Goal: Task Accomplishment & Management: Use online tool/utility

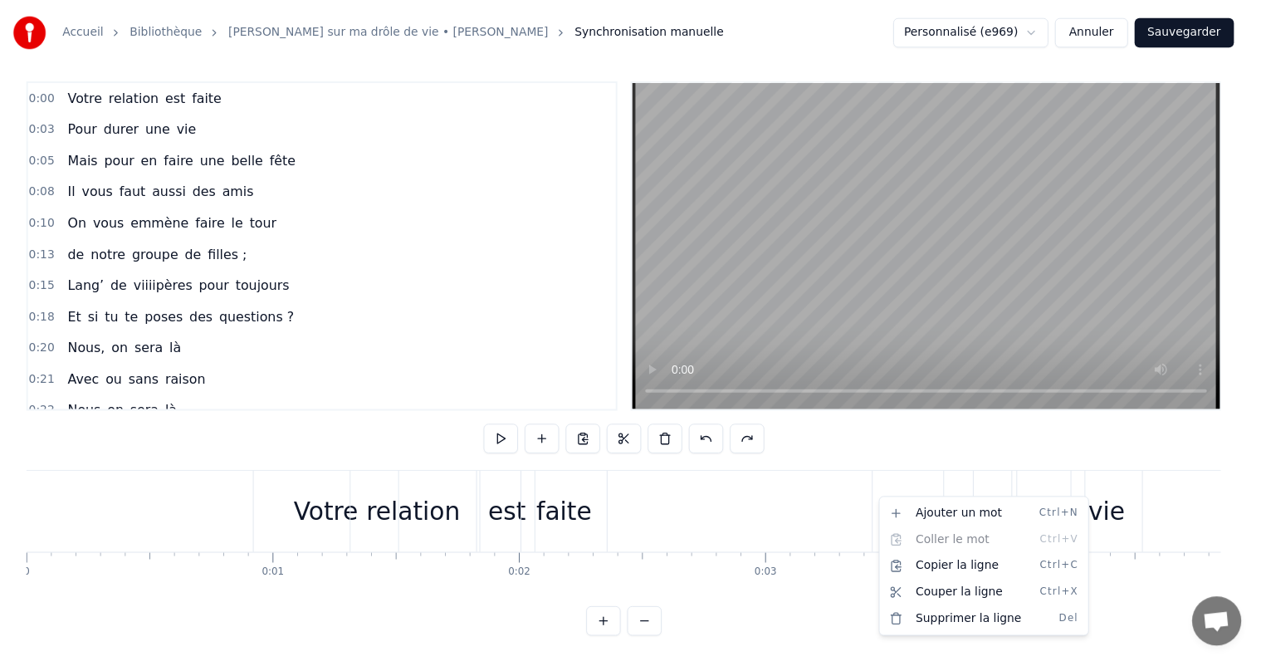
scroll to position [0, 27746]
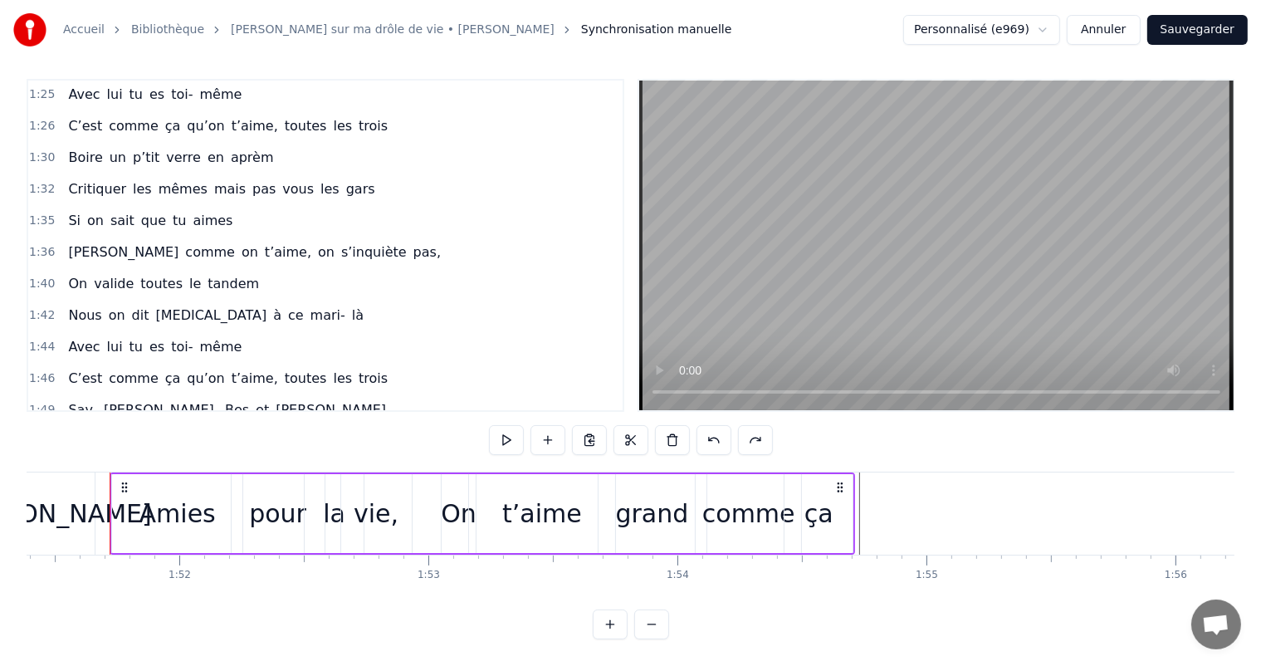
click at [867, 584] on html "Accueil Bibliothèque Chanson sur ma drôle de vie • [PERSON_NAME] Synchronisatio…" at bounding box center [630, 329] width 1261 height 673
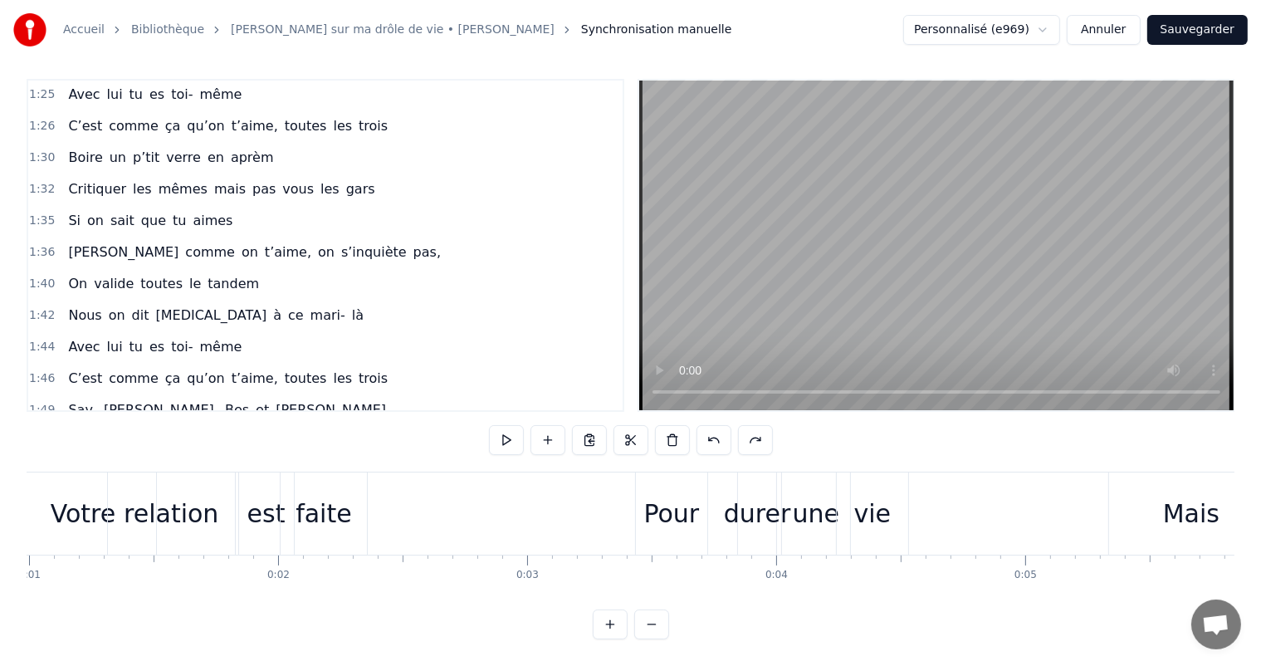
scroll to position [0, 0]
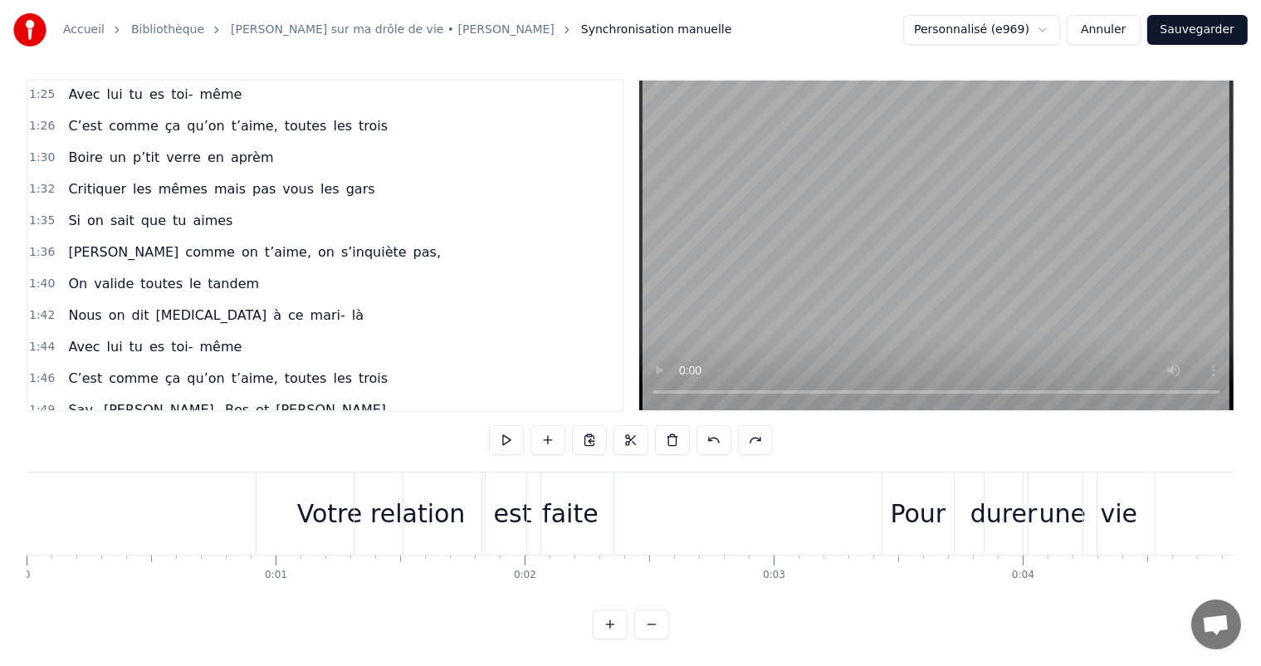
click at [580, 425] on button at bounding box center [589, 440] width 35 height 30
click at [601, 428] on button at bounding box center [589, 440] width 35 height 30
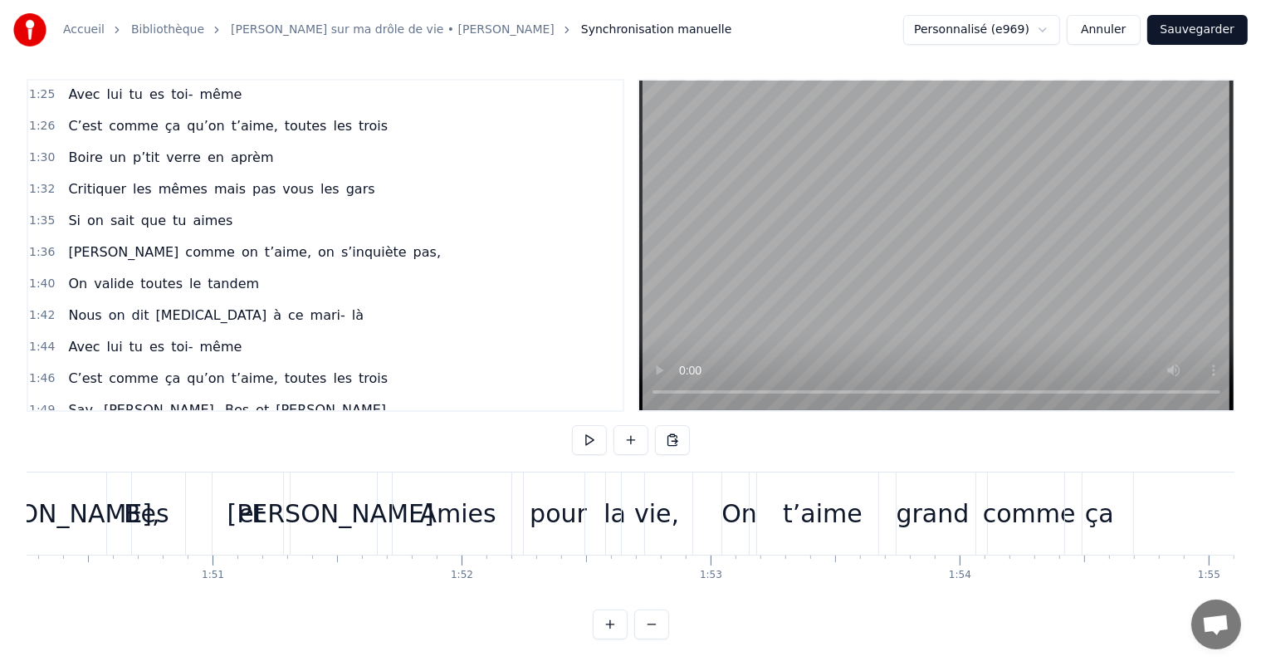
scroll to position [0, 27352]
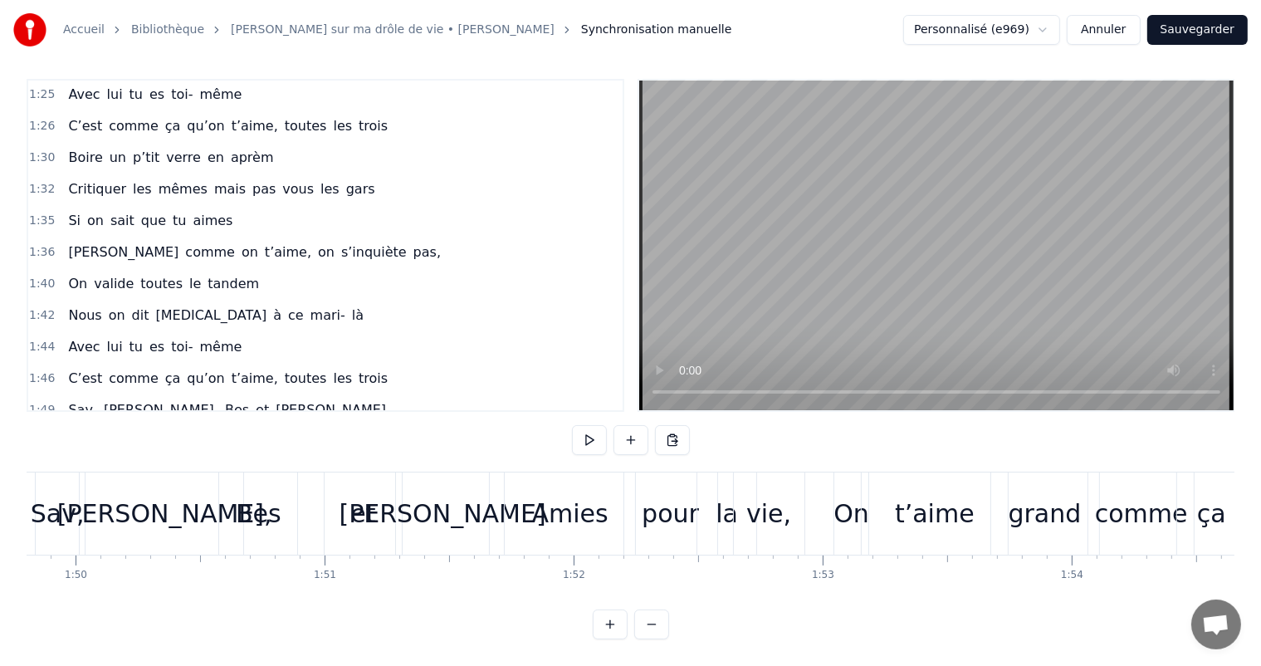
click at [491, 536] on div "Sav, [PERSON_NAME], [PERSON_NAME] et [PERSON_NAME]" at bounding box center [264, 513] width 458 height 82
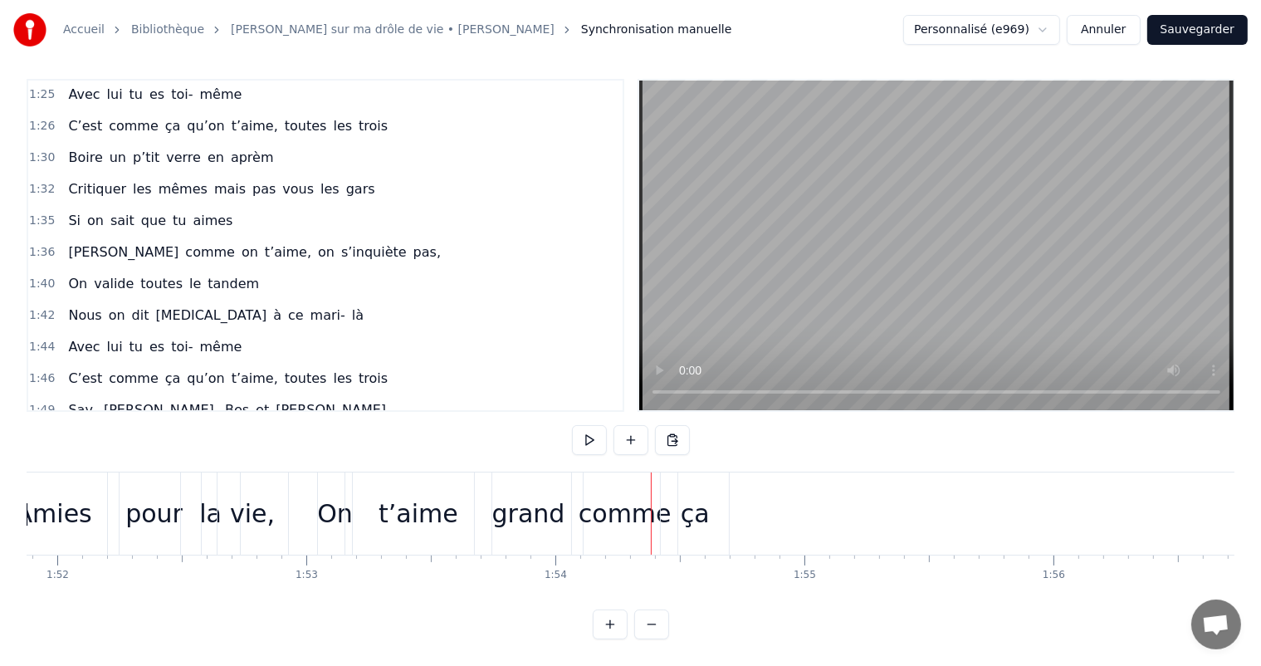
scroll to position [0, 27711]
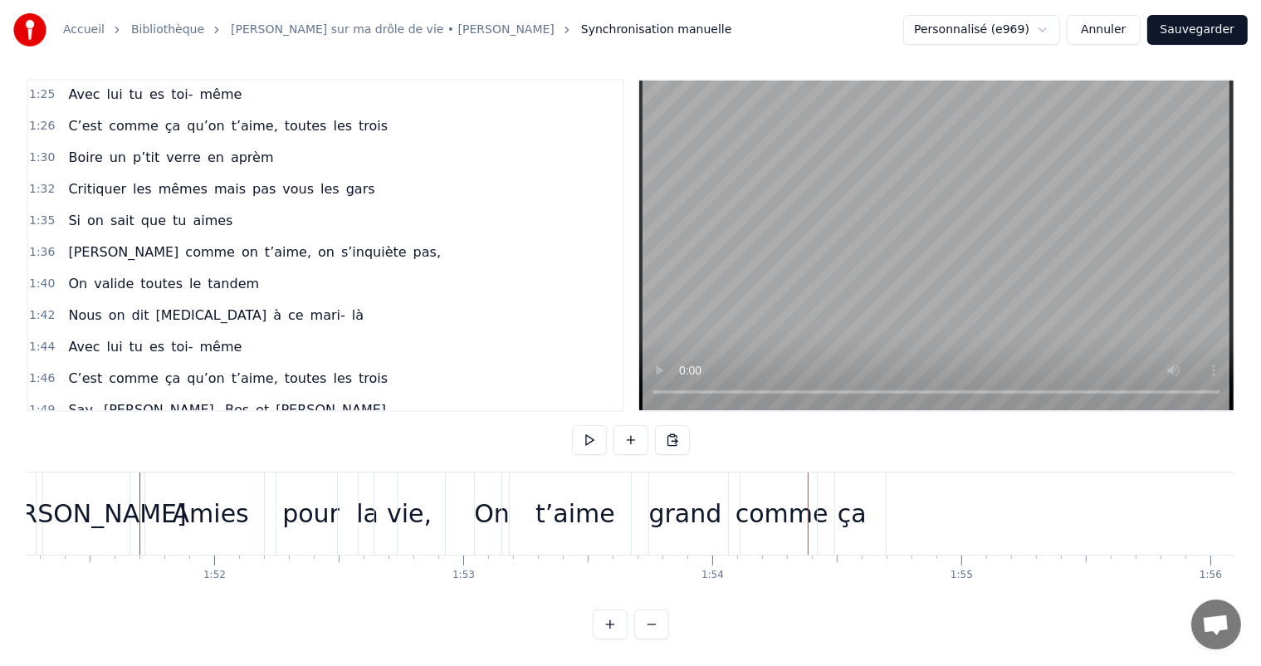
click at [564, 513] on div "t’aime" at bounding box center [576, 513] width 80 height 37
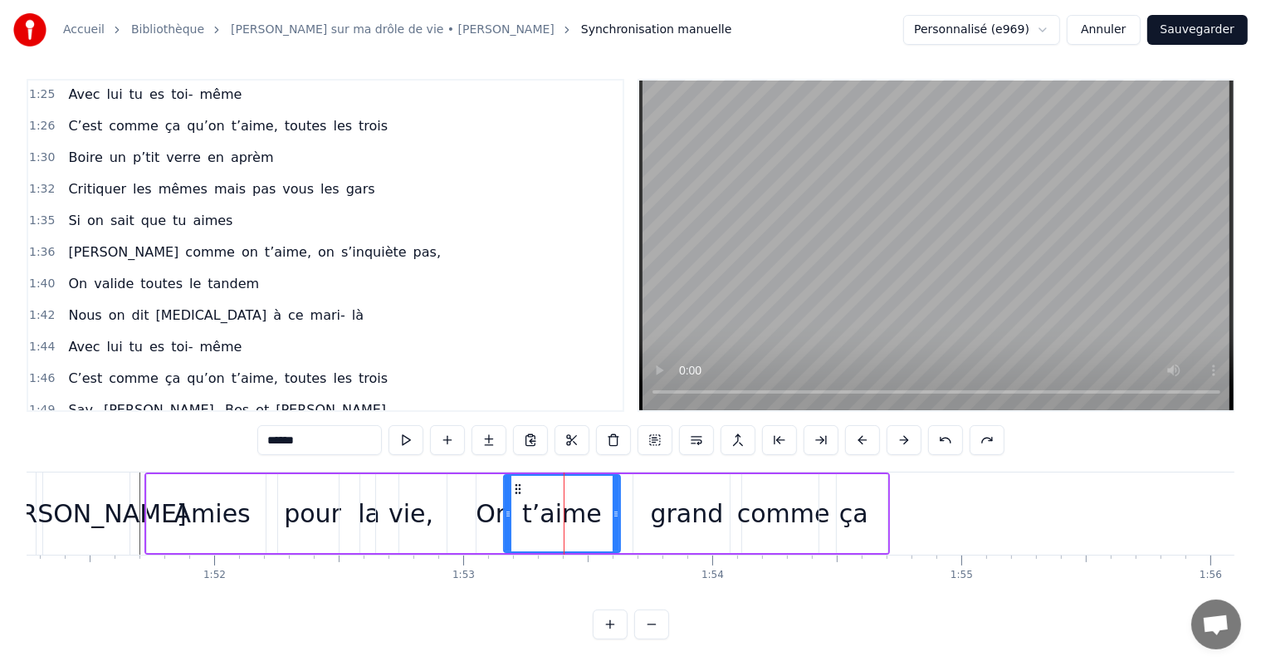
drag, startPoint x: 644, startPoint y: 500, endPoint x: 611, endPoint y: 502, distance: 33.3
click at [613, 507] on icon at bounding box center [616, 513] width 7 height 13
click at [516, 482] on icon at bounding box center [519, 488] width 13 height 13
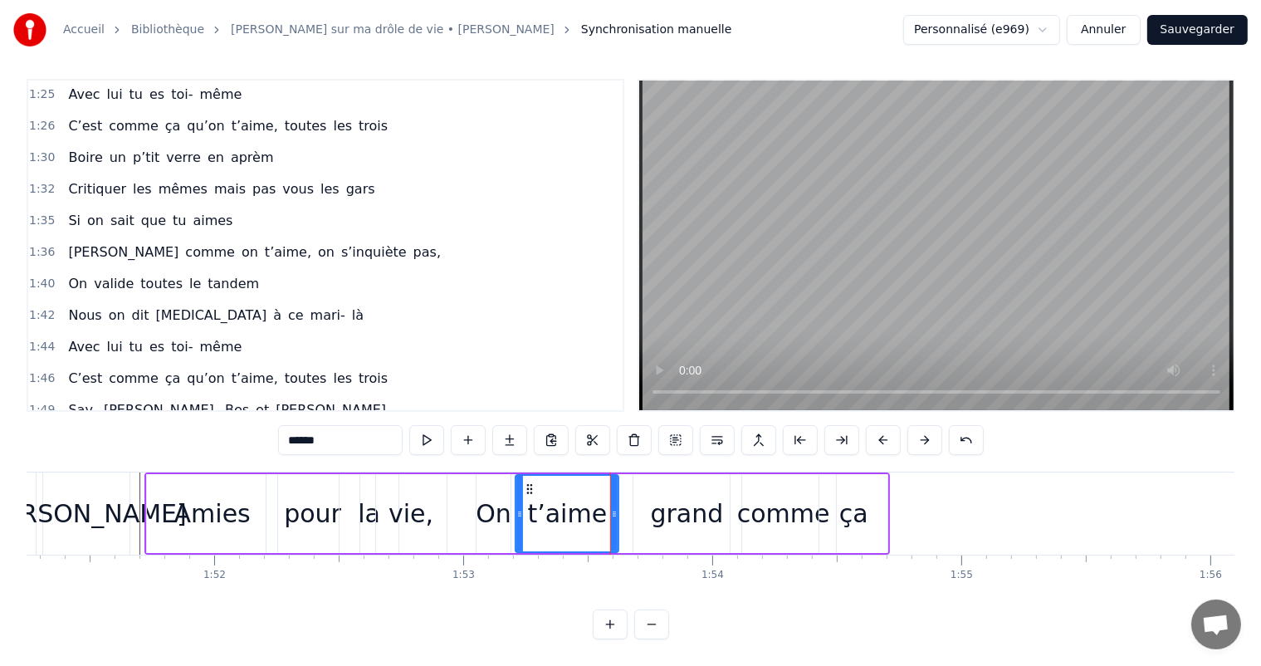
drag, startPoint x: 510, startPoint y: 499, endPoint x: 525, endPoint y: 481, distance: 23.6
click at [521, 507] on icon at bounding box center [519, 513] width 7 height 13
drag, startPoint x: 528, startPoint y: 472, endPoint x: 515, endPoint y: 473, distance: 13.4
click at [515, 482] on icon at bounding box center [517, 488] width 13 height 13
click at [642, 502] on div "grand" at bounding box center [688, 513] width 108 height 79
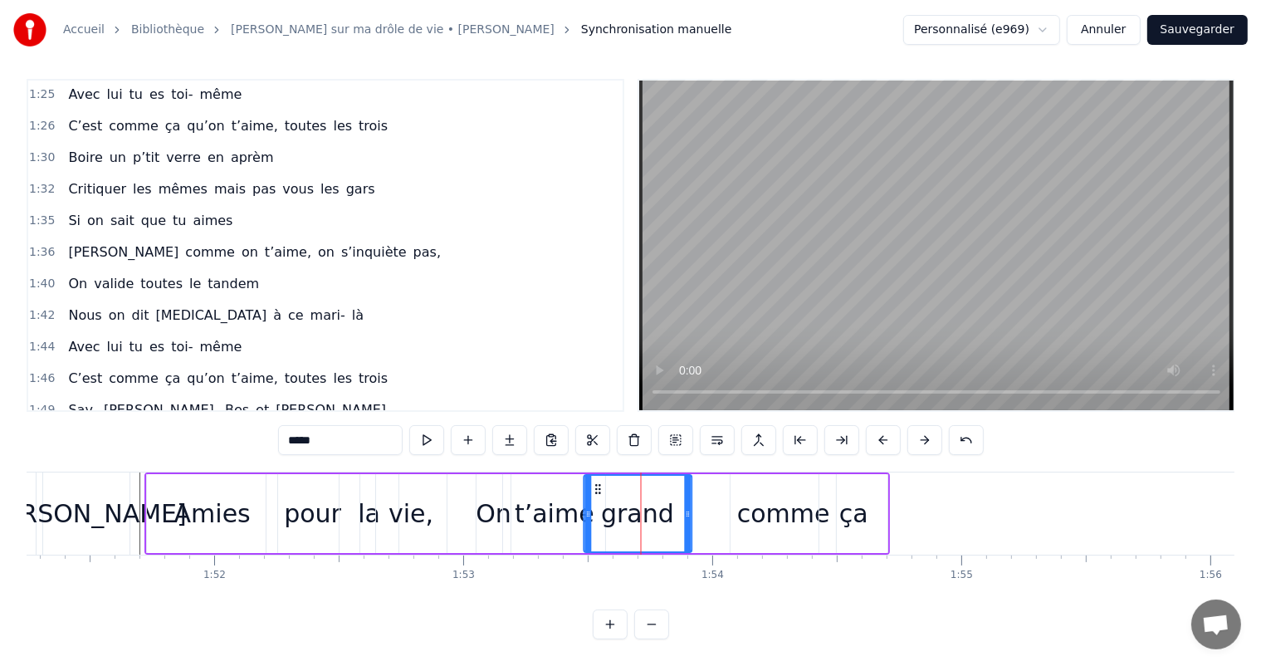
drag, startPoint x: 648, startPoint y: 475, endPoint x: 599, endPoint y: 479, distance: 49.2
click at [599, 482] on icon at bounding box center [597, 488] width 13 height 13
click at [756, 506] on div "comme" at bounding box center [783, 513] width 93 height 37
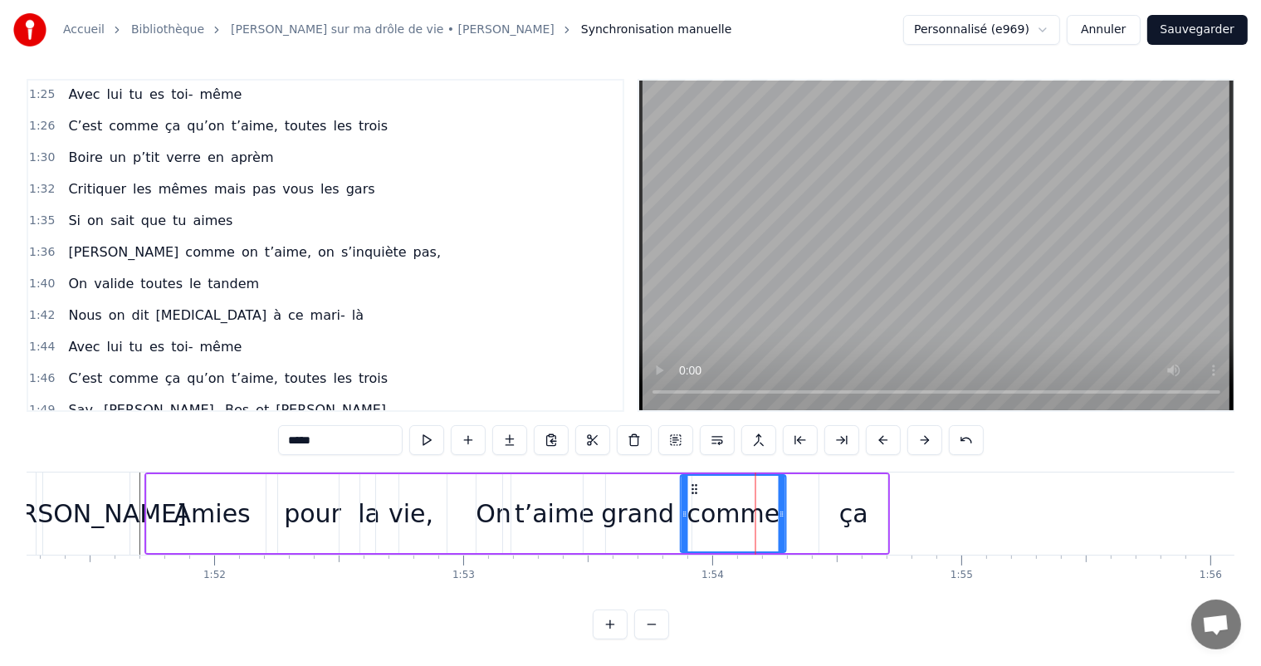
drag, startPoint x: 744, startPoint y: 475, endPoint x: 691, endPoint y: 482, distance: 53.6
click at [691, 482] on div "comme" at bounding box center [734, 514] width 104 height 76
click at [846, 499] on div "ça" at bounding box center [853, 513] width 29 height 37
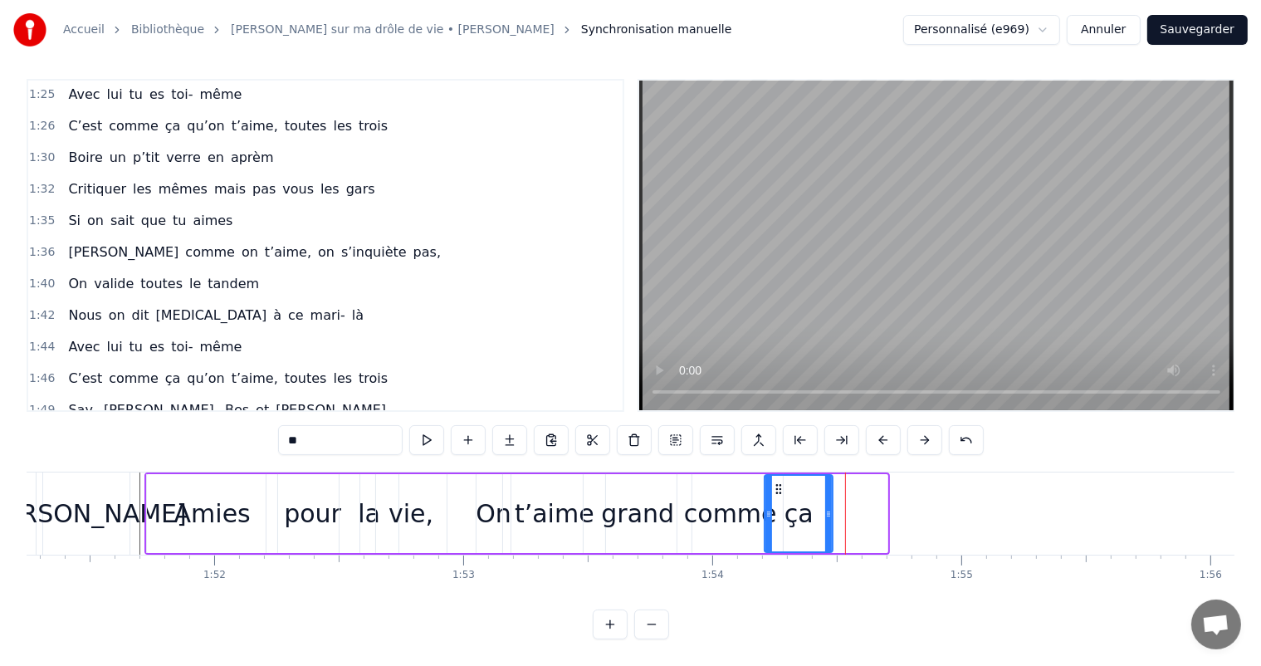
drag, startPoint x: 827, startPoint y: 470, endPoint x: 773, endPoint y: 474, distance: 54.1
click at [773, 482] on icon at bounding box center [779, 488] width 13 height 13
click at [96, 531] on div "[PERSON_NAME]" at bounding box center [83, 513] width 93 height 82
type input "*****"
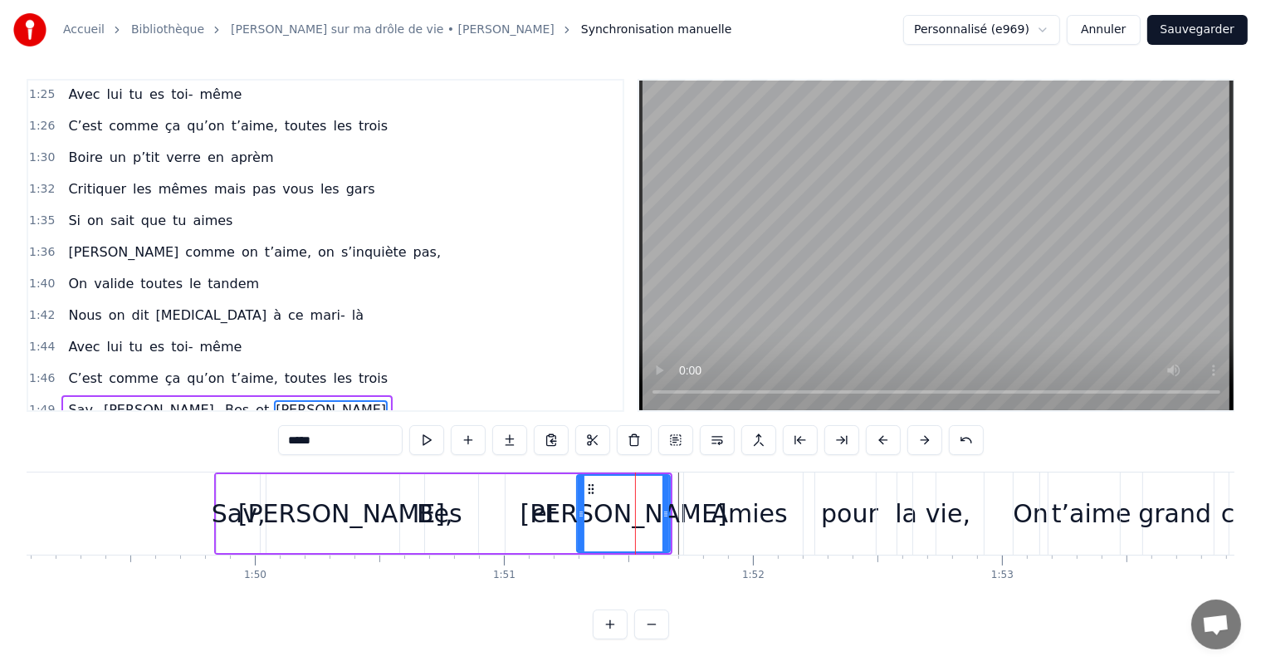
scroll to position [0, 27150]
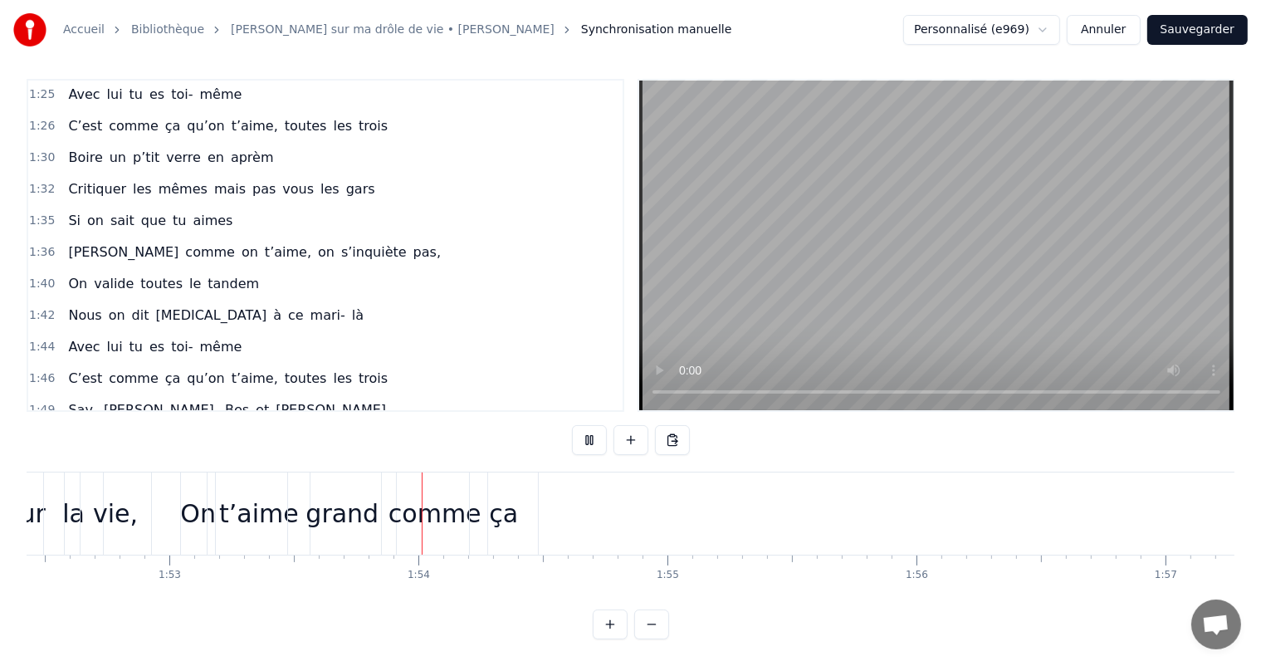
scroll to position [0, 28194]
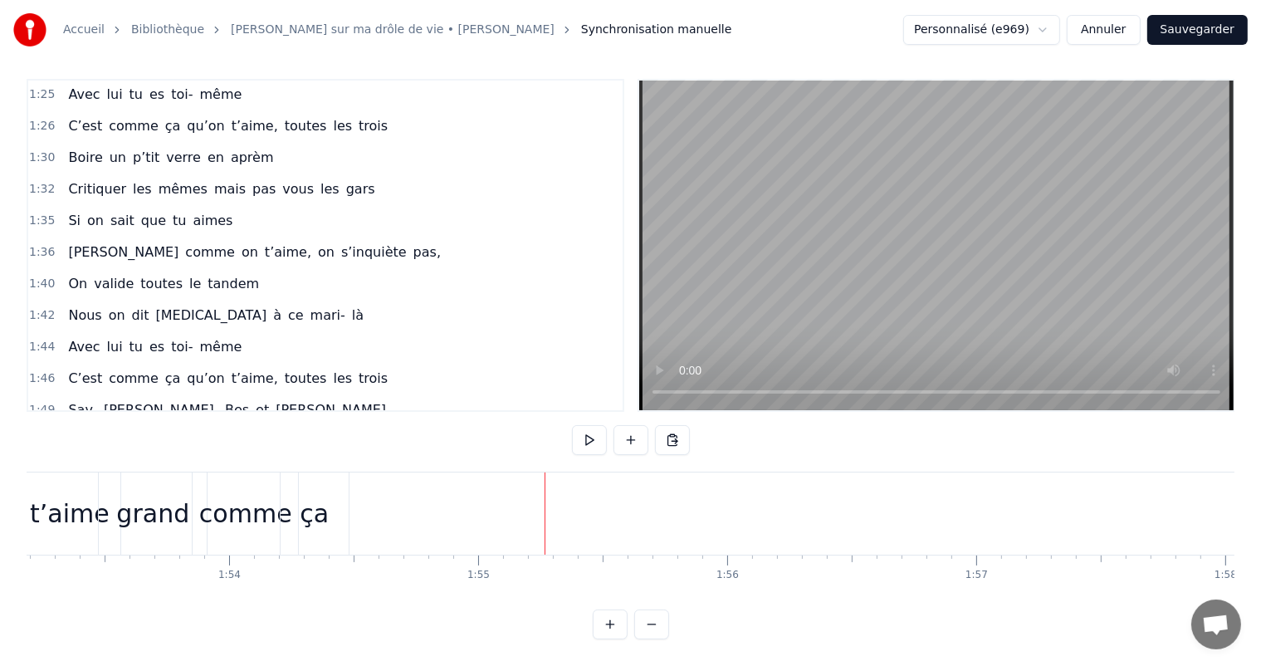
click at [1005, 27] on html "Accueil Bibliothèque Chanson sur ma drôle de vie • [PERSON_NAME] Synchronisatio…" at bounding box center [630, 329] width 1261 height 673
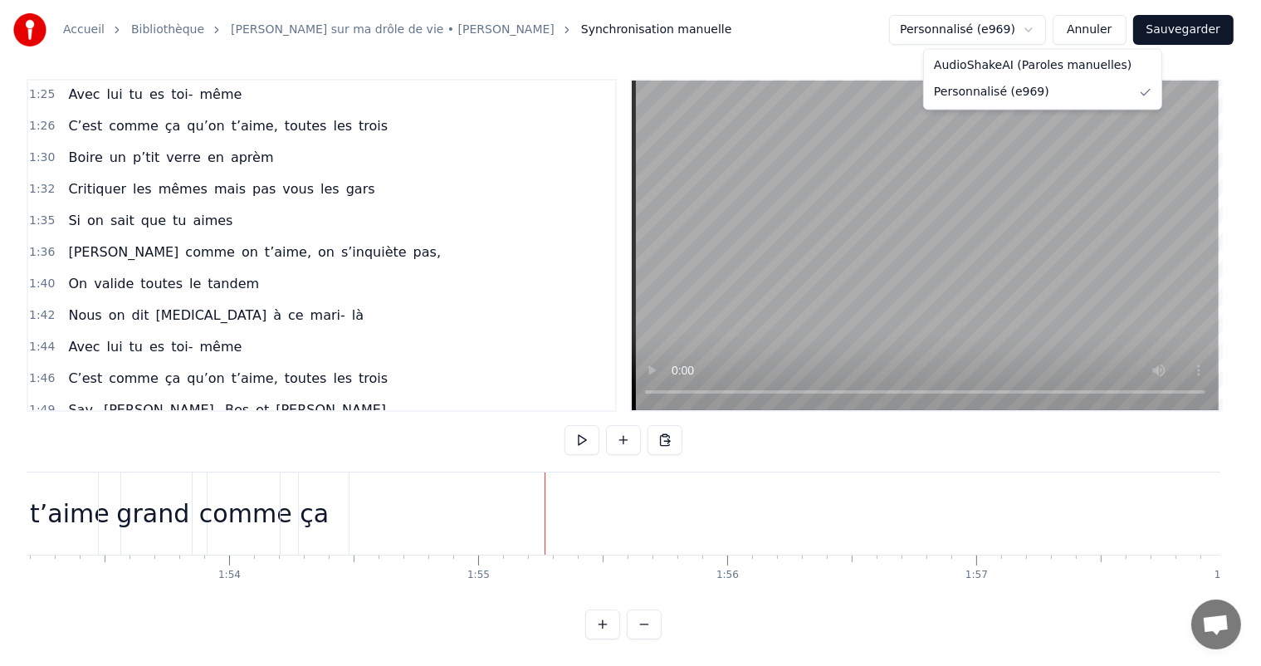
click at [1005, 27] on html "Accueil Bibliothèque Chanson sur ma drôle de vie • [PERSON_NAME] Synchronisatio…" at bounding box center [630, 329] width 1261 height 673
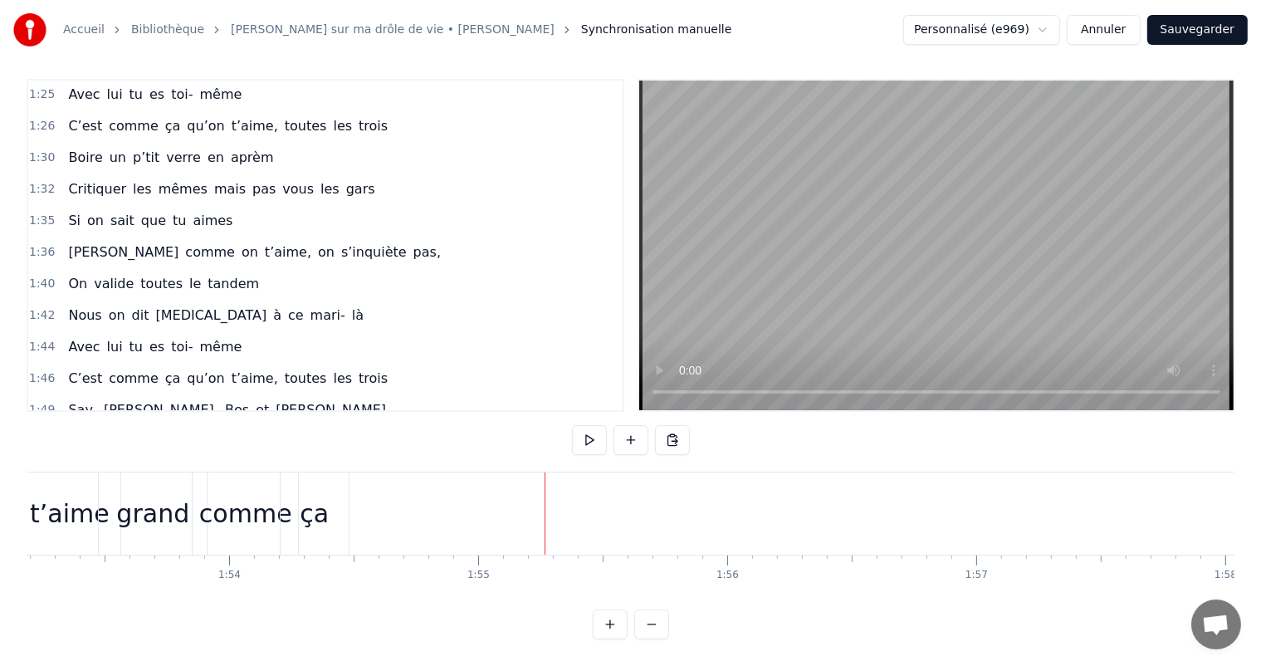
click at [1177, 25] on button "Sauvegarder" at bounding box center [1198, 30] width 100 height 30
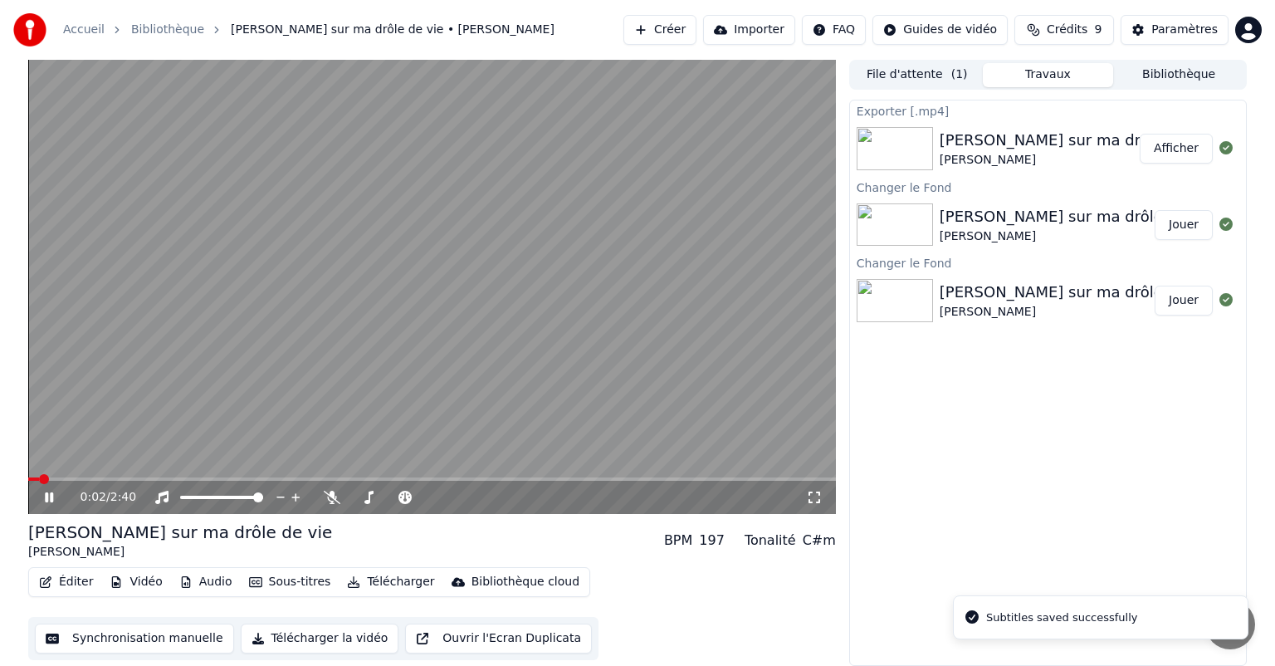
click at [46, 487] on div "0:02 / 2:40" at bounding box center [432, 497] width 808 height 33
click at [49, 494] on icon at bounding box center [61, 497] width 39 height 13
click at [63, 583] on button "Éditer" at bounding box center [65, 581] width 67 height 23
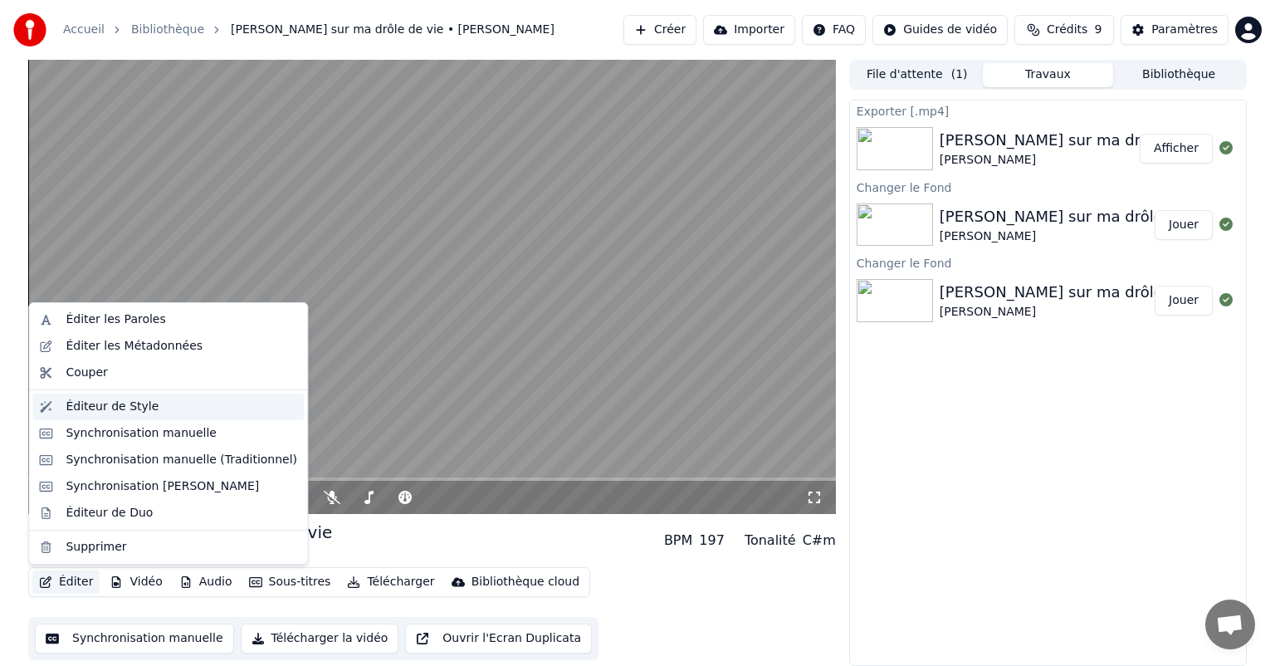
click at [164, 414] on div "Éditeur de Style" at bounding box center [182, 407] width 232 height 17
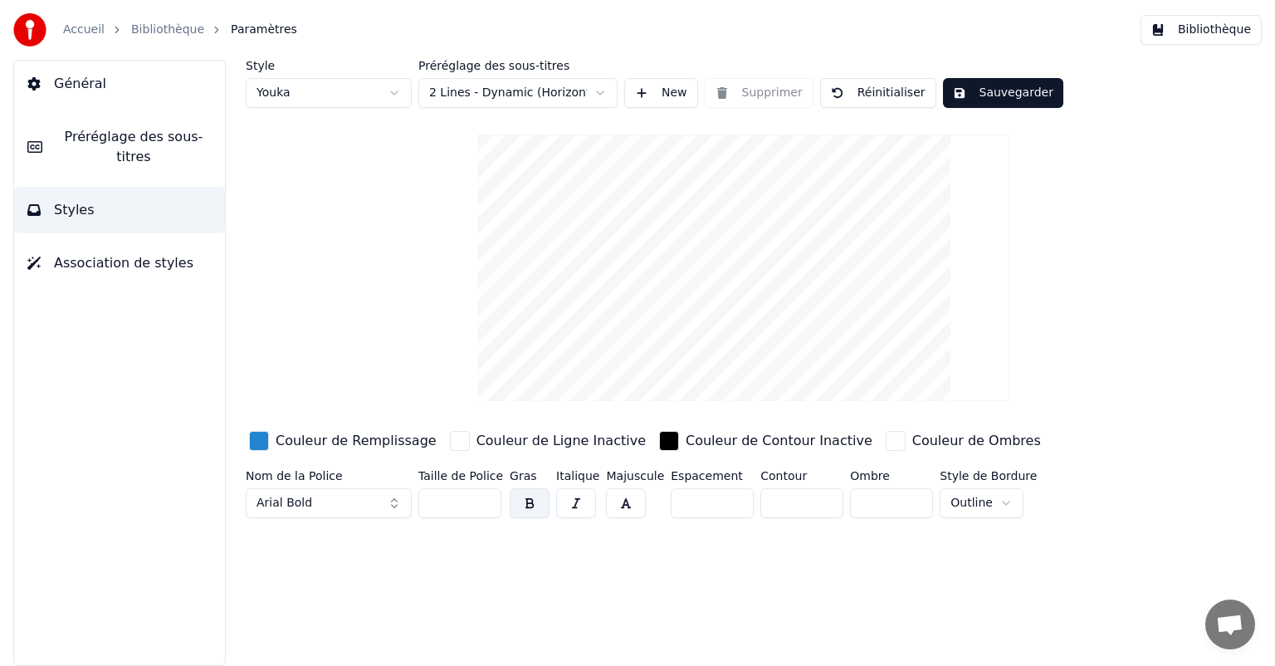
click at [87, 152] on button "Préréglage des sous-titres" at bounding box center [119, 147] width 211 height 66
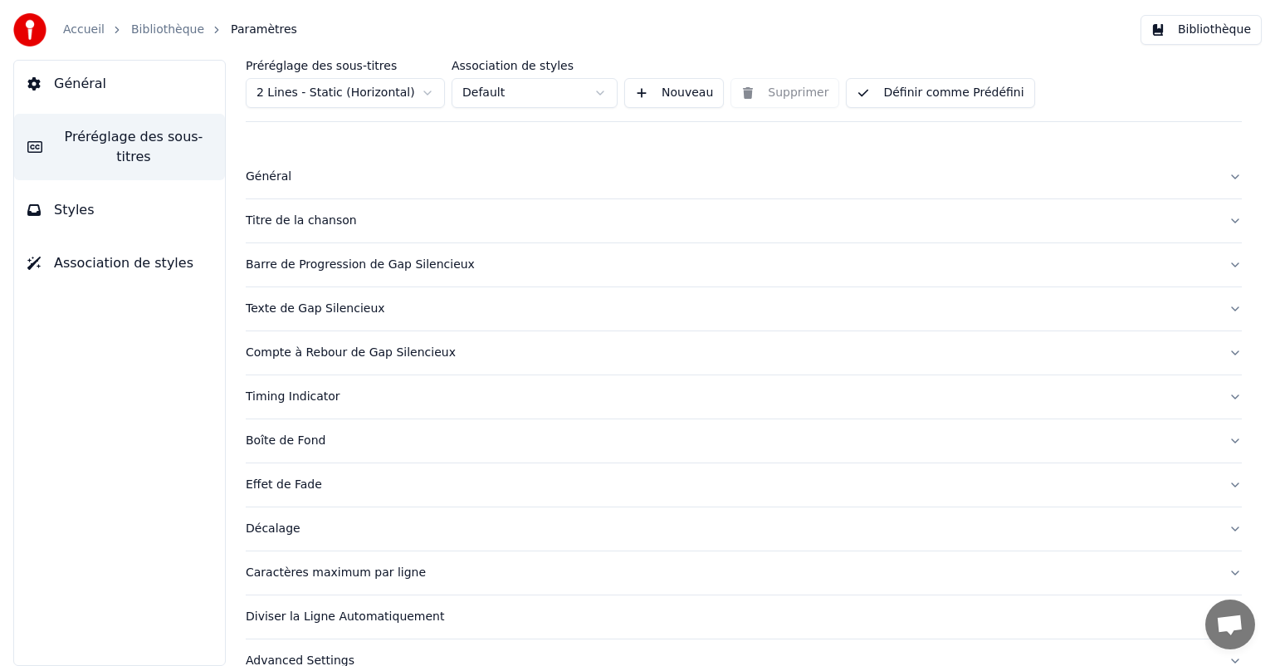
click at [96, 80] on span "Général" at bounding box center [80, 84] width 52 height 20
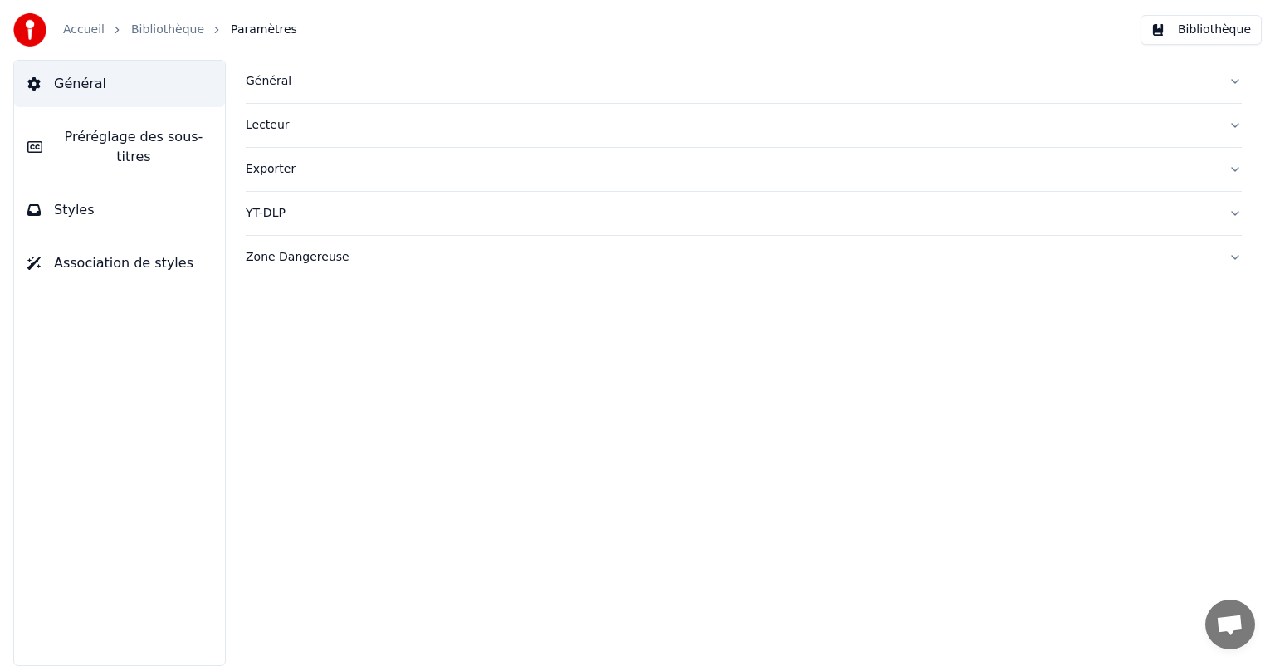
click at [110, 123] on button "Préréglage des sous-titres" at bounding box center [119, 147] width 211 height 66
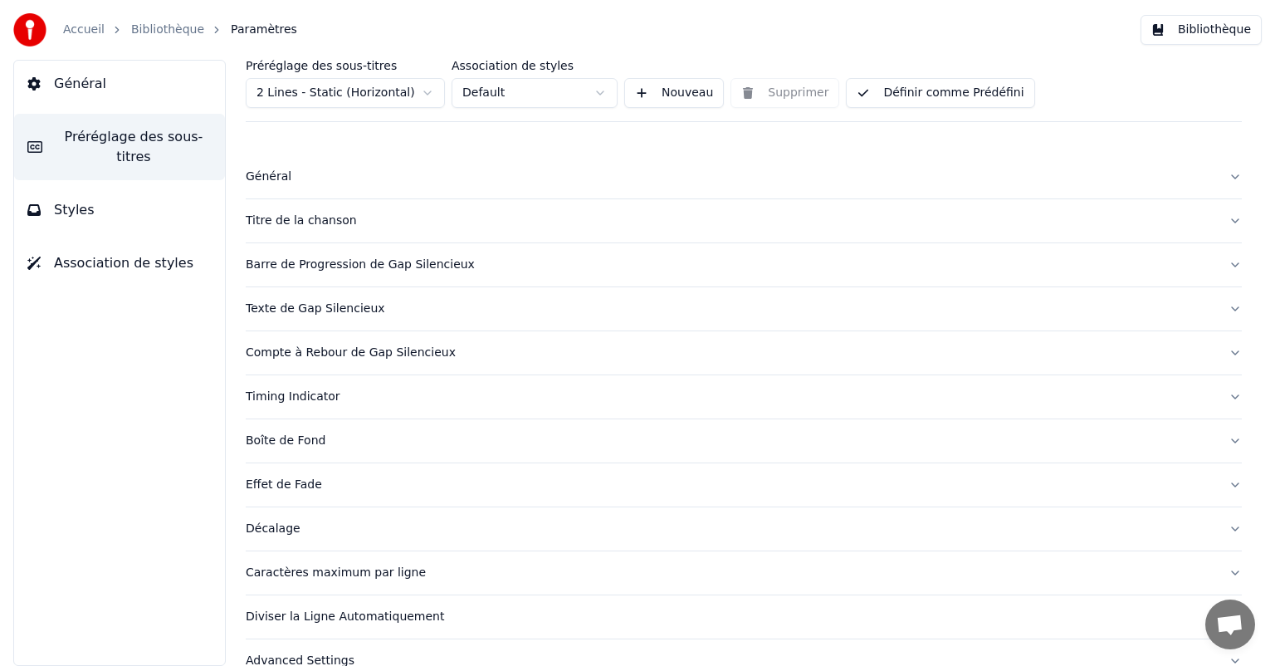
click at [386, 84] on html "Accueil Bibliothèque Paramètres Bibliothèque Général Préréglage des sous-titres…" at bounding box center [637, 333] width 1275 height 666
click at [668, 100] on html "Accueil Bibliothèque Paramètres Bibliothèque Général Préréglage des sous-titres…" at bounding box center [637, 333] width 1275 height 666
click at [668, 100] on button "Nouveau" at bounding box center [674, 93] width 100 height 30
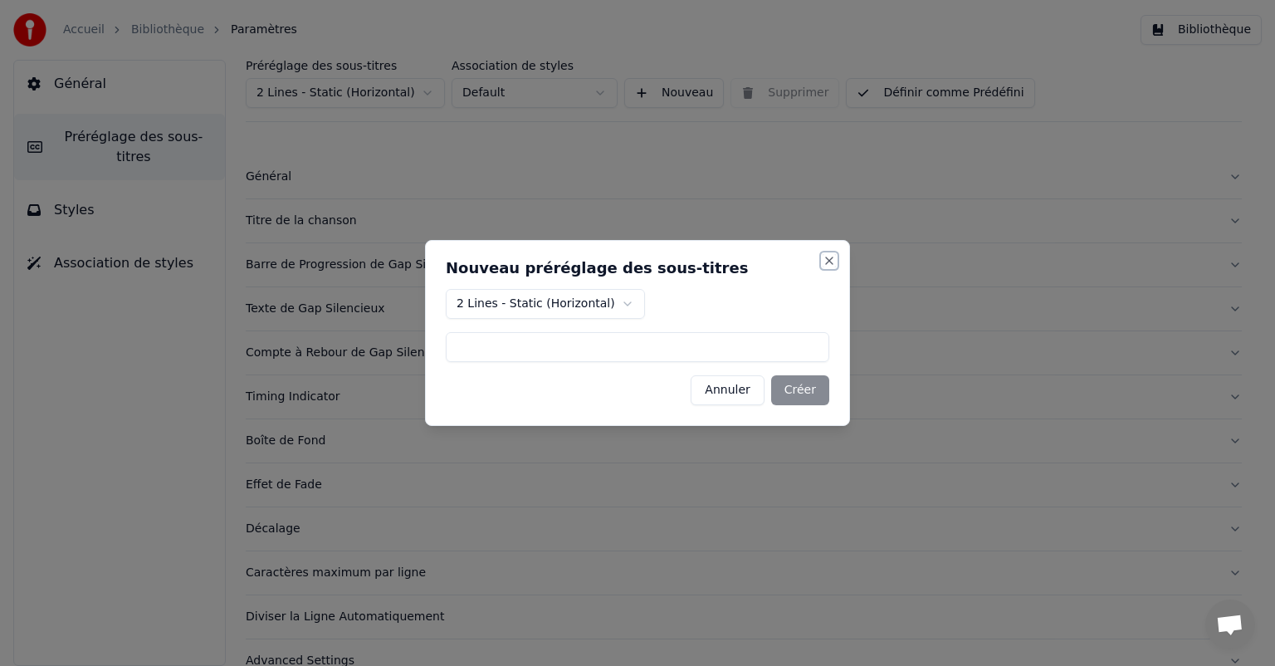
click at [827, 266] on button "Close" at bounding box center [829, 260] width 13 height 13
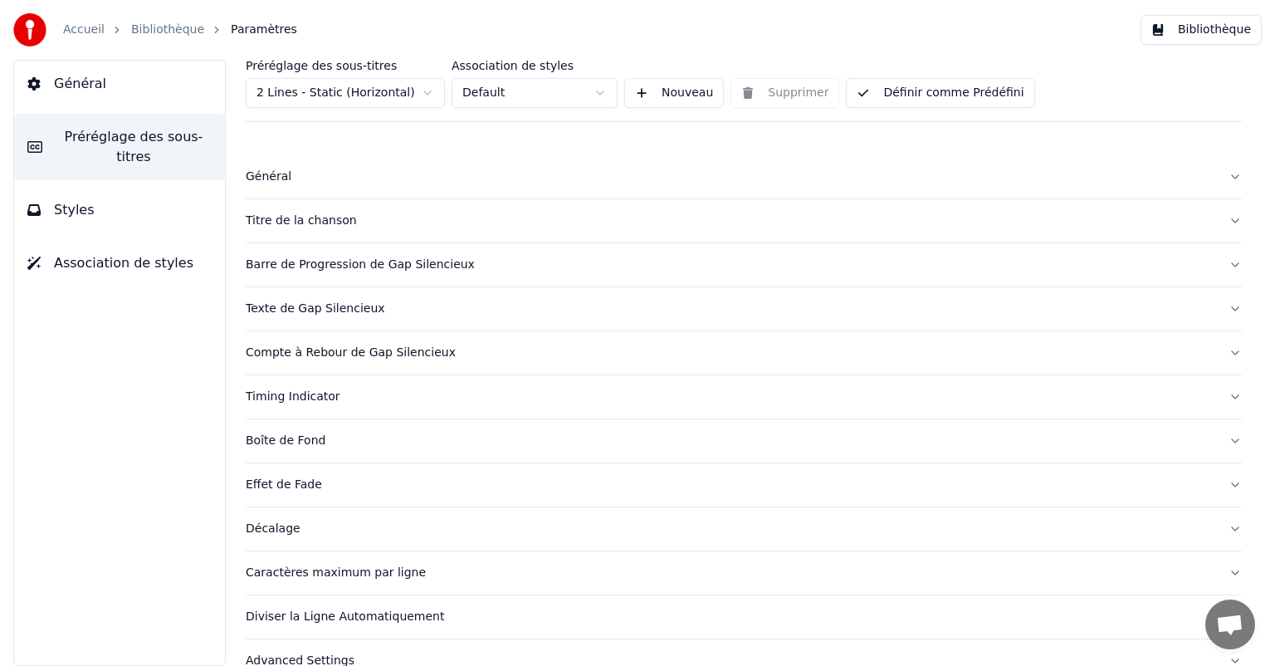
click at [369, 180] on div "Général" at bounding box center [731, 177] width 970 height 17
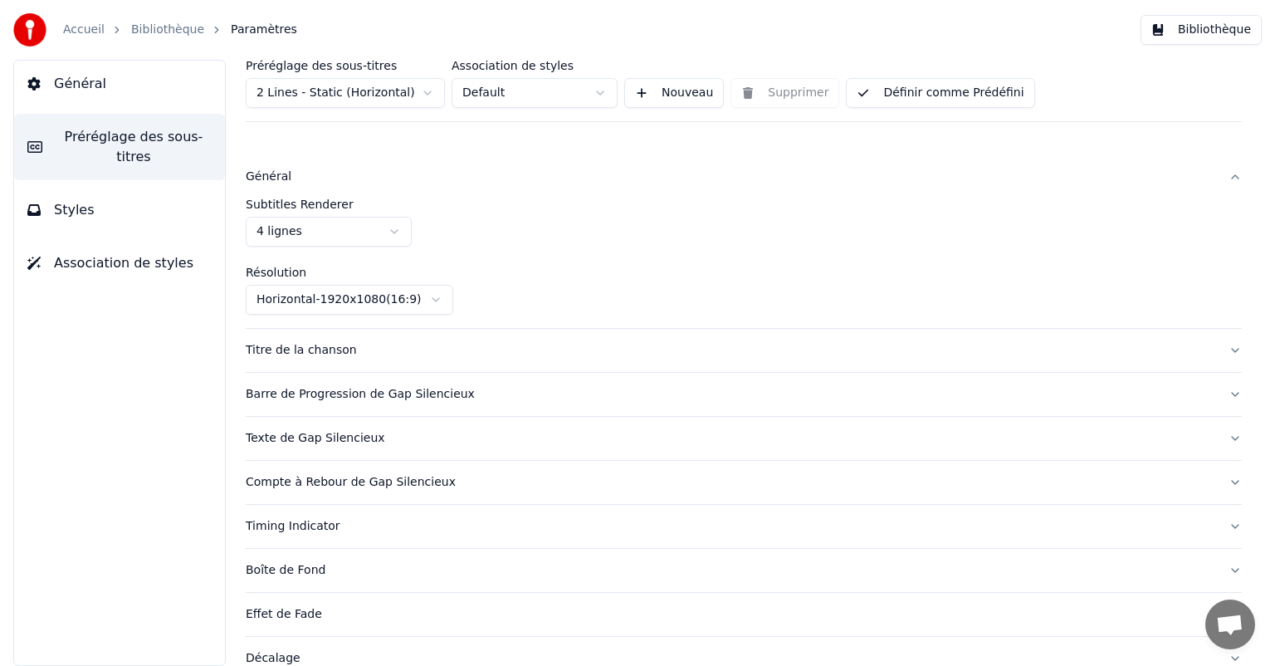
click at [405, 337] on button "Titre de la chanson" at bounding box center [744, 350] width 996 height 43
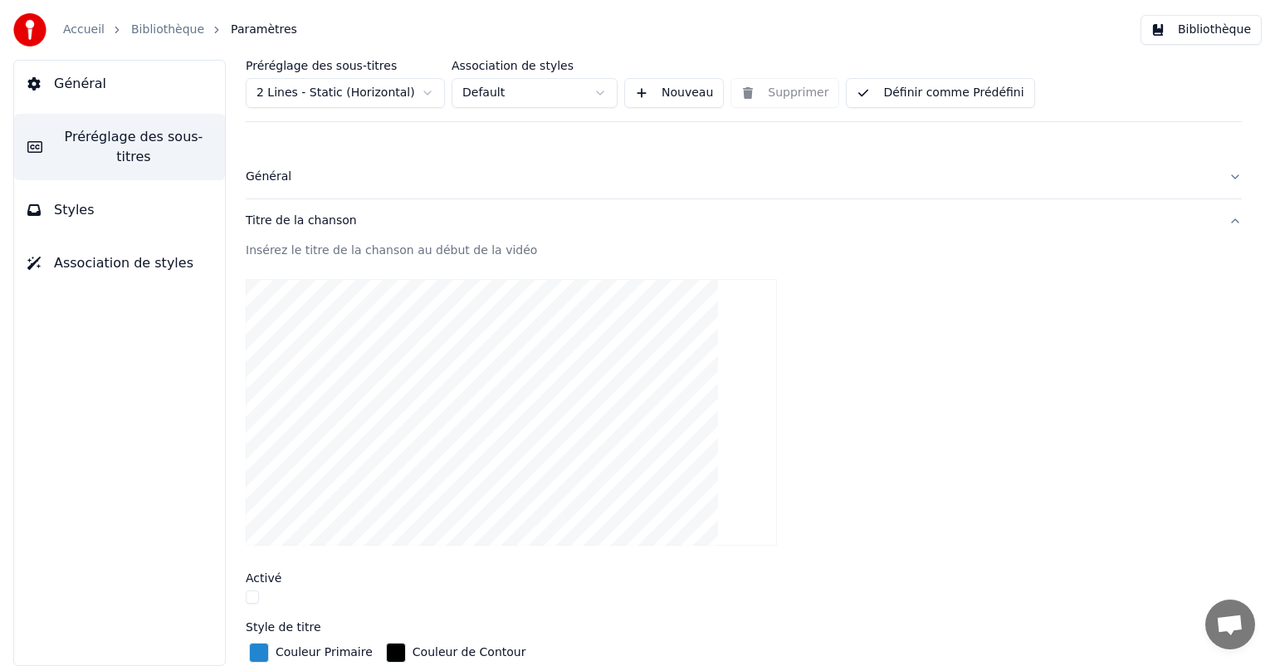
click at [378, 191] on button "Général" at bounding box center [744, 176] width 996 height 43
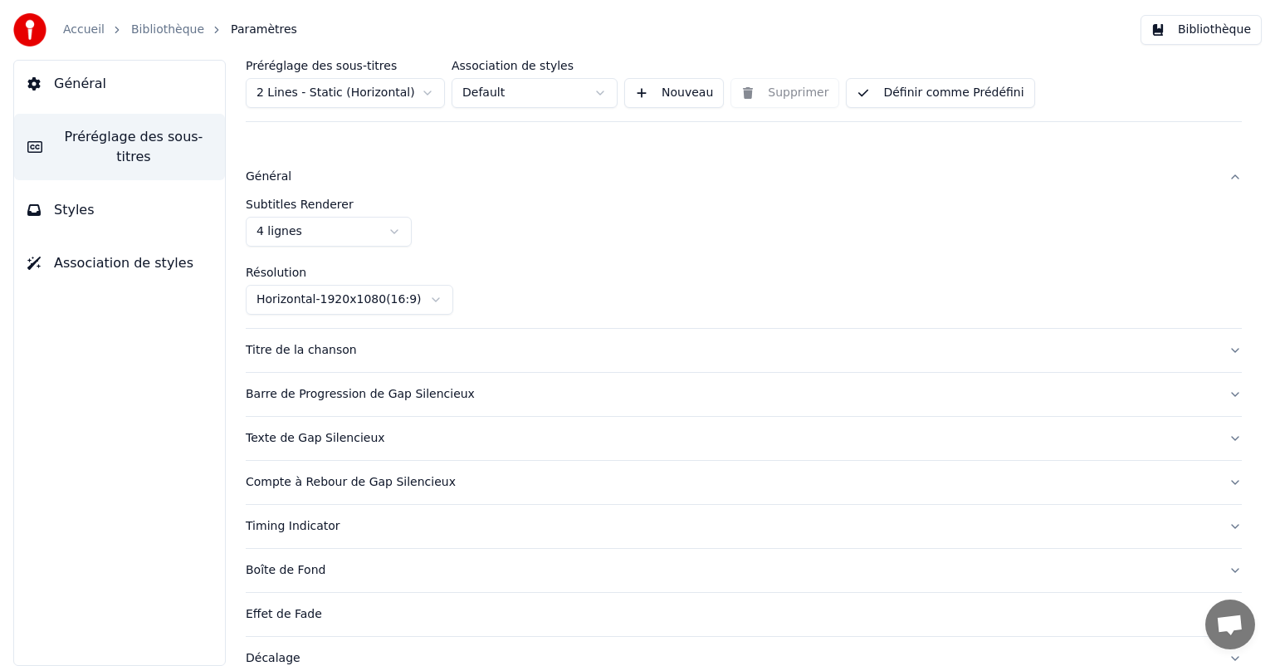
click at [139, 199] on button "Styles" at bounding box center [119, 210] width 211 height 46
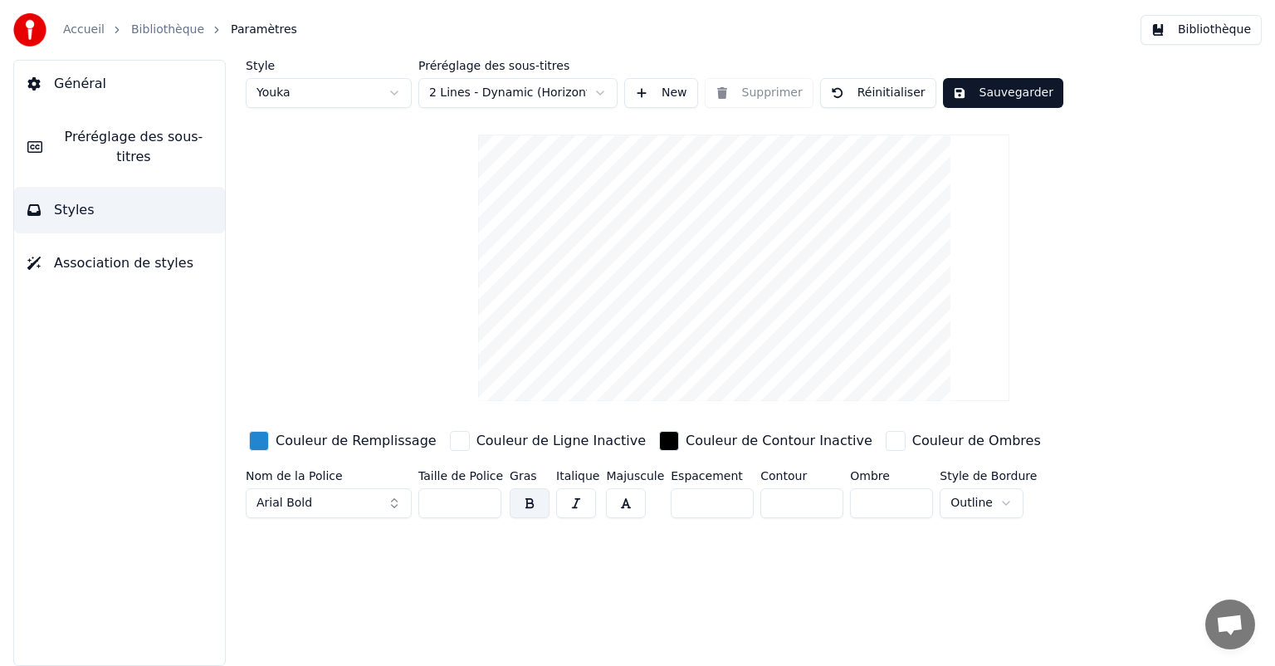
click at [121, 151] on button "Préréglage des sous-titres" at bounding box center [119, 147] width 211 height 66
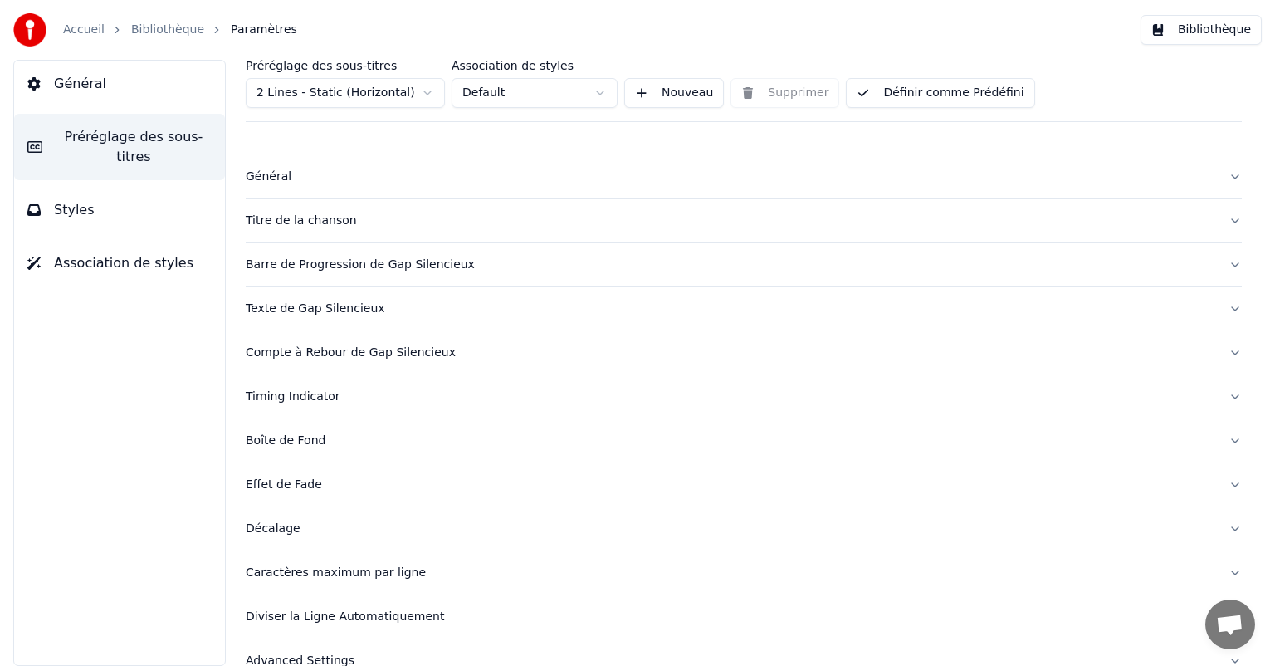
scroll to position [27, 0]
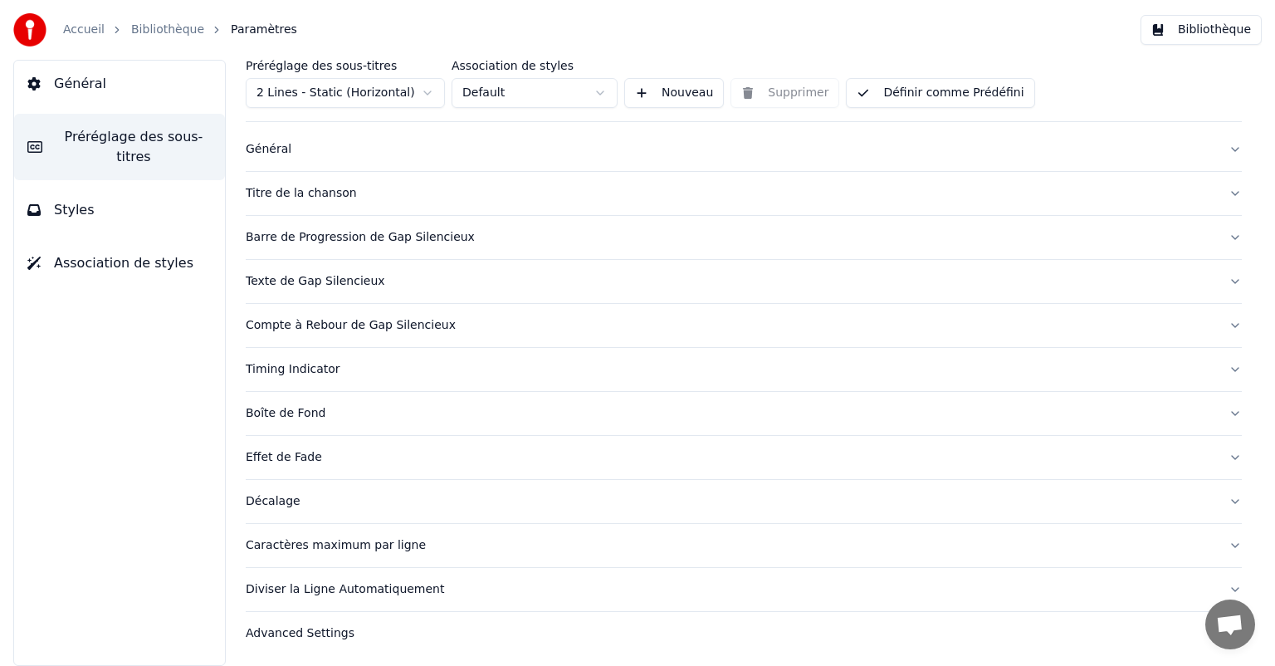
click at [289, 457] on div "Effet de Fade" at bounding box center [731, 457] width 970 height 17
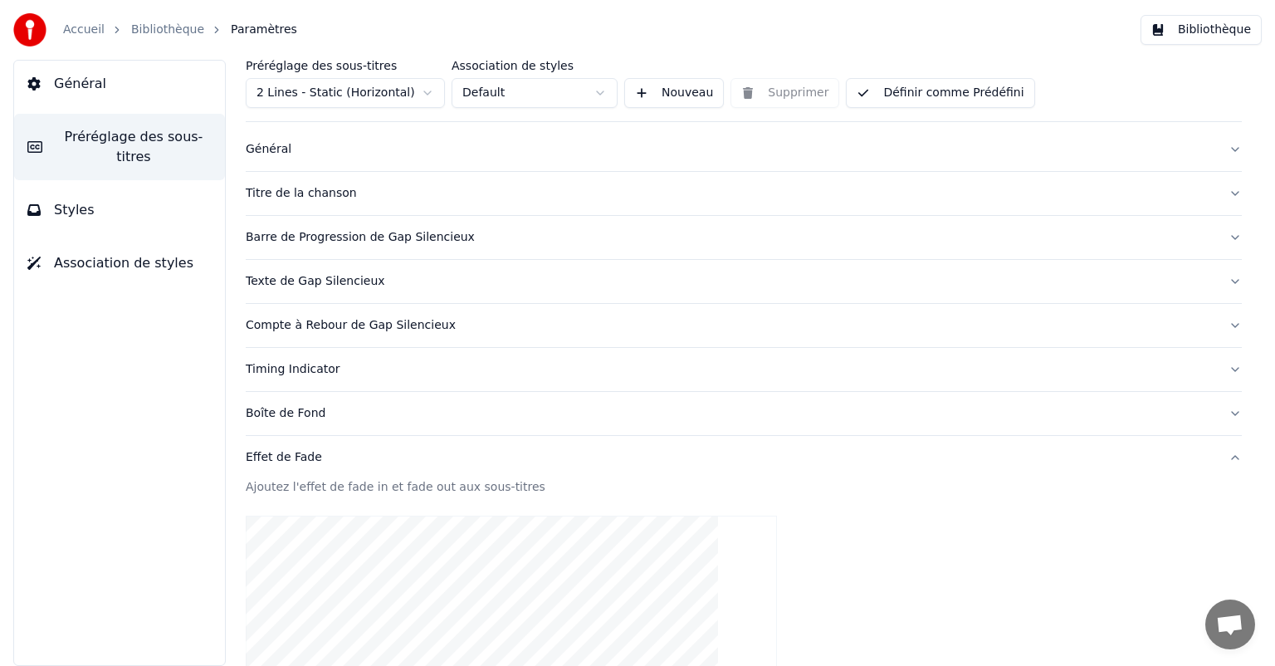
scroll to position [360, 0]
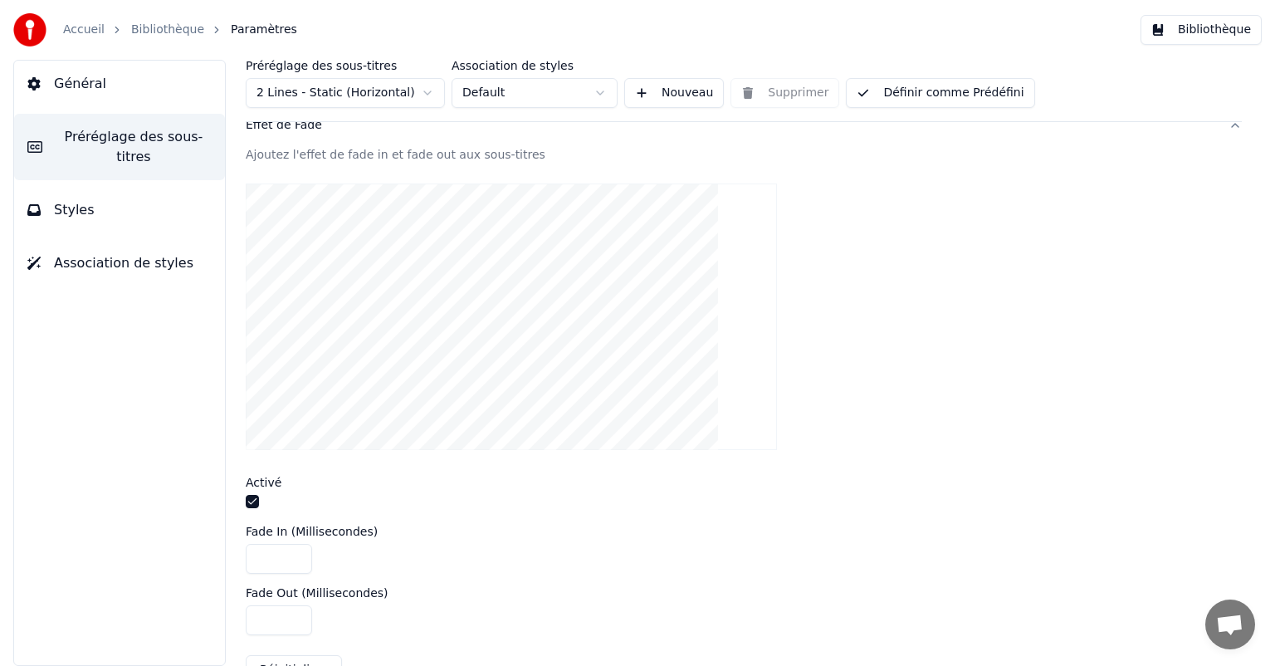
click at [257, 498] on button "button" at bounding box center [252, 501] width 13 height 13
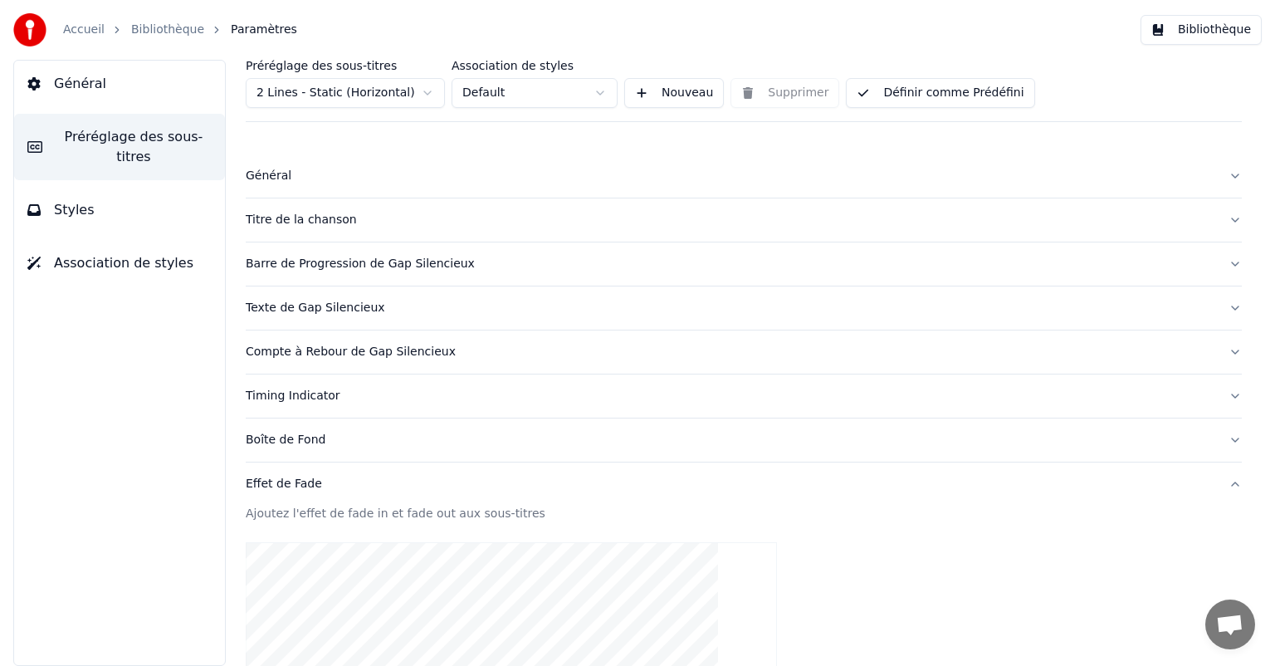
scroll to position [0, 0]
click at [342, 97] on html "Accueil Bibliothèque Paramètres Bibliothèque Général Préréglage des sous-titres…" at bounding box center [637, 333] width 1275 height 666
click at [952, 93] on button "Définir comme Prédéfini" at bounding box center [940, 93] width 188 height 30
click at [898, 93] on button "Terminé" at bounding box center [893, 93] width 94 height 30
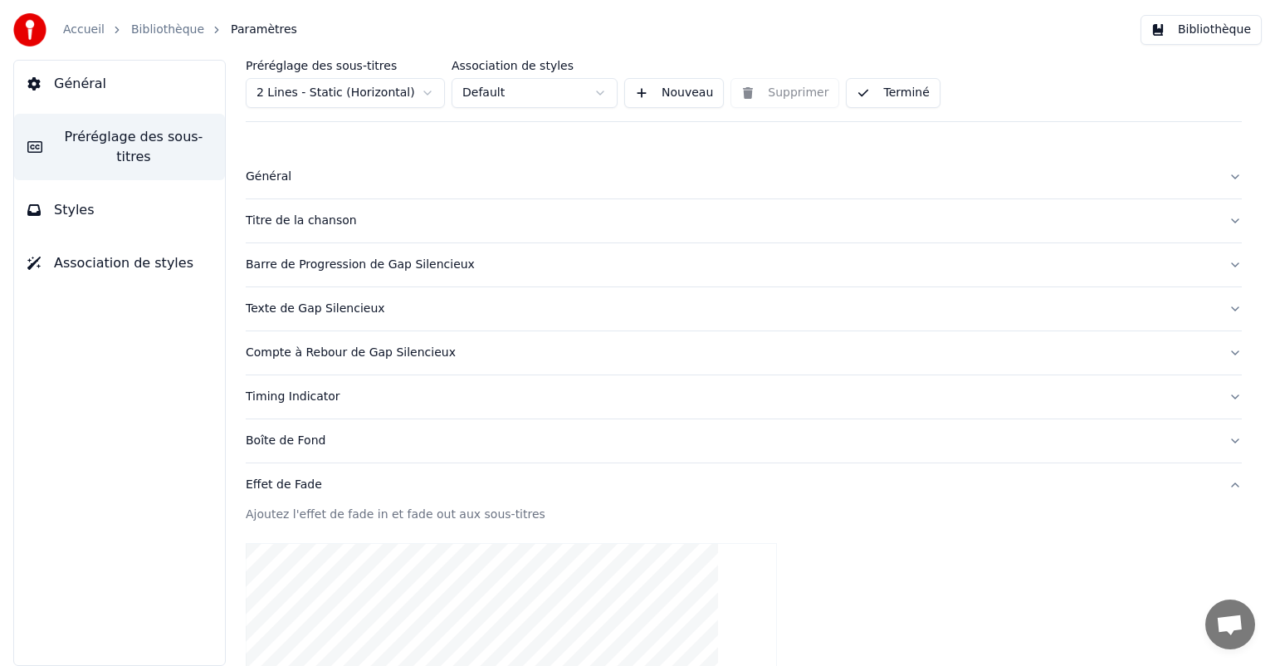
click at [898, 93] on button "Terminé" at bounding box center [893, 93] width 94 height 30
click at [1169, 43] on button "Bibliothèque" at bounding box center [1201, 30] width 121 height 30
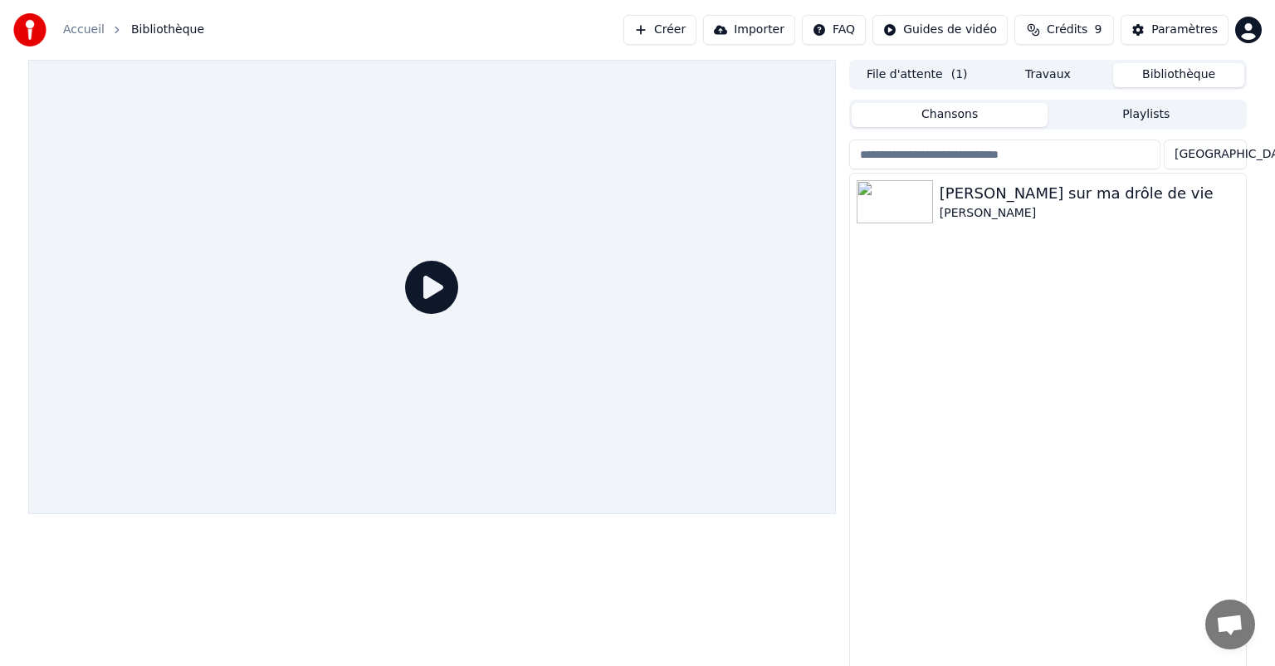
click at [1074, 63] on button "Travaux" at bounding box center [1048, 75] width 131 height 24
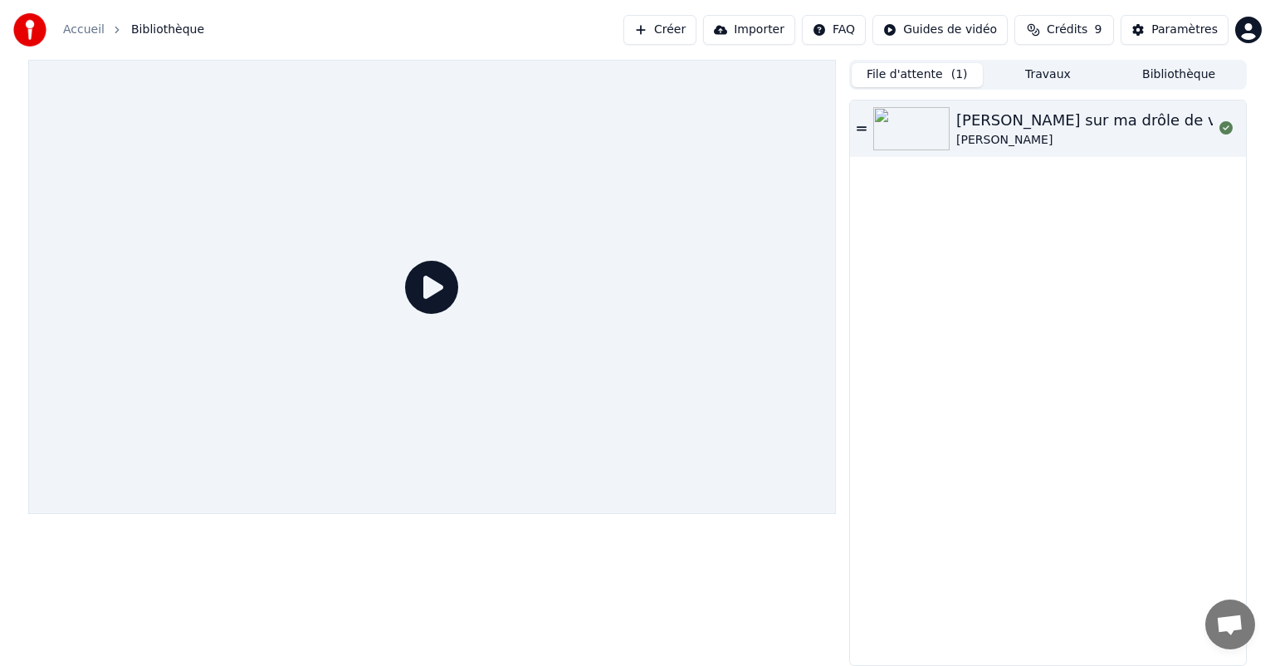
click at [960, 76] on span "( 1 )" at bounding box center [960, 74] width 17 height 17
click at [966, 106] on div "[PERSON_NAME] sur ma drôle de vie [PERSON_NAME]" at bounding box center [1048, 128] width 396 height 56
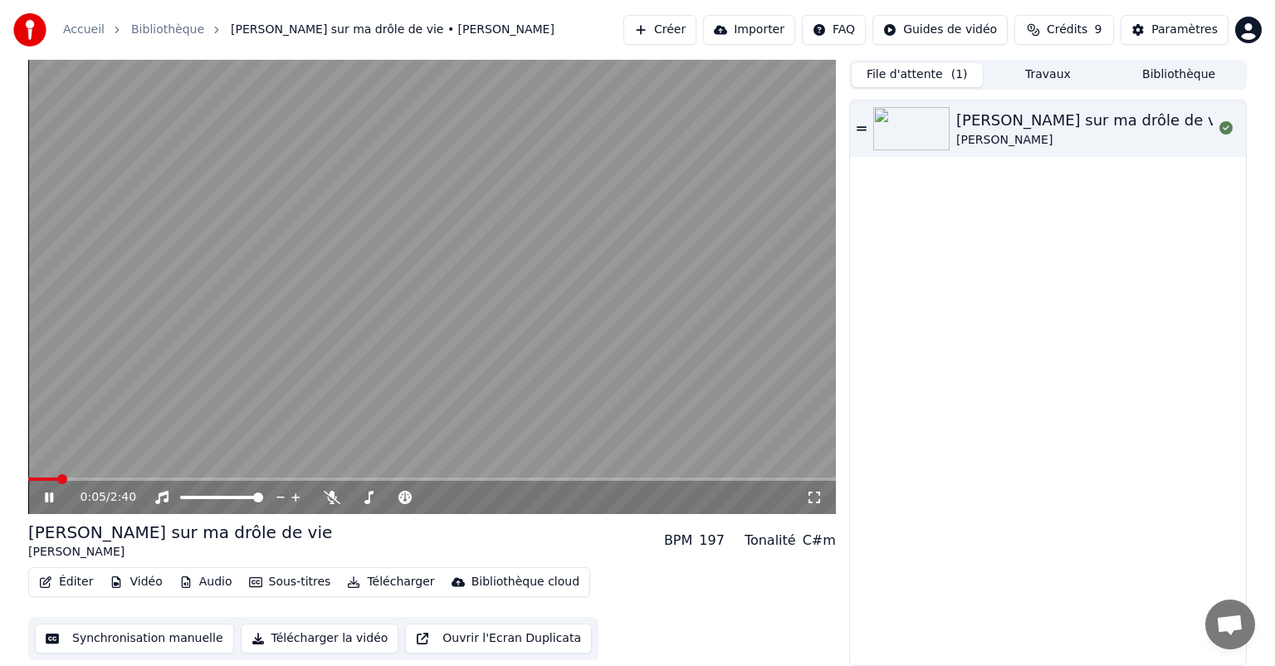
click at [46, 497] on icon at bounding box center [49, 497] width 8 height 10
click at [46, 497] on icon at bounding box center [49, 498] width 10 height 12
click at [46, 497] on icon at bounding box center [49, 497] width 8 height 10
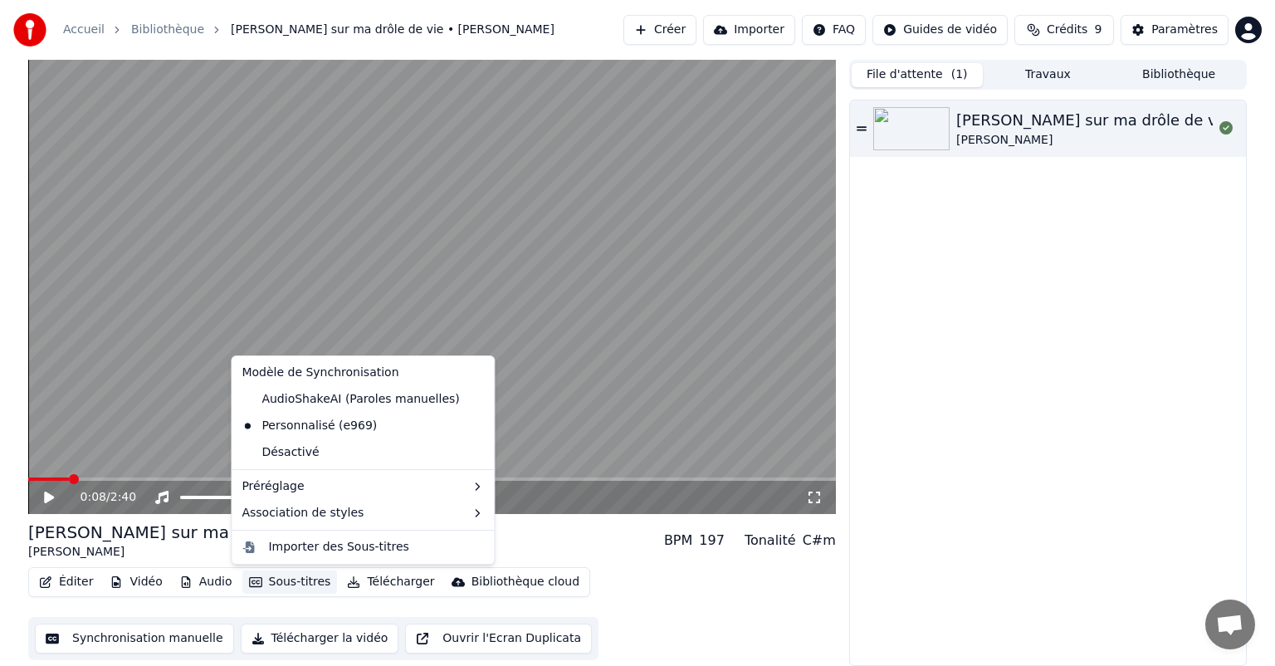
click at [281, 582] on button "Sous-titres" at bounding box center [289, 581] width 95 height 23
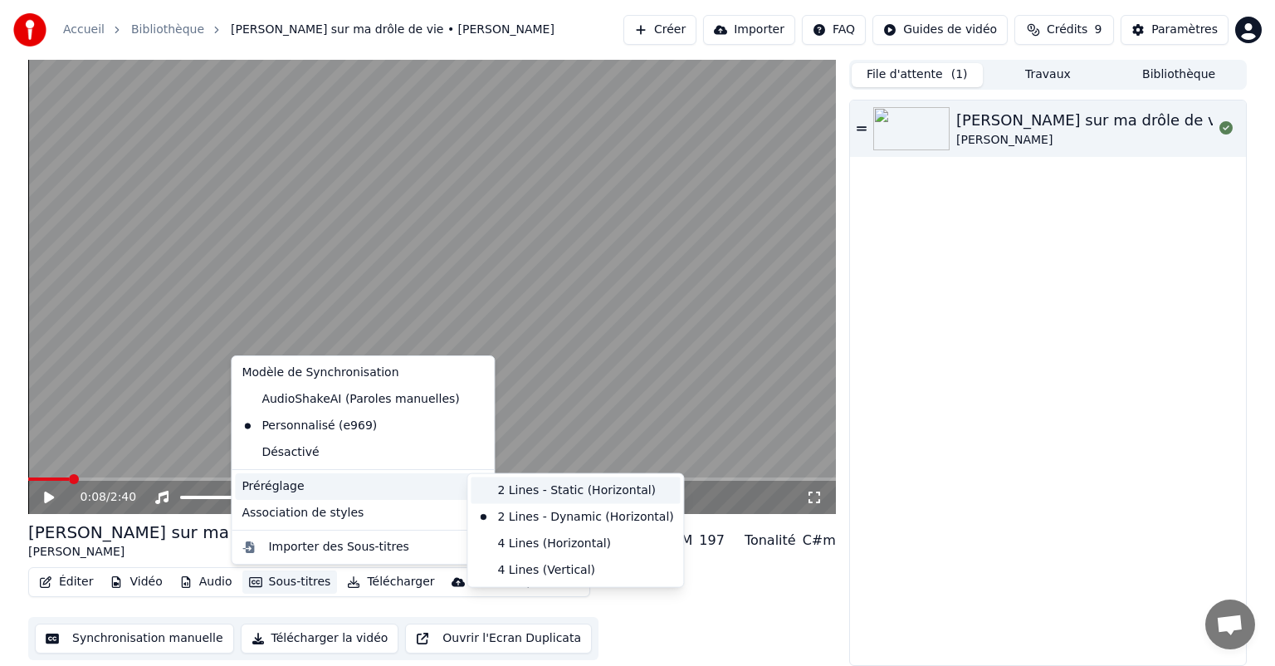
click at [554, 492] on div "2 Lines - Static (Horizontal)" at bounding box center [575, 490] width 209 height 27
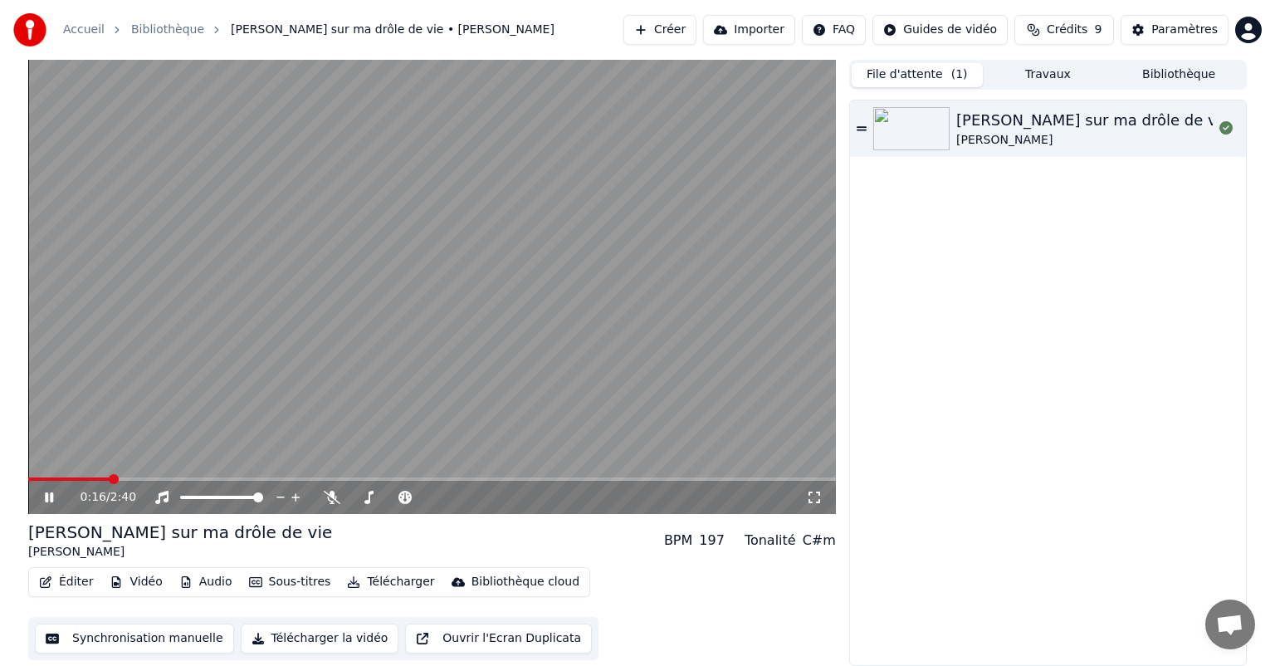
click at [53, 498] on icon at bounding box center [61, 497] width 39 height 13
click at [308, 583] on button "Sous-titres" at bounding box center [289, 581] width 95 height 23
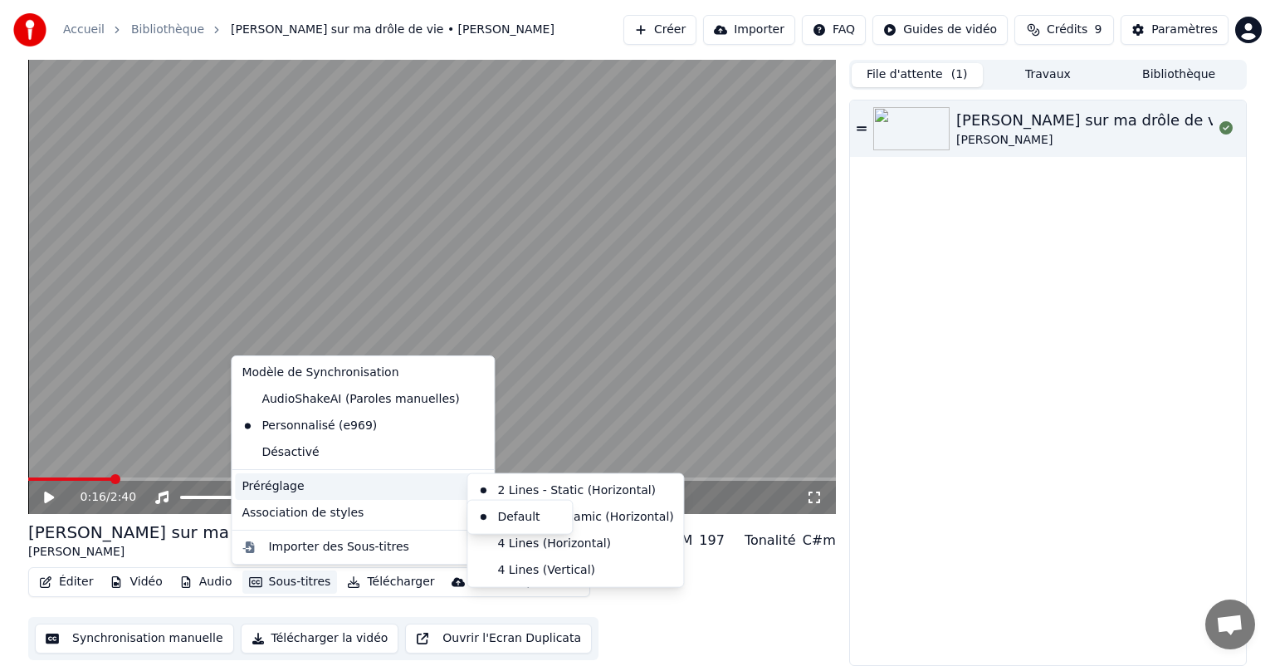
click at [309, 491] on div "Préréglage" at bounding box center [363, 486] width 256 height 27
click at [608, 512] on div "2 Lines - Dynamic (Horizontal)" at bounding box center [575, 517] width 209 height 27
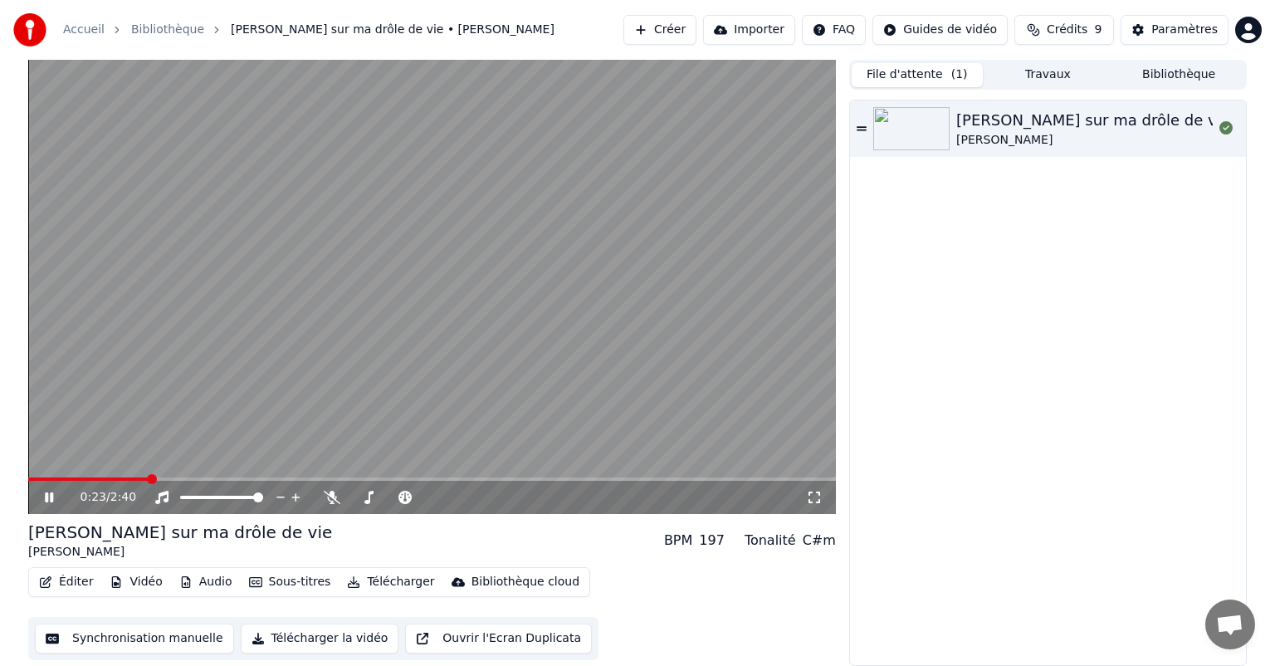
click at [56, 497] on icon at bounding box center [61, 497] width 39 height 13
click at [72, 576] on button "Éditer" at bounding box center [65, 581] width 67 height 23
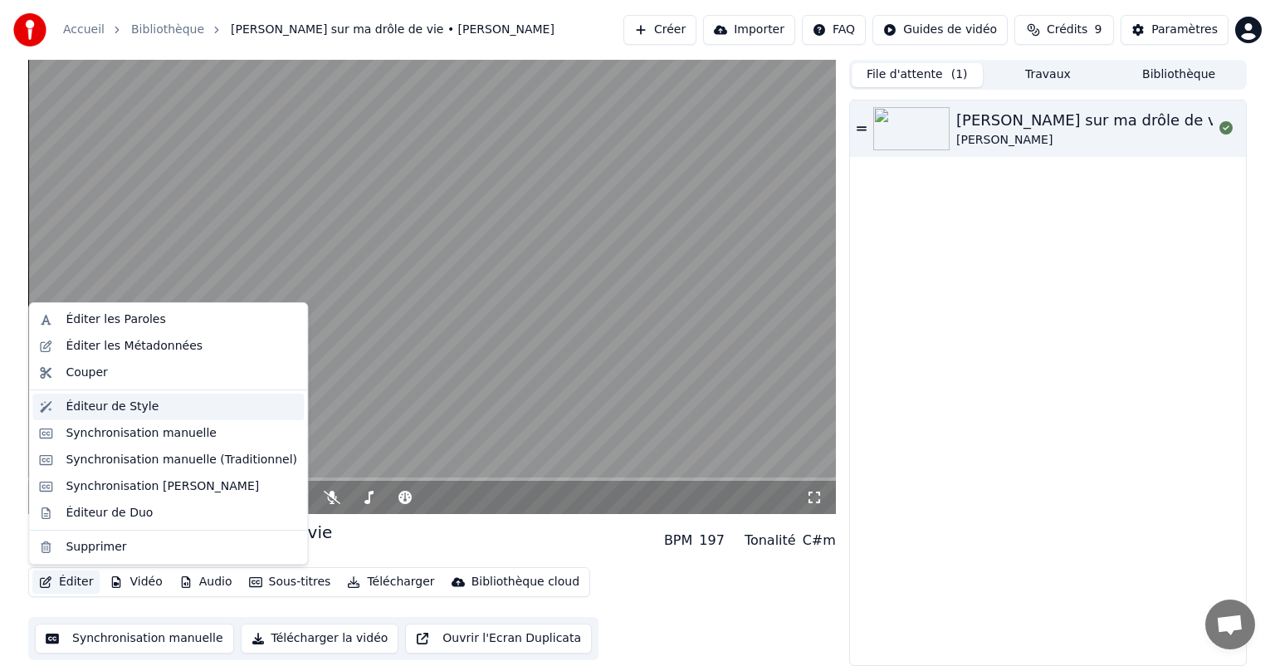
click at [160, 407] on div "Éditeur de Style" at bounding box center [182, 407] width 232 height 17
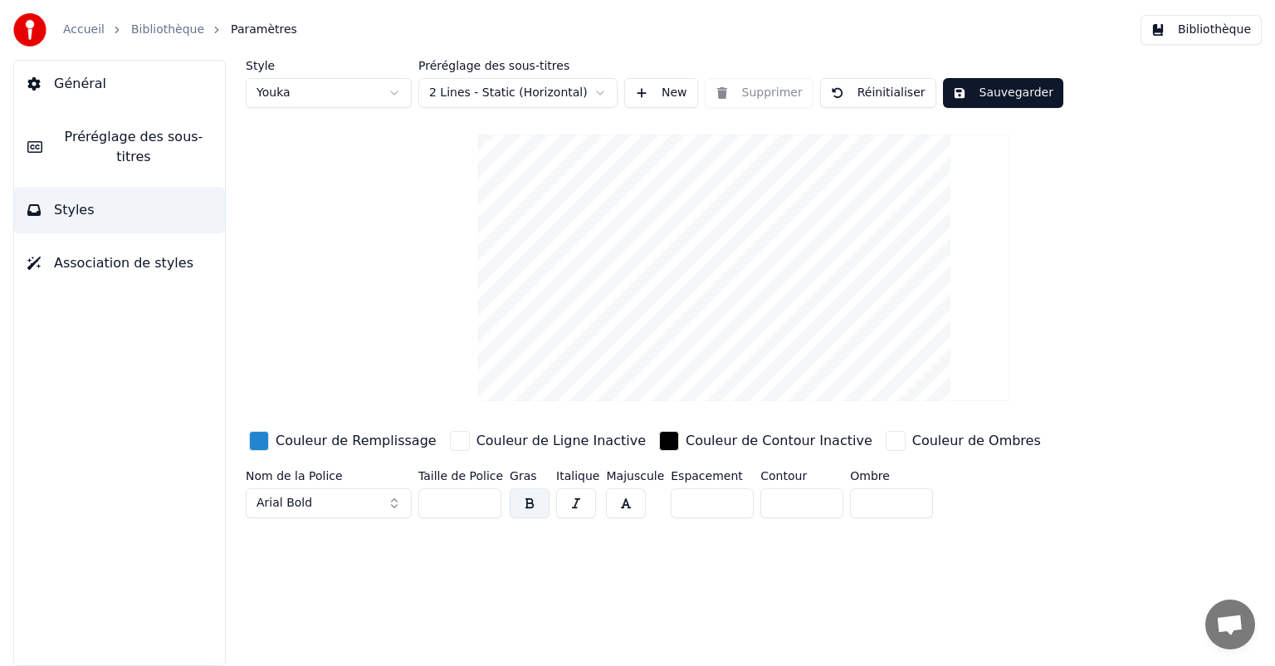
click at [149, 158] on button "Préréglage des sous-titres" at bounding box center [119, 147] width 211 height 66
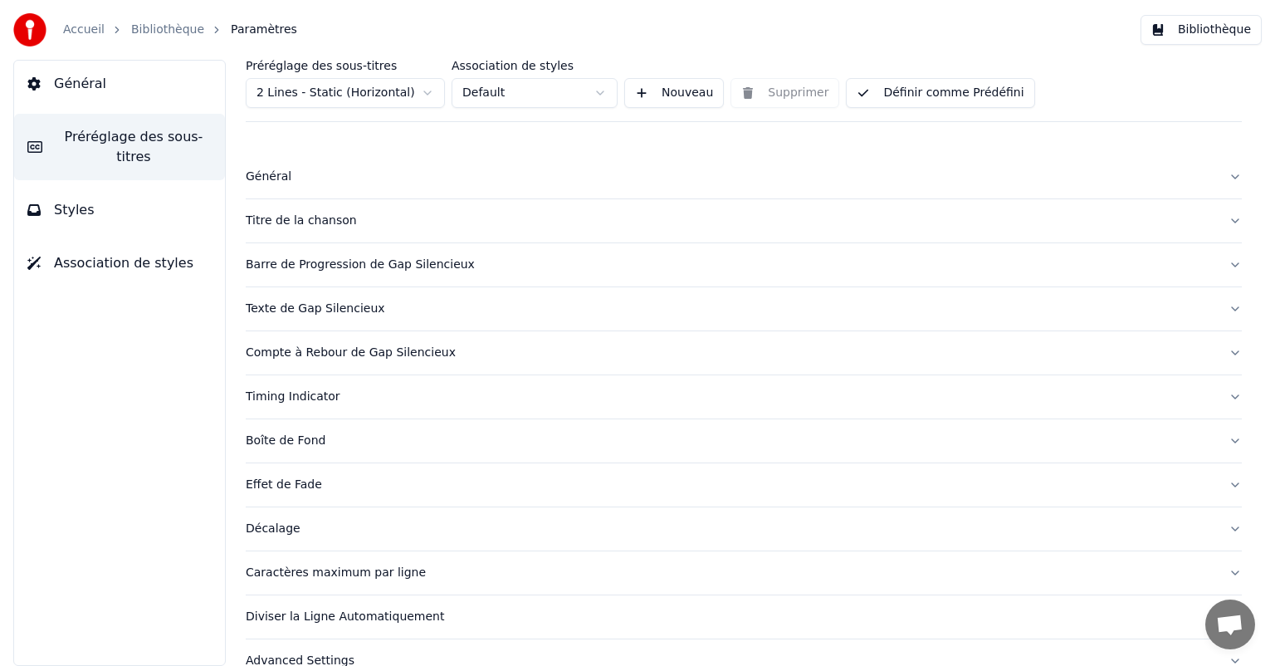
click at [286, 228] on div "Titre de la chanson" at bounding box center [731, 221] width 970 height 17
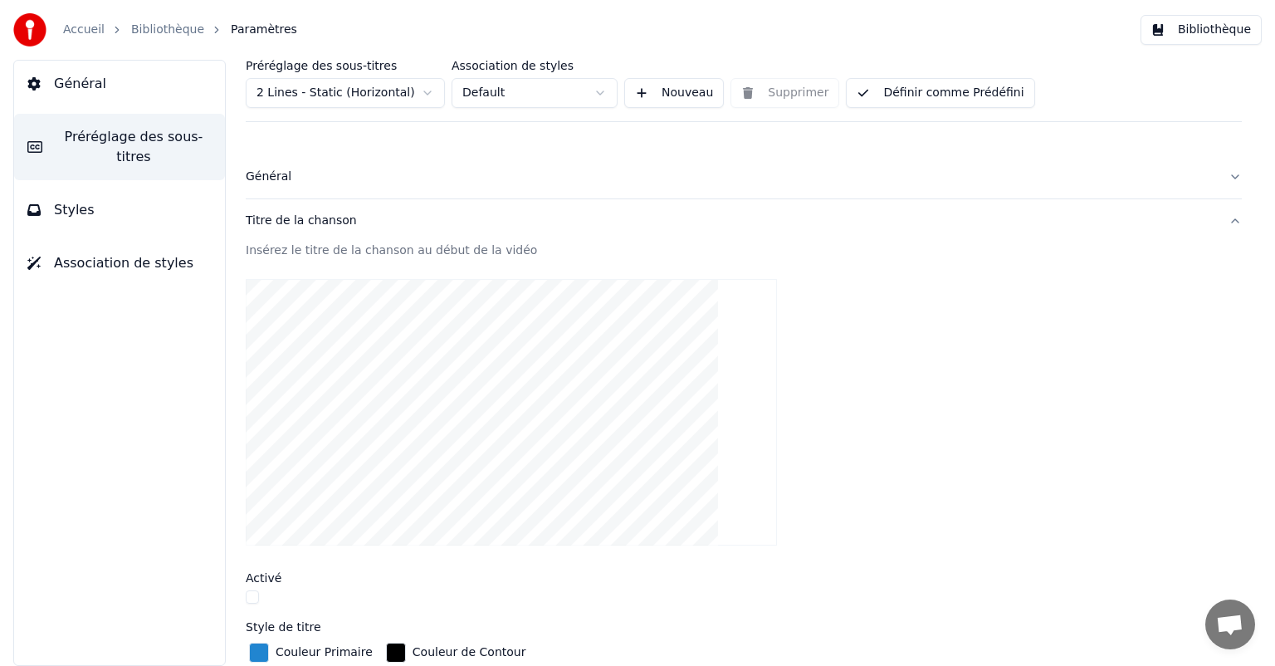
click at [286, 228] on div "Titre de la chanson" at bounding box center [731, 221] width 970 height 17
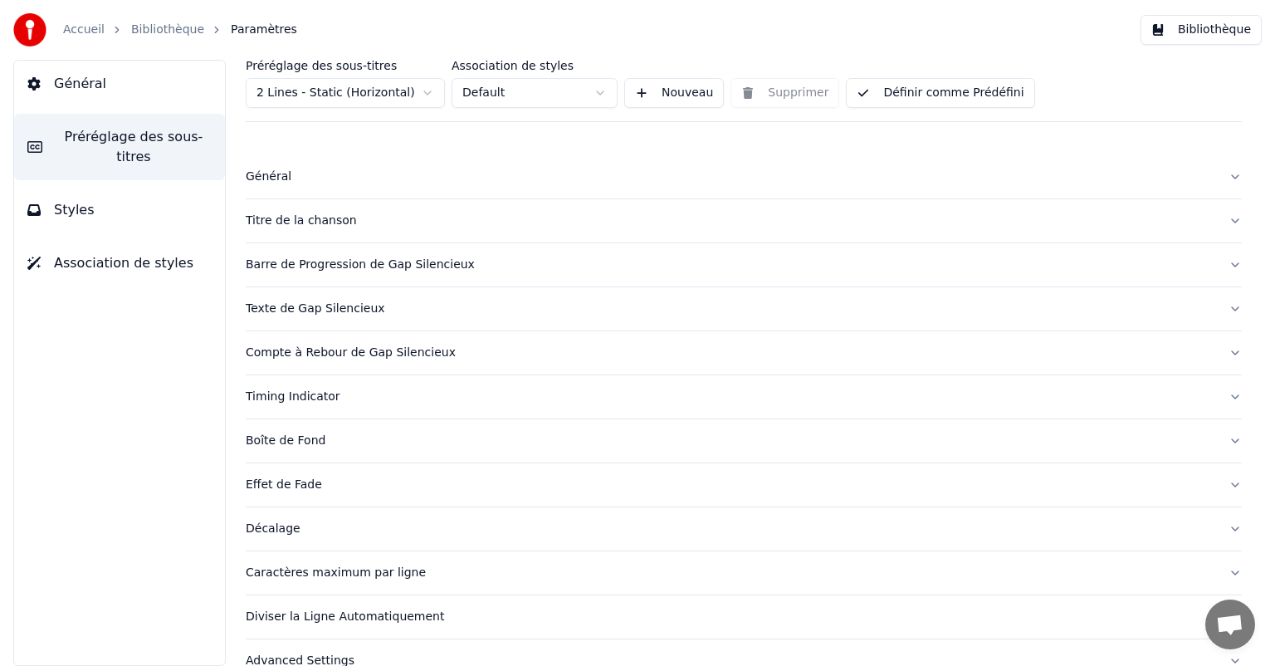
click at [281, 183] on div "Général" at bounding box center [731, 177] width 970 height 17
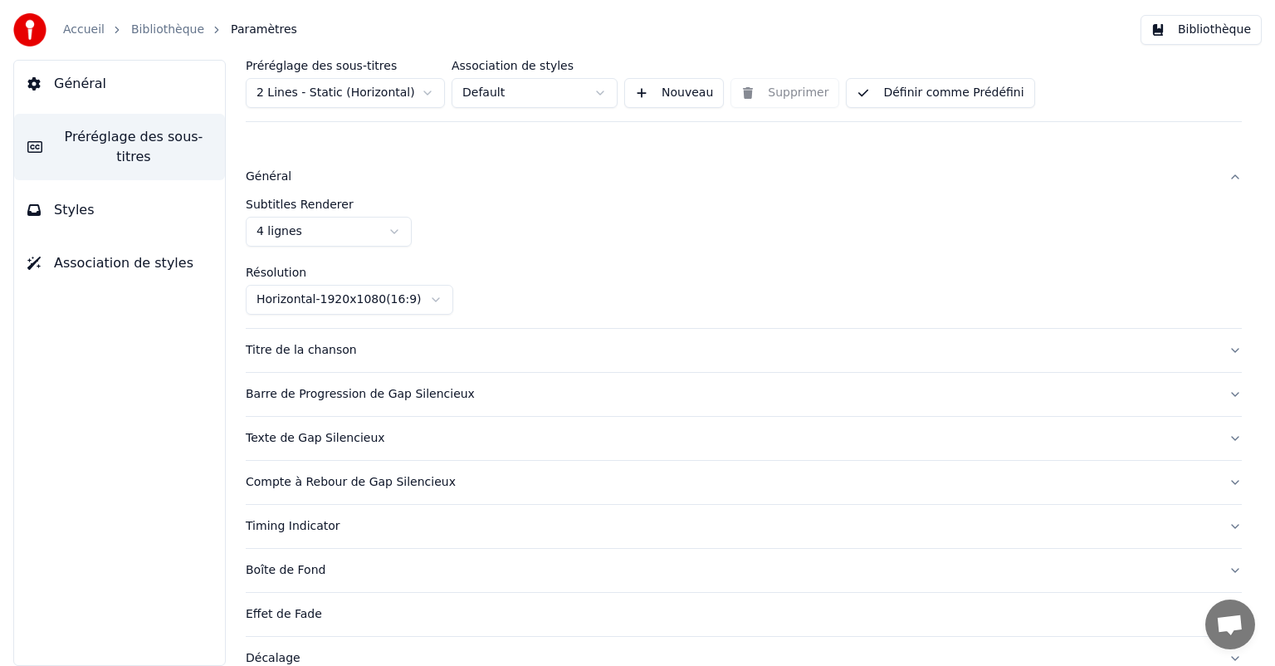
click at [300, 226] on html "Accueil Bibliothèque Paramètres Bibliothèque Général Préréglage des sous-titres…" at bounding box center [637, 333] width 1275 height 666
click at [414, 339] on button "Layout" at bounding box center [744, 350] width 996 height 43
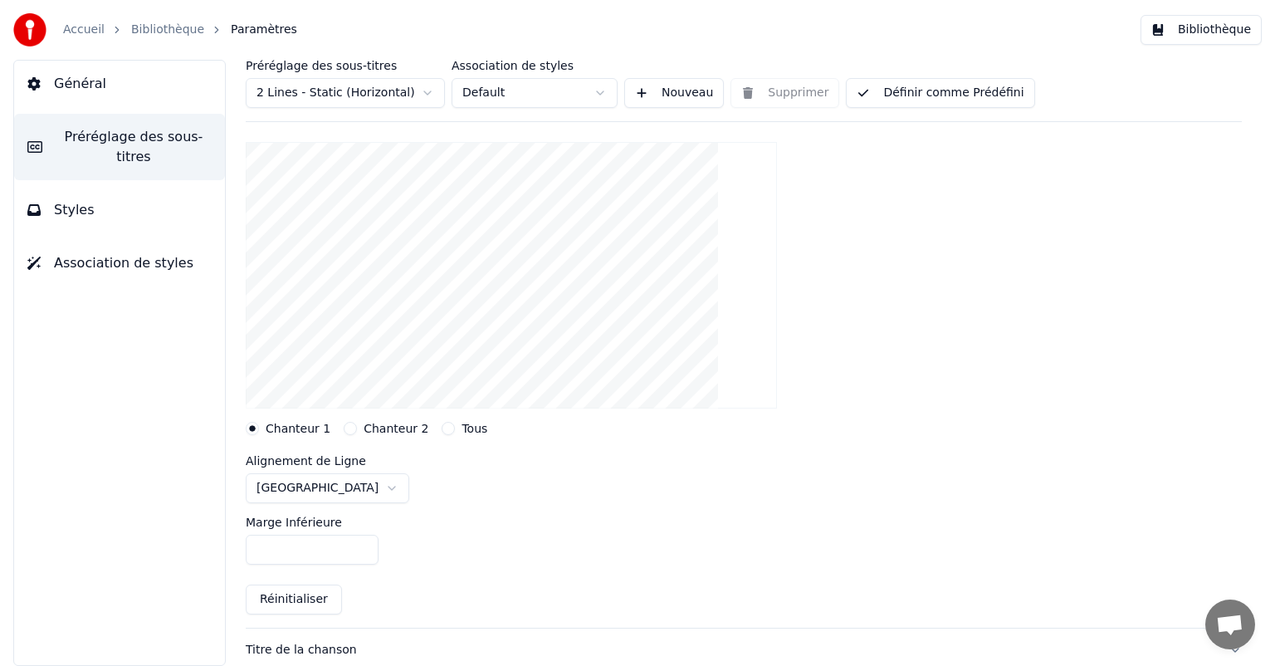
scroll to position [166, 0]
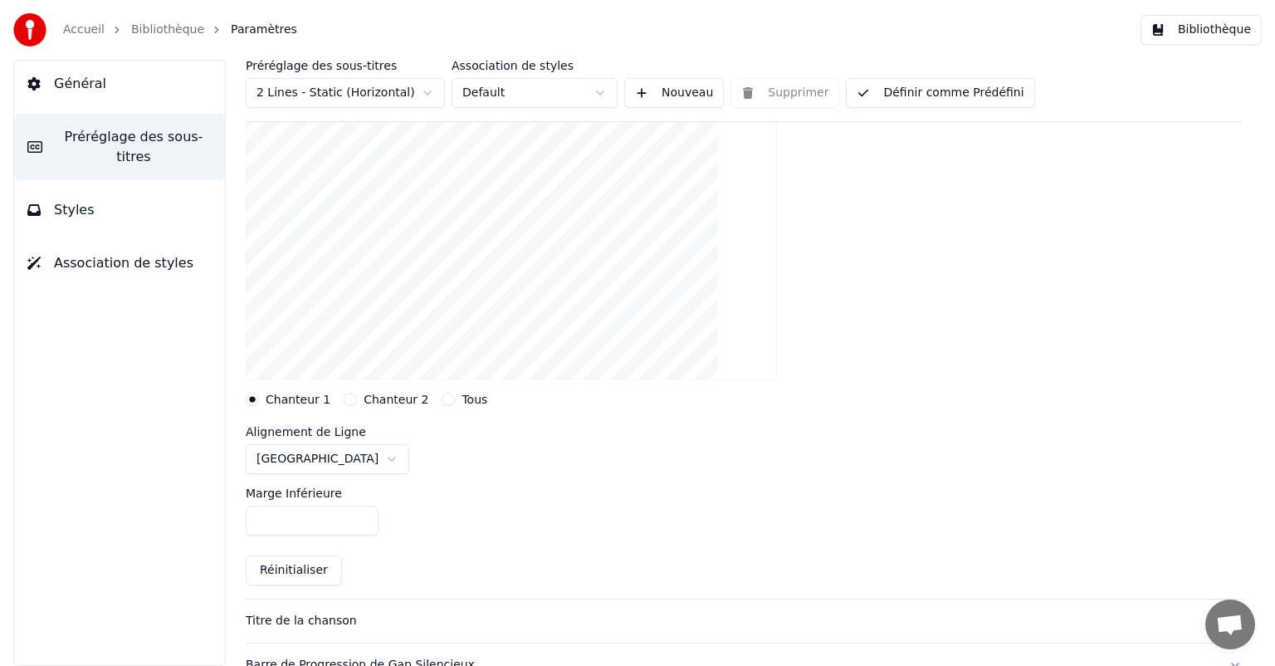
click at [468, 403] on label "Tous" at bounding box center [475, 400] width 26 height 12
click at [455, 403] on button "Tous" at bounding box center [448, 399] width 13 height 13
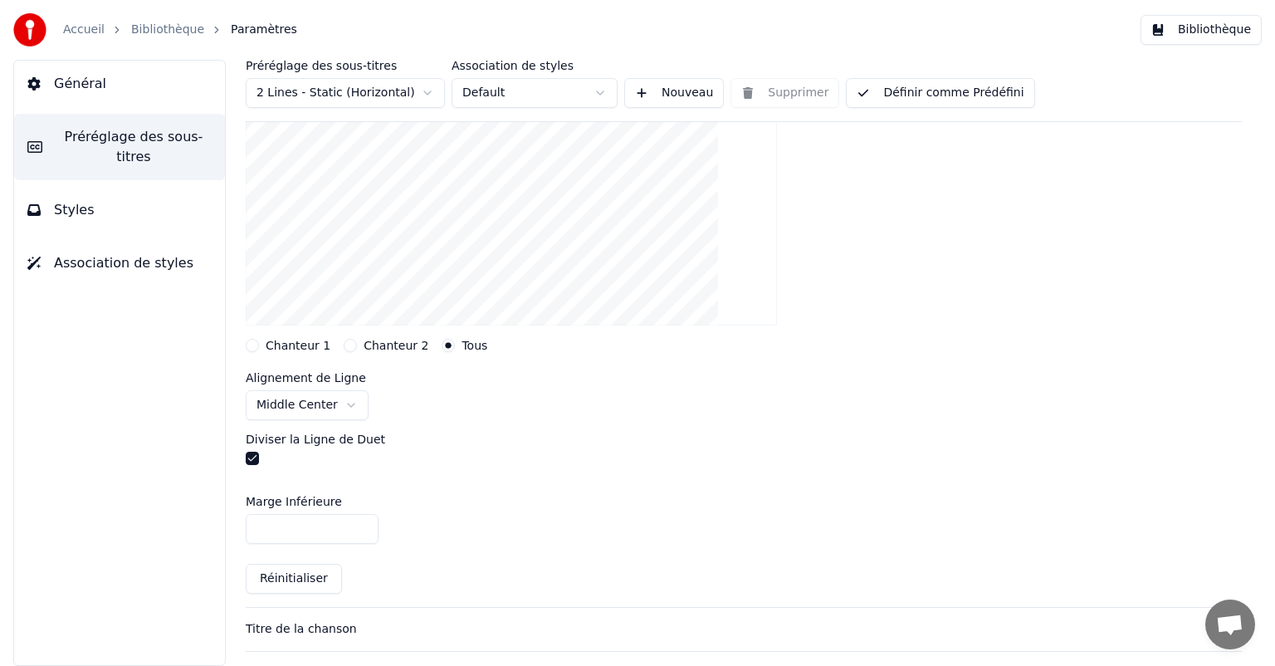
scroll to position [249, 0]
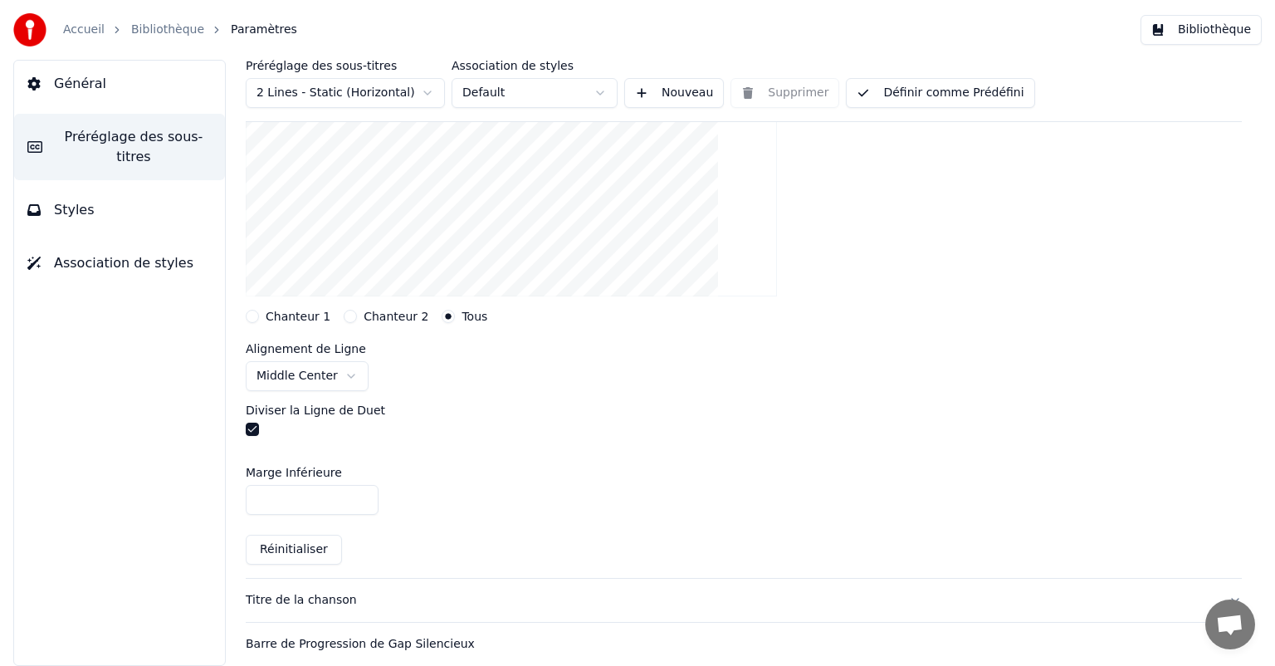
click at [254, 428] on button "button" at bounding box center [252, 429] width 13 height 13
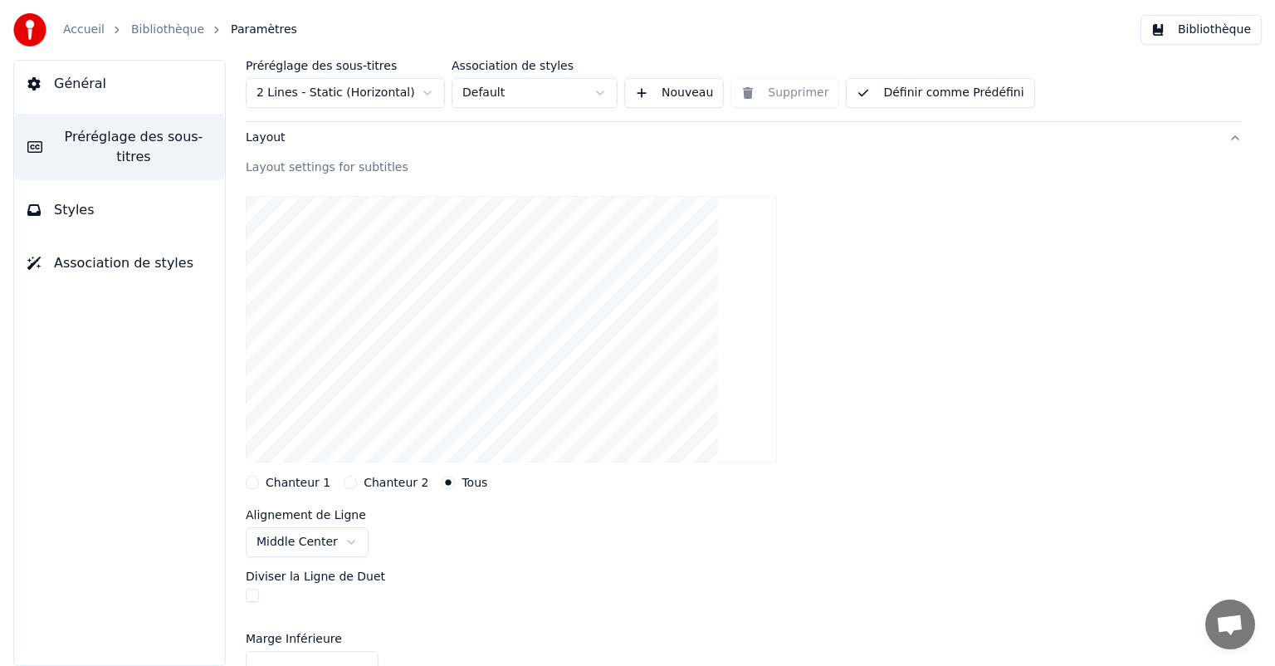
scroll to position [166, 0]
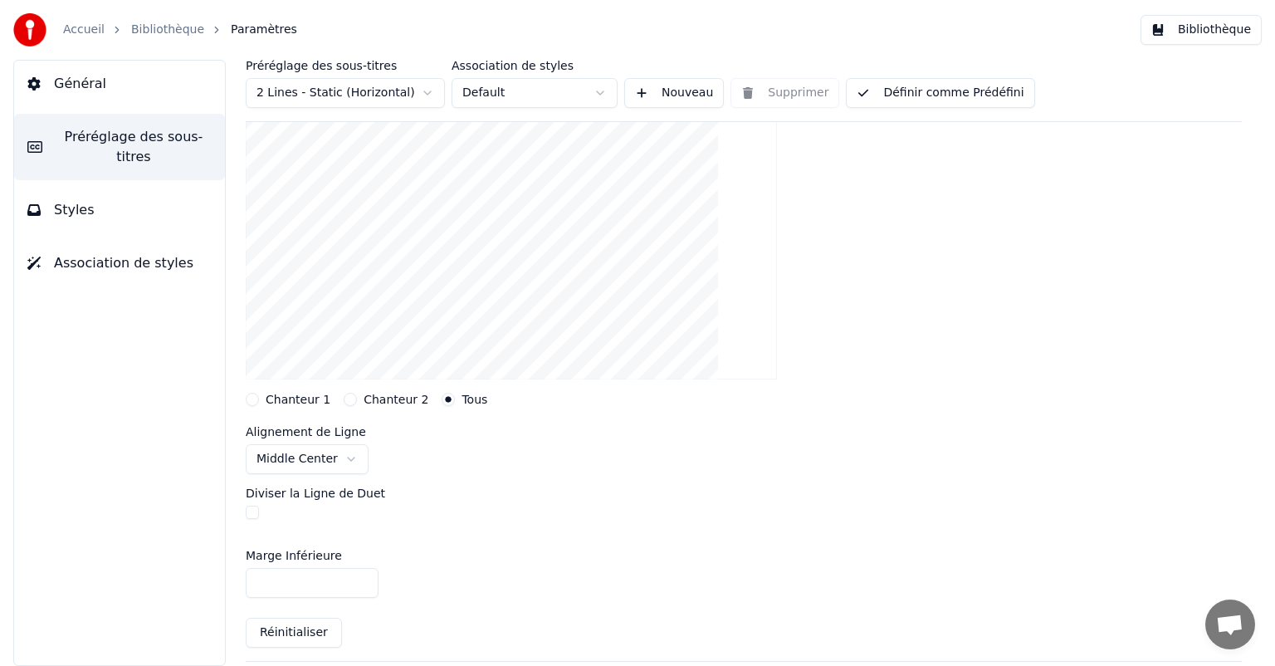
click at [347, 470] on html "Accueil Bibliothèque Paramètres Bibliothèque Général Préréglage des sous-titres…" at bounding box center [637, 333] width 1275 height 666
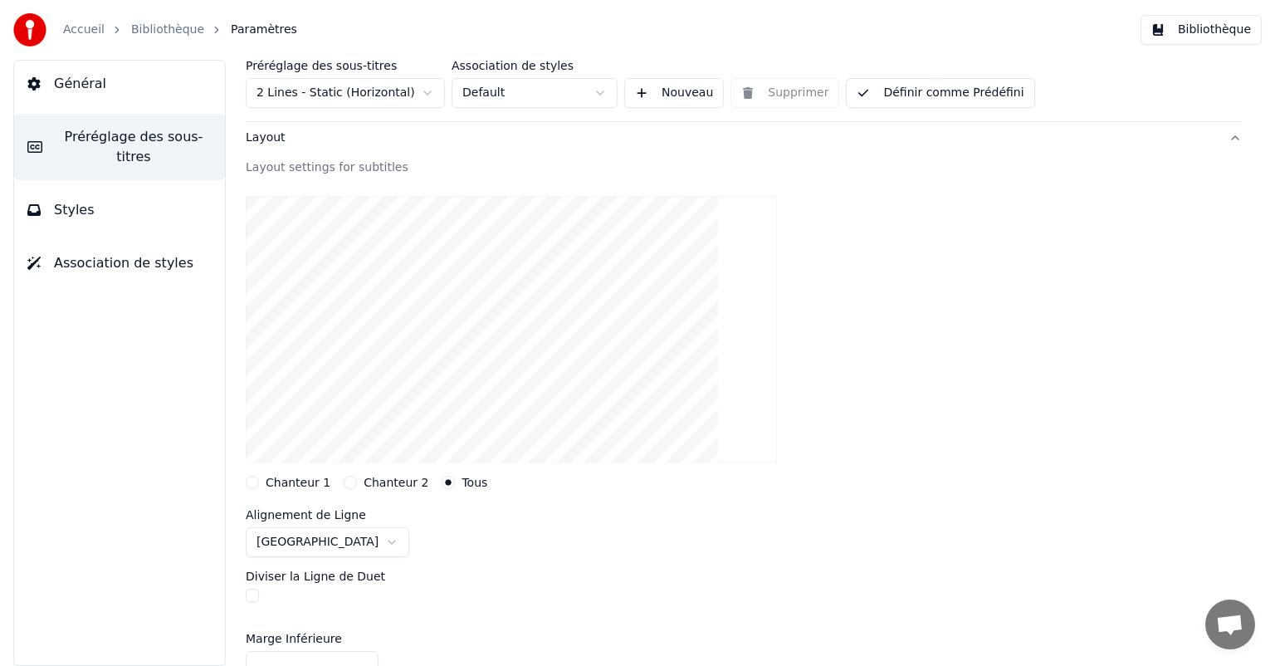
scroll to position [0, 0]
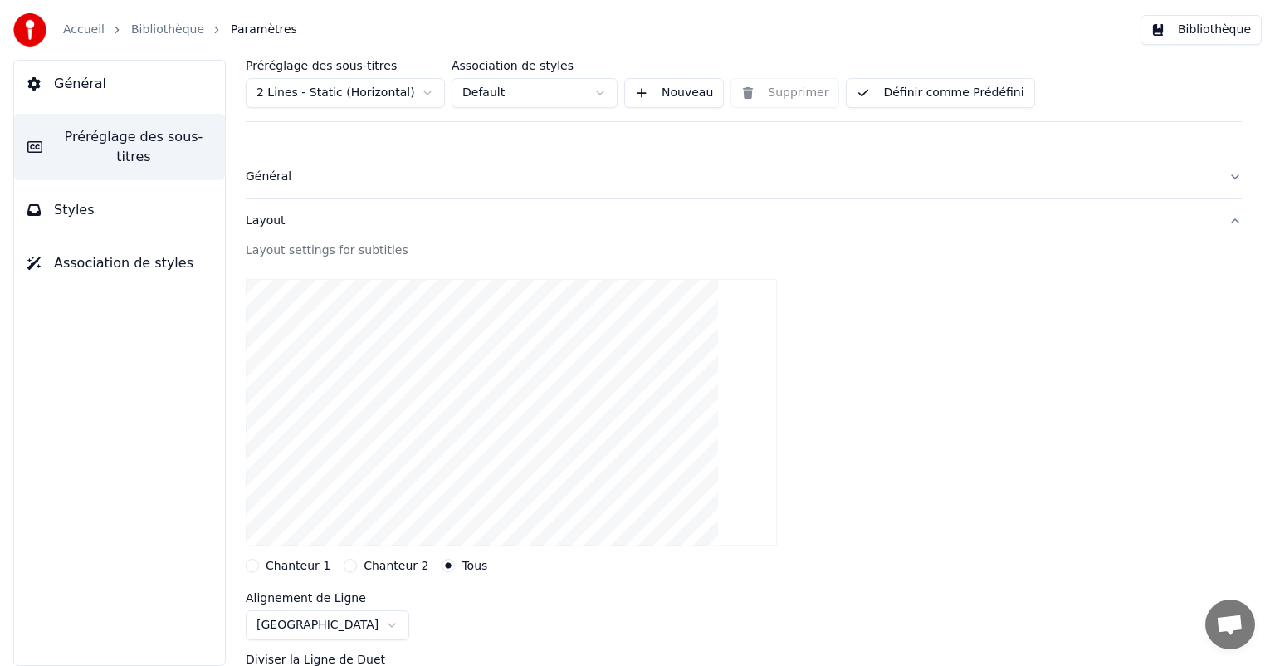
click at [520, 172] on div "Général" at bounding box center [731, 177] width 970 height 17
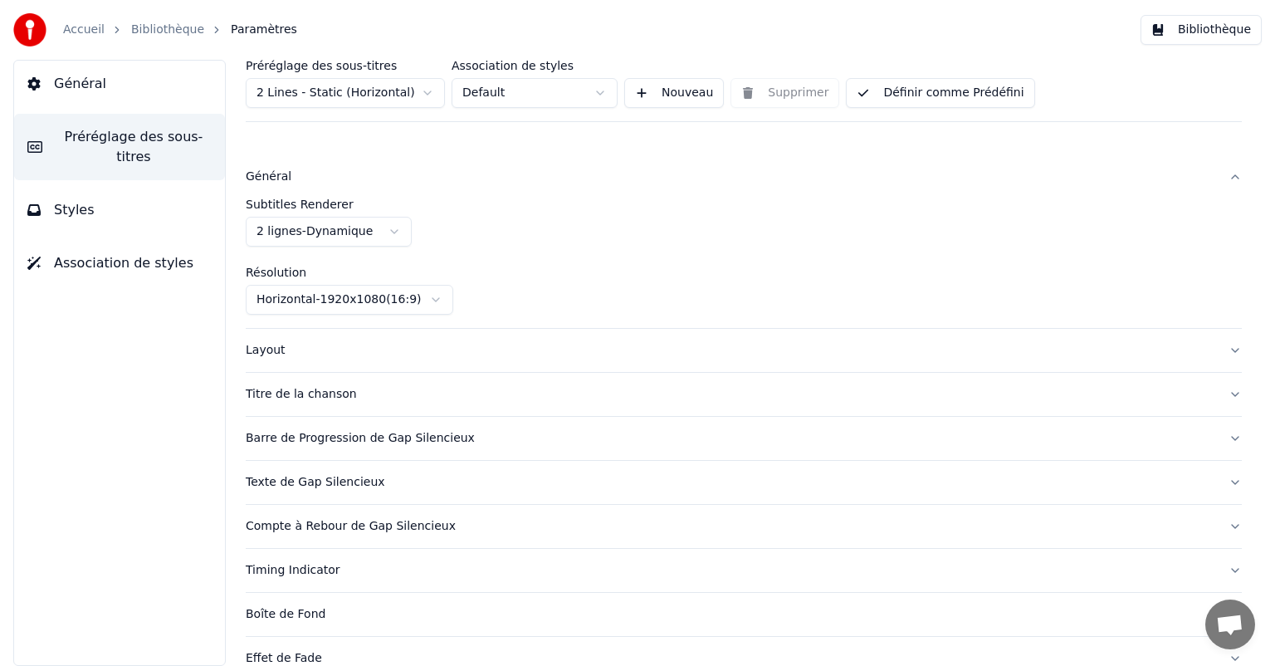
click at [520, 172] on div "Général" at bounding box center [731, 177] width 970 height 17
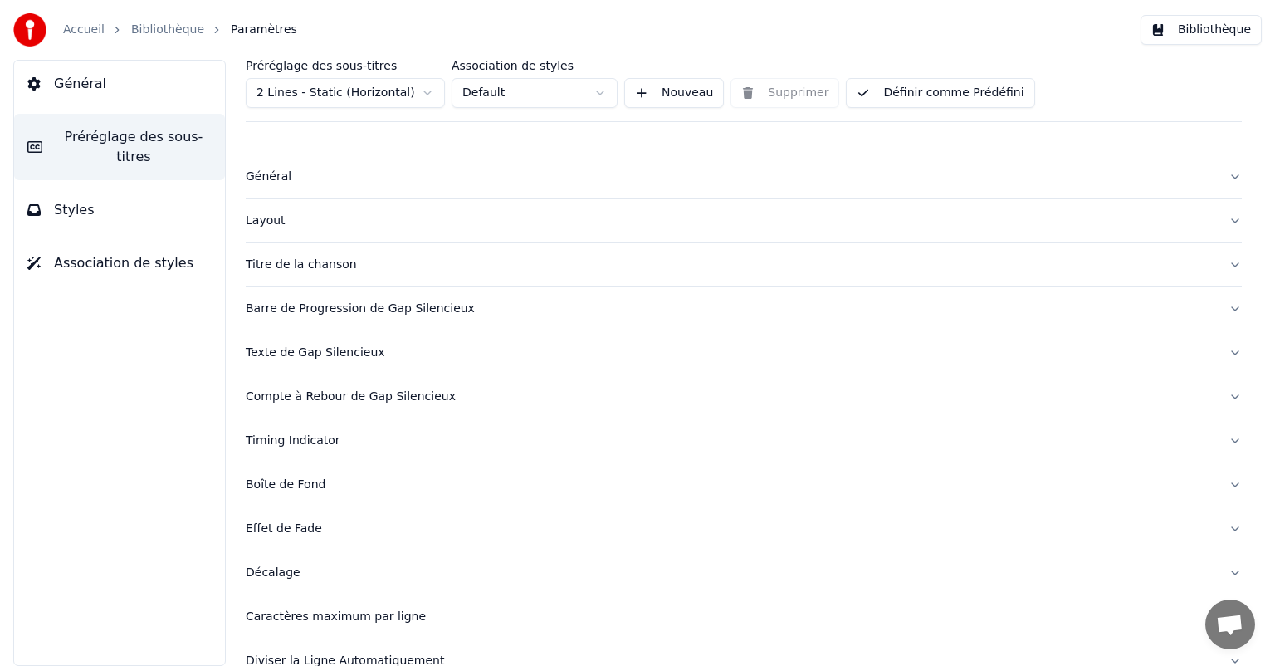
click at [482, 231] on button "Layout" at bounding box center [744, 220] width 996 height 43
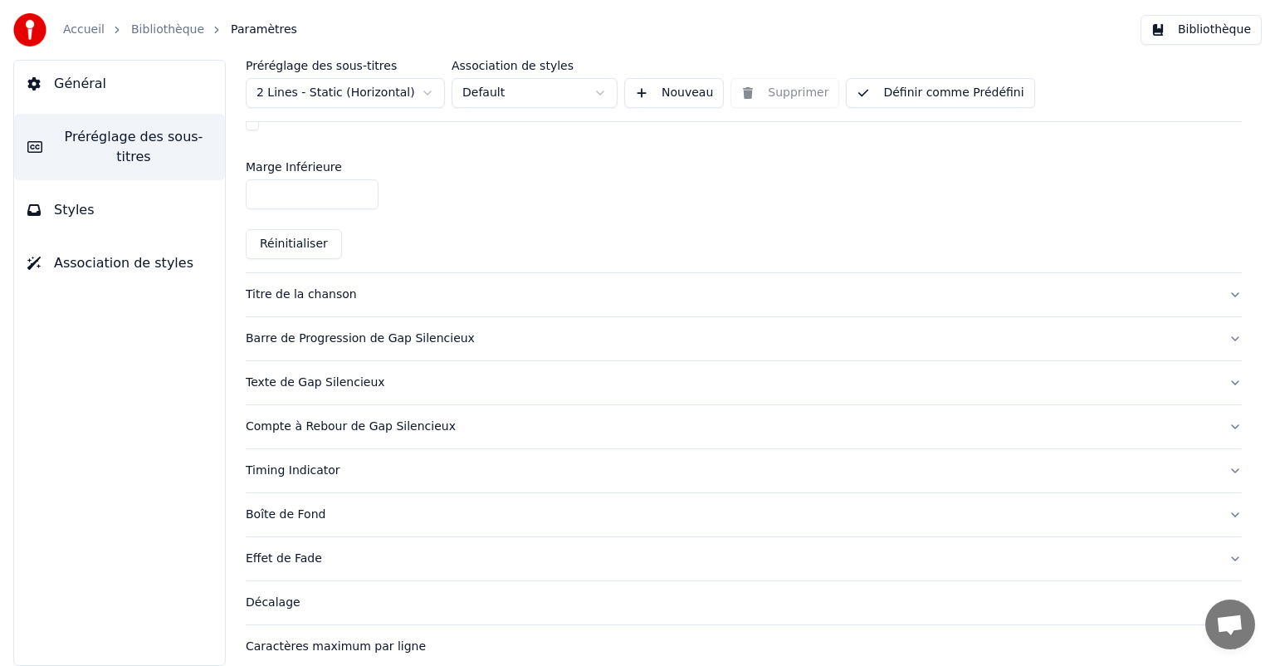
scroll to position [581, 0]
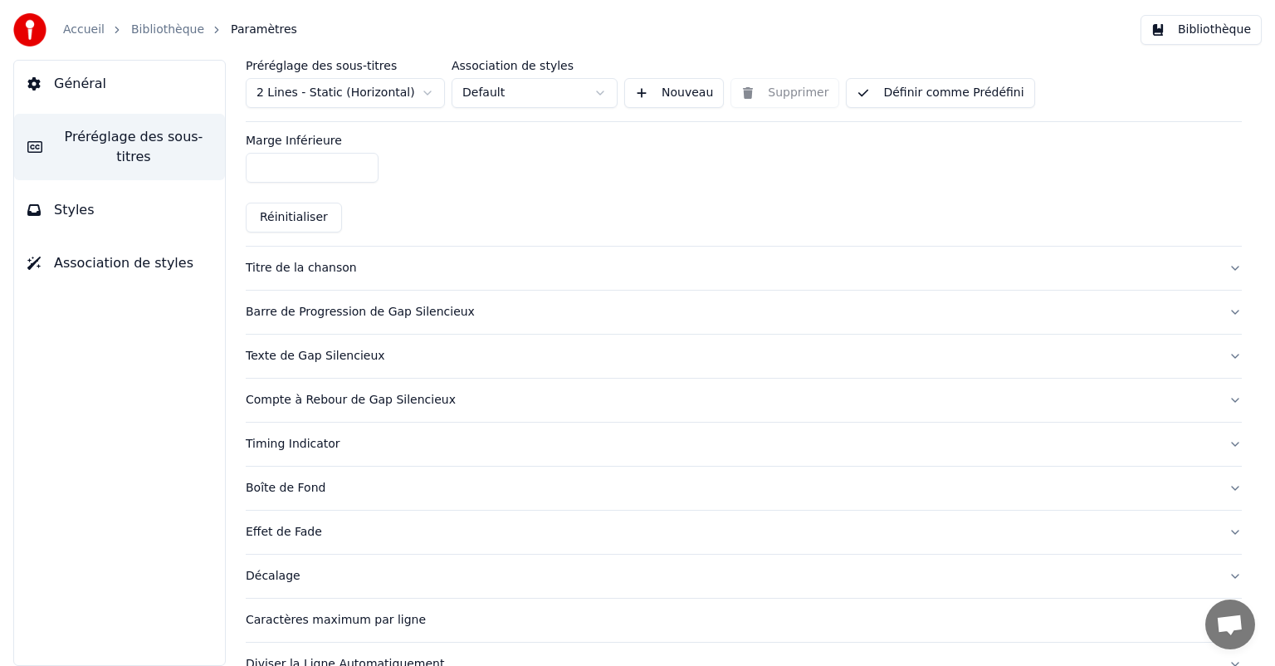
click at [424, 267] on div "Titre de la chanson" at bounding box center [731, 268] width 970 height 17
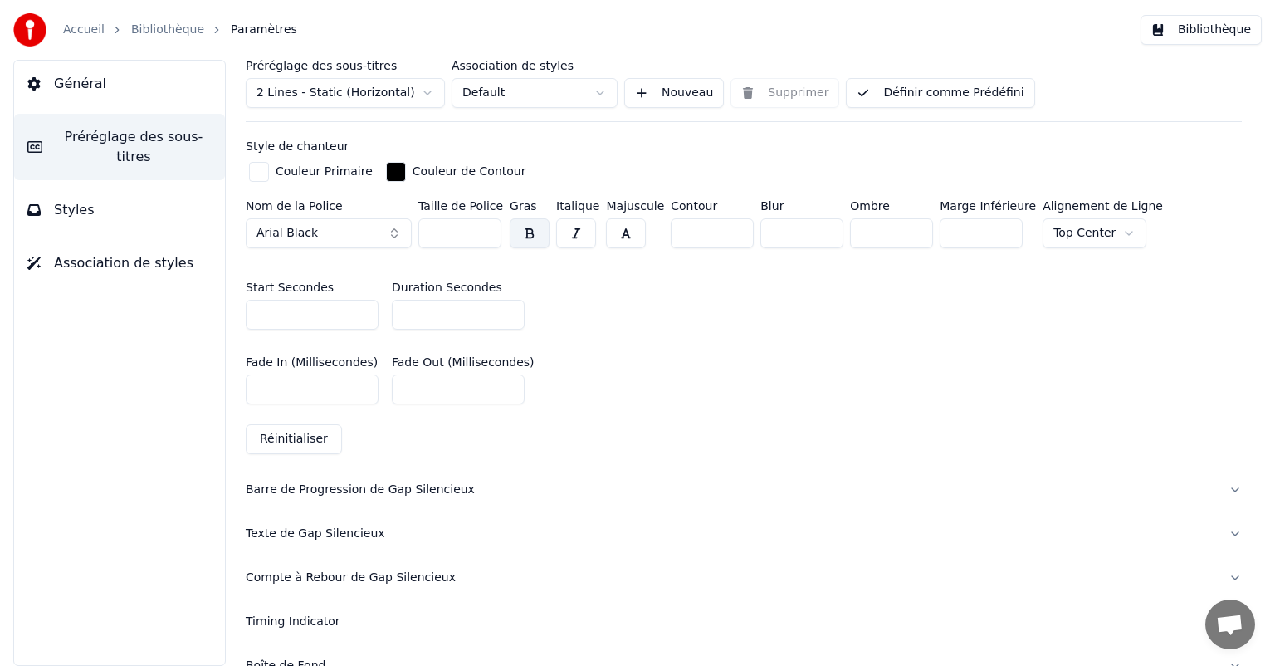
scroll to position [664, 0]
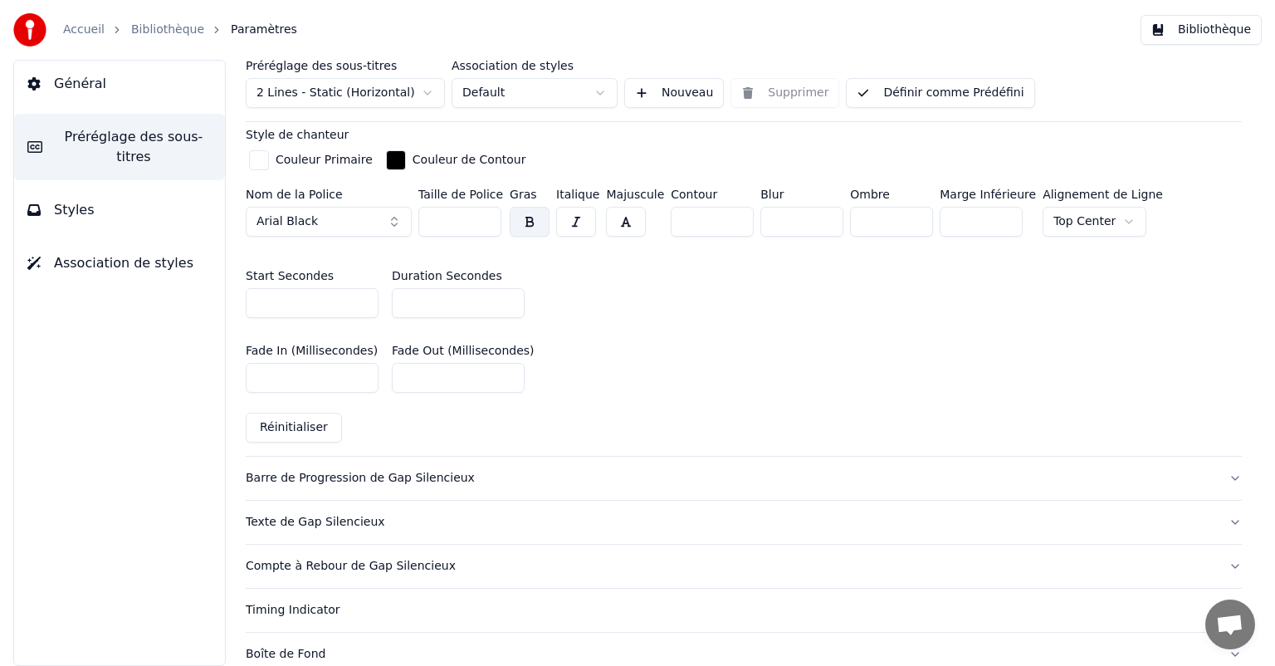
click at [372, 478] on div "Barre de Progression de Gap Silencieux" at bounding box center [731, 478] width 970 height 17
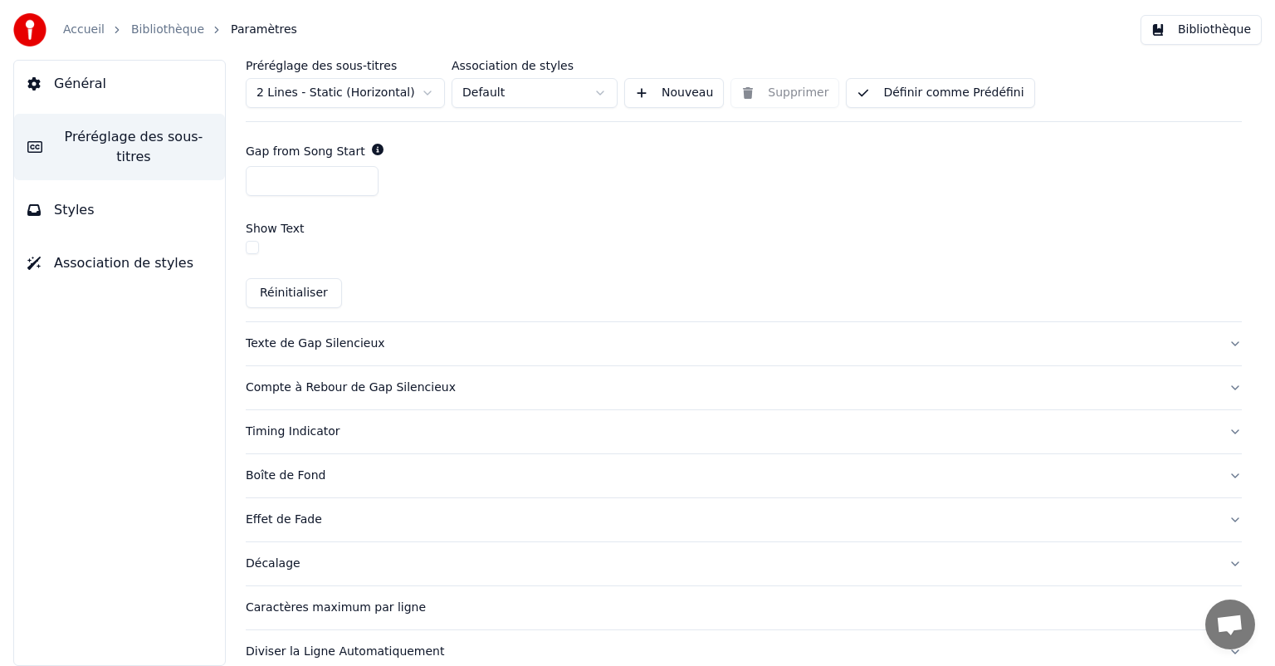
click at [487, 361] on button "Texte de Gap Silencieux" at bounding box center [744, 343] width 996 height 43
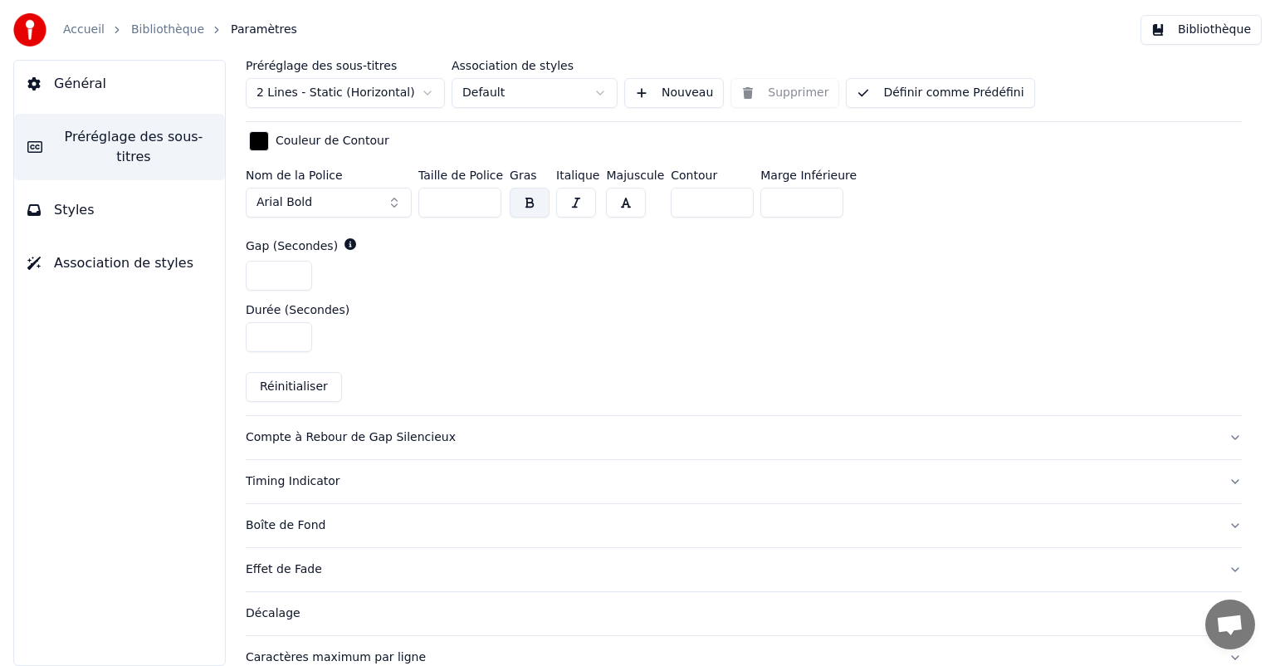
scroll to position [785, 0]
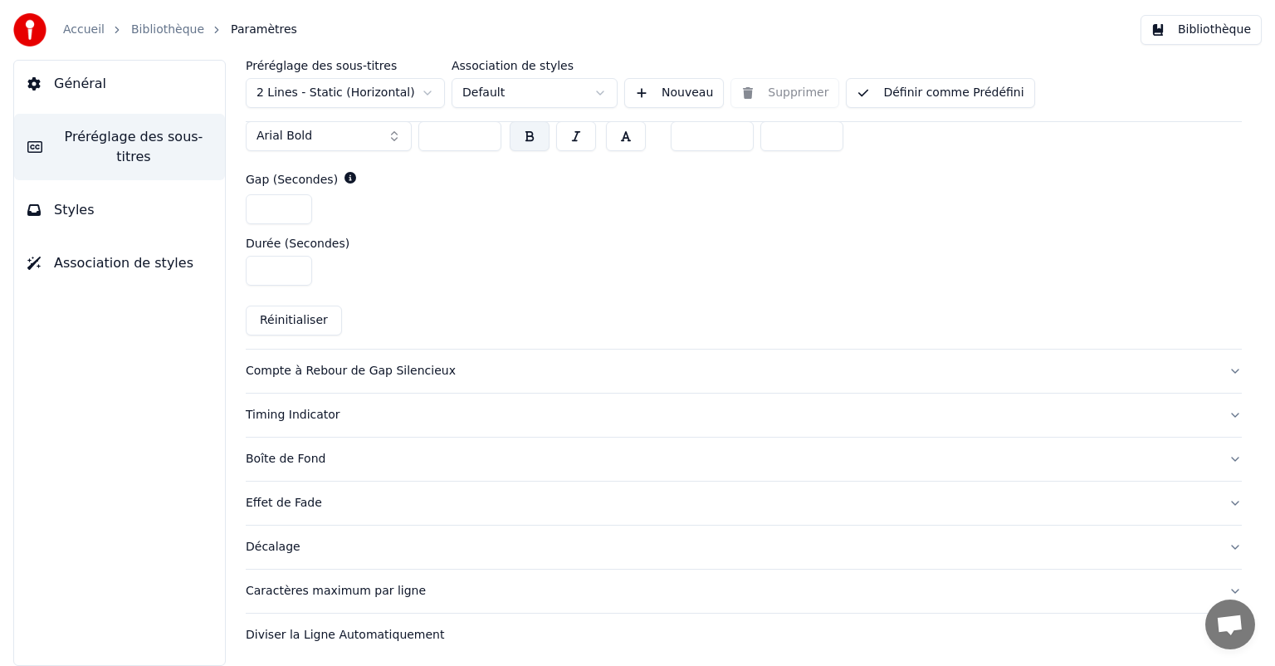
click at [317, 583] on div "Caractères maximum par ligne" at bounding box center [731, 591] width 970 height 17
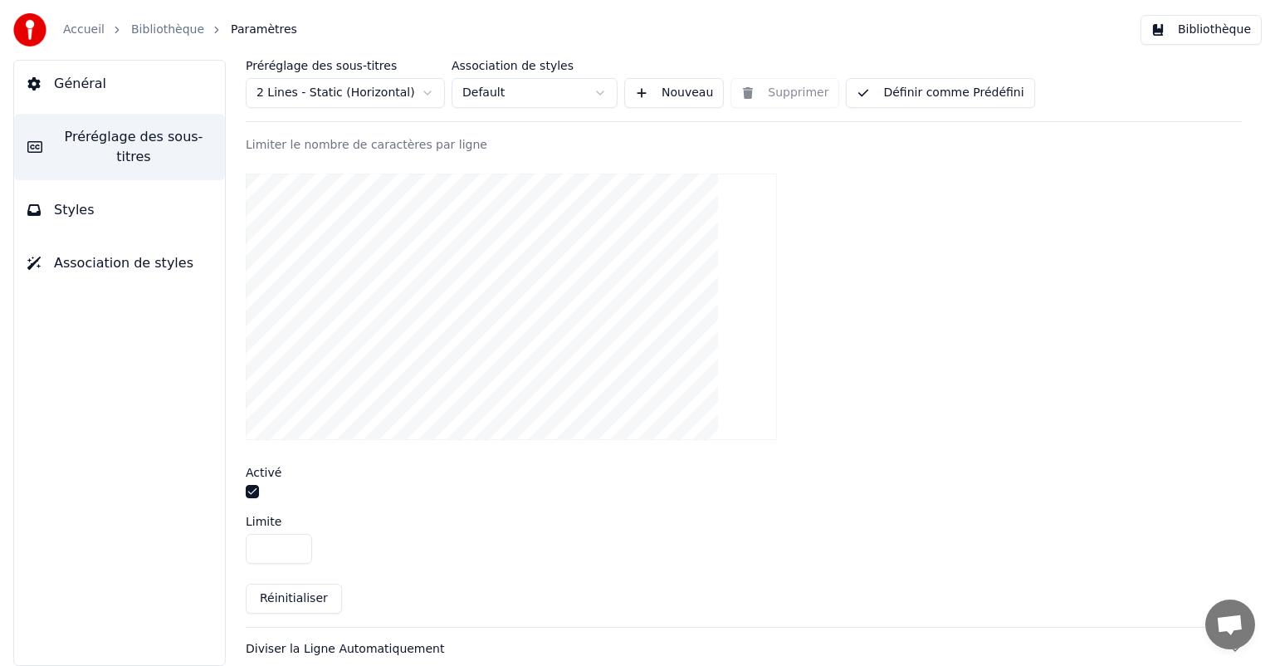
scroll to position [509, 0]
click at [291, 551] on input "**" at bounding box center [279, 541] width 66 height 30
type input "**"
click at [479, 535] on div "**" at bounding box center [744, 541] width 996 height 30
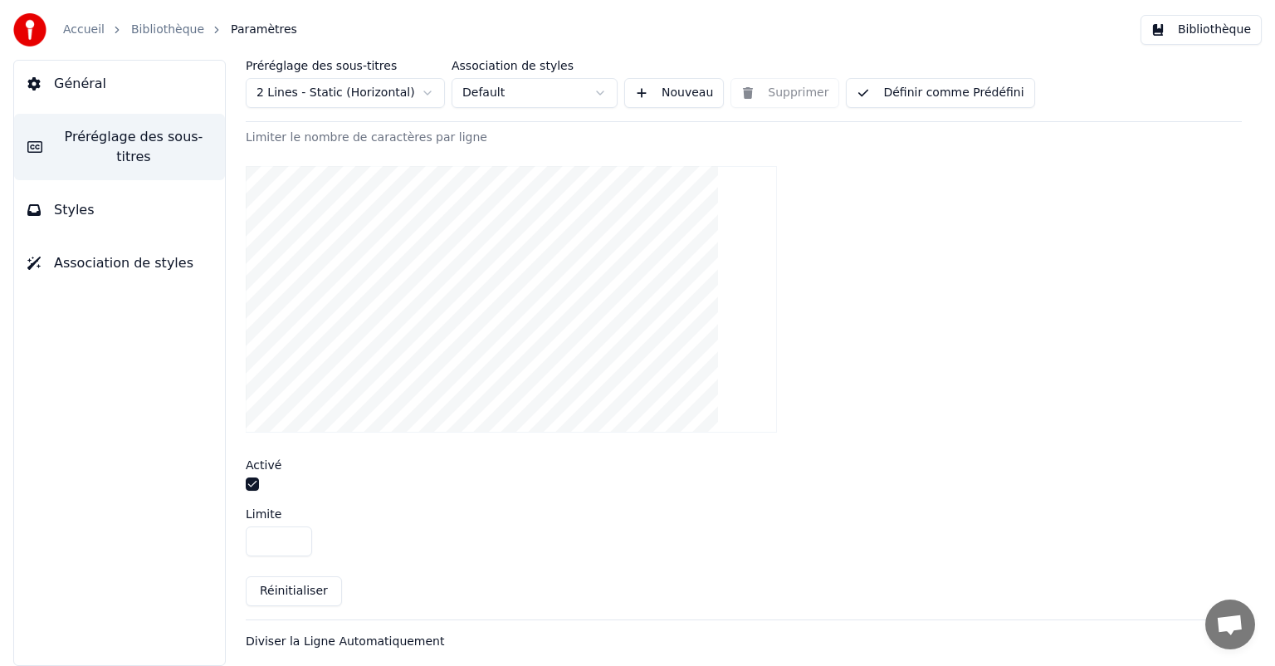
click at [865, 82] on button "Définir comme Prédéfini" at bounding box center [940, 93] width 188 height 30
click at [865, 82] on button "Terminé" at bounding box center [893, 93] width 94 height 30
click at [873, 91] on button "Terminé" at bounding box center [893, 93] width 94 height 30
click at [1176, 34] on button "Bibliothèque" at bounding box center [1201, 30] width 121 height 30
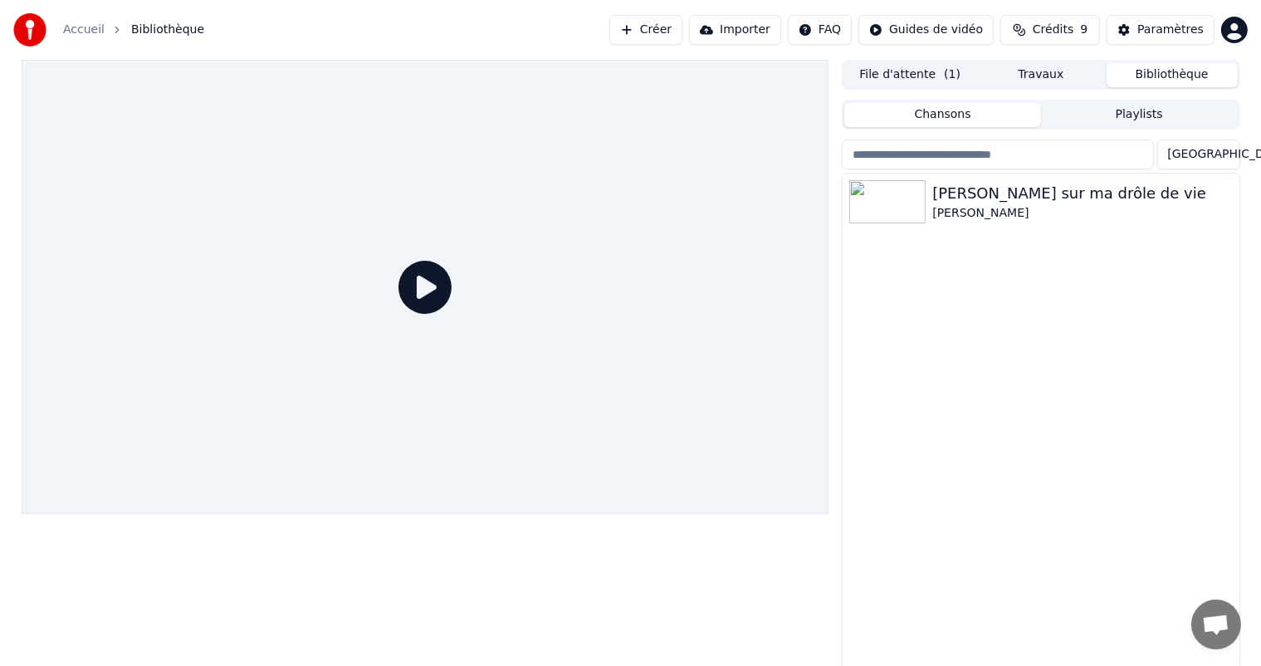
click at [928, 53] on div "Accueil Bibliothèque Créer Importer FAQ Guides de vidéo Crédits 9 Paramètres" at bounding box center [630, 30] width 1261 height 60
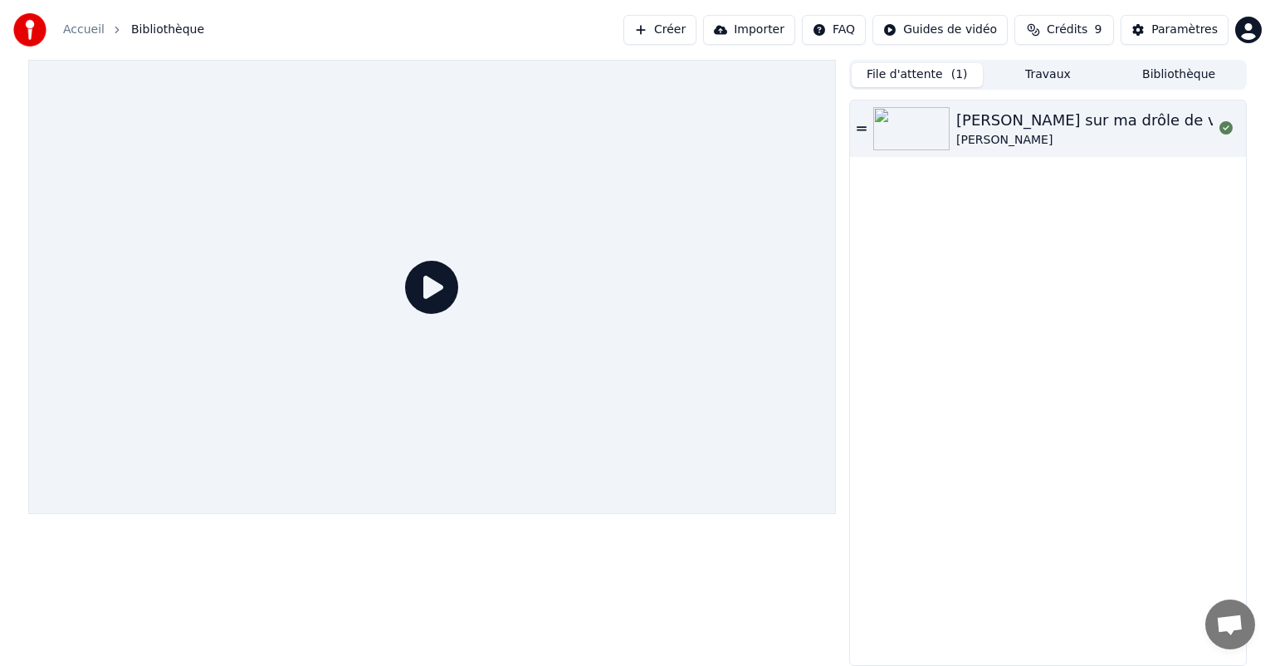
click at [935, 73] on button "File d'attente ( 1 )" at bounding box center [917, 75] width 131 height 24
click at [971, 124] on div "[PERSON_NAME] sur ma drôle de vie" at bounding box center [1094, 120] width 274 height 23
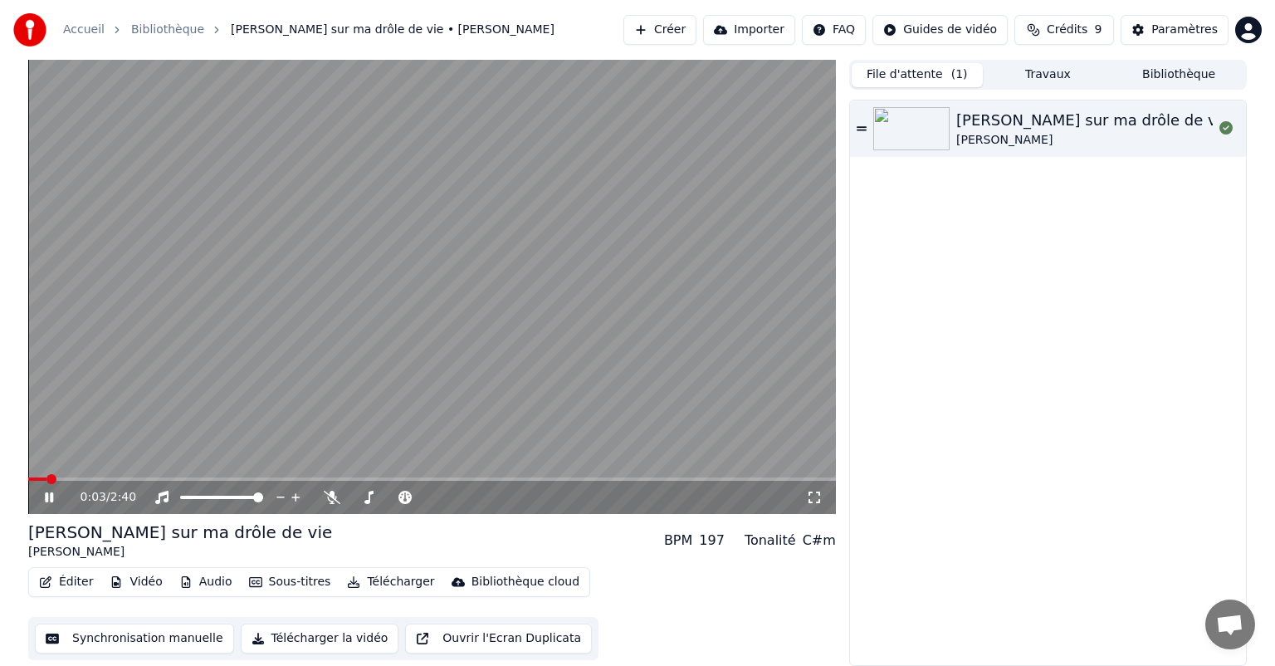
click at [56, 501] on icon at bounding box center [61, 497] width 39 height 13
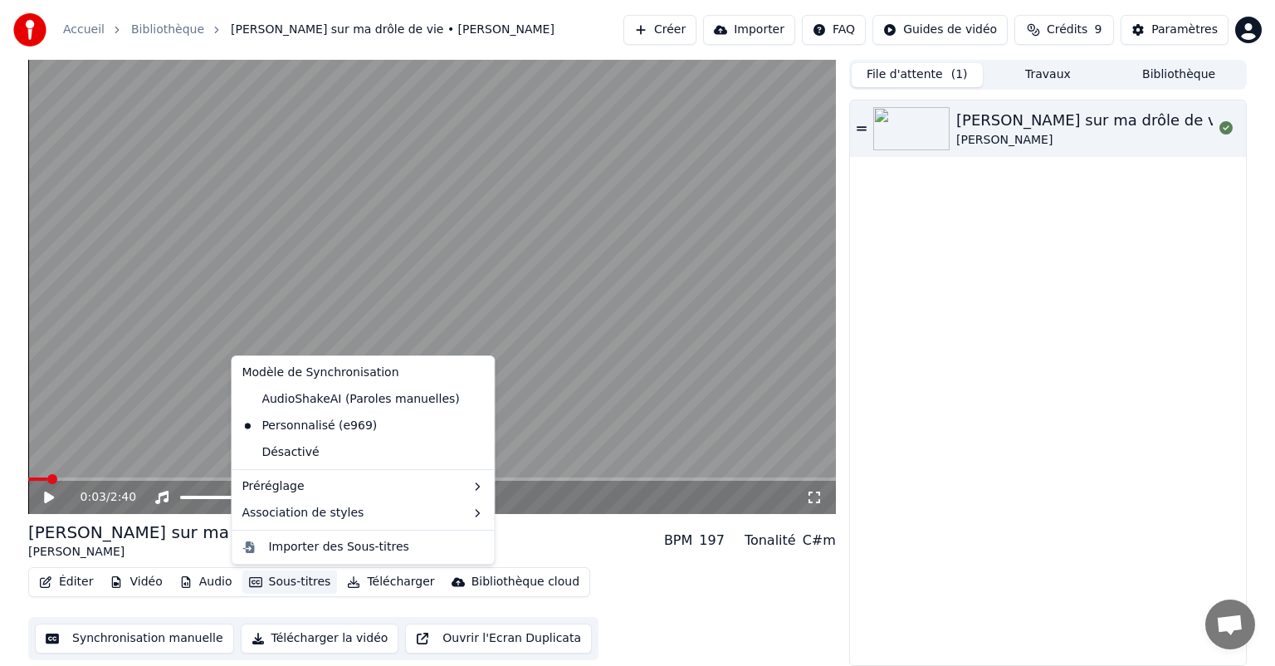
click at [262, 585] on button "Sous-titres" at bounding box center [289, 581] width 95 height 23
click at [538, 510] on div "Default" at bounding box center [520, 517] width 98 height 27
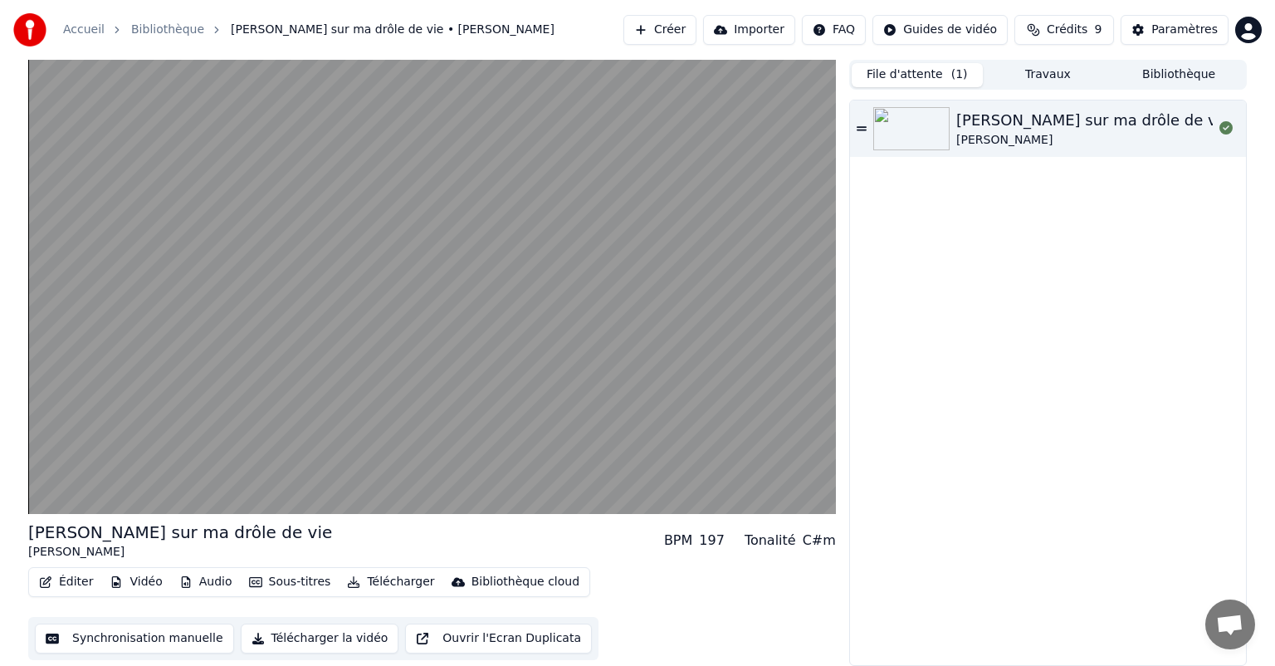
click at [78, 584] on button "Éditer" at bounding box center [65, 581] width 67 height 23
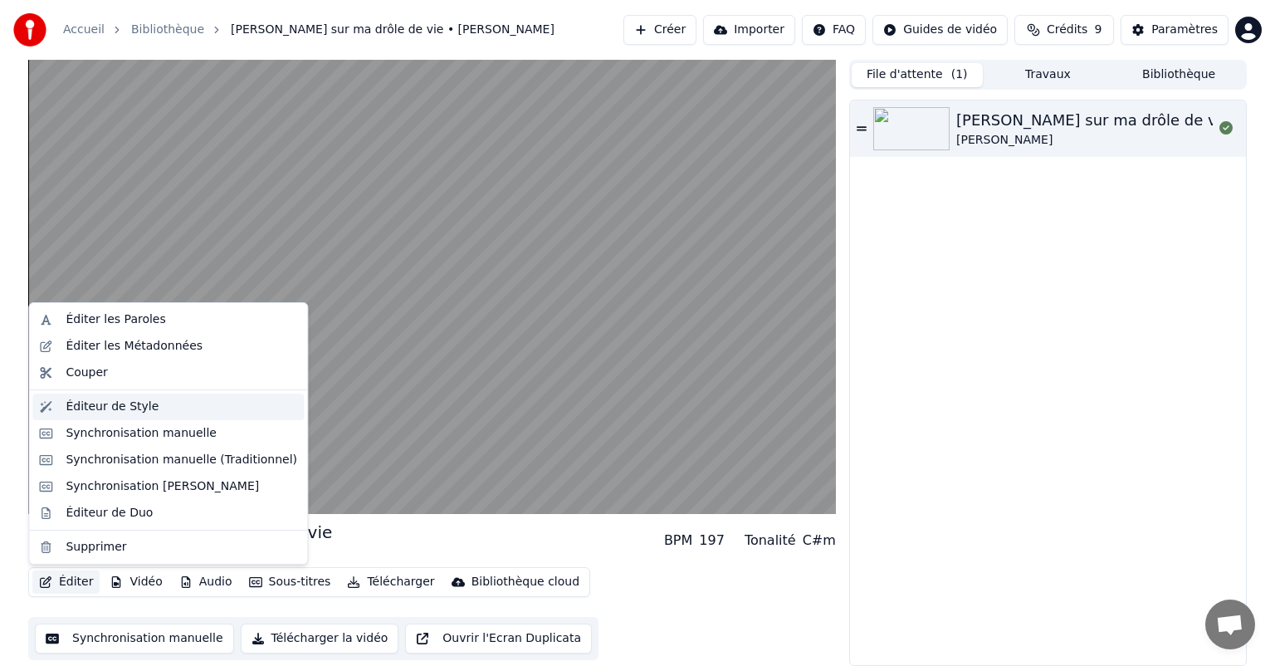
click at [145, 418] on div "Éditeur de Style" at bounding box center [168, 407] width 272 height 27
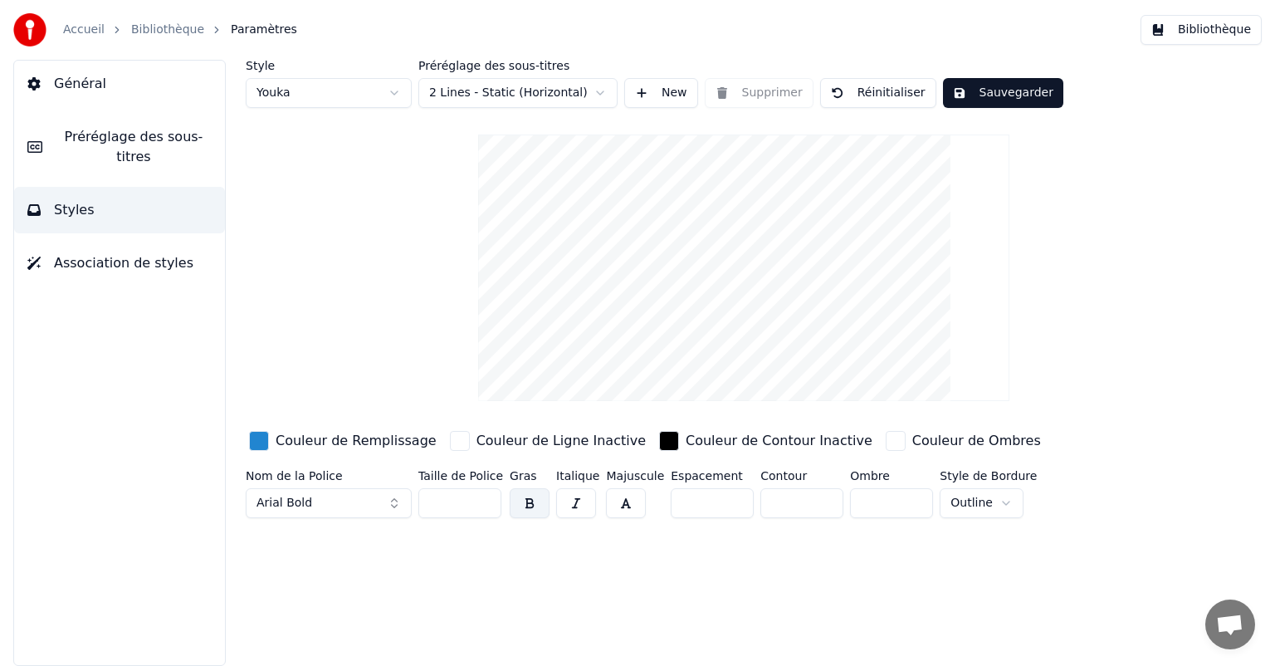
click at [169, 127] on span "Préréglage des sous-titres" at bounding box center [134, 147] width 156 height 40
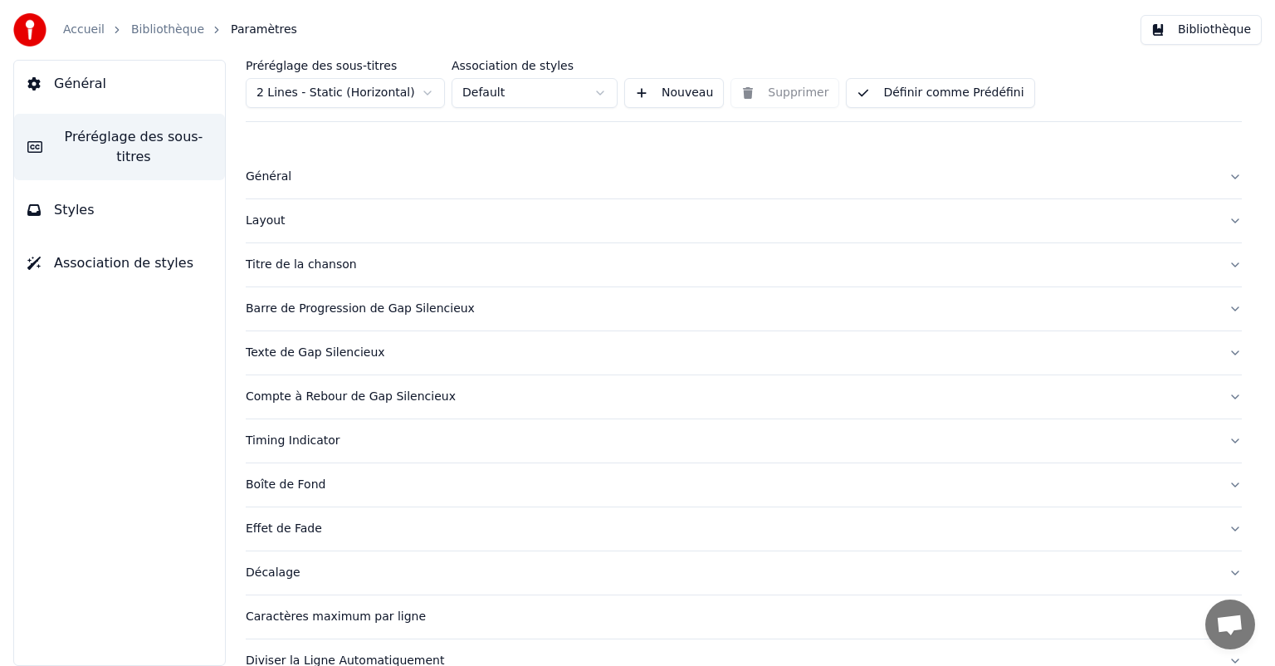
click at [64, 203] on button "Styles" at bounding box center [119, 210] width 211 height 46
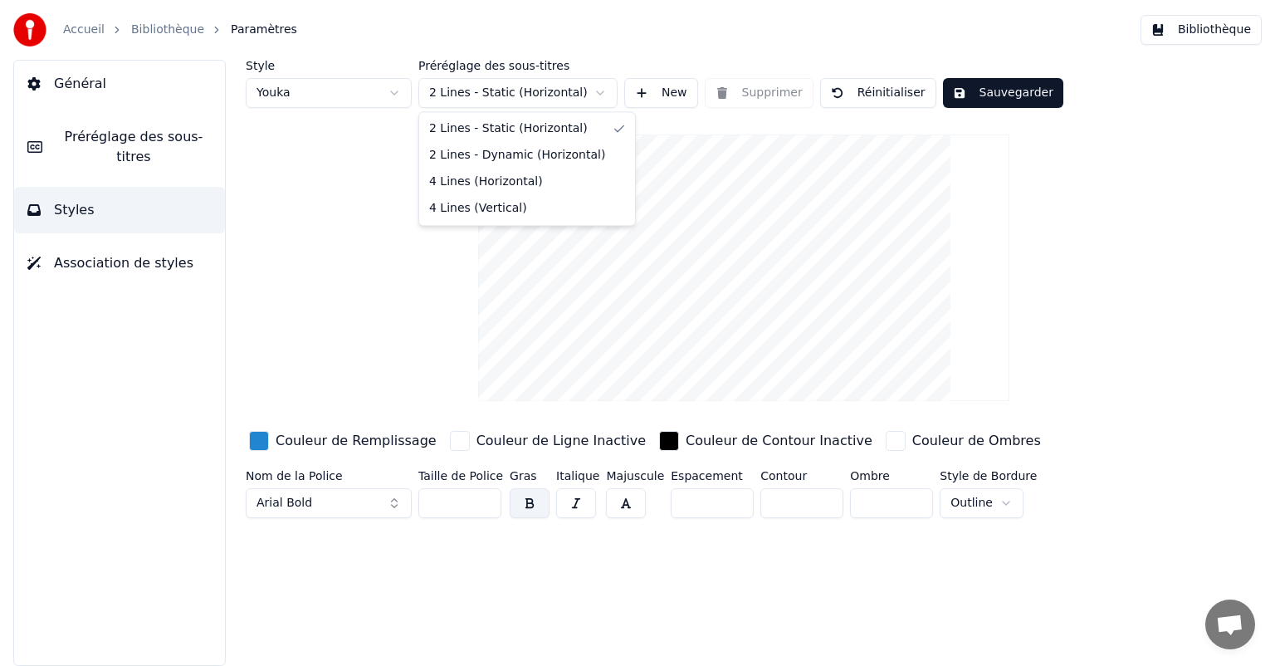
click at [541, 90] on html "Accueil Bibliothèque Paramètres Bibliothèque Général Préréglage des sous-titres…" at bounding box center [637, 333] width 1275 height 666
click at [389, 90] on html "Accueil Bibliothèque Paramètres Bibliothèque Général Préréglage des sous-titres…" at bounding box center [637, 333] width 1275 height 666
click at [394, 93] on html "Accueil Bibliothèque Paramètres Bibliothèque Général Préréglage des sous-titres…" at bounding box center [637, 333] width 1275 height 666
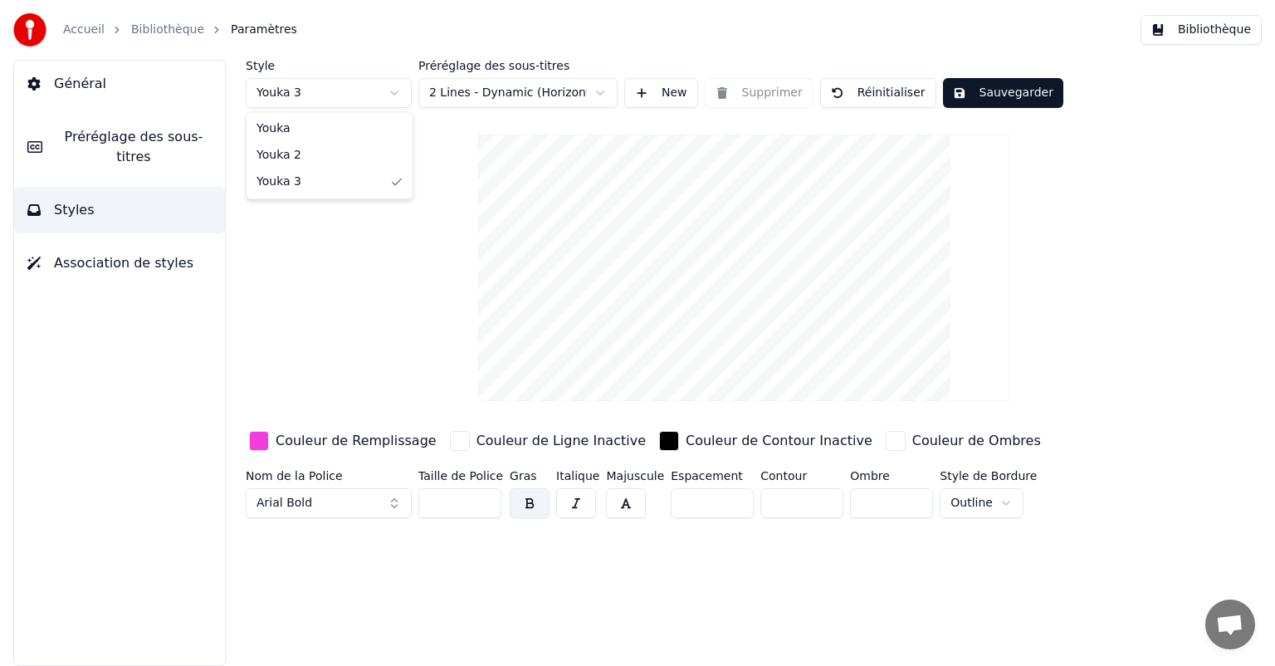
click at [389, 93] on html "Accueil Bibliothèque Paramètres Bibliothèque Général Préréglage des sous-titres…" at bounding box center [637, 333] width 1275 height 666
click at [681, 94] on button "New" at bounding box center [661, 93] width 74 height 30
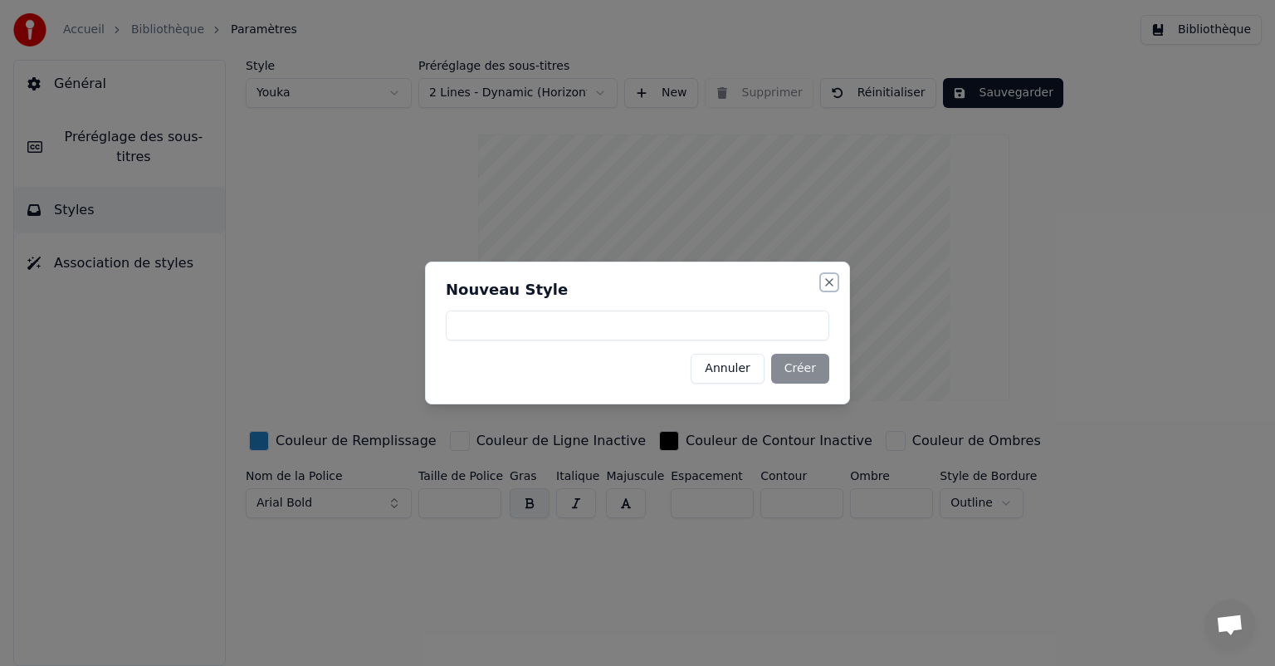
click at [831, 280] on button "Close" at bounding box center [829, 282] width 13 height 13
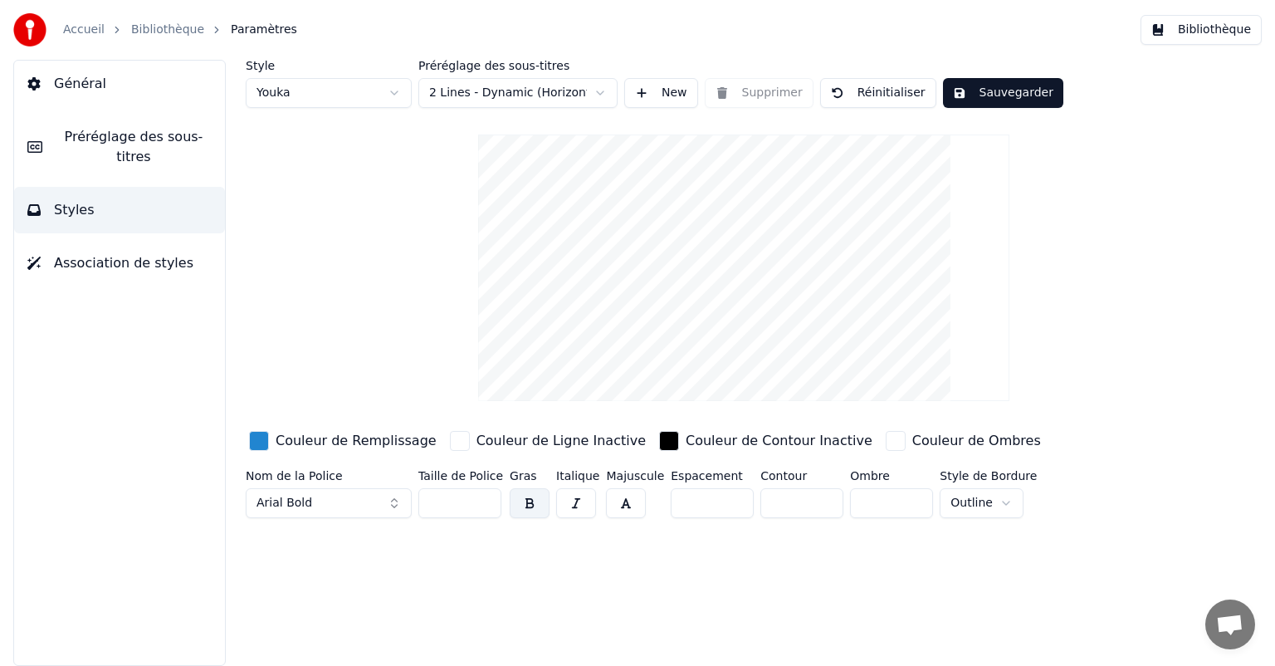
click at [389, 89] on html "Accueil Bibliothèque Paramètres Bibliothèque Général Préréglage des sous-titres…" at bounding box center [637, 333] width 1275 height 666
click at [389, 93] on html "Accueil Bibliothèque Paramètres Bibliothèque Général Préréglage des sous-titres…" at bounding box center [637, 333] width 1275 height 666
click at [385, 96] on html "Accueil Bibliothèque Paramètres Bibliothèque Général Préréglage des sous-titres…" at bounding box center [637, 333] width 1275 height 666
click at [368, 81] on html "Accueil Bibliothèque Paramètres Bibliothèque Général Préréglage des sous-titres…" at bounding box center [637, 333] width 1275 height 666
click at [178, 152] on button "Préréglage des sous-titres" at bounding box center [119, 147] width 211 height 66
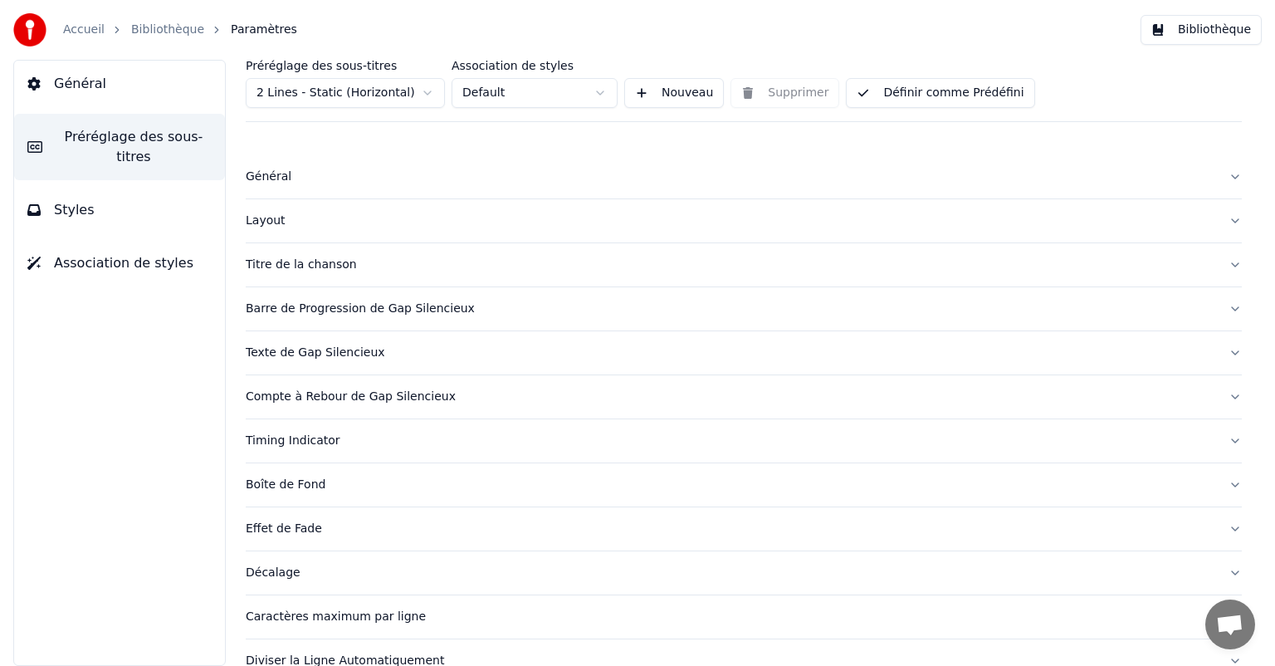
click at [276, 172] on div "Général" at bounding box center [731, 177] width 970 height 17
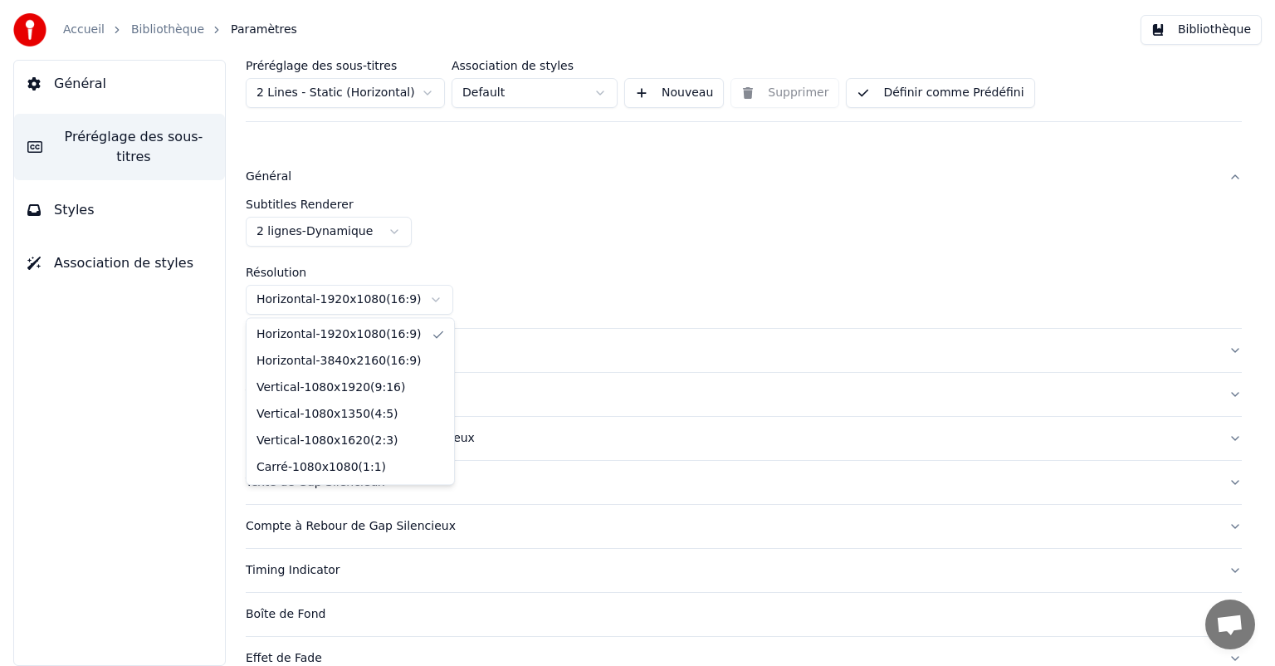
click at [372, 301] on html "Accueil Bibliothèque Paramètres Bibliothèque Général Préréglage des sous-titres…" at bounding box center [637, 333] width 1275 height 666
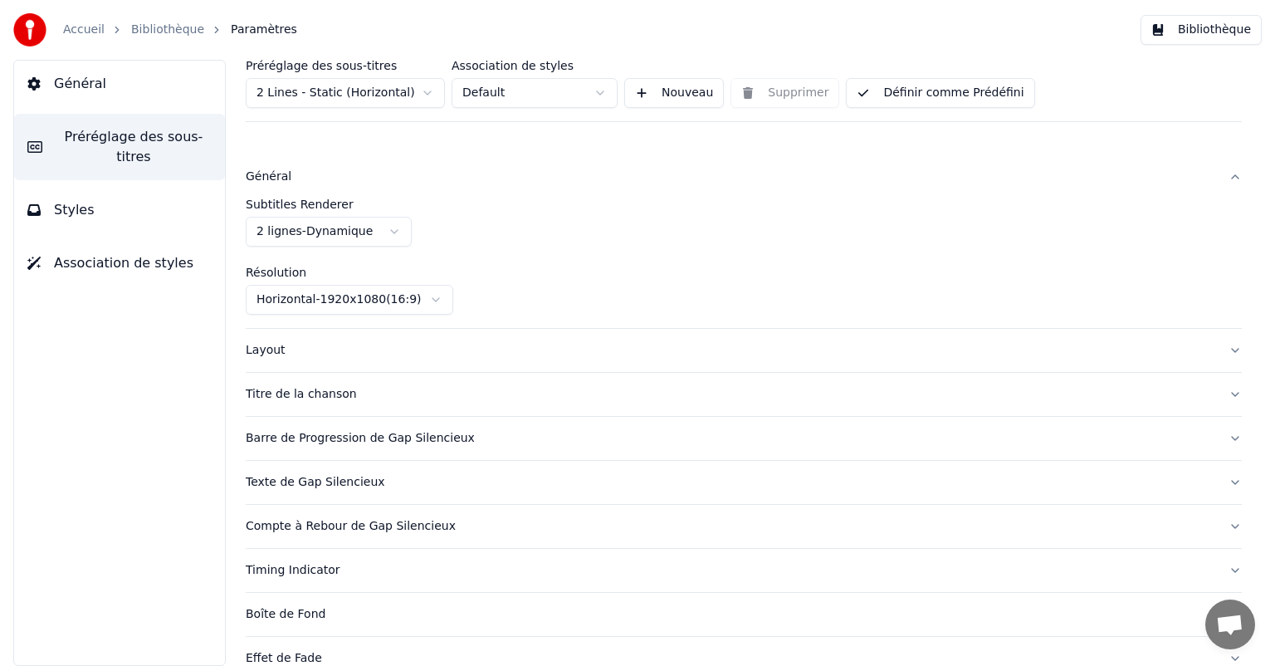
click at [372, 301] on html "Accueil Bibliothèque Paramètres Bibliothèque Général Préréglage des sous-titres…" at bounding box center [637, 333] width 1275 height 666
click at [292, 359] on button "Layout" at bounding box center [744, 350] width 996 height 43
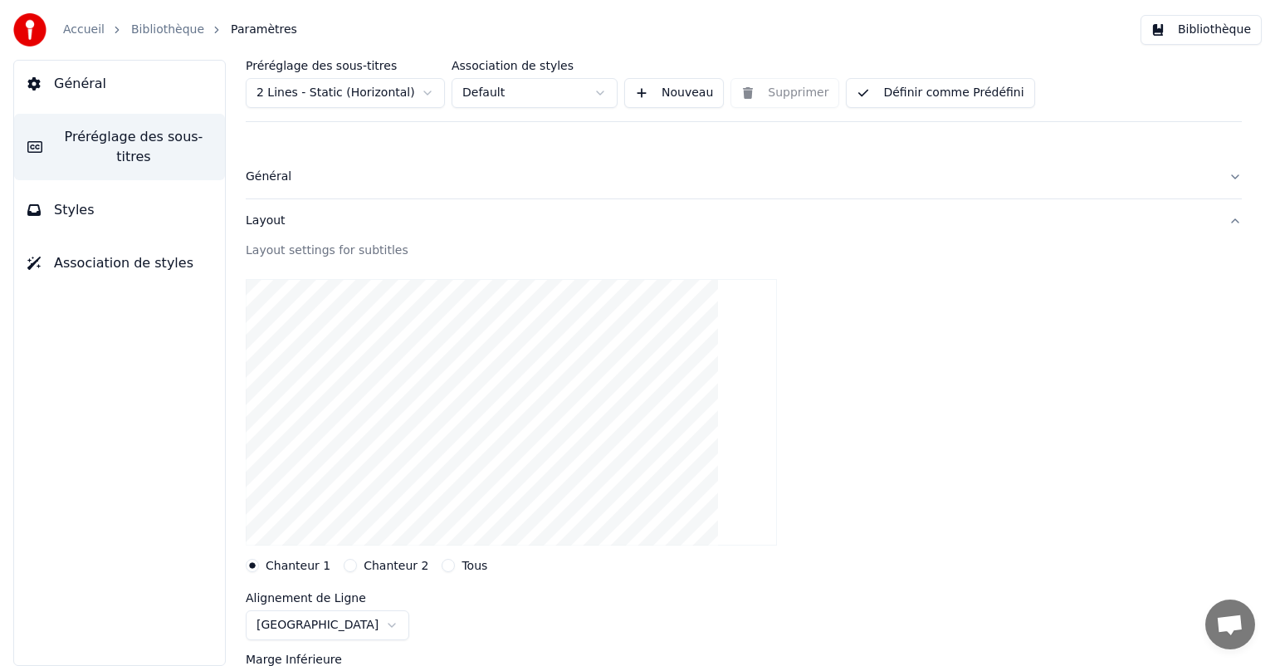
click at [344, 568] on button "Chanteur 2" at bounding box center [350, 565] width 13 height 13
click at [269, 560] on label "Chanteur 1" at bounding box center [298, 566] width 65 height 12
click at [259, 560] on button "Chanteur 1" at bounding box center [252, 565] width 13 height 13
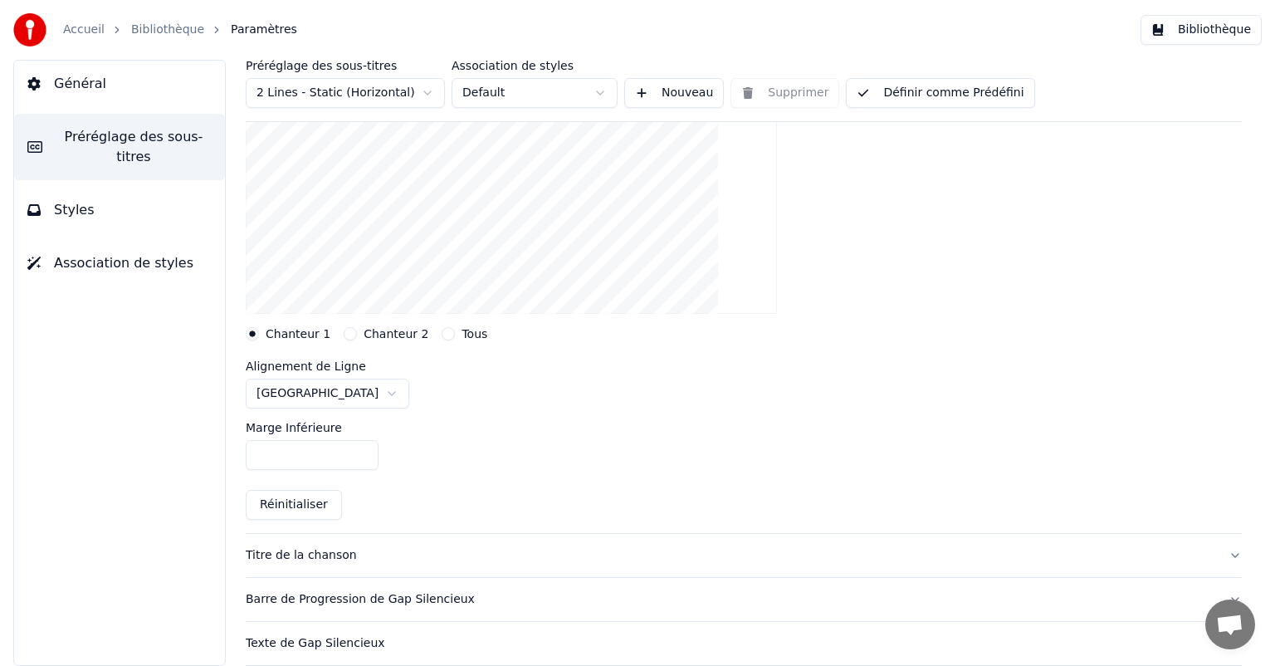
scroll to position [332, 0]
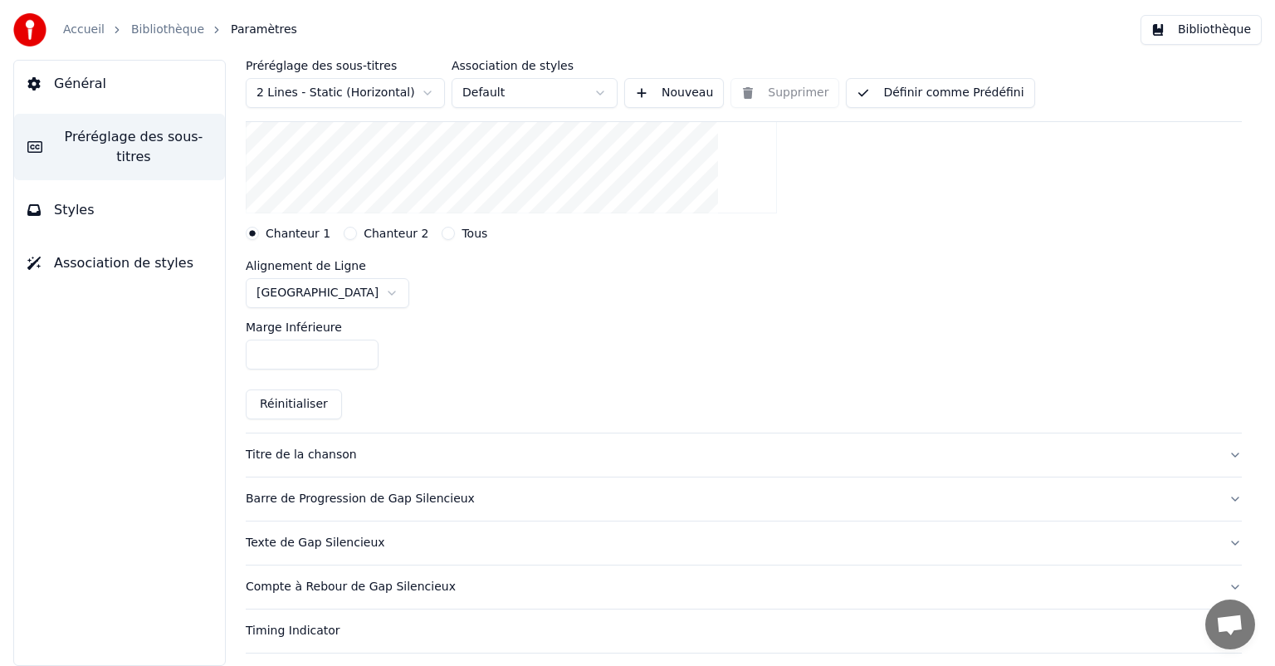
click at [403, 459] on div "Titre de la chanson" at bounding box center [731, 455] width 970 height 17
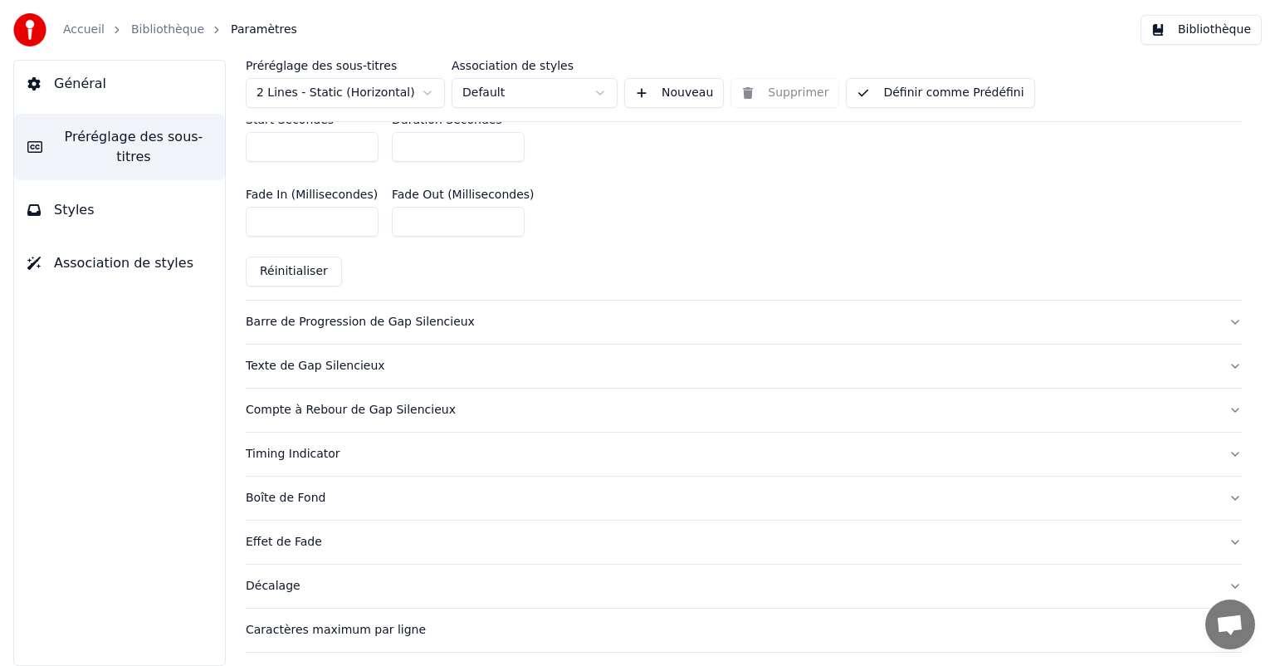
scroll to position [830, 0]
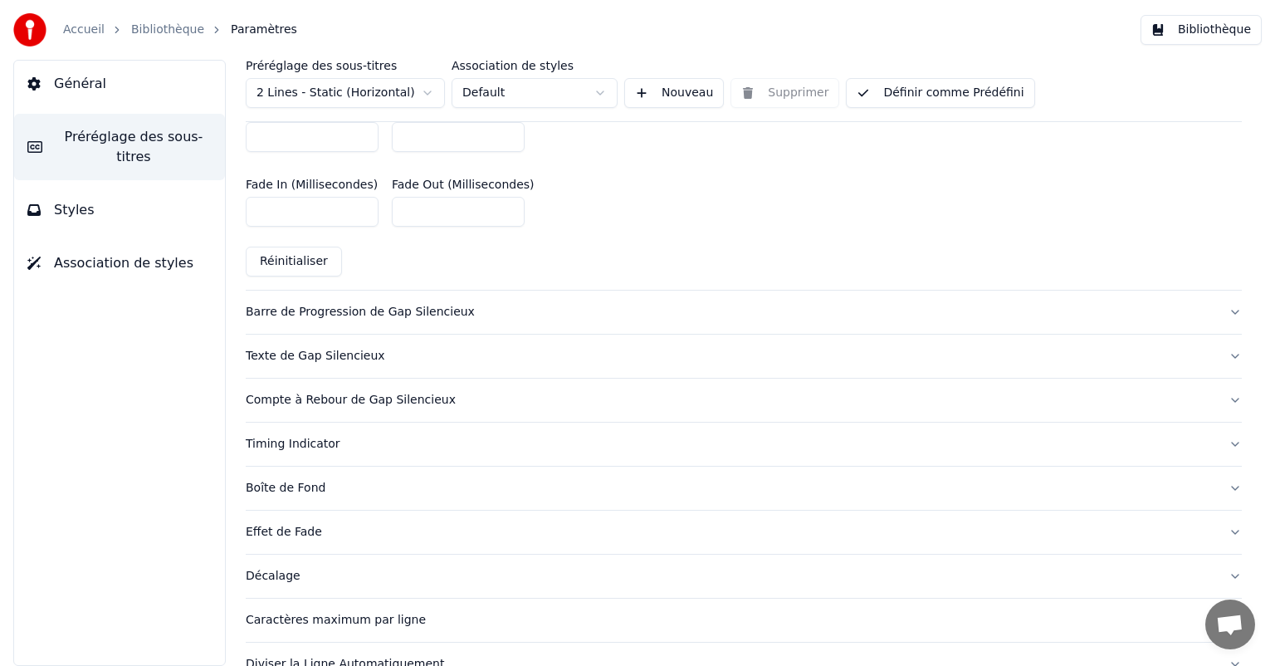
click at [387, 437] on div "Timing Indicator" at bounding box center [731, 444] width 970 height 17
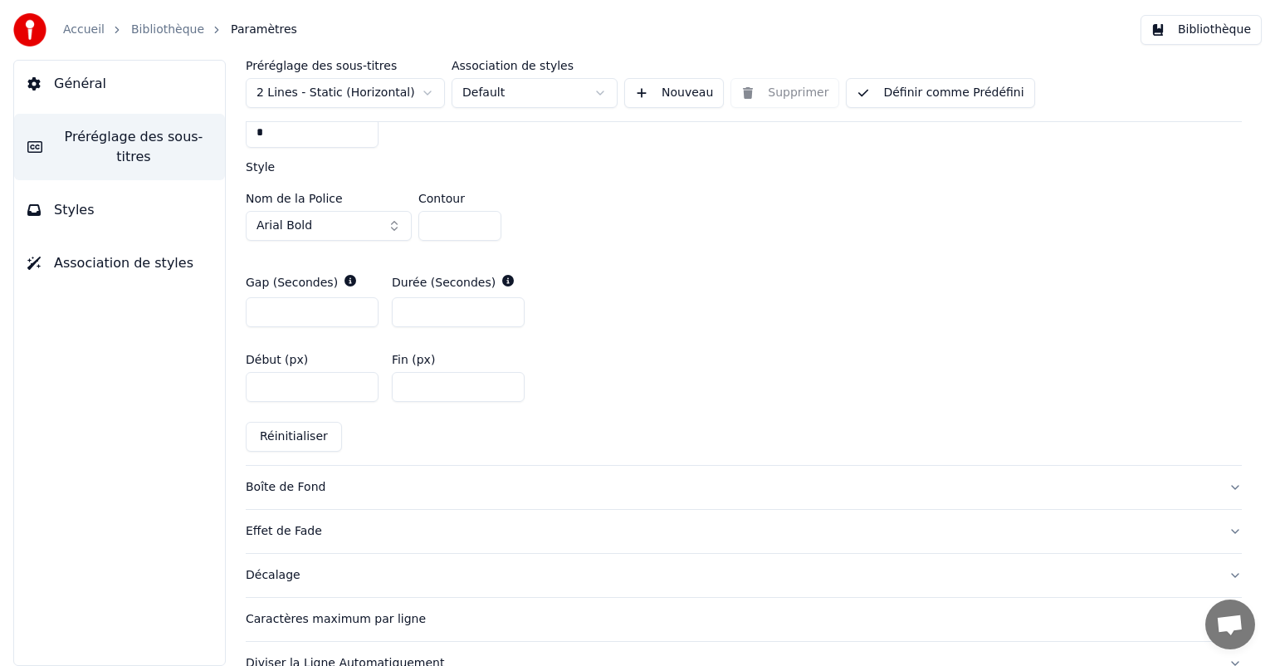
scroll to position [784, 0]
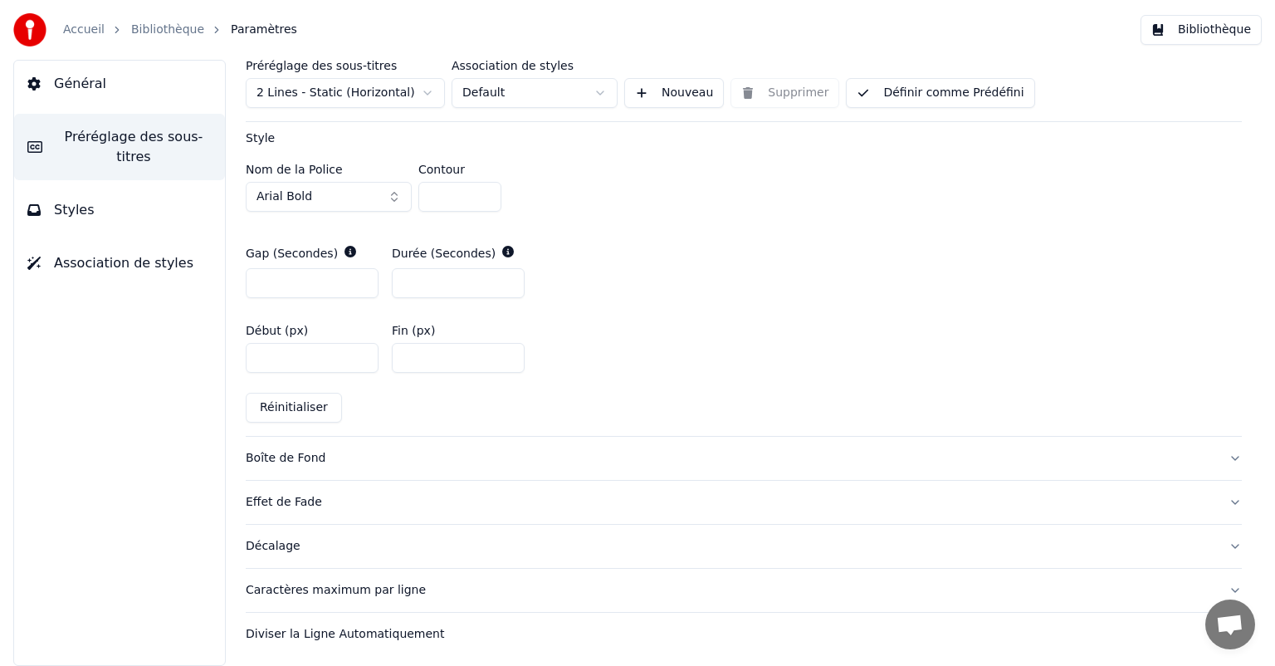
click at [337, 538] on div "Décalage" at bounding box center [731, 546] width 970 height 17
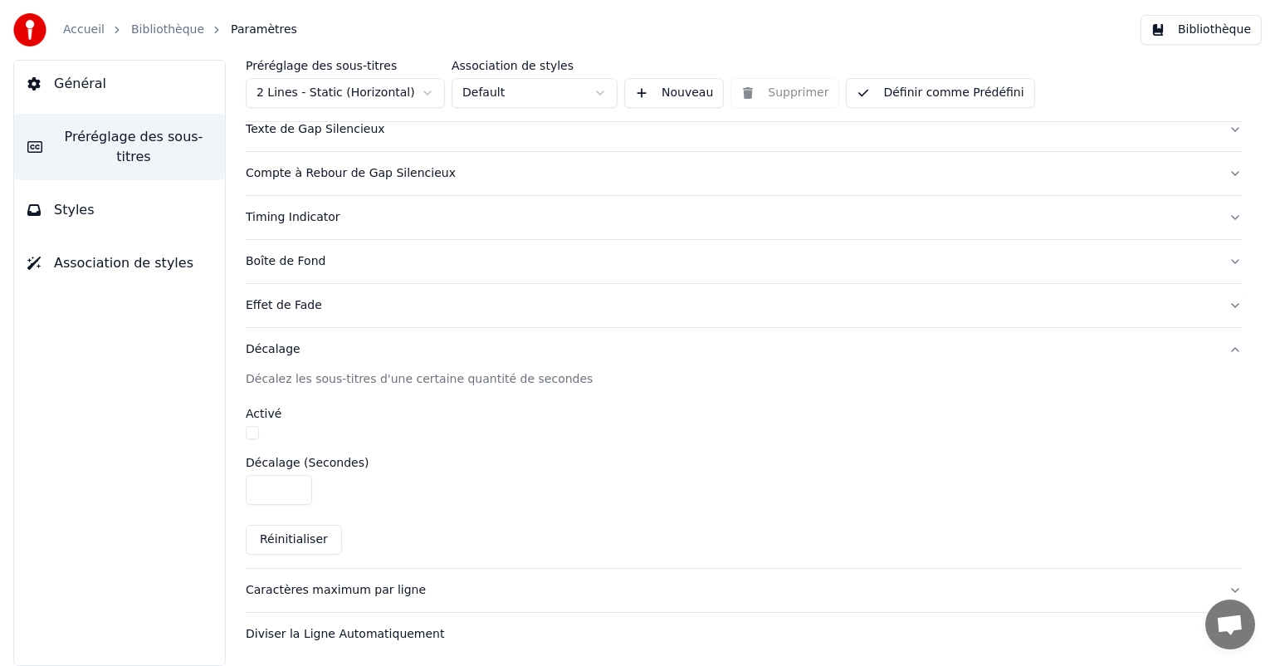
click at [341, 311] on div "Effet de Fade" at bounding box center [731, 305] width 970 height 17
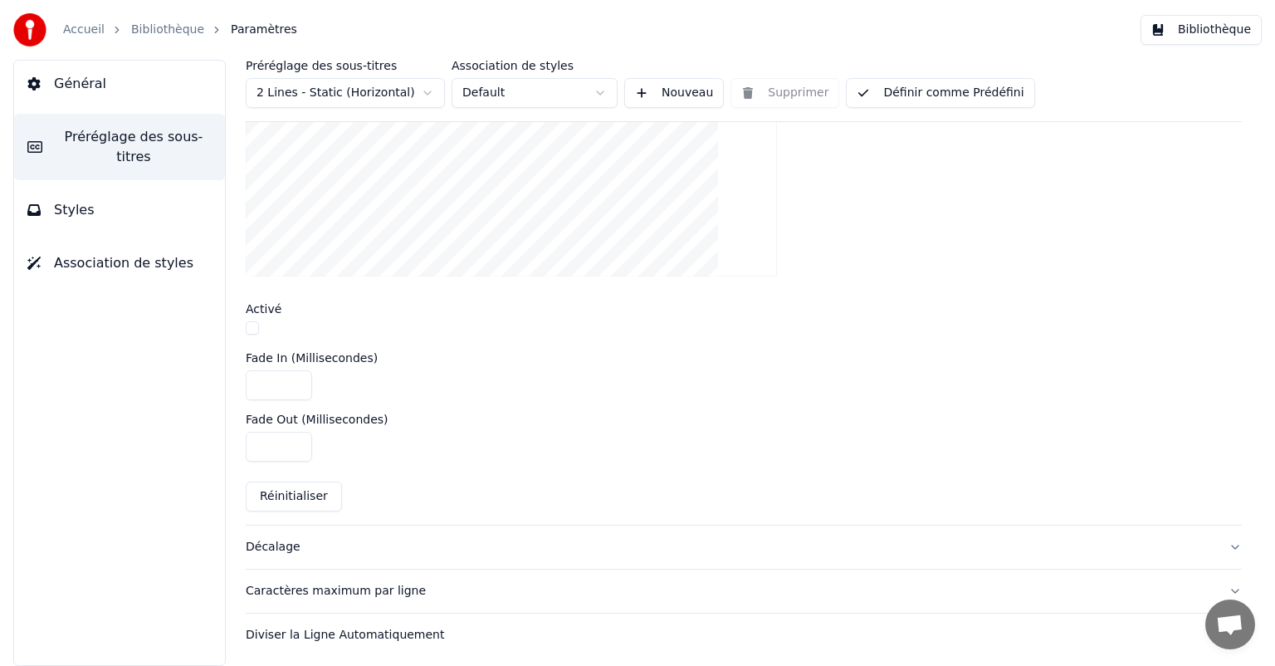
scroll to position [578, 0]
click at [135, 87] on button "Général" at bounding box center [119, 84] width 211 height 46
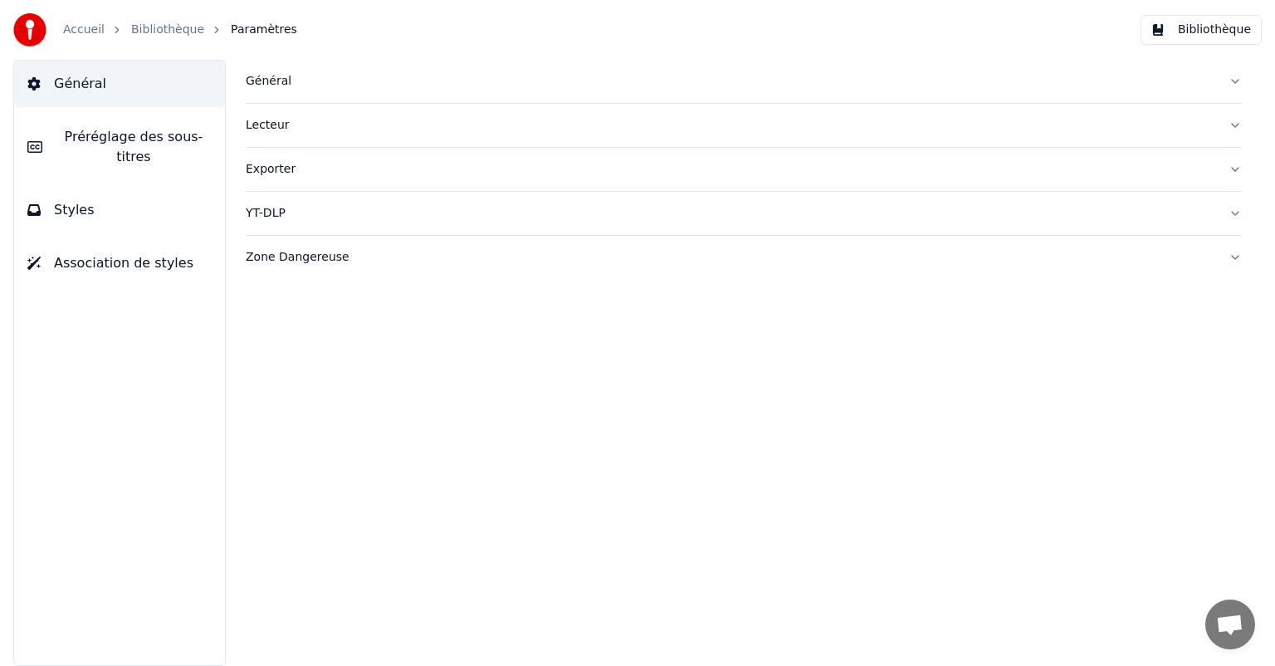
click at [142, 133] on span "Préréglage des sous-titres" at bounding box center [134, 147] width 156 height 40
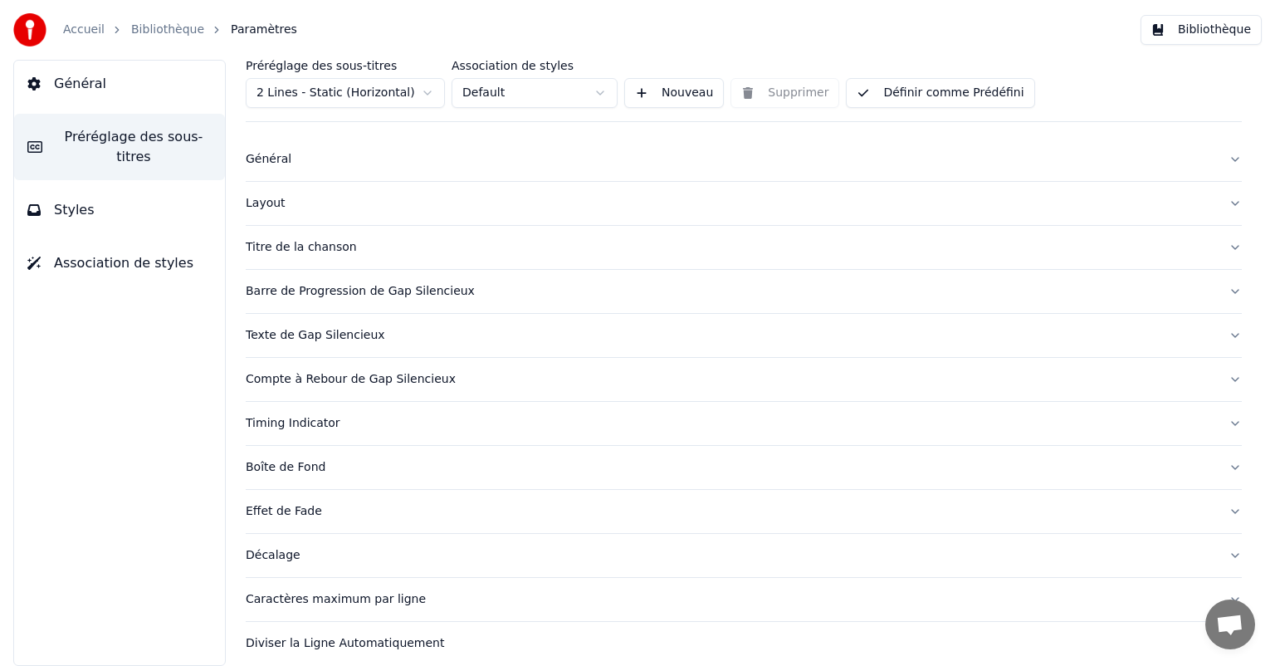
scroll to position [27, 0]
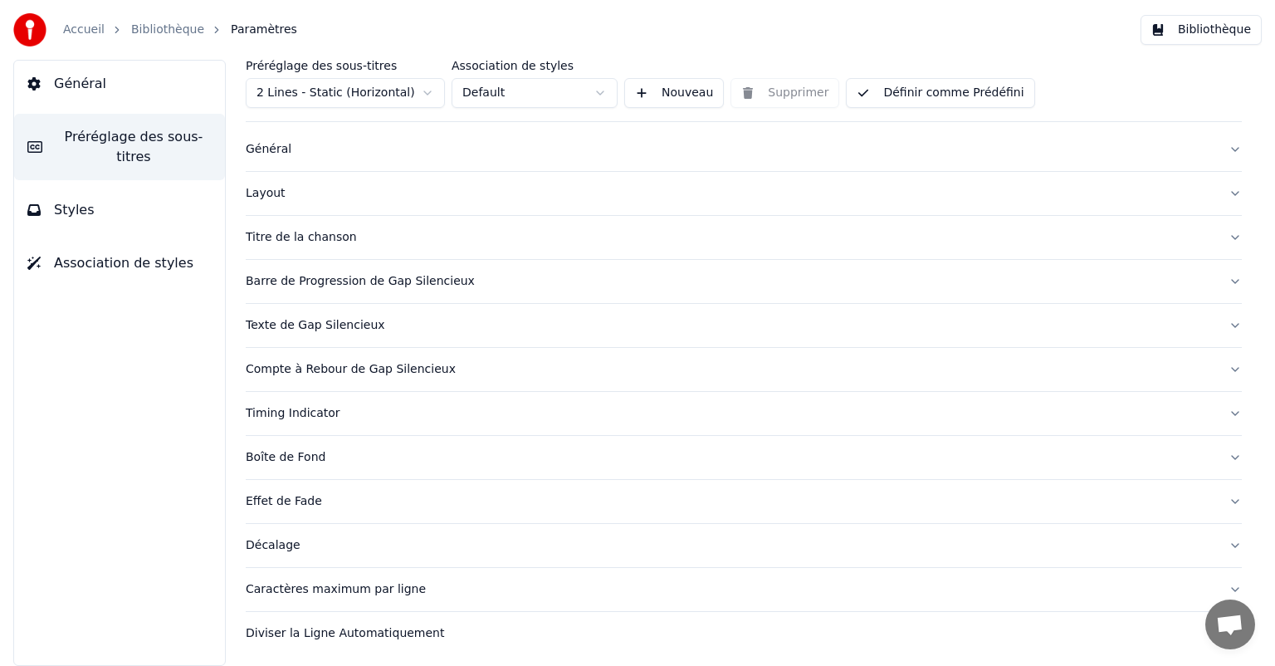
click at [449, 634] on div "Diviser la Ligne Automatiquement" at bounding box center [731, 633] width 970 height 17
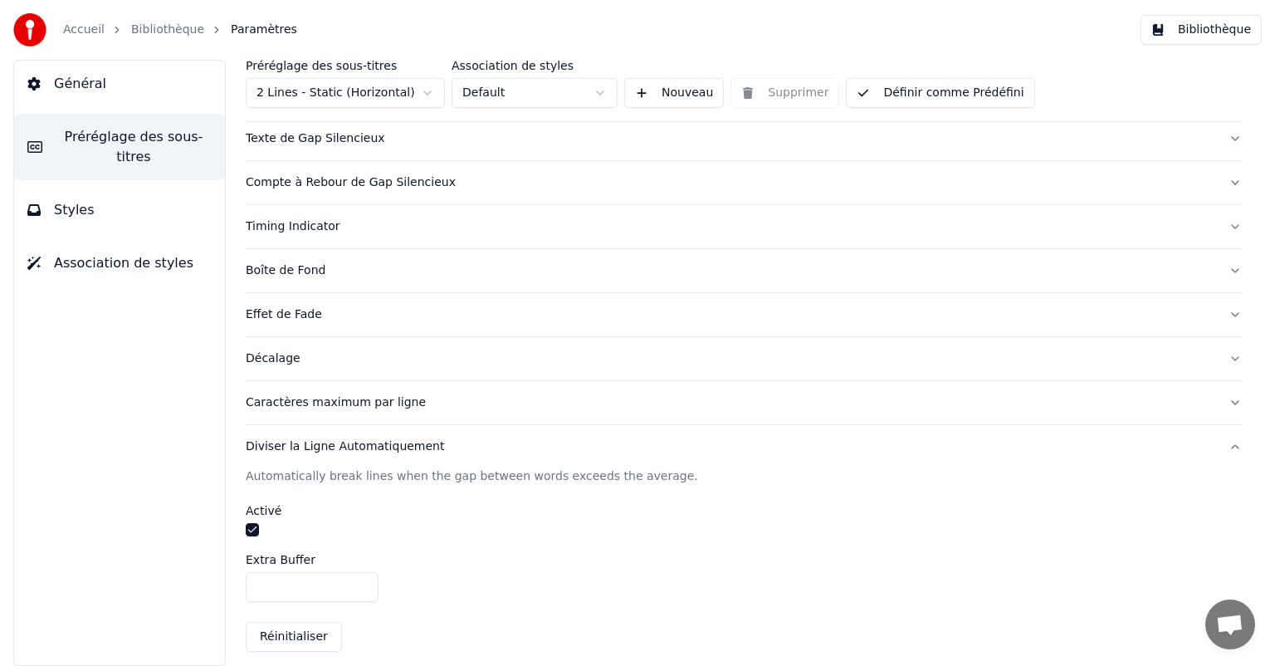
scroll to position [223, 0]
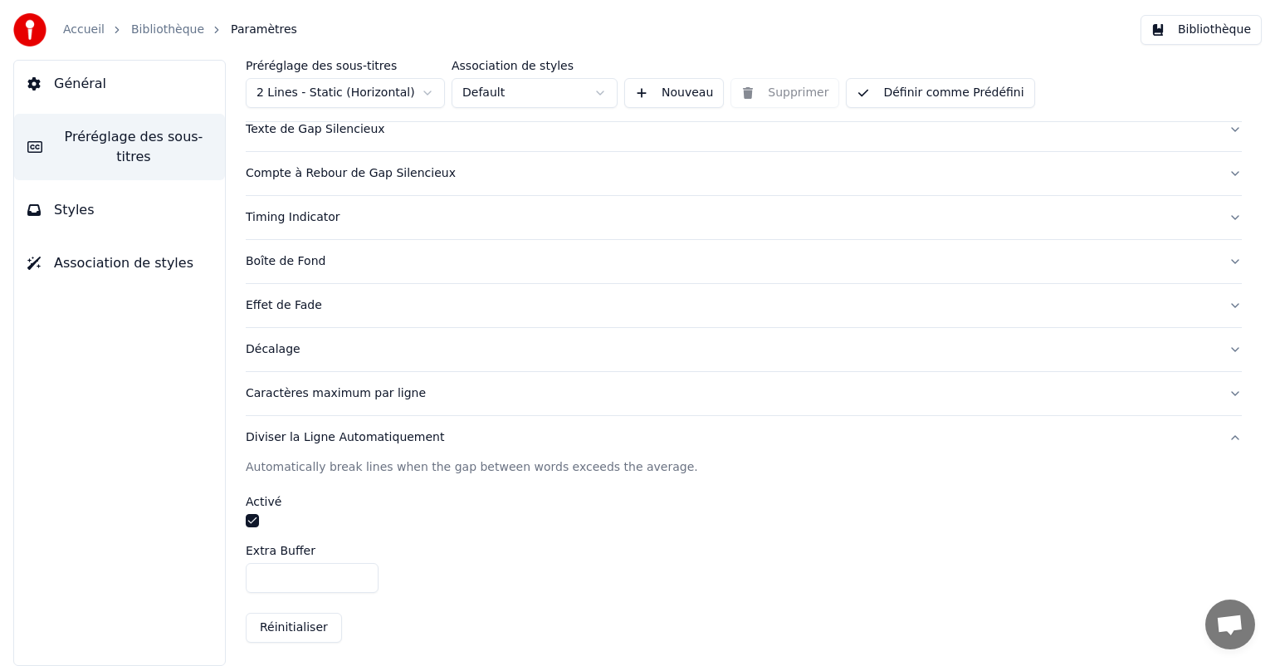
click at [442, 392] on div "Caractères maximum par ligne" at bounding box center [731, 393] width 970 height 17
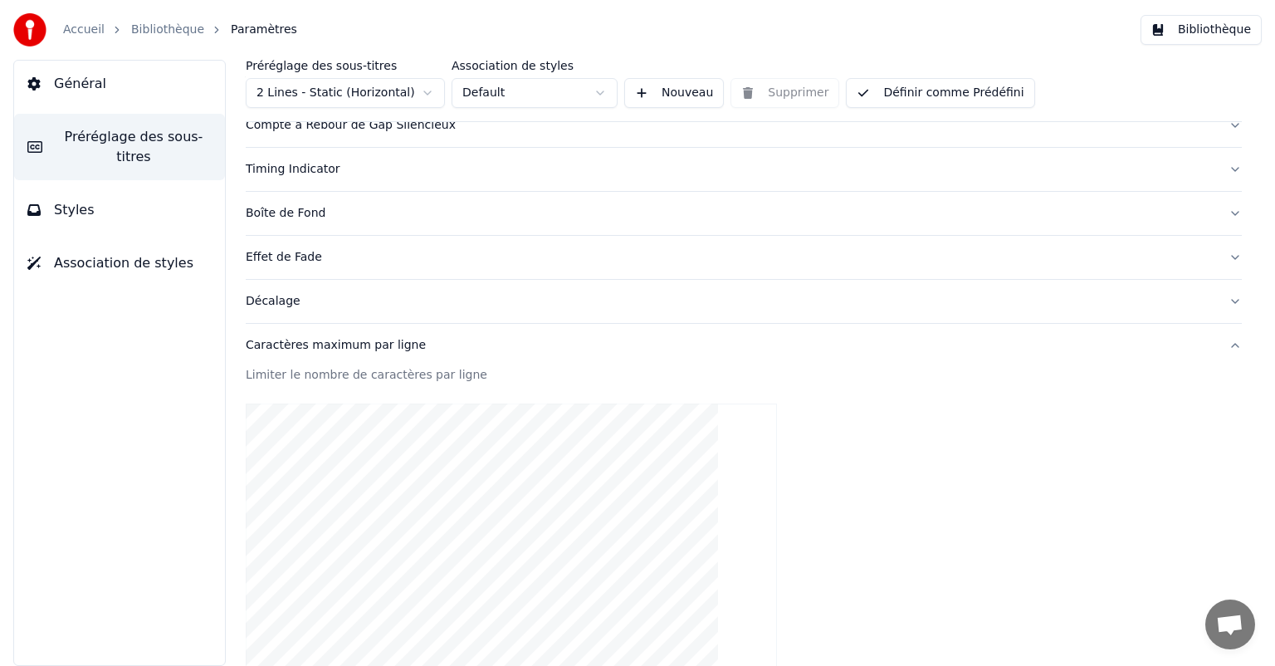
scroll to position [267, 0]
click at [330, 301] on div "Décalage" at bounding box center [731, 305] width 970 height 17
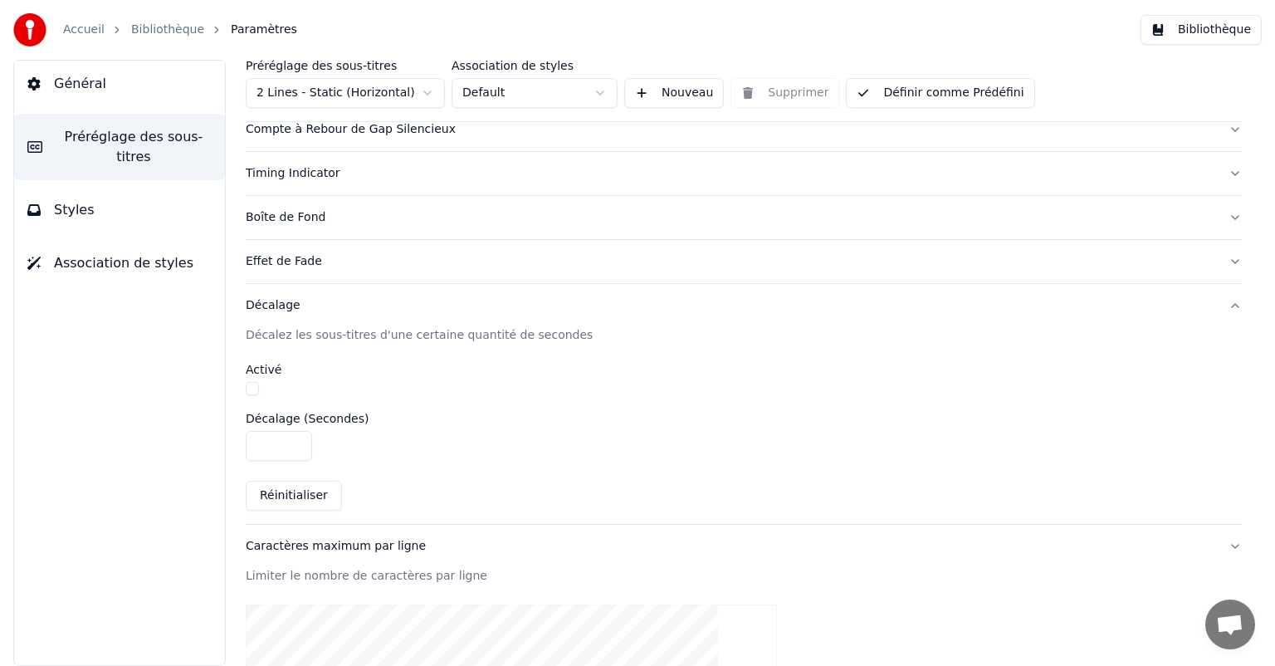
scroll to position [223, 0]
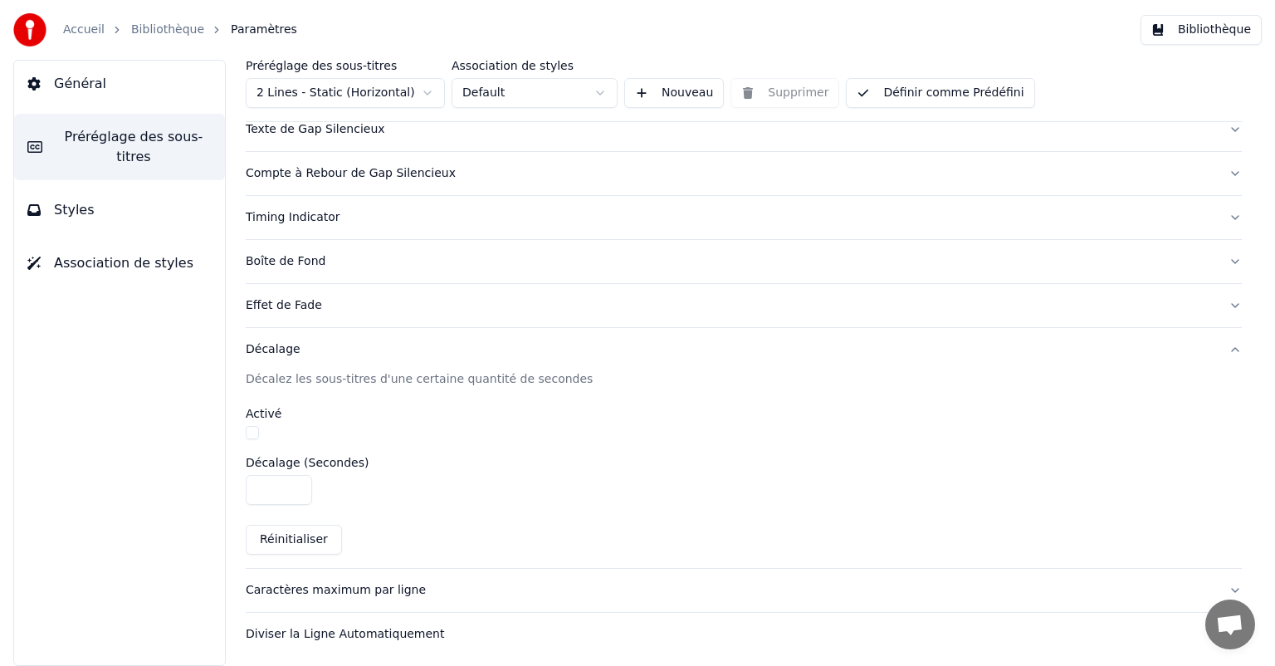
click at [333, 303] on div "Effet de Fade" at bounding box center [731, 305] width 970 height 17
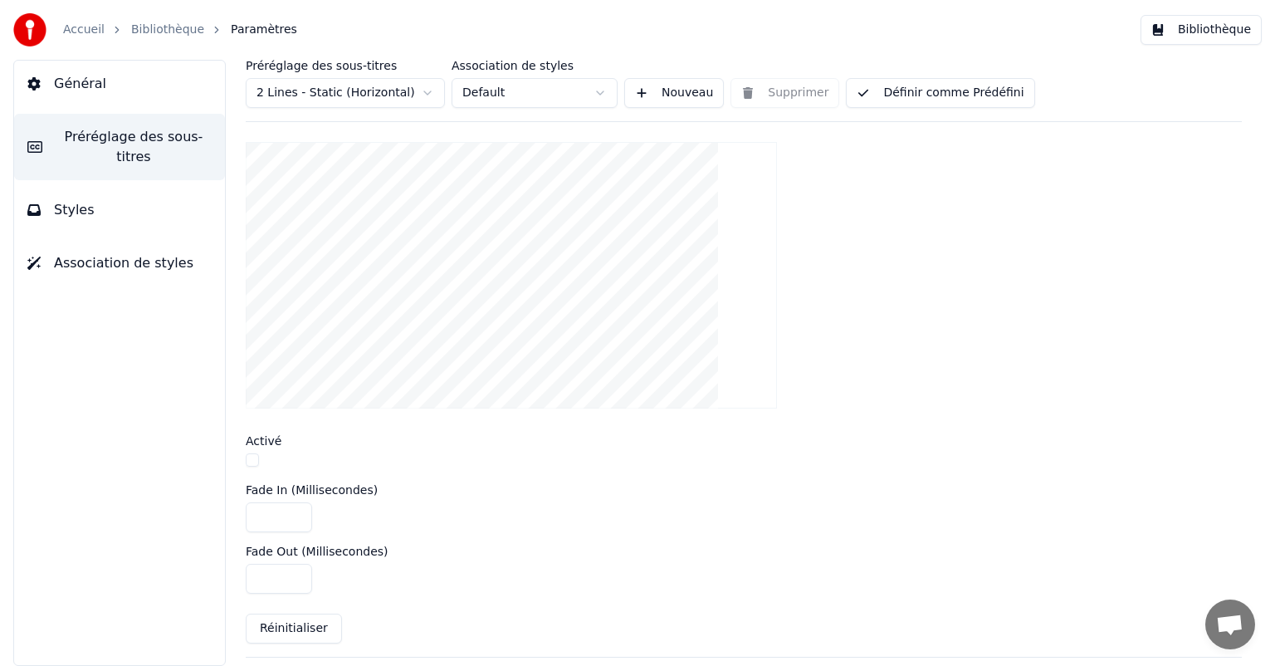
scroll to position [472, 0]
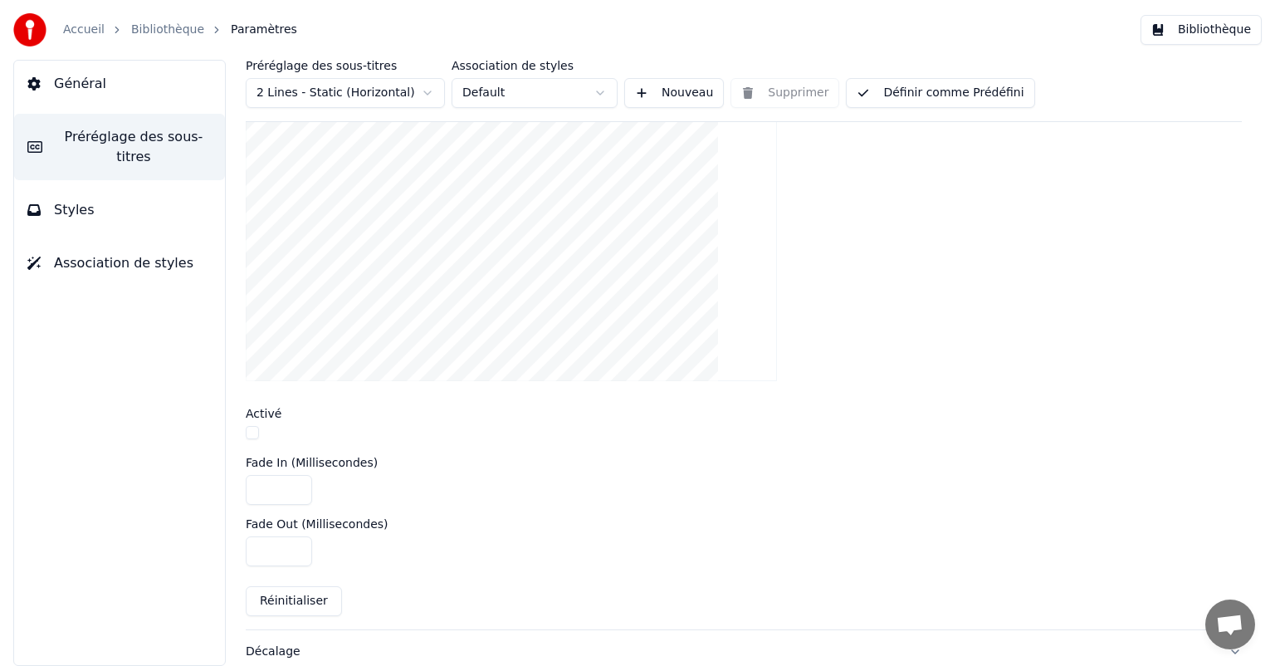
click at [252, 428] on button "button" at bounding box center [252, 432] width 13 height 13
click at [903, 96] on button "Définir comme Prédéfini" at bounding box center [940, 93] width 188 height 30
click at [903, 97] on button "Terminé" at bounding box center [893, 93] width 94 height 30
click at [1160, 35] on button "Bibliothèque" at bounding box center [1201, 30] width 121 height 30
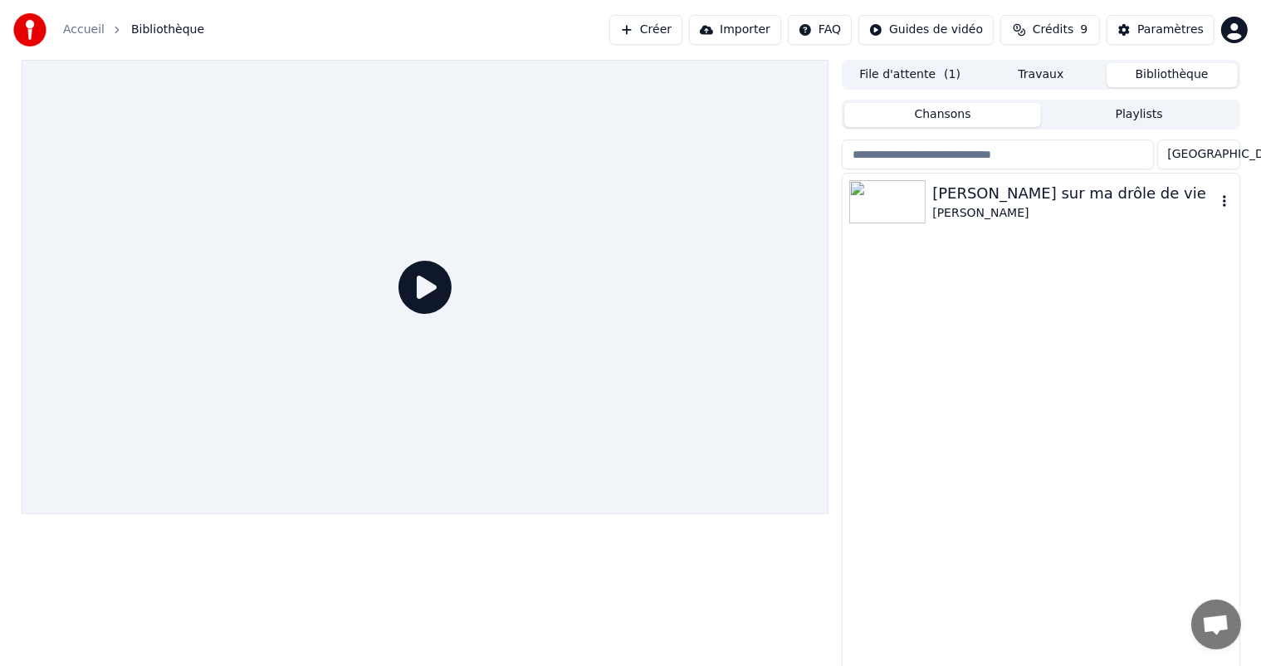
click at [1003, 199] on div "[PERSON_NAME] sur ma drôle de vie" at bounding box center [1073, 193] width 283 height 23
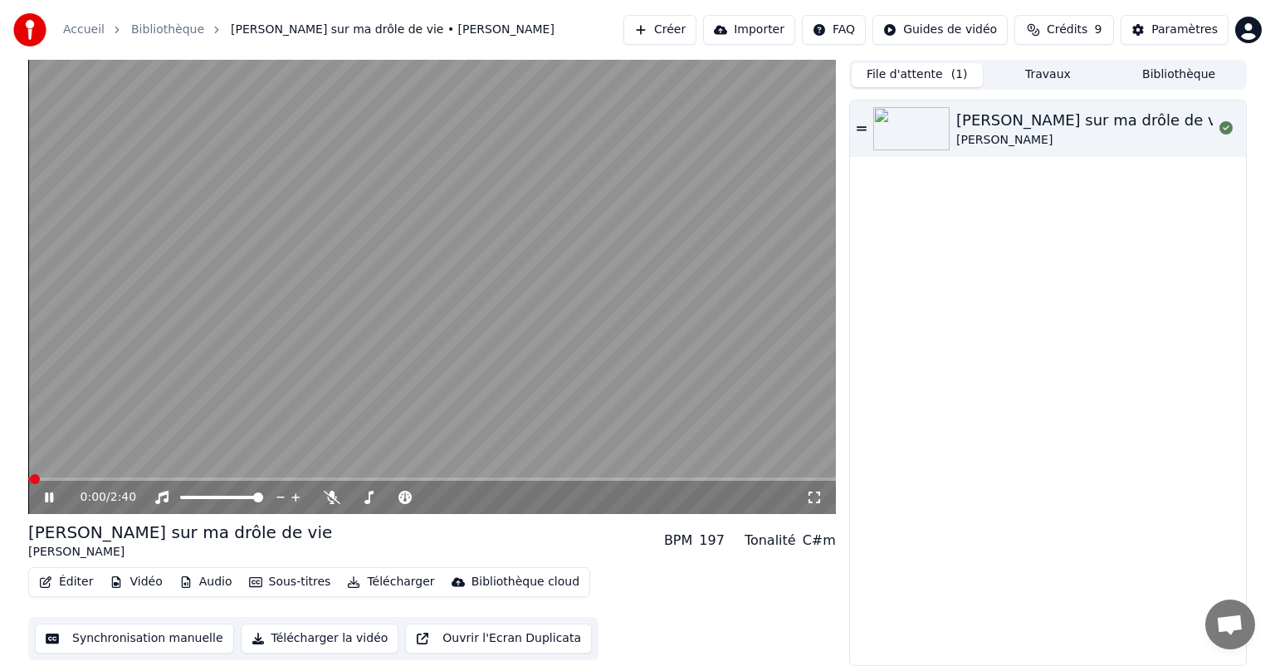
click at [923, 81] on button "File d'attente ( 1 )" at bounding box center [917, 75] width 131 height 24
click at [294, 580] on button "Sous-titres" at bounding box center [289, 581] width 95 height 23
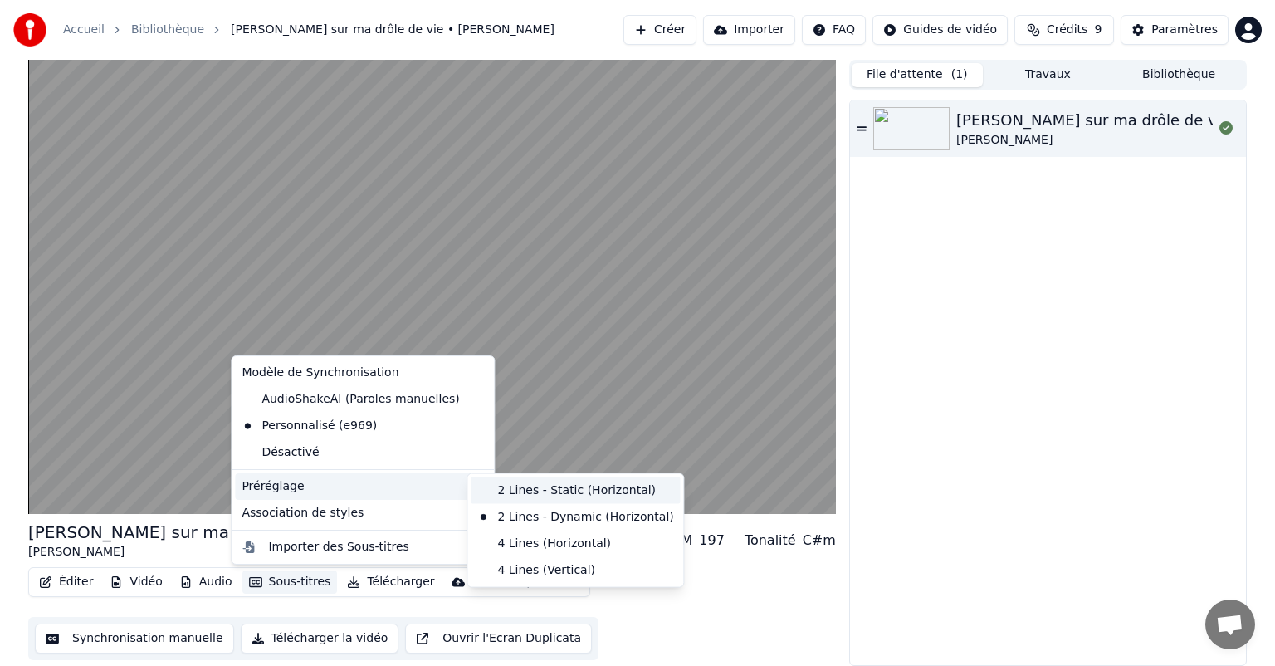
click at [541, 497] on div "2 Lines - Static (Horizontal)" at bounding box center [575, 490] width 209 height 27
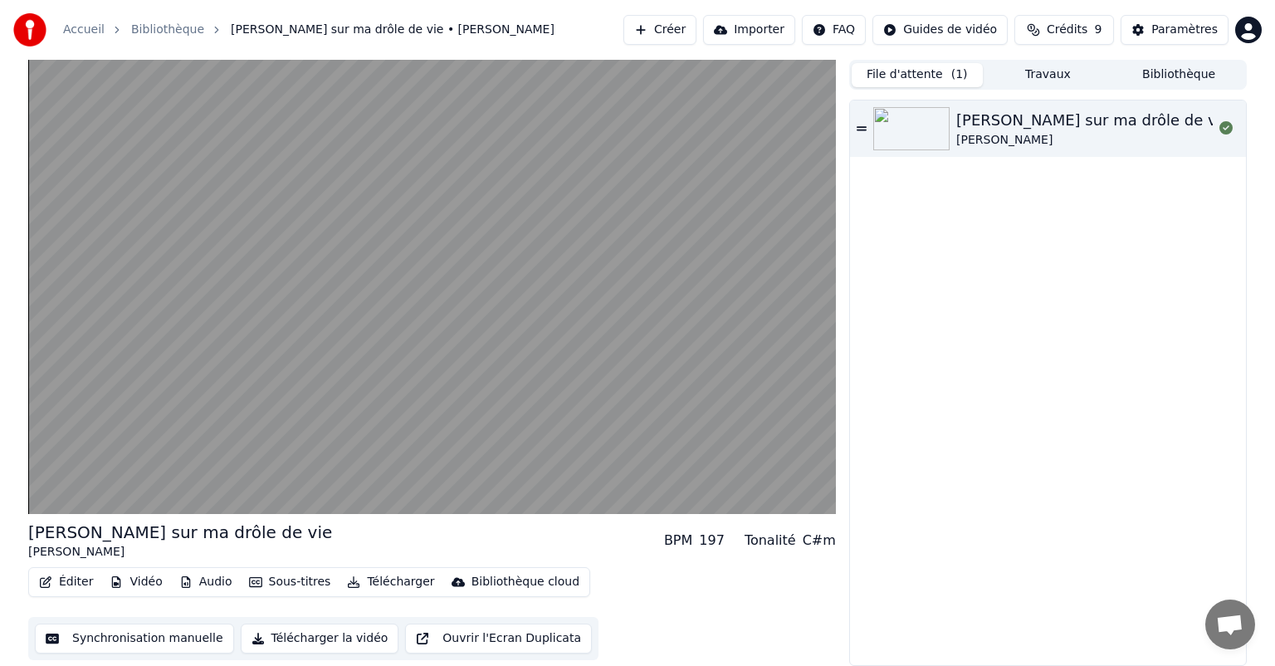
click at [298, 588] on button "Sous-titres" at bounding box center [289, 581] width 95 height 23
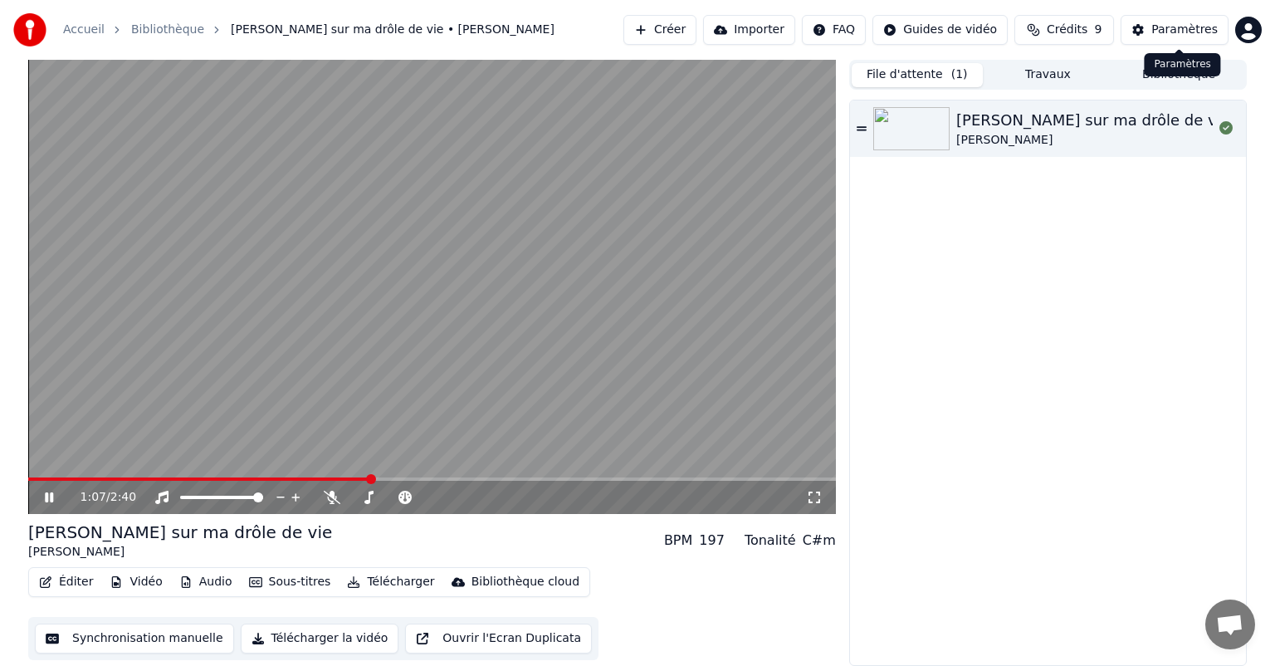
click at [1189, 22] on div "Paramètres" at bounding box center [1185, 30] width 66 height 17
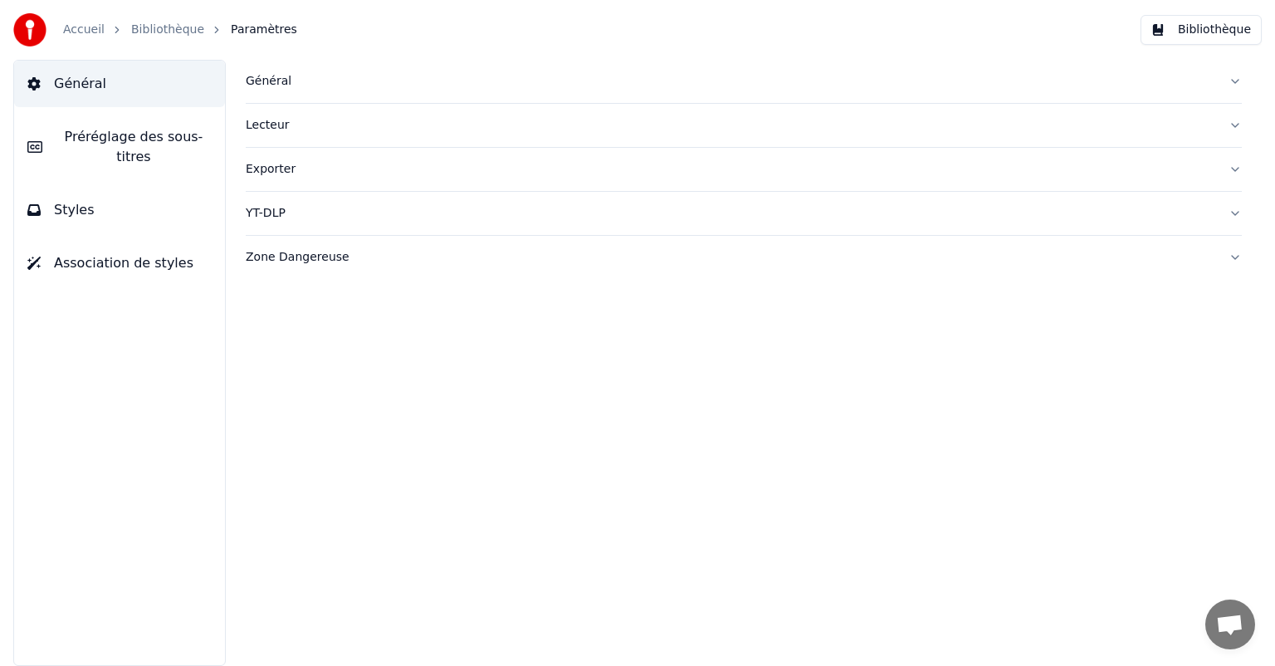
click at [183, 147] on button "Préréglage des sous-titres" at bounding box center [119, 147] width 211 height 66
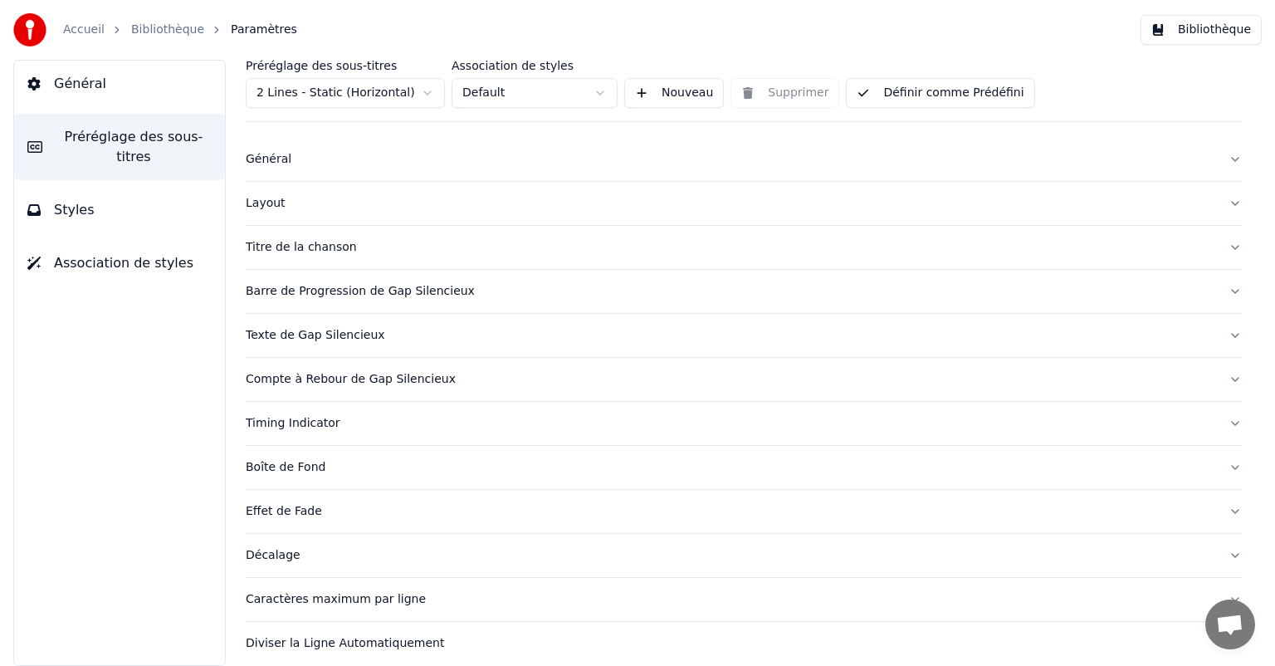
scroll to position [27, 0]
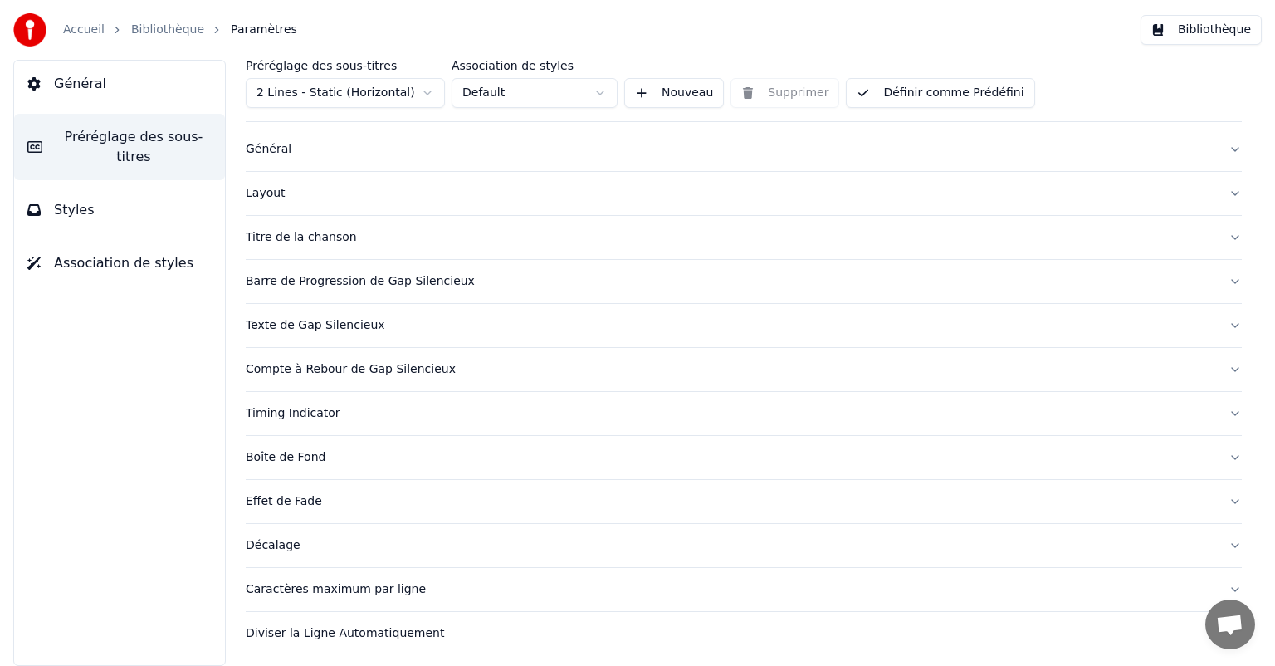
click at [286, 498] on div "Effet de Fade" at bounding box center [731, 501] width 970 height 17
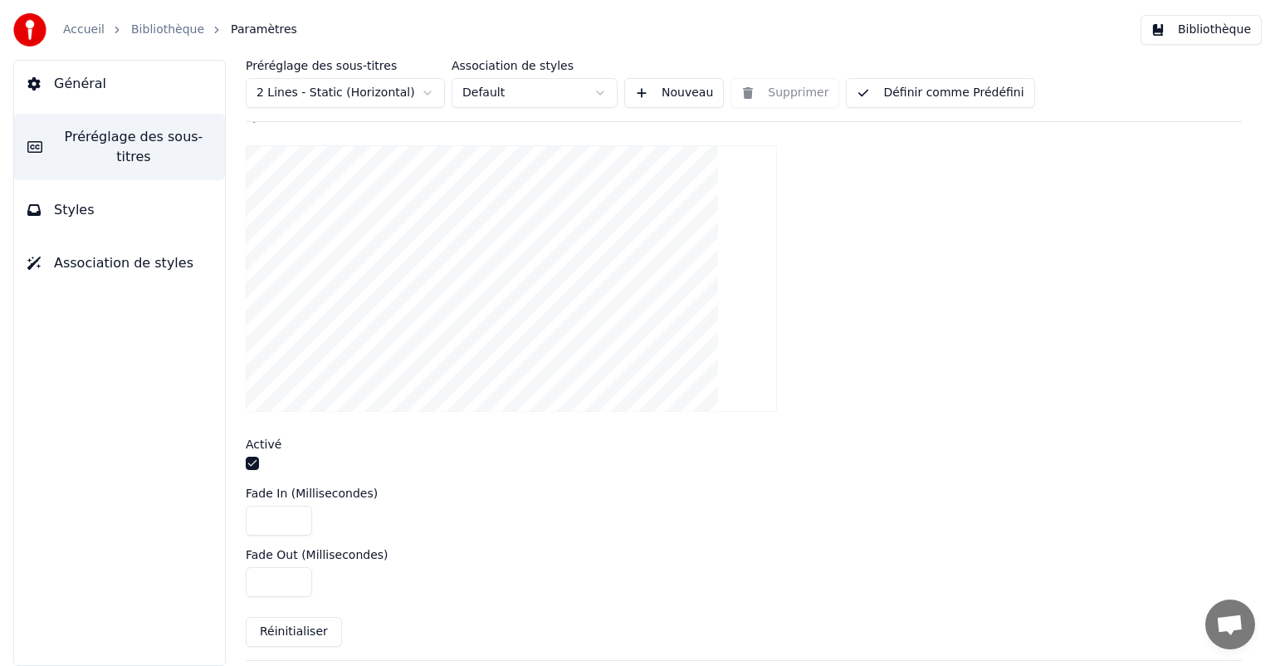
scroll to position [443, 0]
click at [283, 521] on input "*****" at bounding box center [279, 520] width 66 height 30
drag, startPoint x: 263, startPoint y: 515, endPoint x: 347, endPoint y: 521, distance: 84.1
click at [347, 521] on div "*****" at bounding box center [744, 520] width 996 height 30
click at [934, 95] on button "Définir comme Prédéfini" at bounding box center [940, 93] width 188 height 30
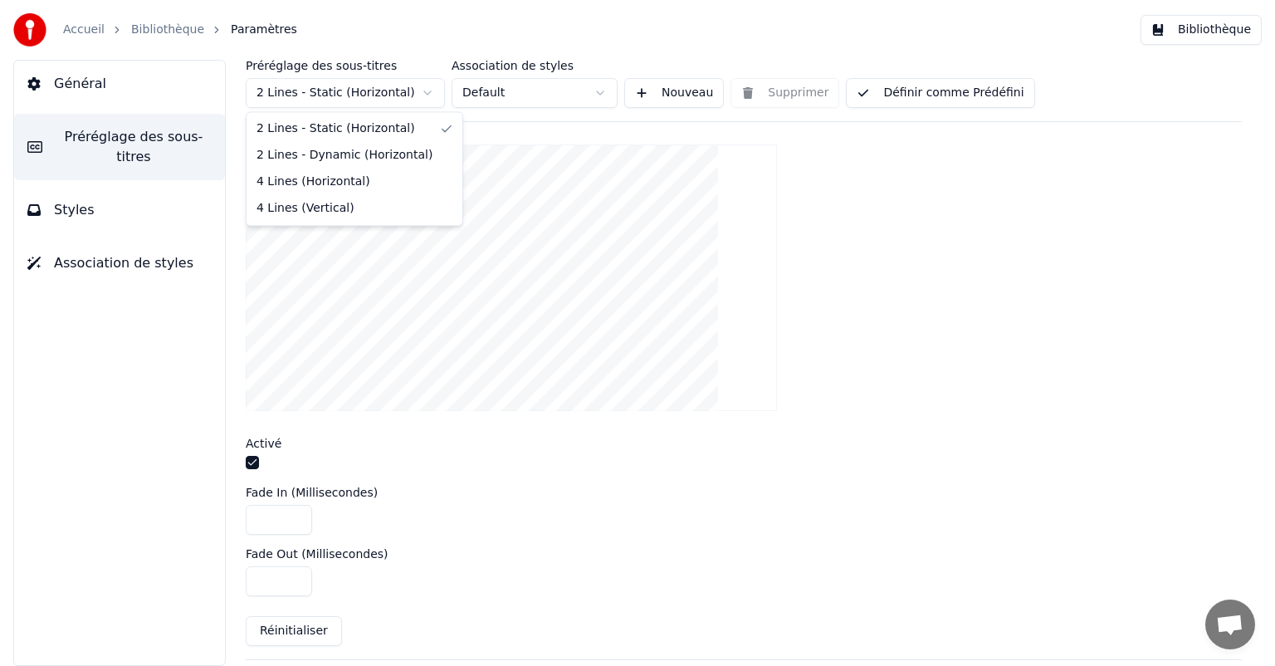
click at [431, 95] on html "Accueil Bibliothèque Paramètres Bibliothèque Général Préréglage des sous-titres…" at bounding box center [637, 333] width 1275 height 666
type input "****"
type input "***"
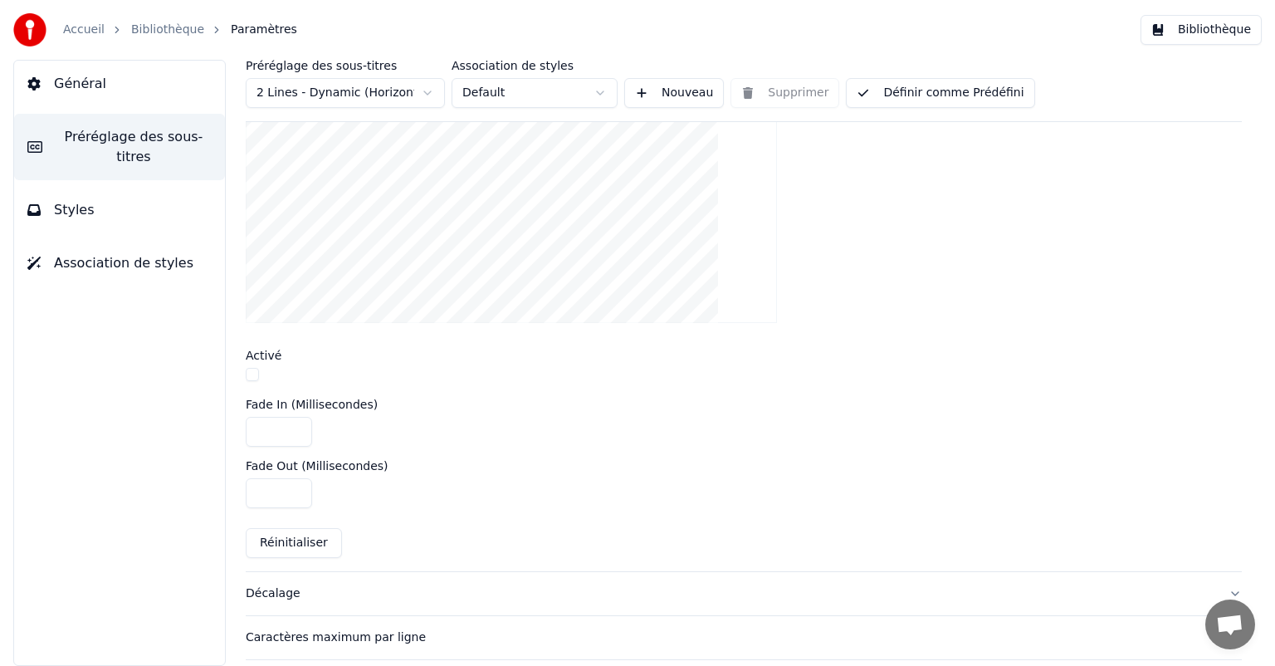
scroll to position [355, 0]
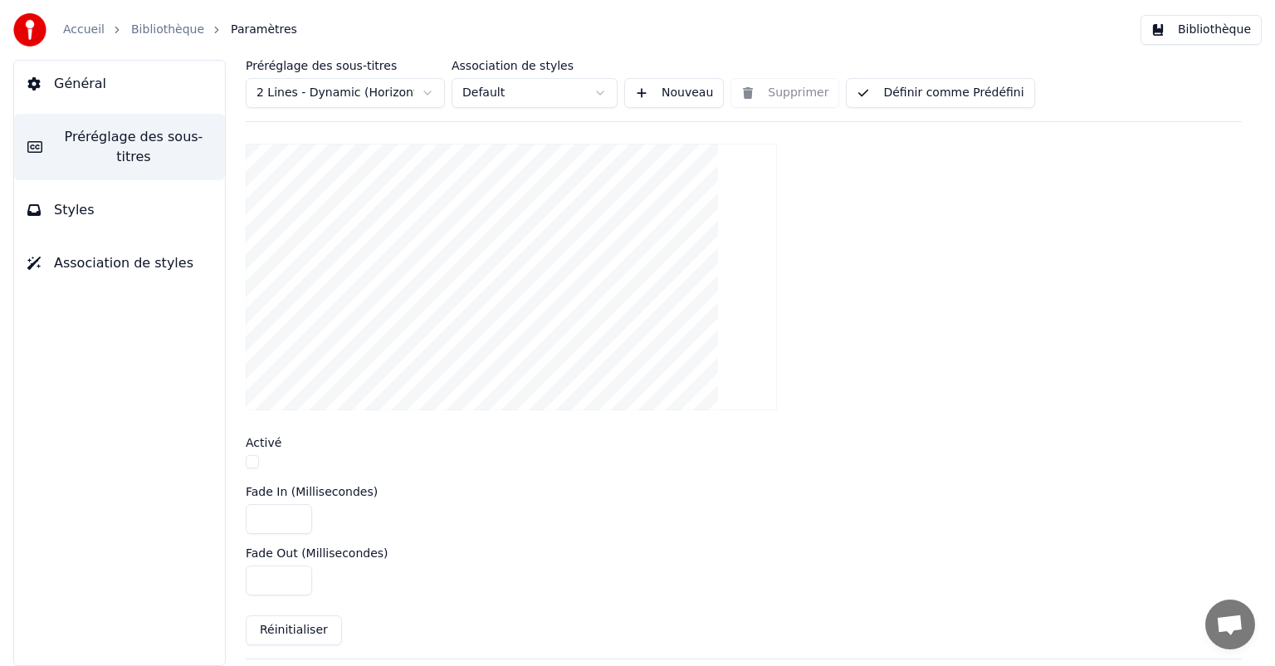
click at [961, 94] on button "Définir comme Prédéfini" at bounding box center [940, 93] width 188 height 30
click at [1187, 37] on button "Bibliothèque" at bounding box center [1201, 30] width 121 height 30
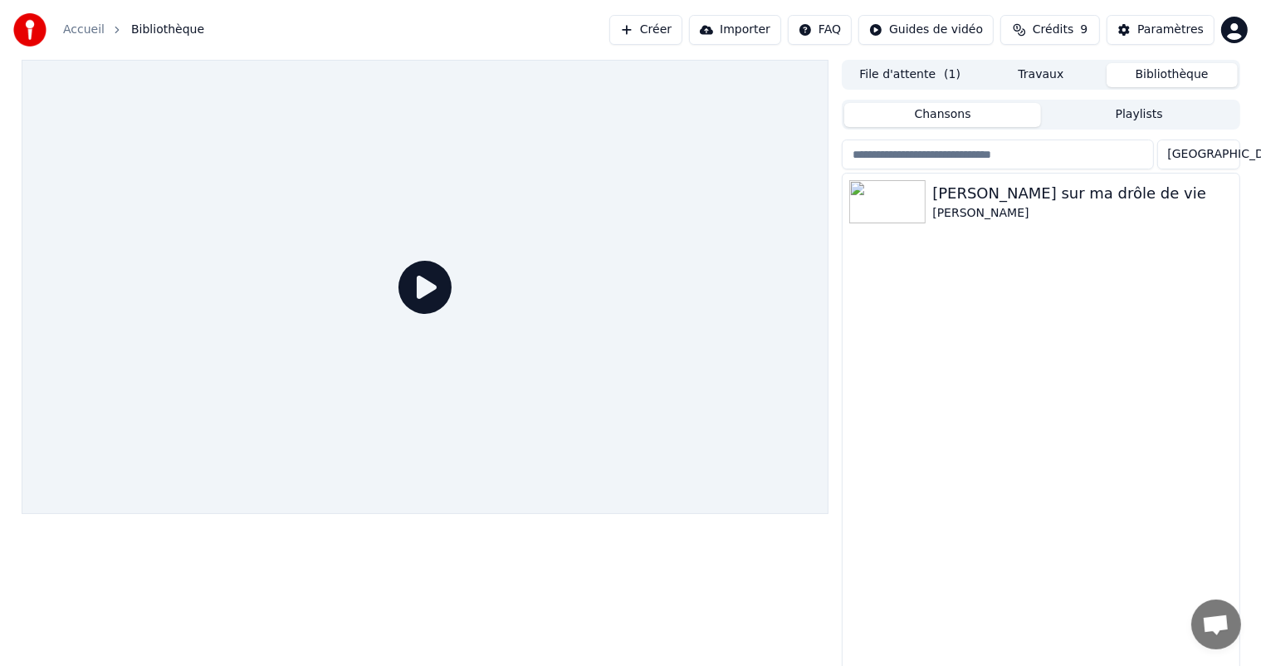
click at [415, 291] on icon at bounding box center [425, 287] width 53 height 53
click at [993, 206] on div "[PERSON_NAME]" at bounding box center [1073, 213] width 283 height 17
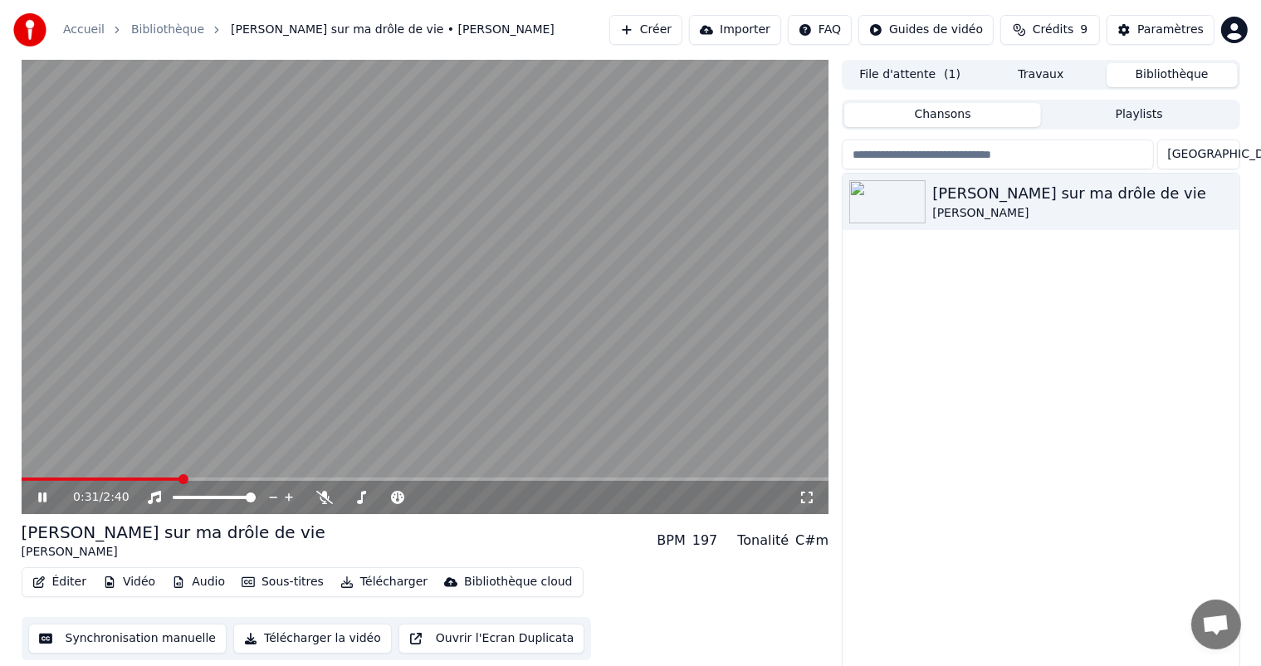
click at [43, 487] on div "0:31 / 2:40" at bounding box center [426, 497] width 808 height 33
click at [42, 502] on icon at bounding box center [54, 497] width 39 height 13
click at [1176, 27] on div "Paramètres" at bounding box center [1171, 30] width 66 height 17
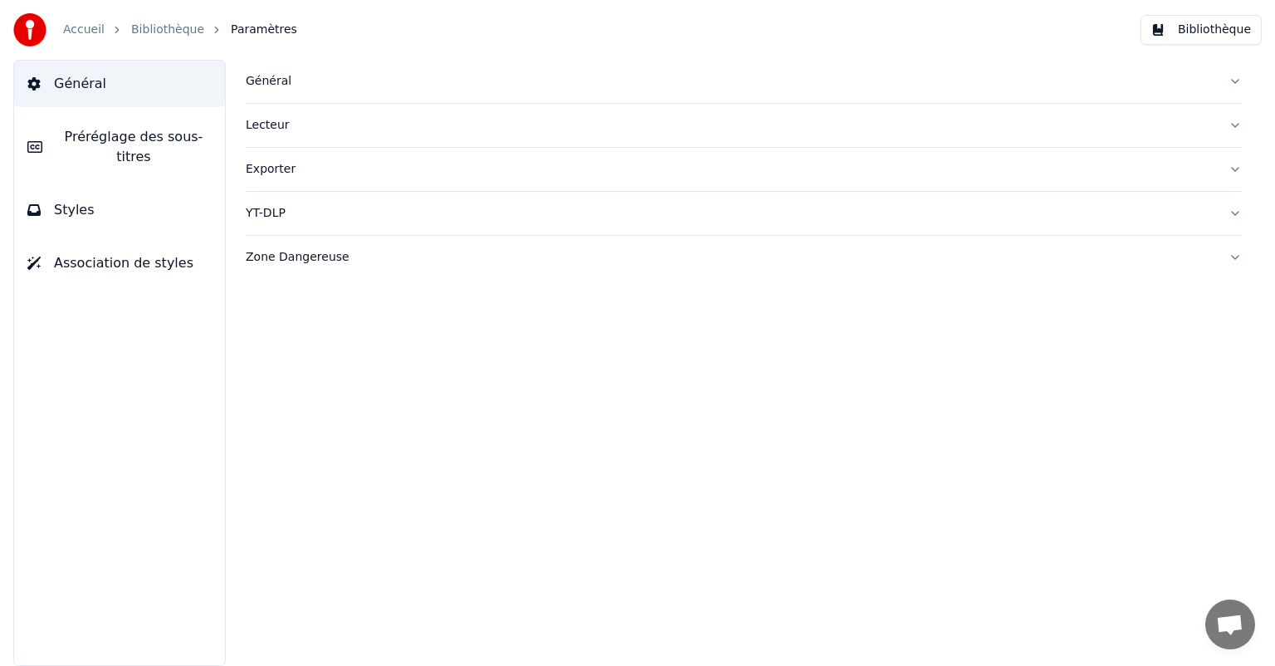
click at [129, 149] on button "Préréglage des sous-titres" at bounding box center [119, 147] width 211 height 66
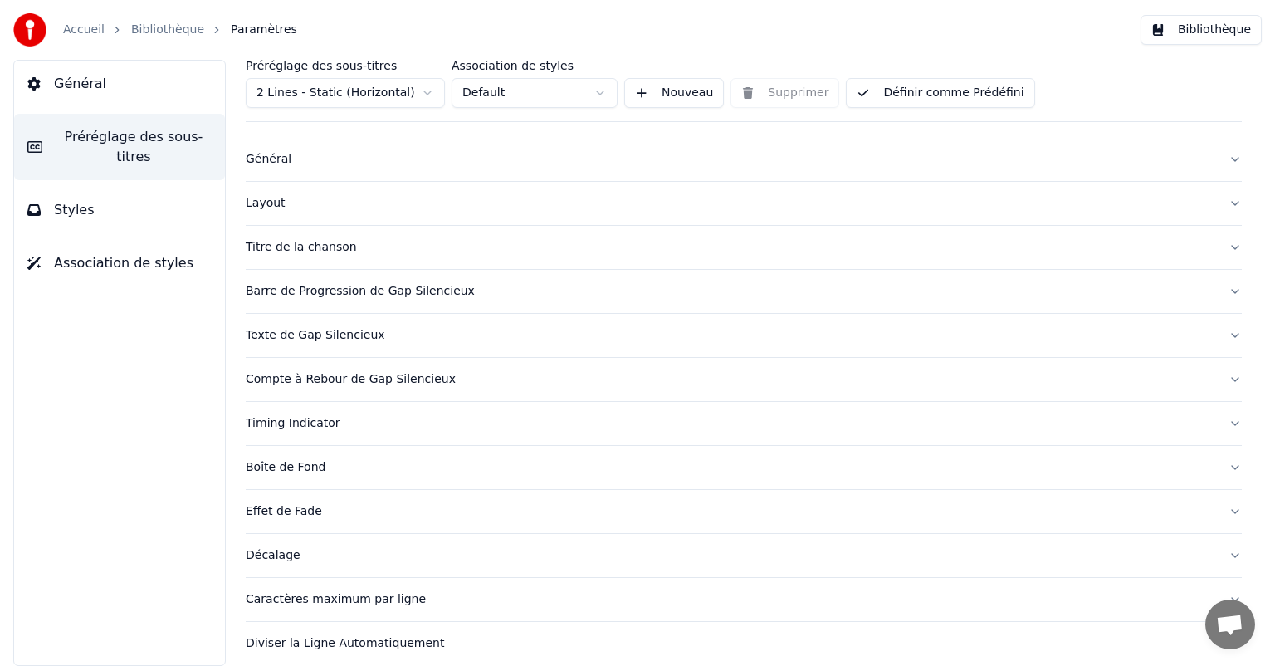
scroll to position [27, 0]
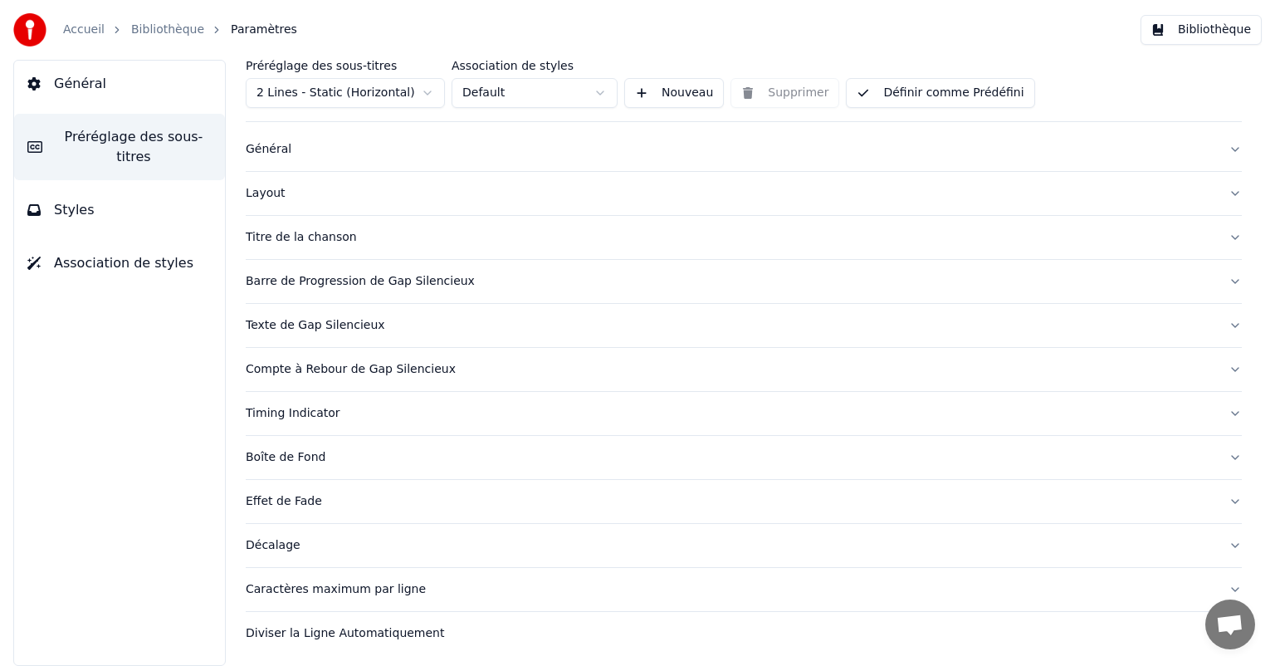
click at [331, 499] on div "Effet de Fade" at bounding box center [731, 501] width 970 height 17
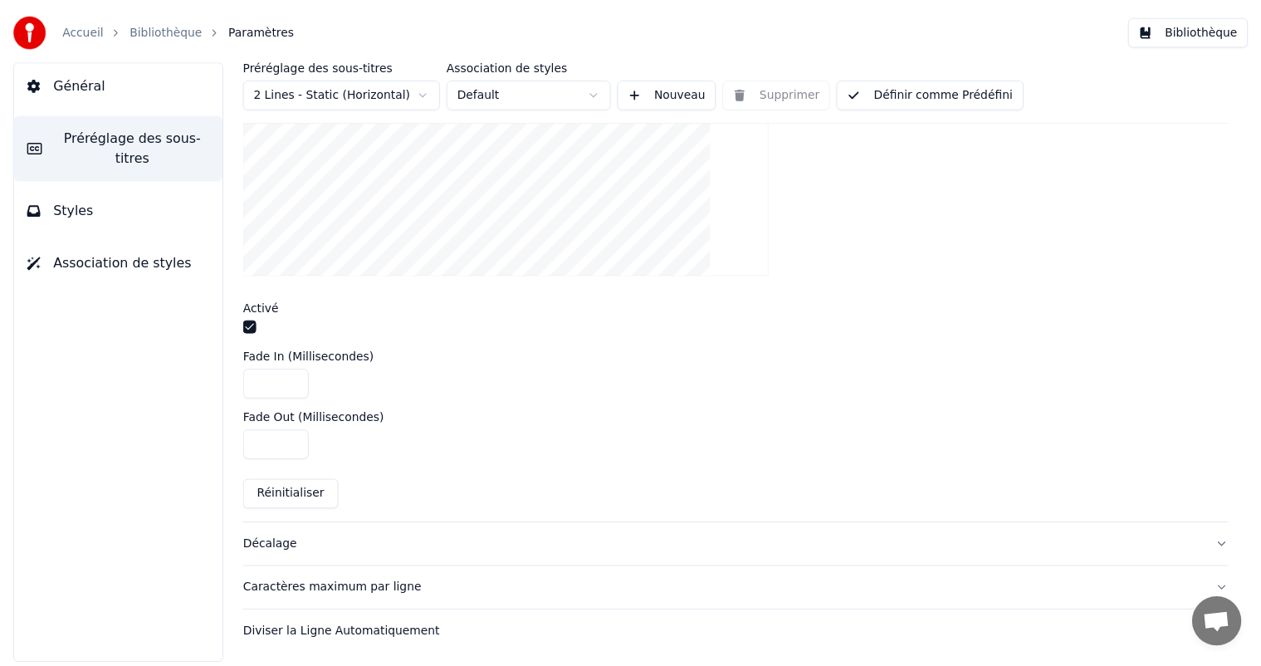
scroll to position [495, 0]
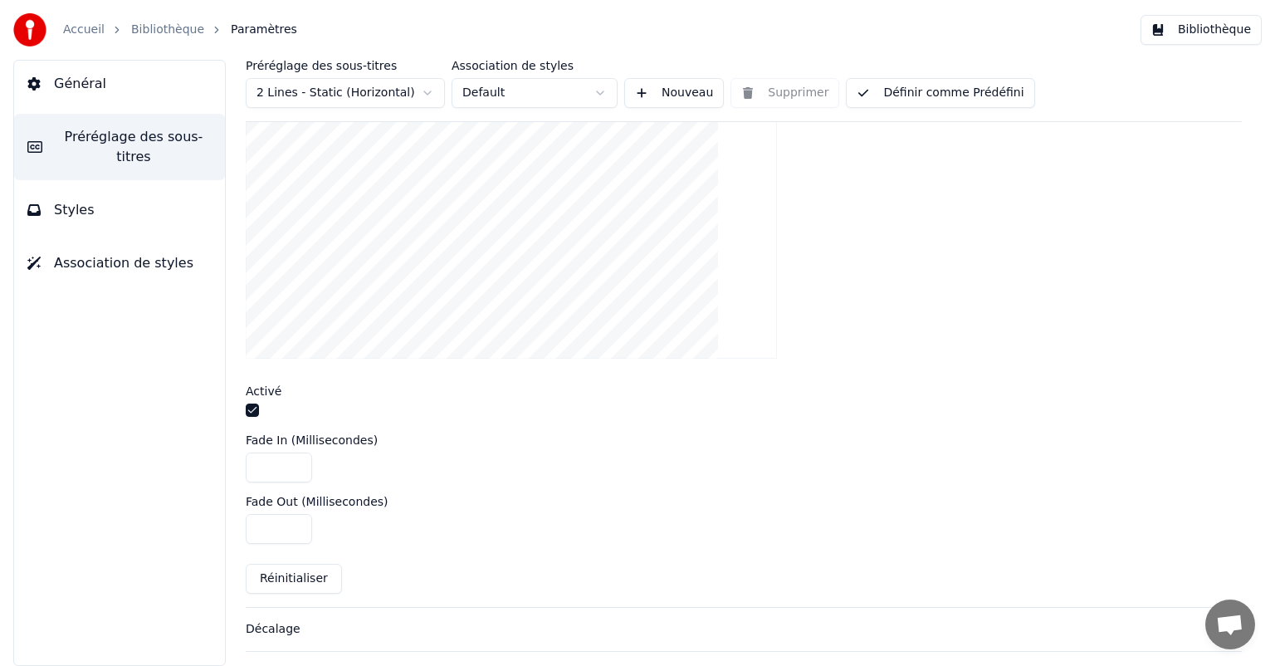
click at [260, 462] on input "****" at bounding box center [279, 468] width 66 height 30
type input "****"
click at [260, 525] on input "****" at bounding box center [279, 529] width 66 height 30
type input "****"
click at [942, 91] on button "Définir comme Prédéfini" at bounding box center [940, 93] width 188 height 30
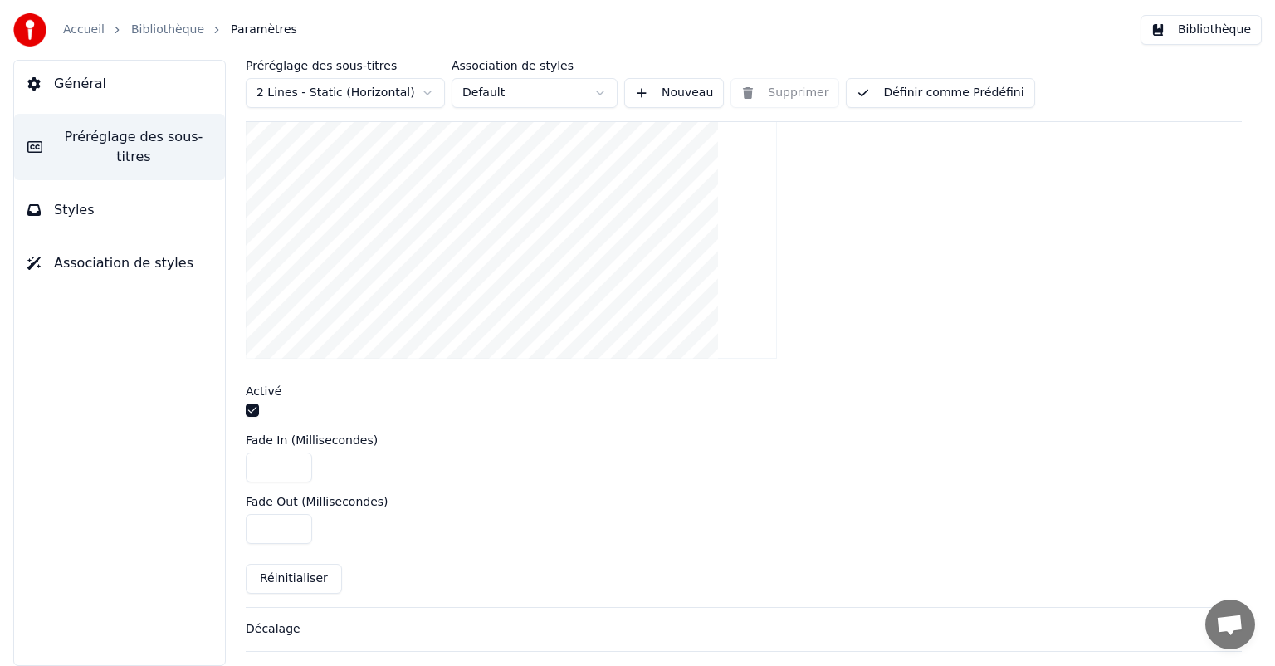
click at [1222, 39] on button "Bibliothèque" at bounding box center [1201, 30] width 121 height 30
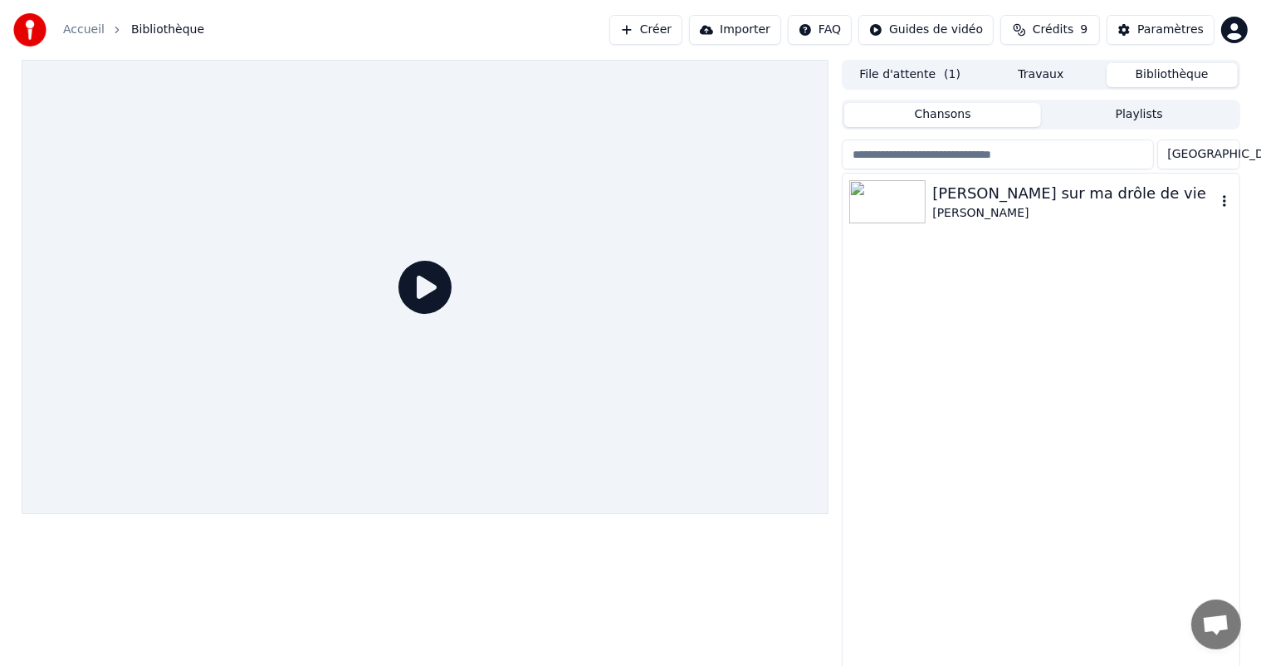
click at [969, 203] on div "[PERSON_NAME] sur ma drôle de vie" at bounding box center [1073, 193] width 283 height 23
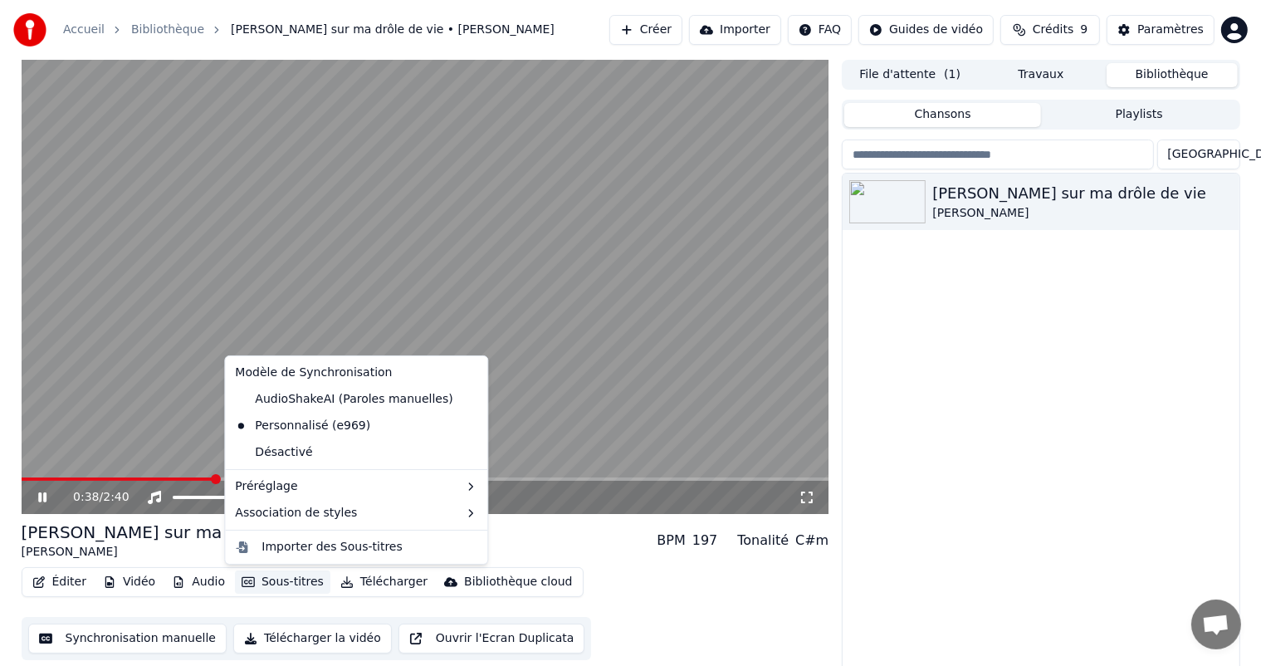
click at [278, 585] on button "Sous-titres" at bounding box center [282, 581] width 95 height 23
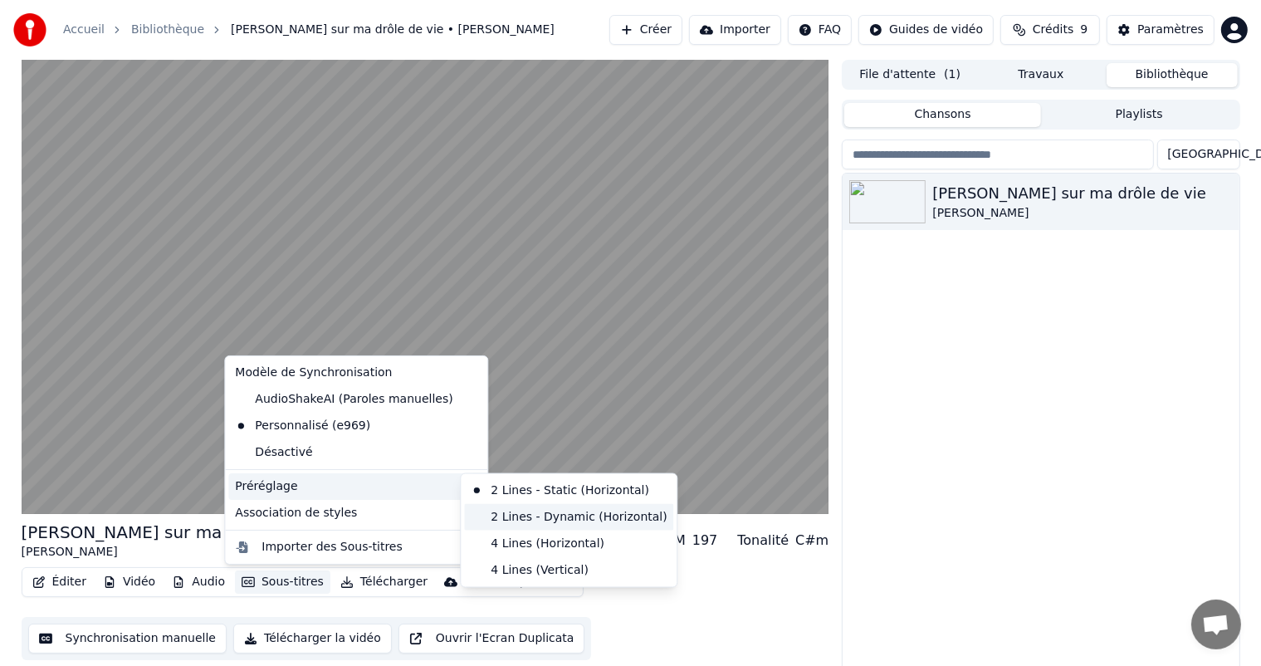
click at [519, 511] on div "2 Lines - Dynamic (Horizontal)" at bounding box center [568, 517] width 209 height 27
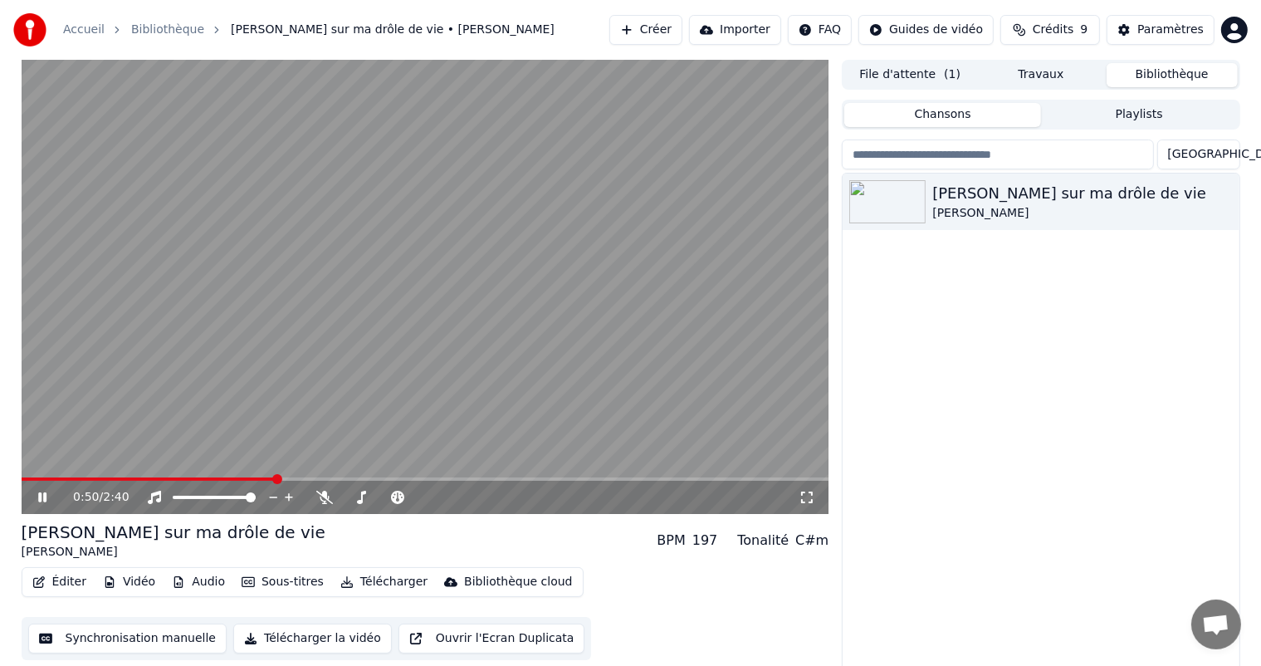
click at [146, 478] on span at bounding box center [149, 478] width 255 height 3
click at [96, 477] on video at bounding box center [426, 287] width 808 height 454
click at [102, 480] on span at bounding box center [62, 478] width 81 height 3
click at [176, 428] on video at bounding box center [426, 287] width 808 height 454
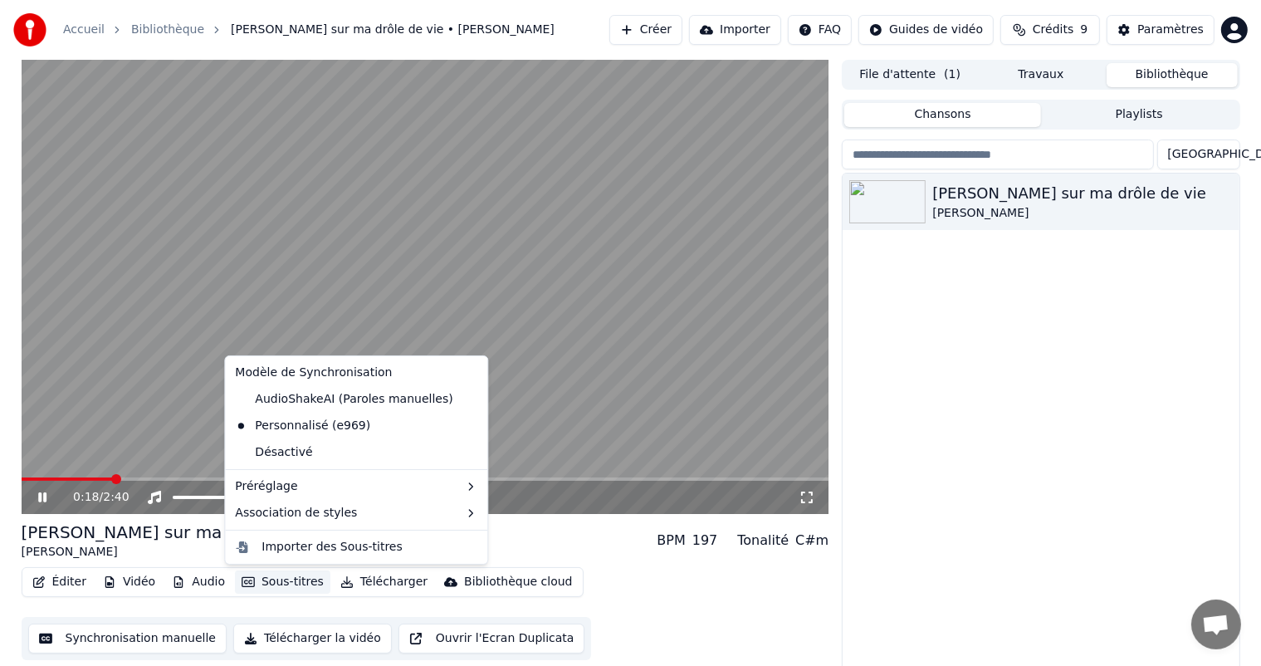
click at [267, 580] on button "Sous-titres" at bounding box center [282, 581] width 95 height 23
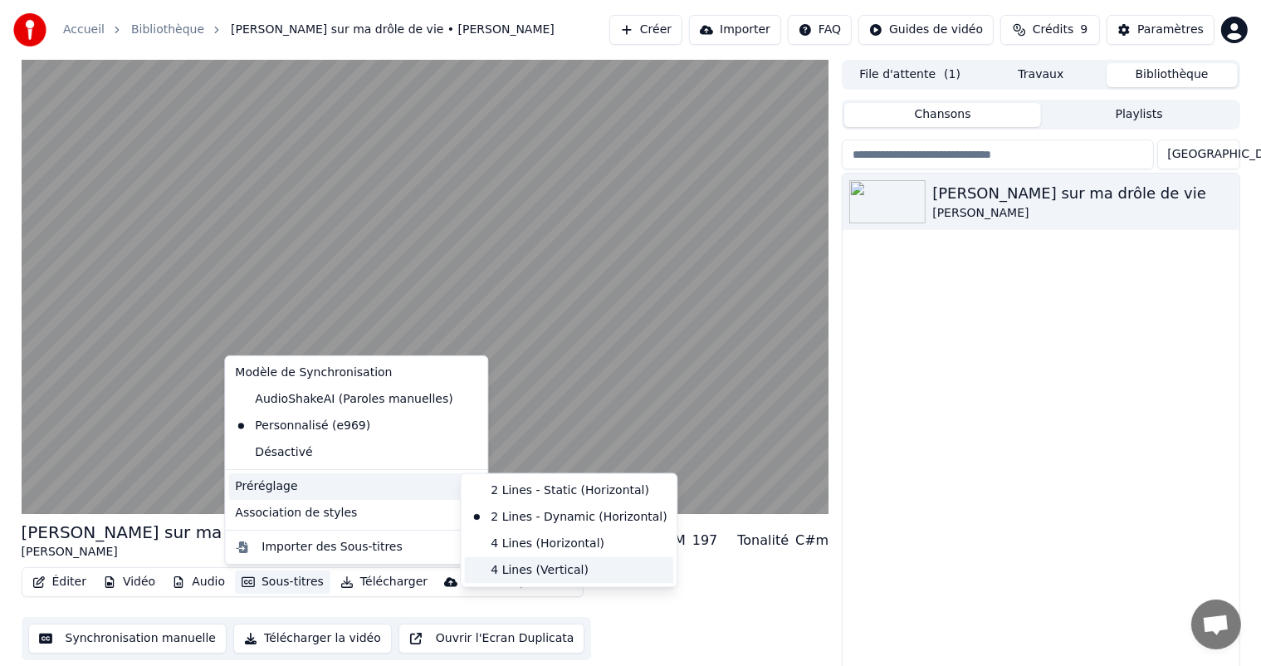
click at [531, 570] on div "4 Lines (Vertical)" at bounding box center [568, 570] width 209 height 27
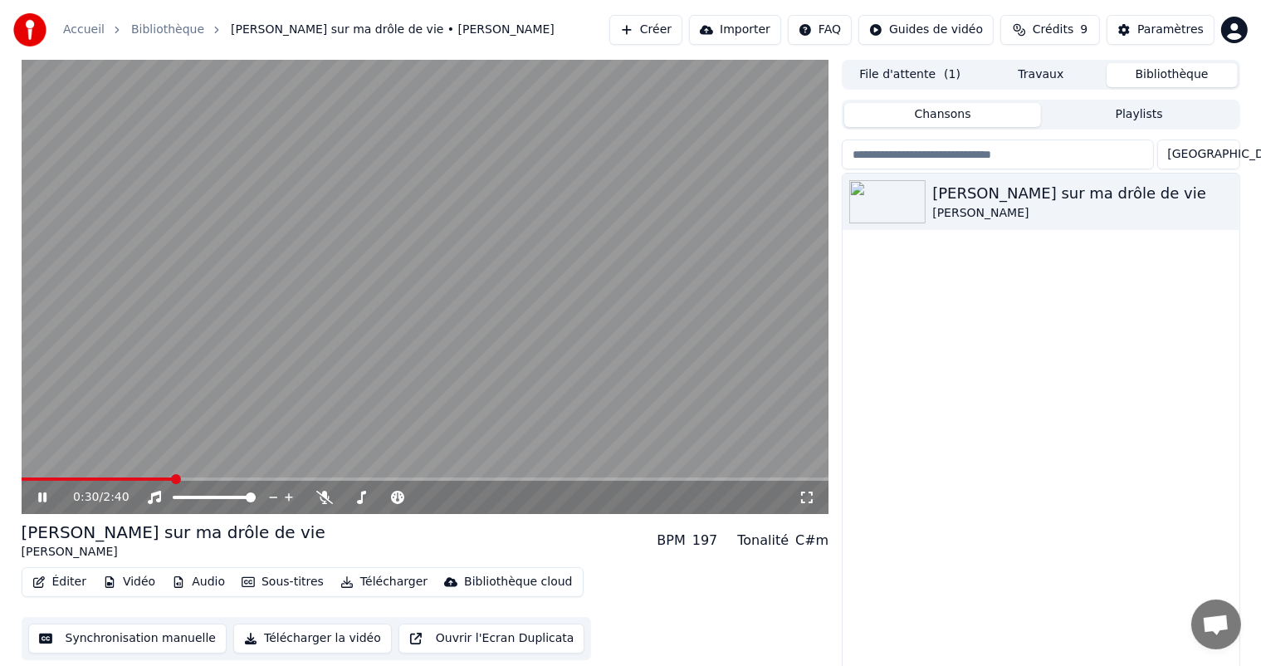
click at [252, 583] on button "Sous-titres" at bounding box center [282, 581] width 95 height 23
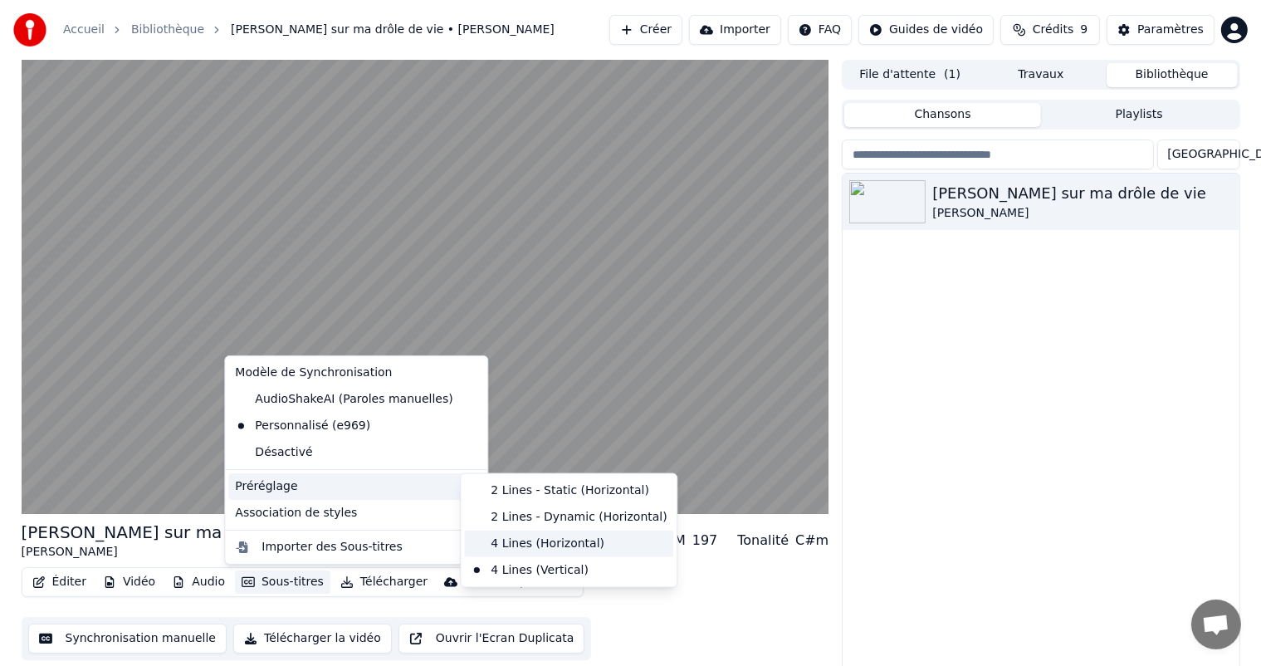
click at [481, 548] on div "4 Lines (Horizontal)" at bounding box center [568, 544] width 209 height 27
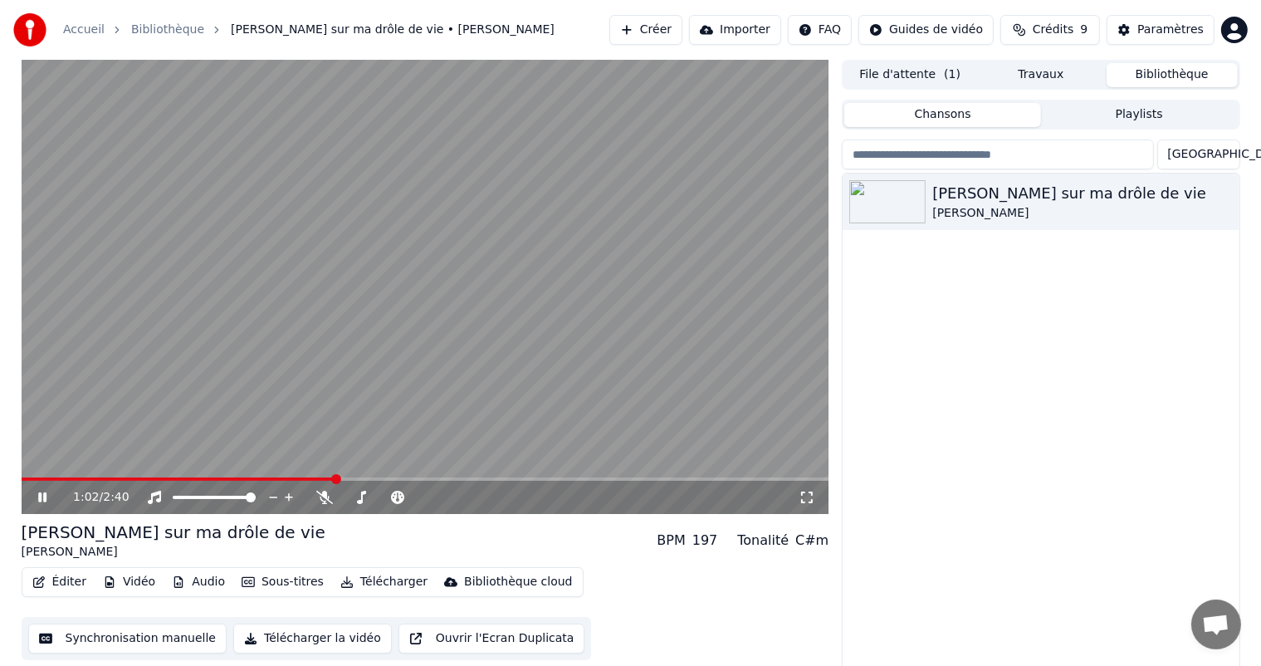
click at [46, 487] on div "1:02 / 2:40" at bounding box center [426, 497] width 808 height 33
click at [46, 494] on icon at bounding box center [42, 497] width 8 height 10
click at [30, 475] on video at bounding box center [426, 287] width 808 height 454
click at [30, 478] on span at bounding box center [27, 478] width 10 height 3
click at [44, 482] on span at bounding box center [49, 479] width 10 height 10
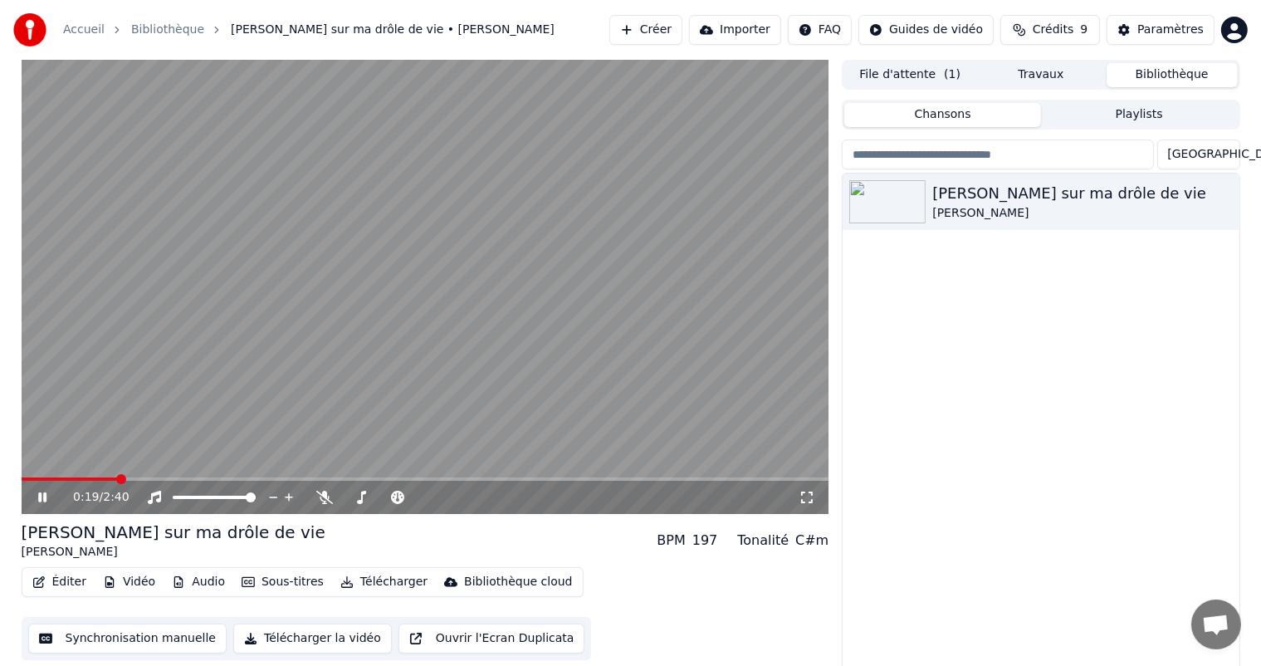
click at [34, 472] on video at bounding box center [426, 287] width 808 height 454
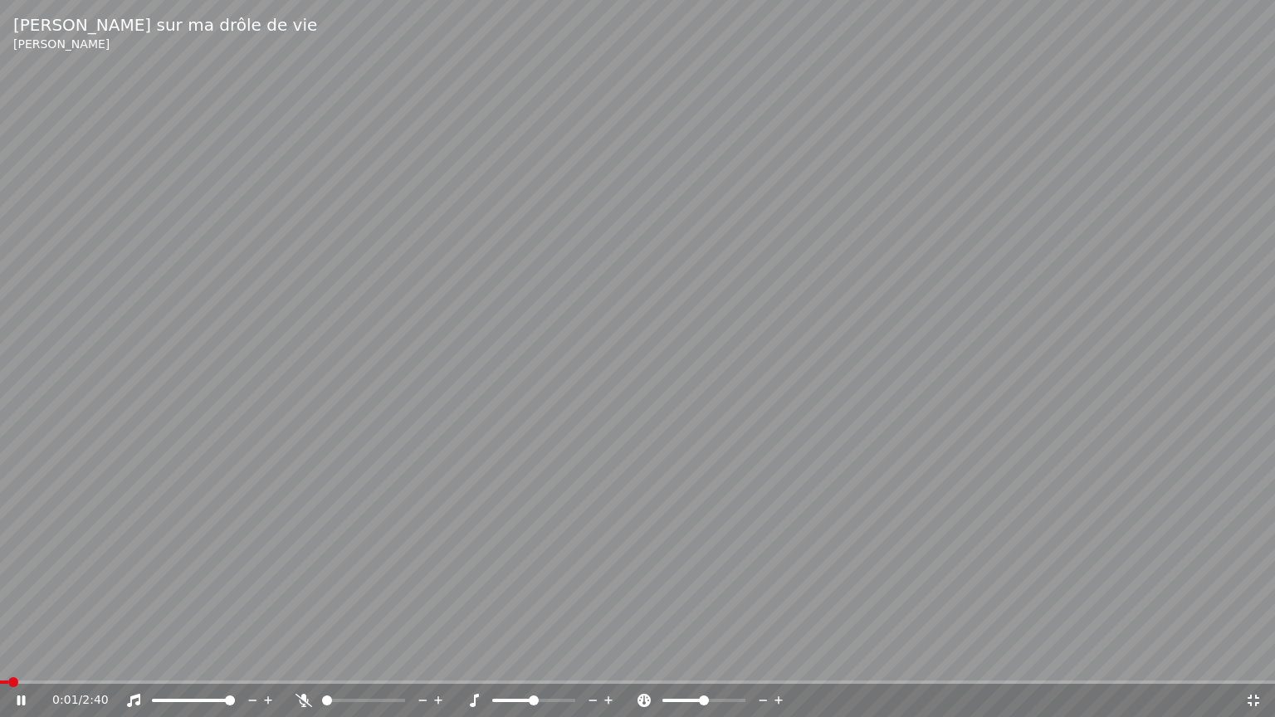
click at [8, 665] on span at bounding box center [4, 682] width 8 height 3
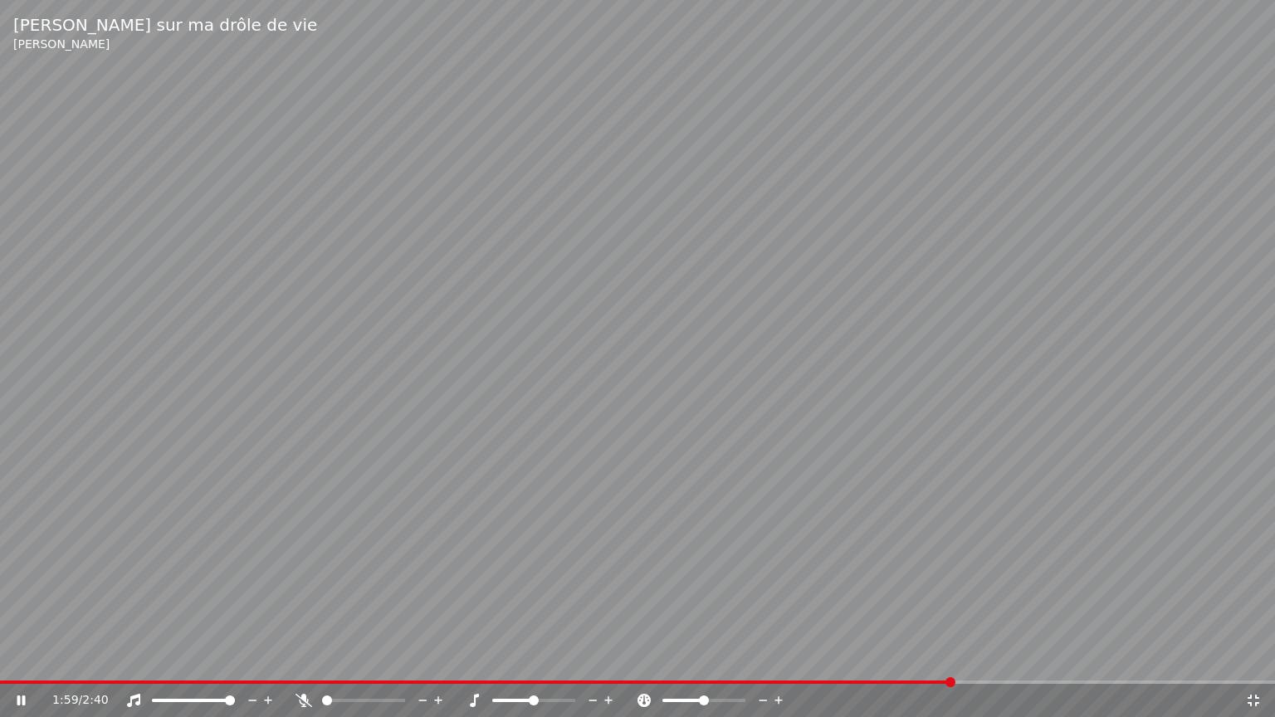
click at [20, 665] on icon at bounding box center [32, 700] width 39 height 13
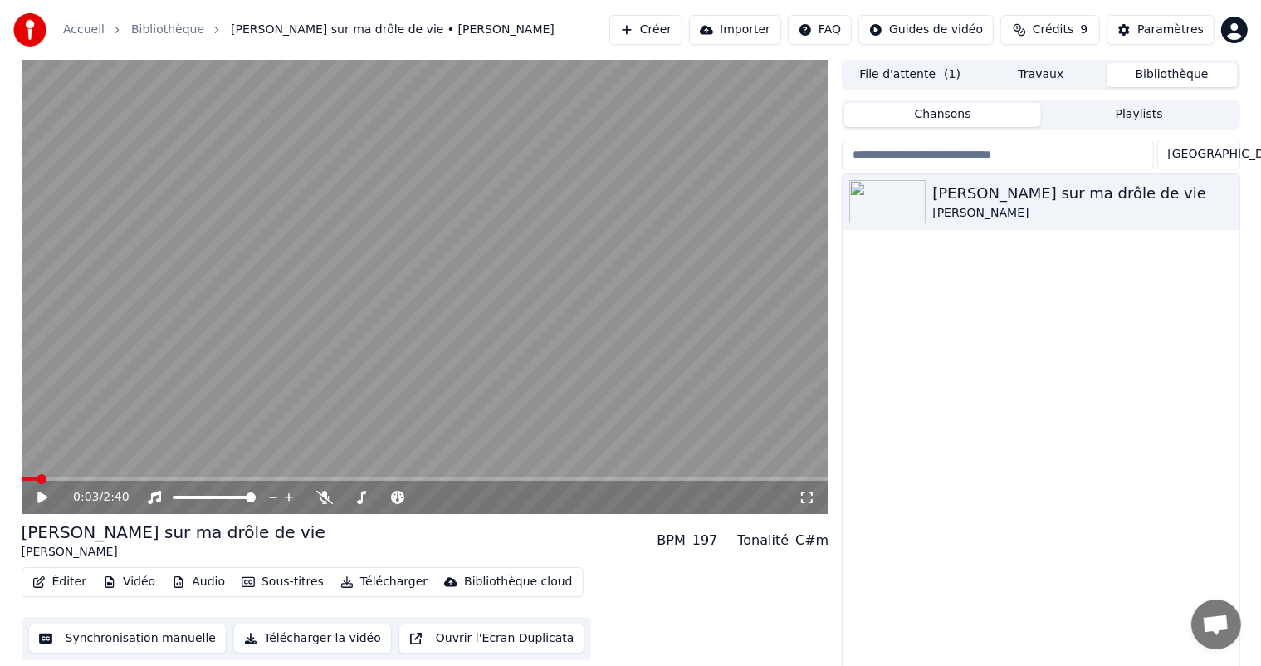
click at [42, 502] on icon at bounding box center [54, 497] width 39 height 13
click at [44, 498] on icon at bounding box center [42, 497] width 8 height 10
click at [44, 498] on icon at bounding box center [42, 498] width 10 height 12
click at [44, 498] on icon at bounding box center [42, 497] width 8 height 10
click at [79, 581] on button "Éditer" at bounding box center [59, 581] width 67 height 23
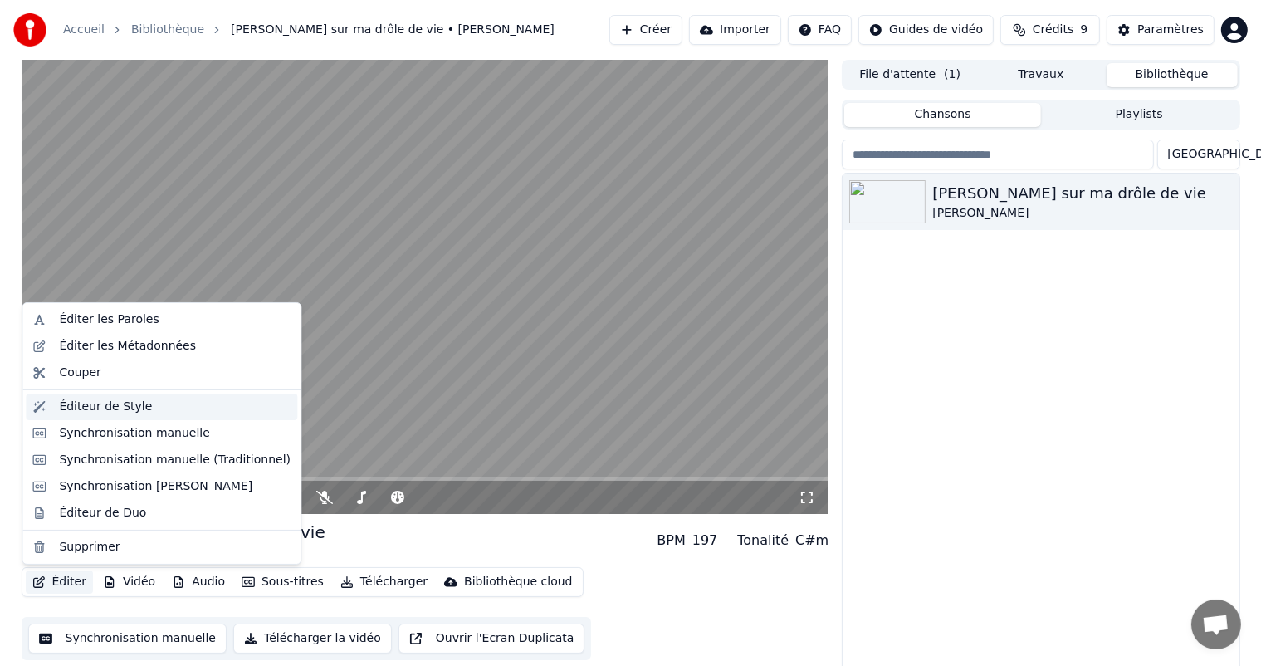
click at [108, 409] on div "Éditeur de Style" at bounding box center [105, 407] width 93 height 17
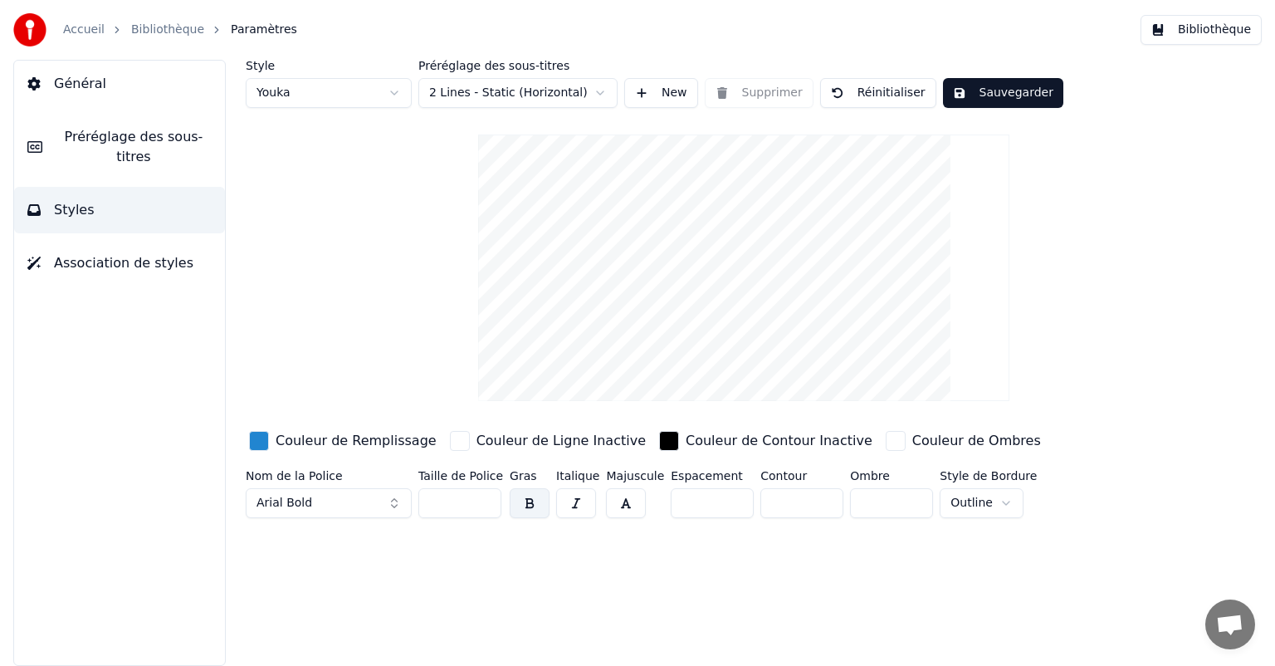
click at [152, 136] on span "Préréglage des sous-titres" at bounding box center [134, 147] width 156 height 40
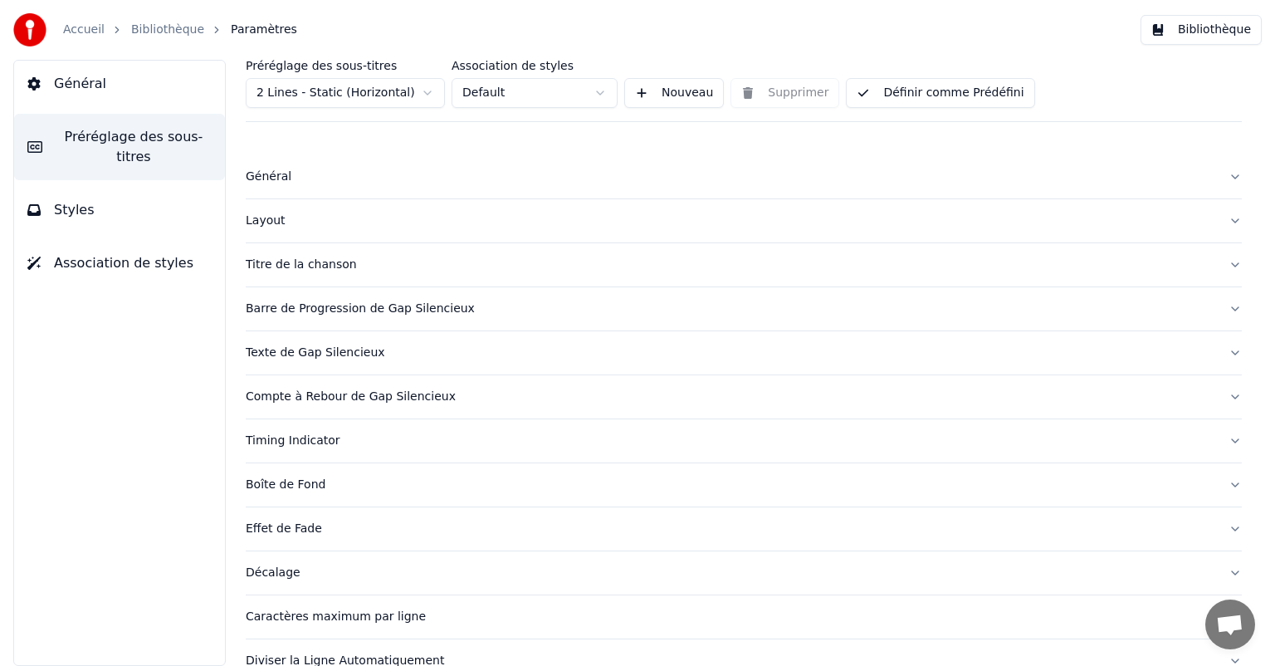
click at [135, 193] on button "Styles" at bounding box center [119, 210] width 211 height 46
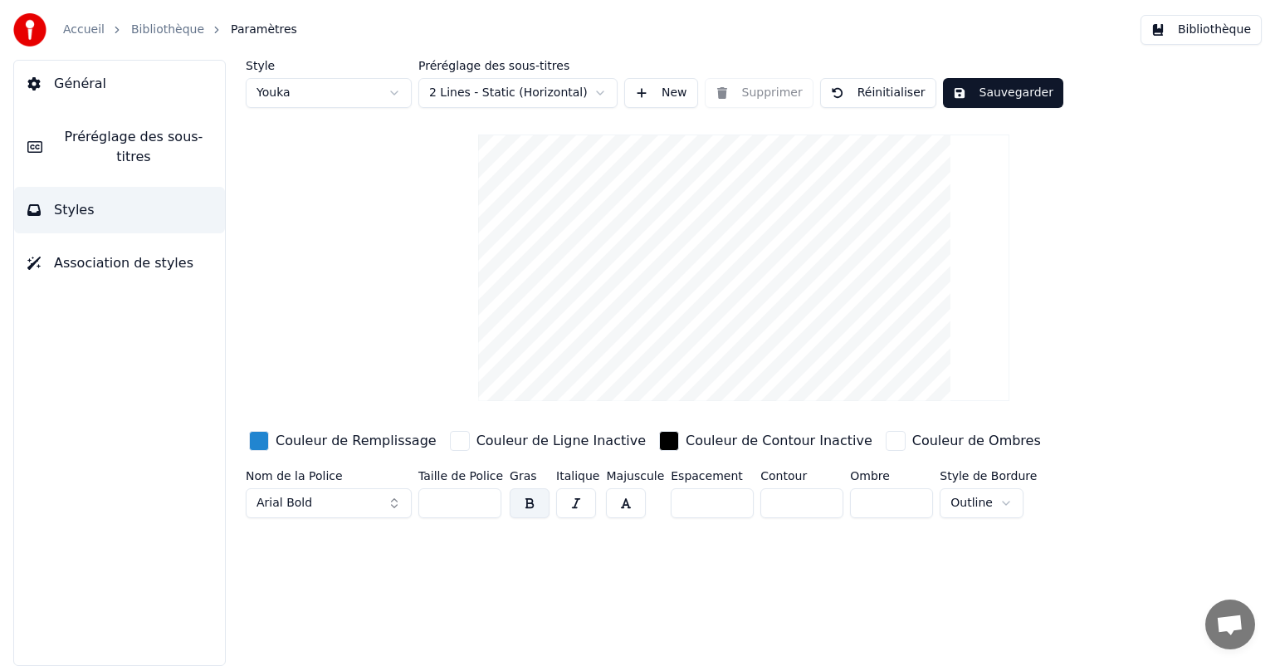
click at [1211, 33] on button "Bibliothèque" at bounding box center [1201, 30] width 121 height 30
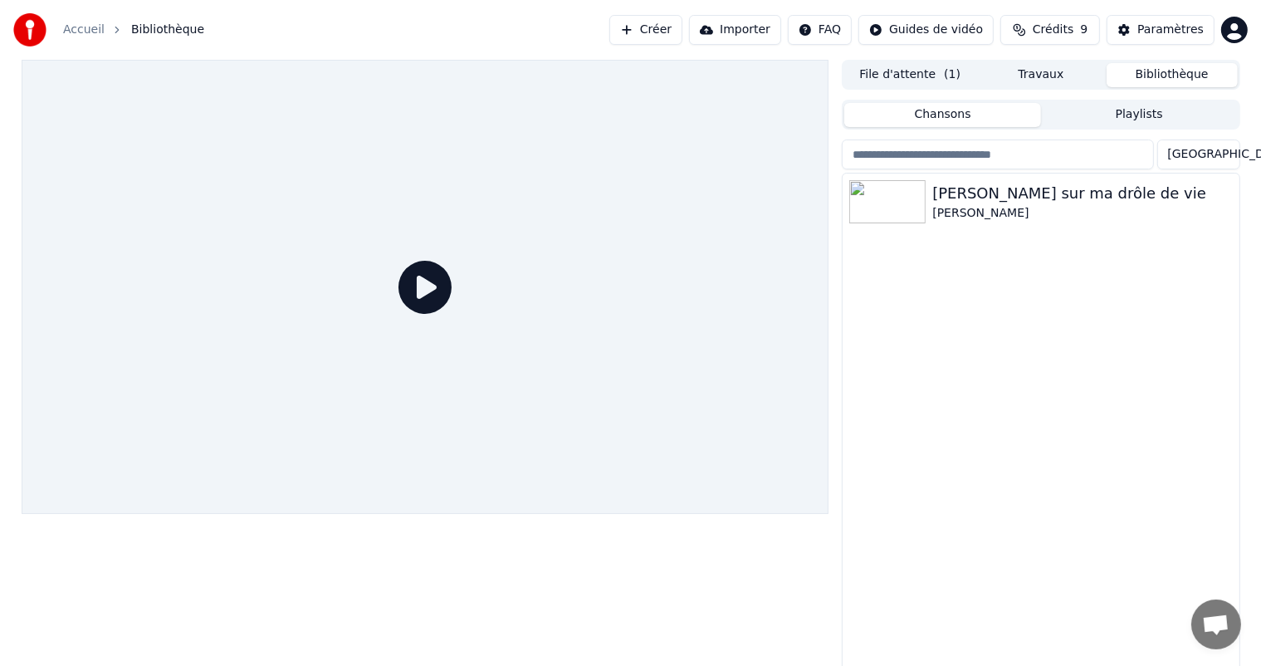
click at [413, 296] on icon at bounding box center [425, 287] width 53 height 53
click at [330, 320] on div at bounding box center [426, 287] width 808 height 454
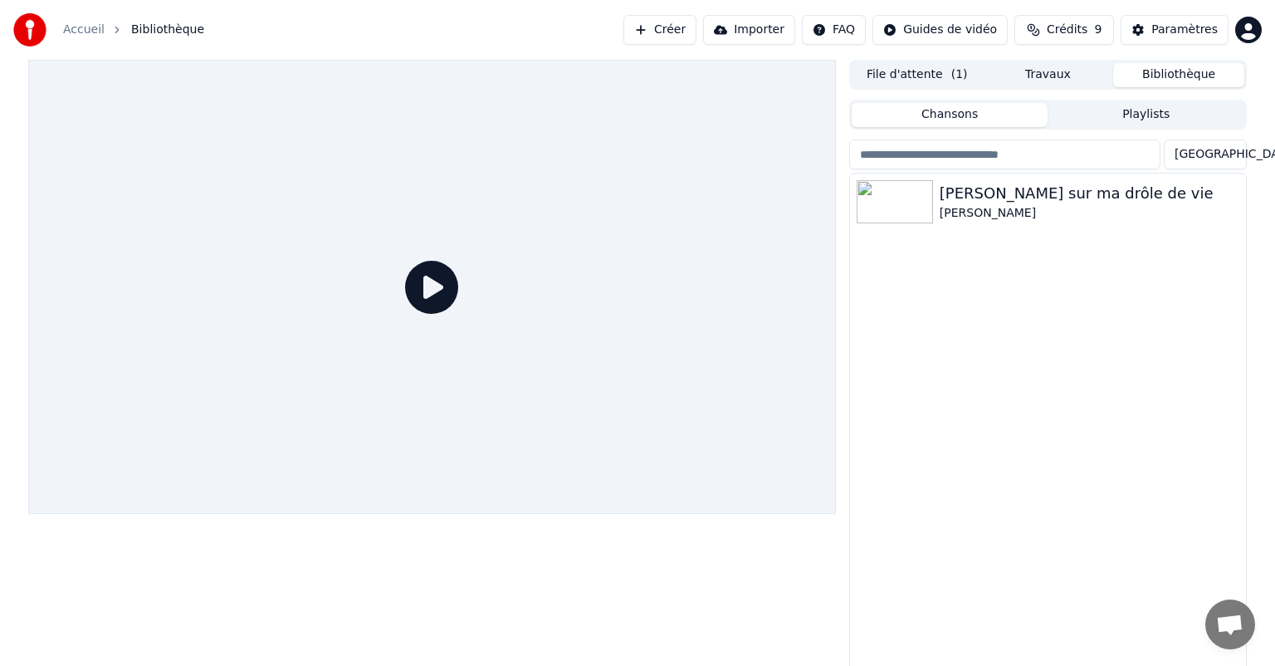
click at [899, 64] on button "File d'attente ( 1 )" at bounding box center [917, 75] width 131 height 24
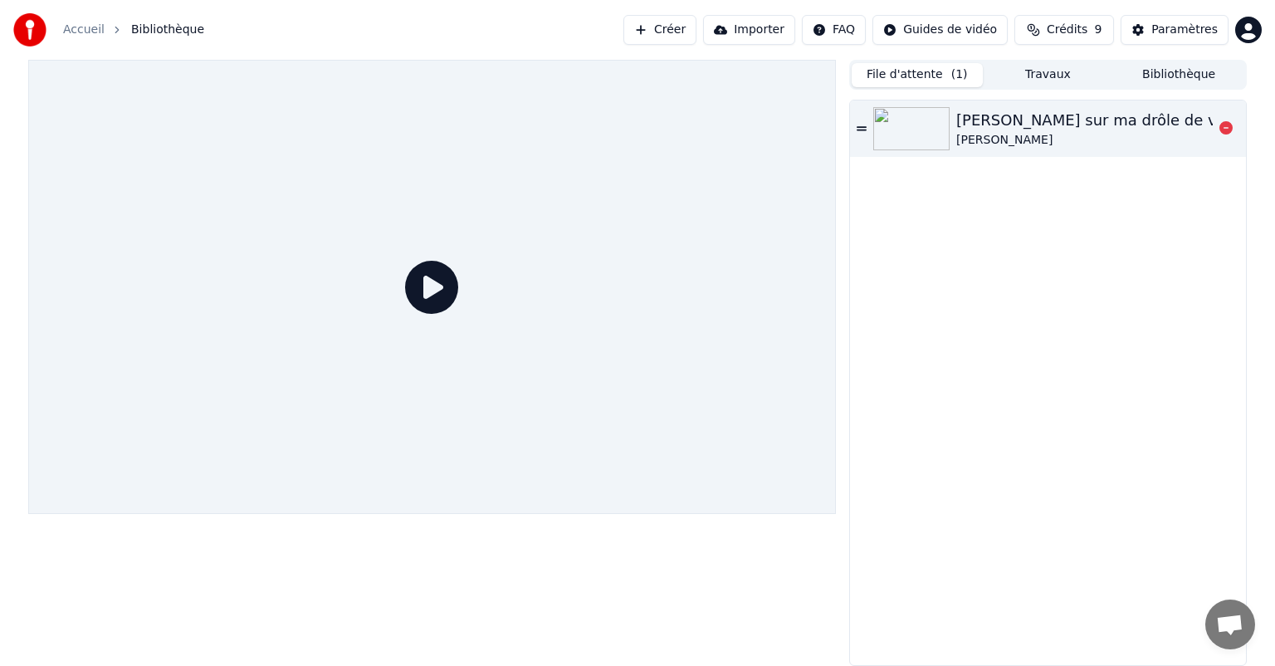
click at [972, 139] on div "[PERSON_NAME]" at bounding box center [1094, 140] width 274 height 17
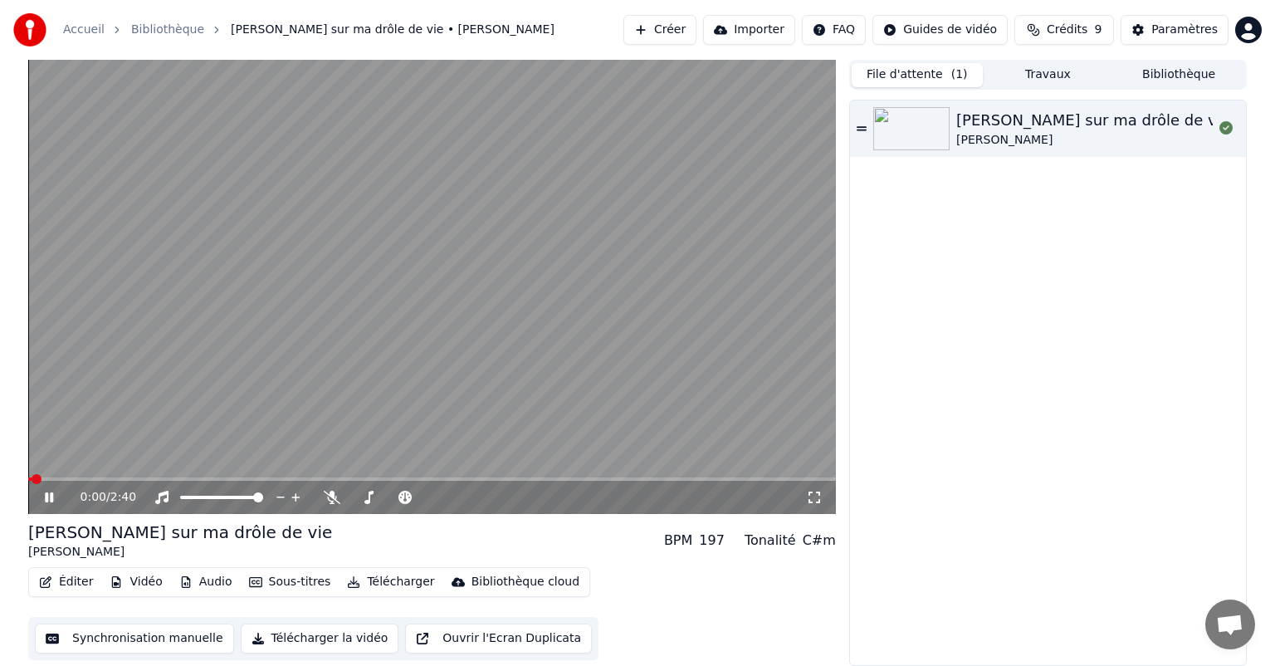
click at [129, 475] on video at bounding box center [432, 287] width 808 height 454
click at [127, 480] on span at bounding box center [432, 478] width 808 height 3
click at [58, 498] on icon at bounding box center [61, 497] width 39 height 13
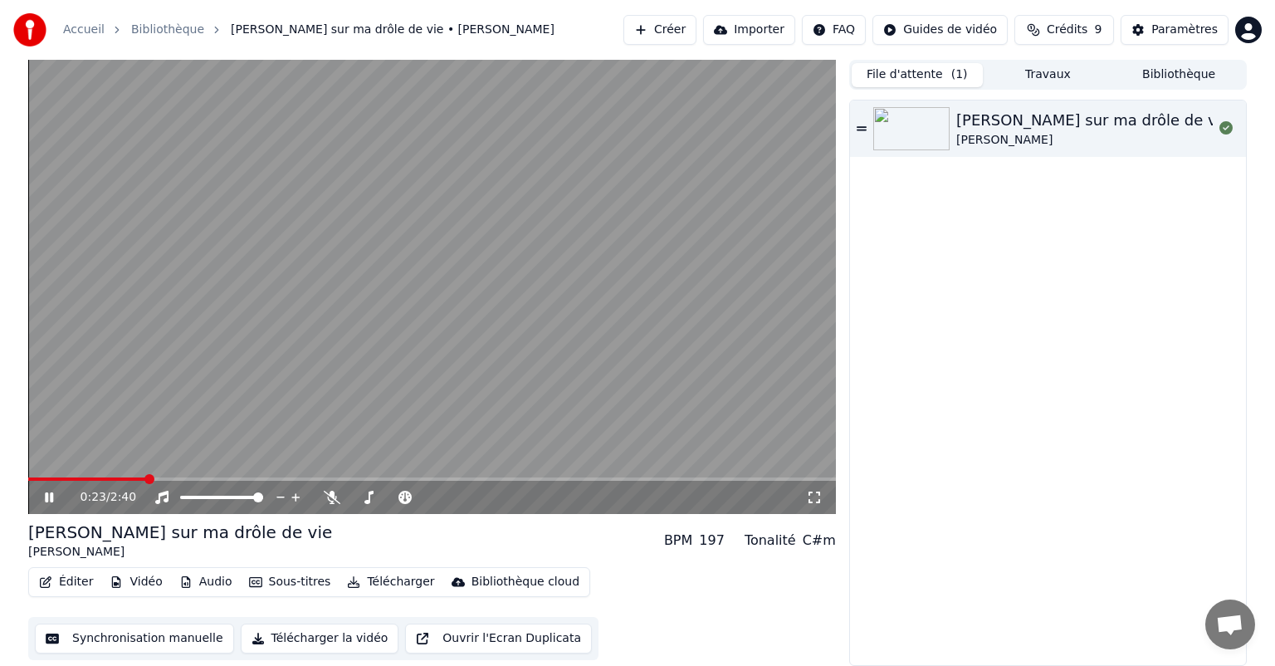
click at [58, 498] on icon at bounding box center [61, 497] width 39 height 13
click at [102, 646] on button "Synchronisation manuelle" at bounding box center [134, 639] width 199 height 30
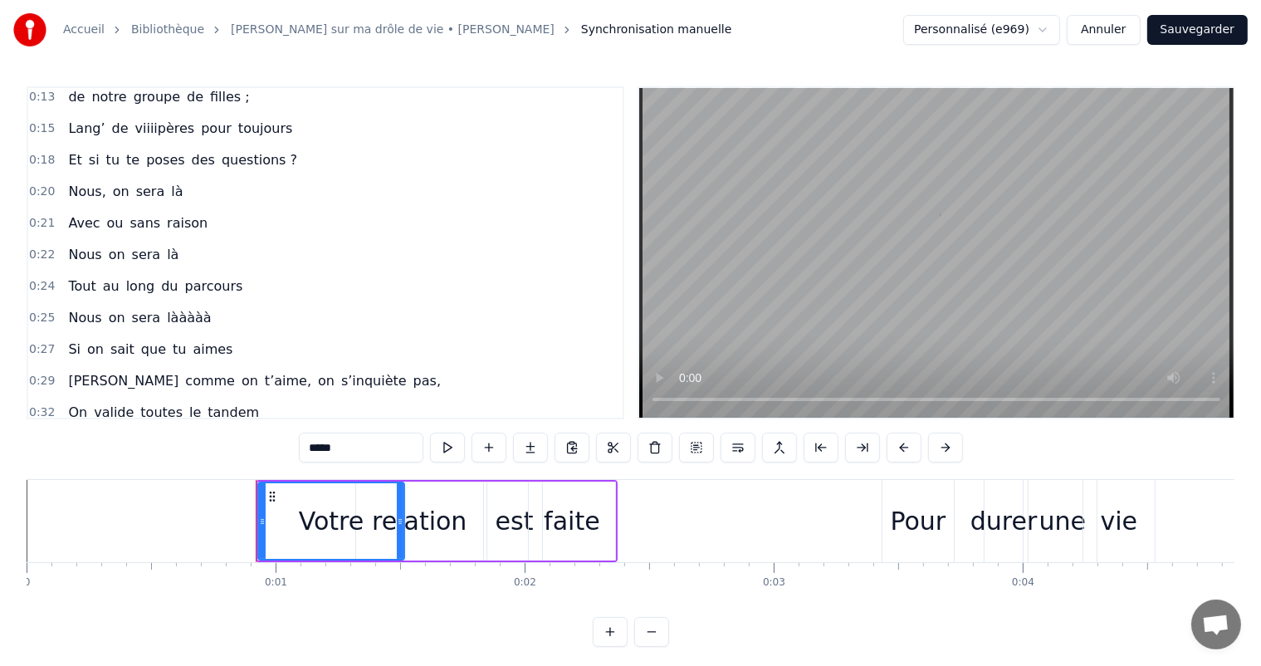
scroll to position [166, 0]
click at [159, 238] on div "Nous on sera là" at bounding box center [123, 253] width 124 height 30
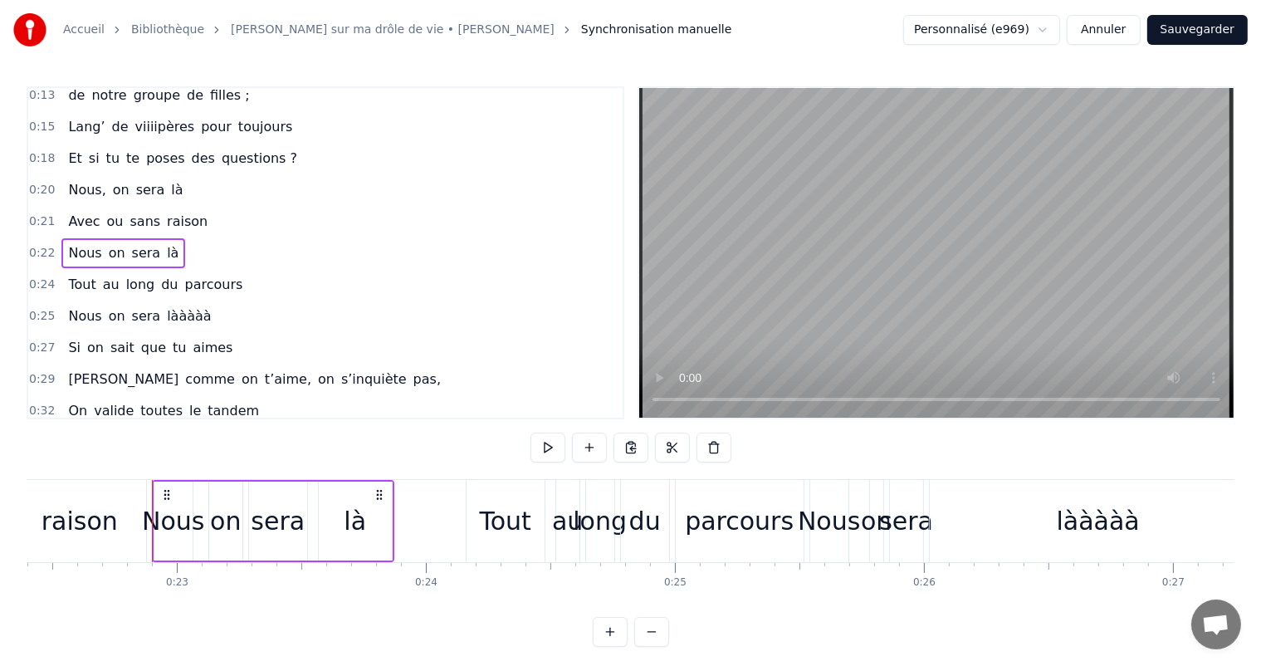
scroll to position [0, 5620]
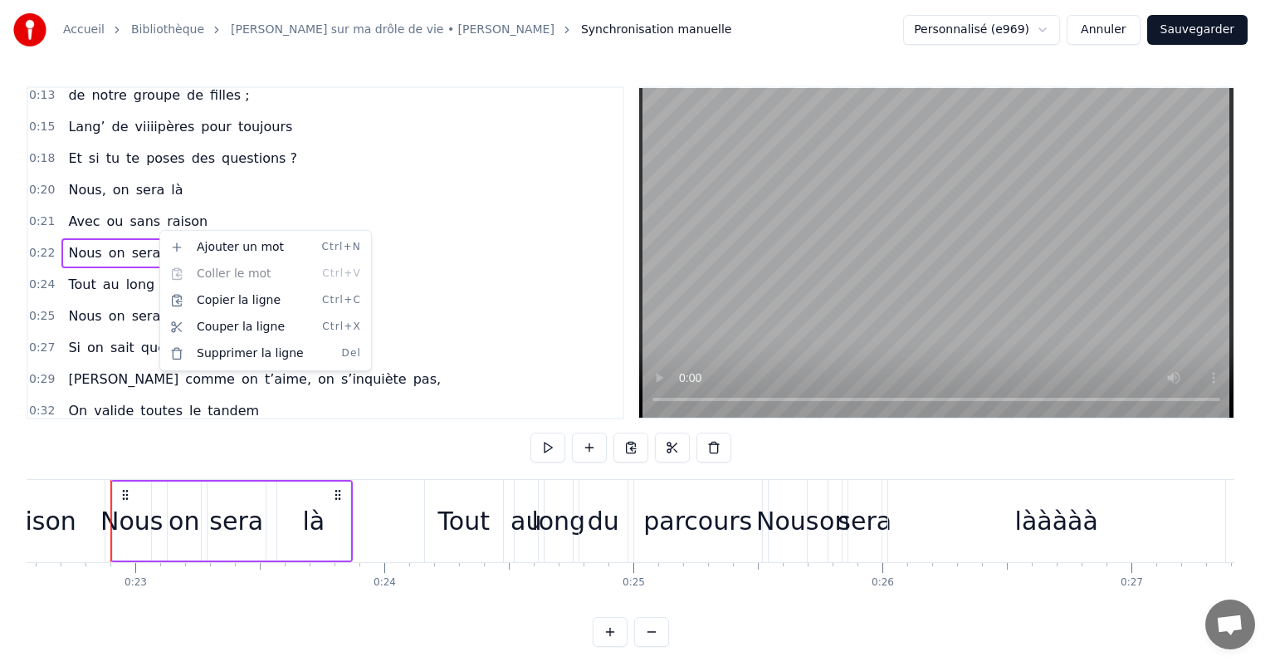
click at [438, 438] on html "Accueil Bibliothèque Chanson sur ma drôle de vie • [PERSON_NAME] Synchronisatio…" at bounding box center [637, 336] width 1275 height 673
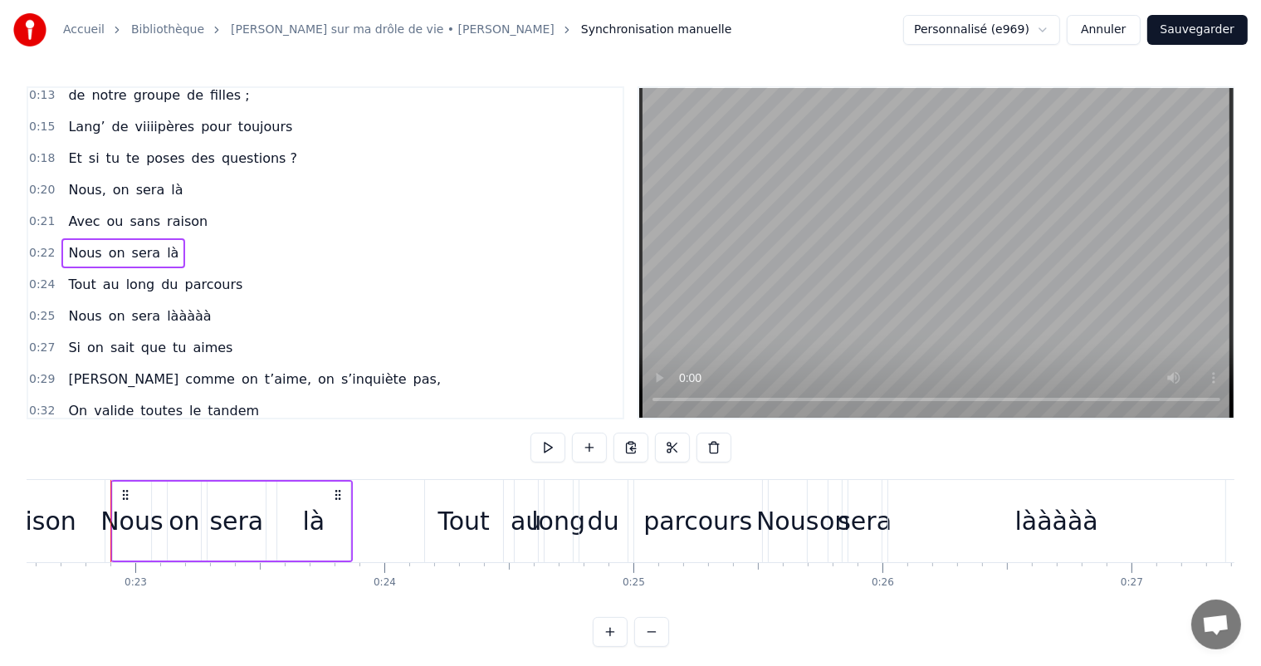
click at [126, 495] on icon at bounding box center [125, 494] width 13 height 13
click at [521, 368] on div "0:29 [PERSON_NAME] comme on t’aime, on s’inquiète pas," at bounding box center [325, 380] width 595 height 32
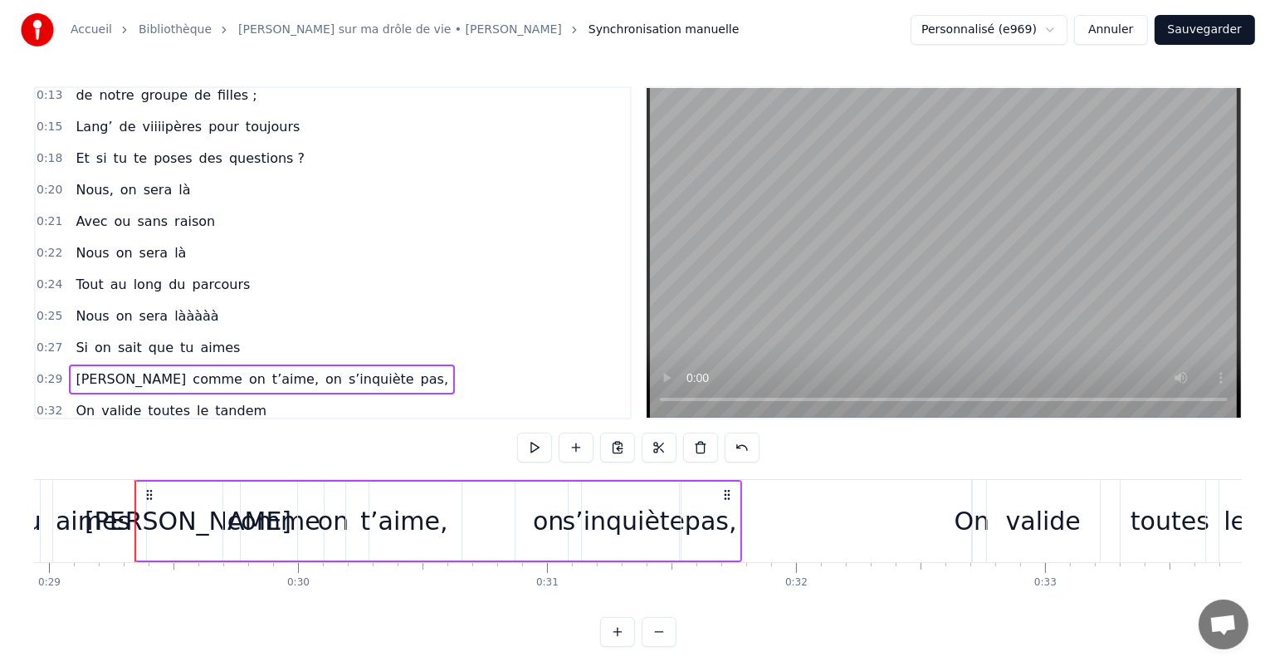
scroll to position [0, 7225]
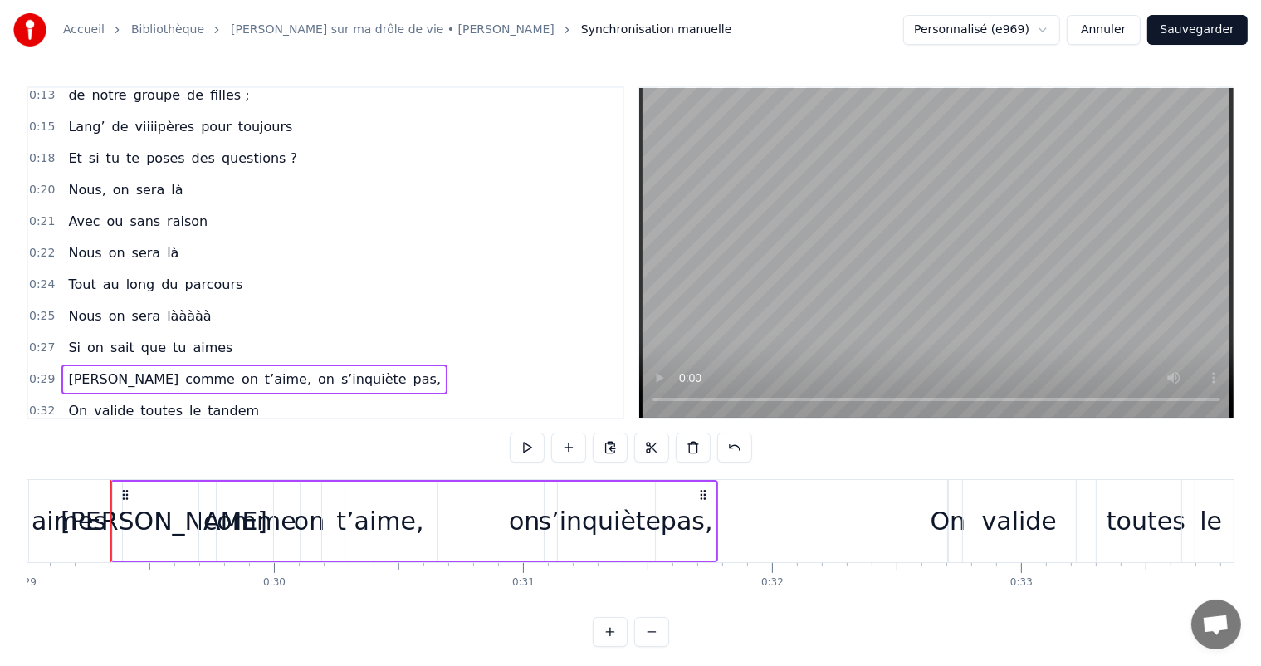
click at [1189, 40] on button "Sauvegarder" at bounding box center [1198, 30] width 100 height 30
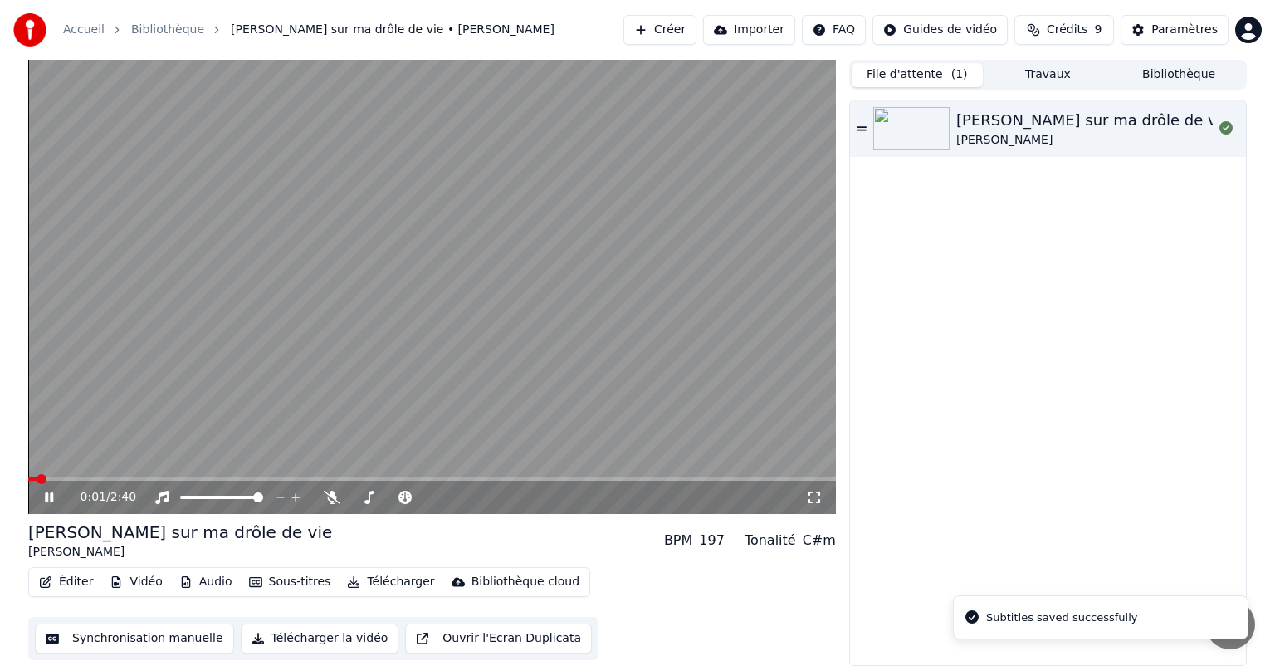
click at [56, 492] on icon at bounding box center [61, 497] width 39 height 13
click at [42, 593] on button "Éditer" at bounding box center [65, 581] width 67 height 23
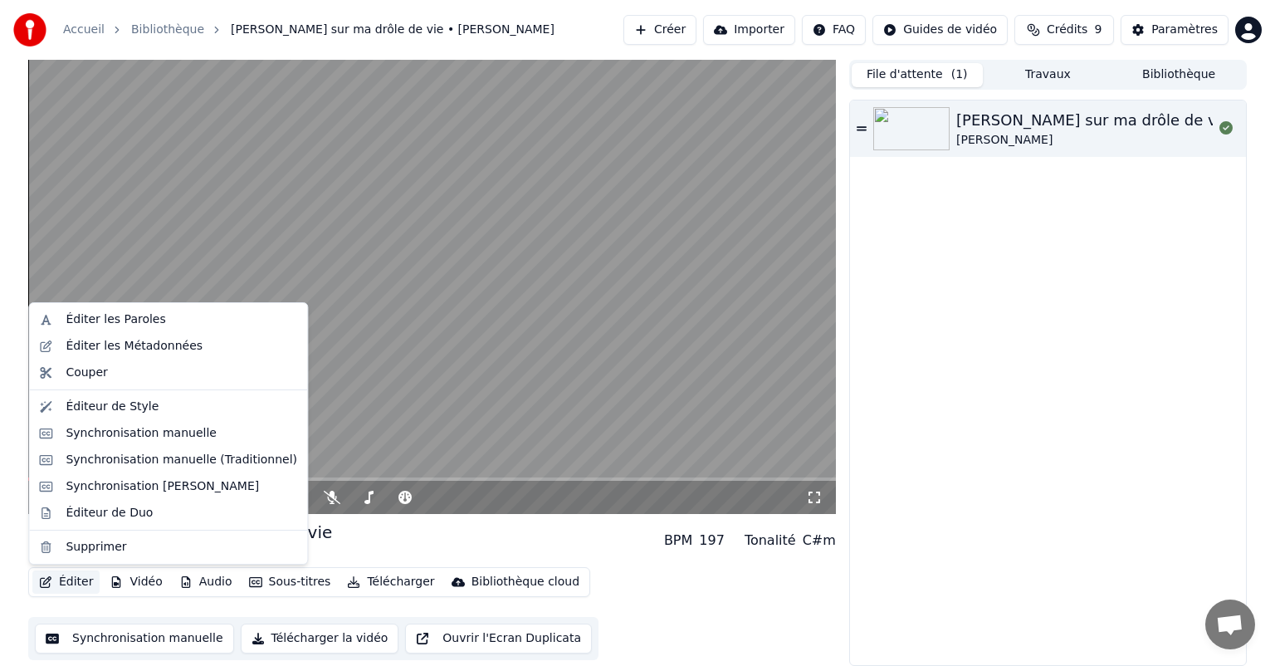
click at [69, 597] on div "Éditer Vidéo Audio Sous-titres Télécharger Bibliothèque cloud Synchronisation m…" at bounding box center [432, 613] width 808 height 93
click at [64, 585] on button "Éditer" at bounding box center [65, 581] width 67 height 23
click at [216, 407] on div "Éditeur de Style" at bounding box center [182, 407] width 232 height 17
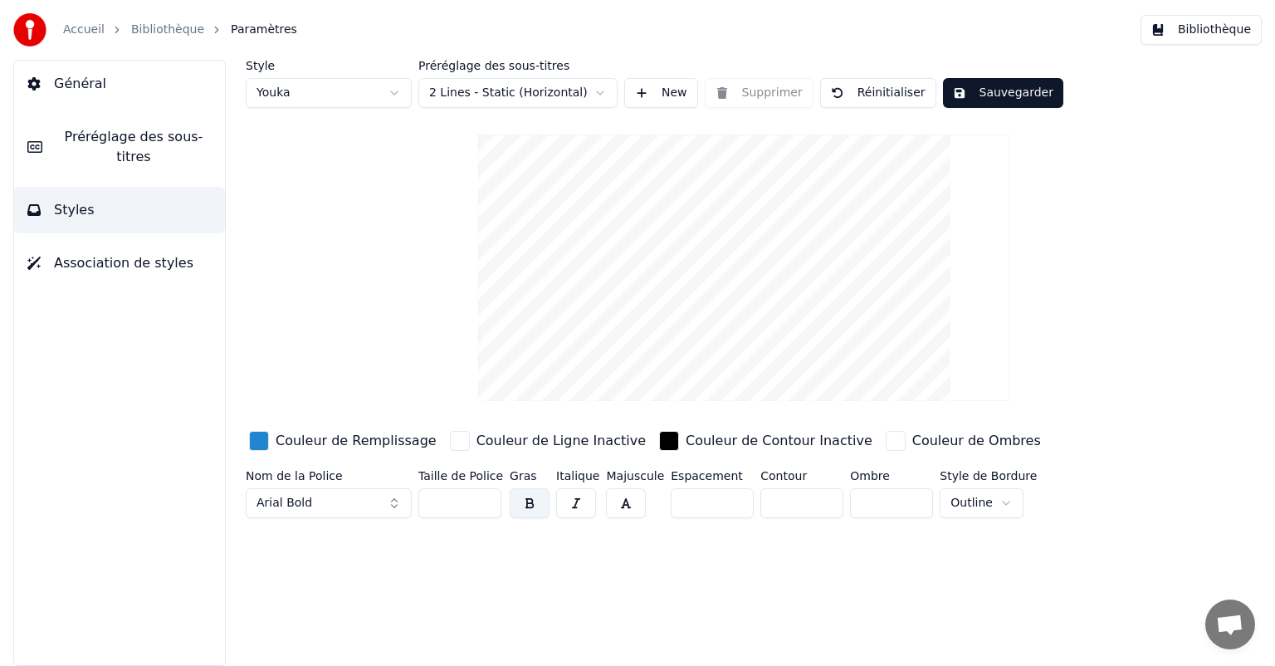
click at [125, 143] on span "Préréglage des sous-titres" at bounding box center [134, 147] width 156 height 40
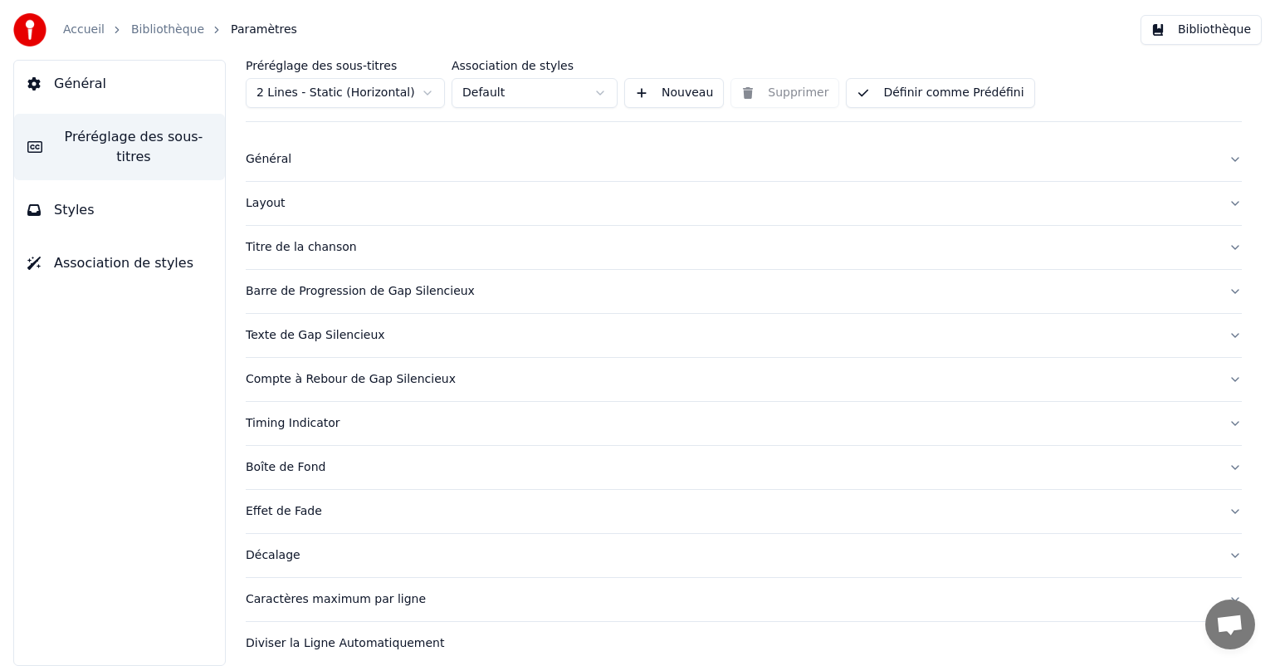
scroll to position [27, 0]
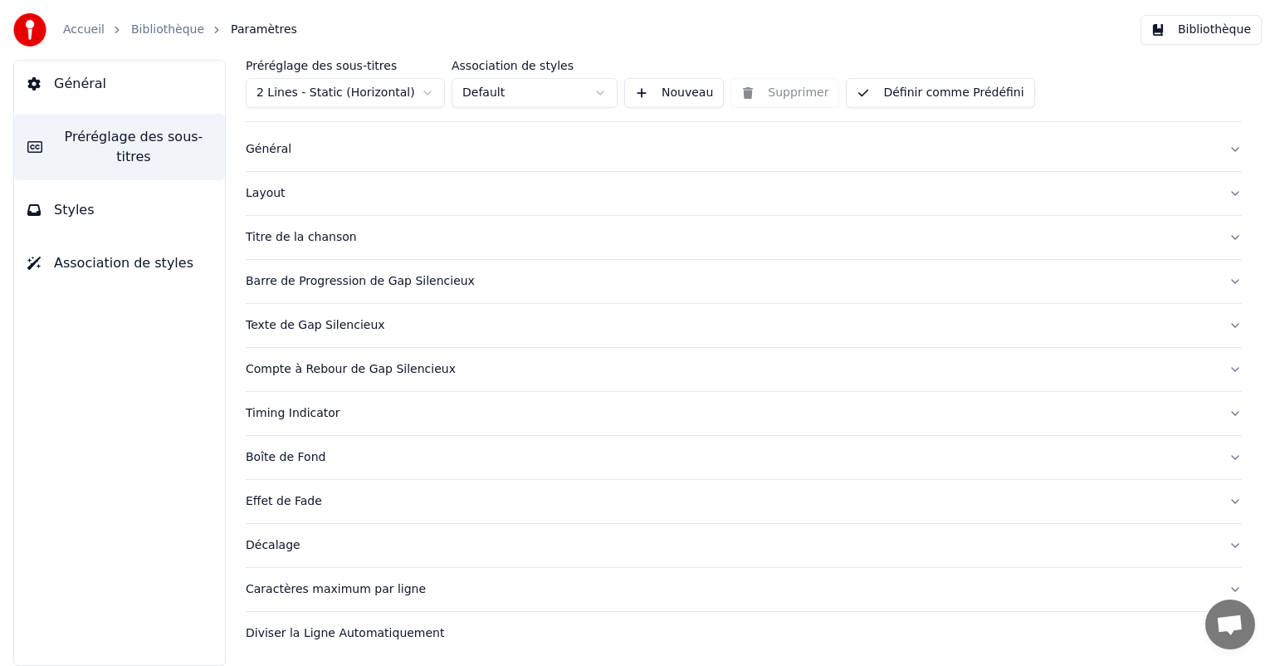
click at [303, 542] on div "Décalage" at bounding box center [731, 545] width 970 height 17
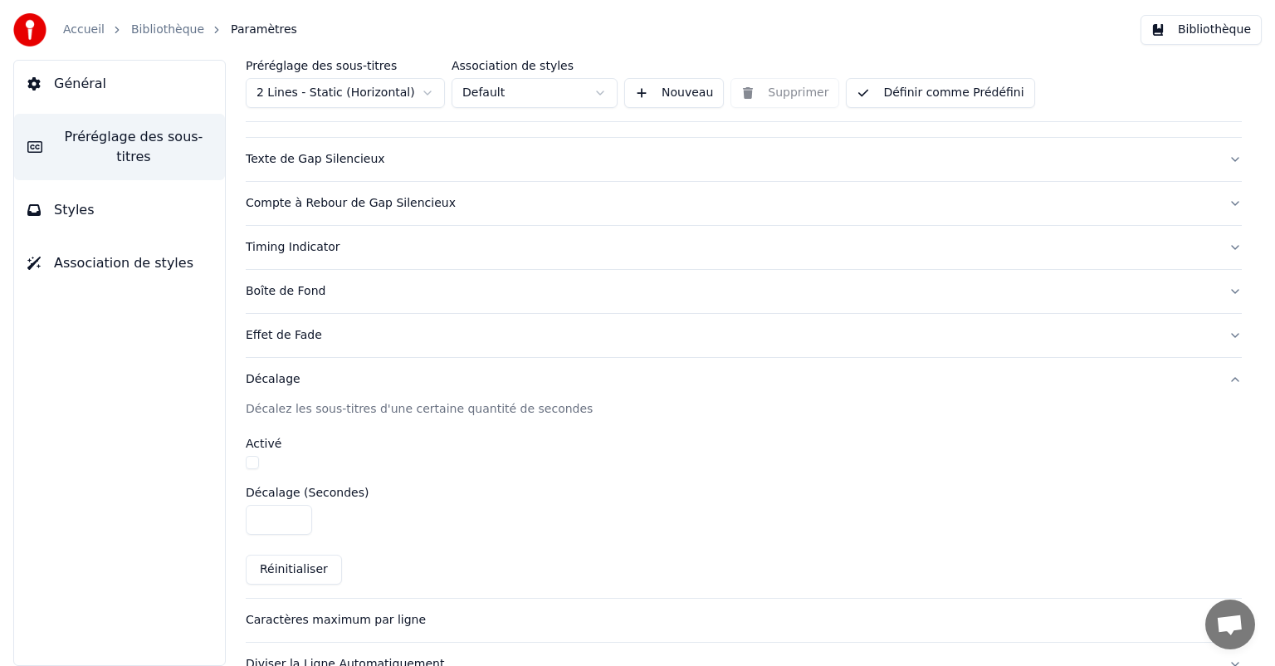
click at [257, 388] on button "Décalage" at bounding box center [744, 379] width 996 height 43
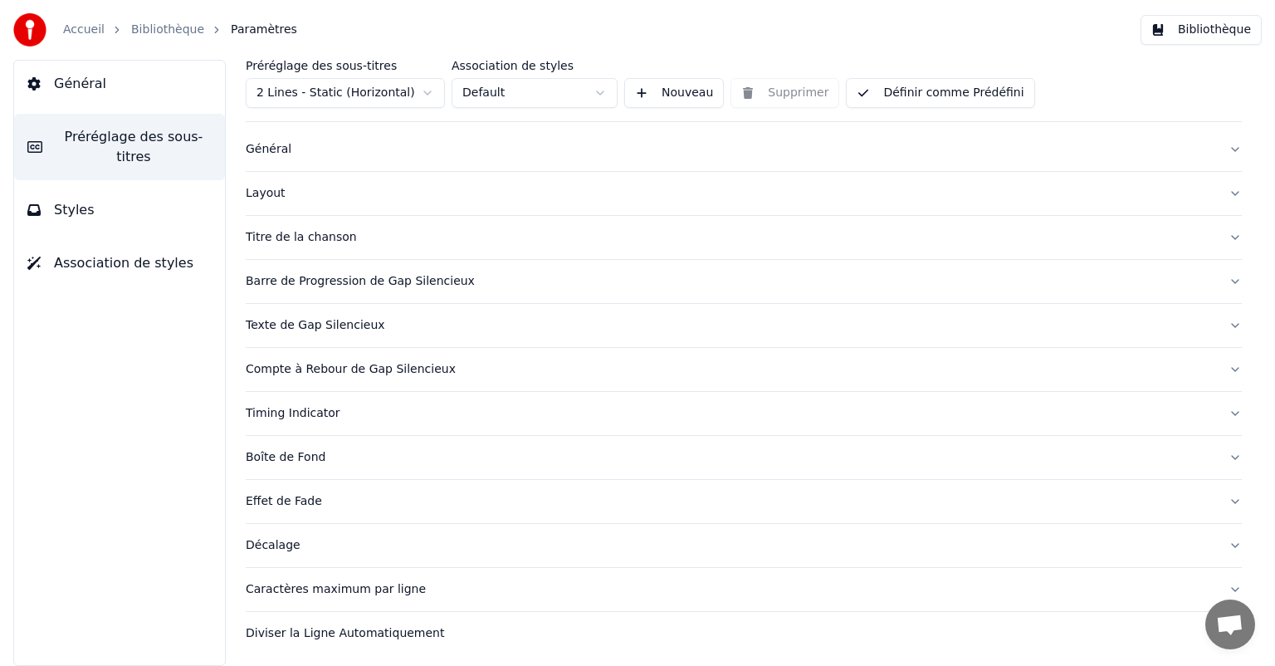
scroll to position [27, 0]
click at [287, 422] on button "Timing Indicator" at bounding box center [744, 413] width 996 height 43
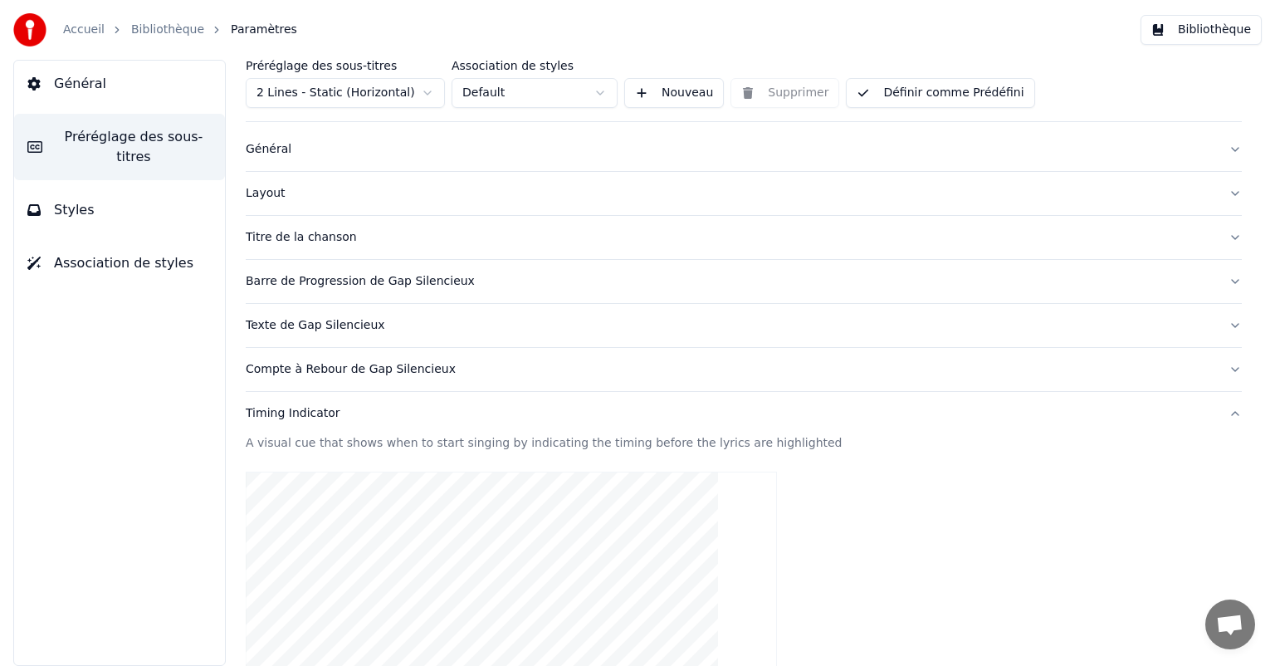
click at [287, 422] on button "Timing Indicator" at bounding box center [744, 413] width 996 height 43
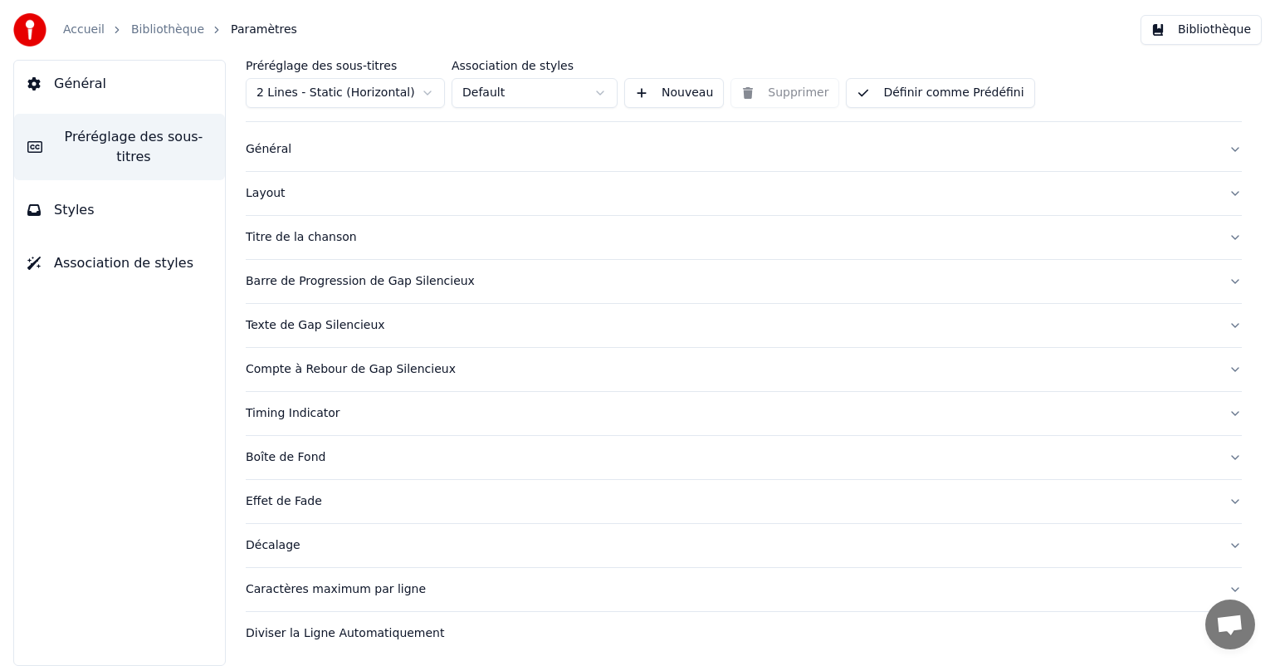
click at [309, 397] on button "Timing Indicator" at bounding box center [744, 413] width 996 height 43
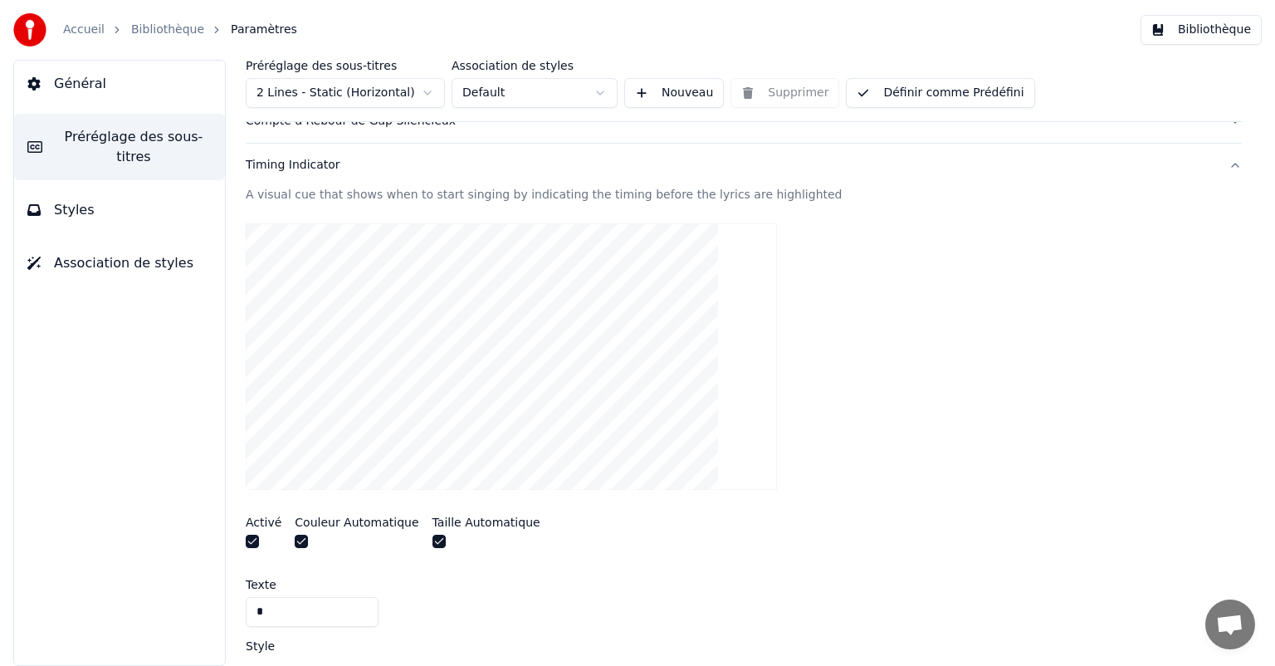
scroll to position [120, 0]
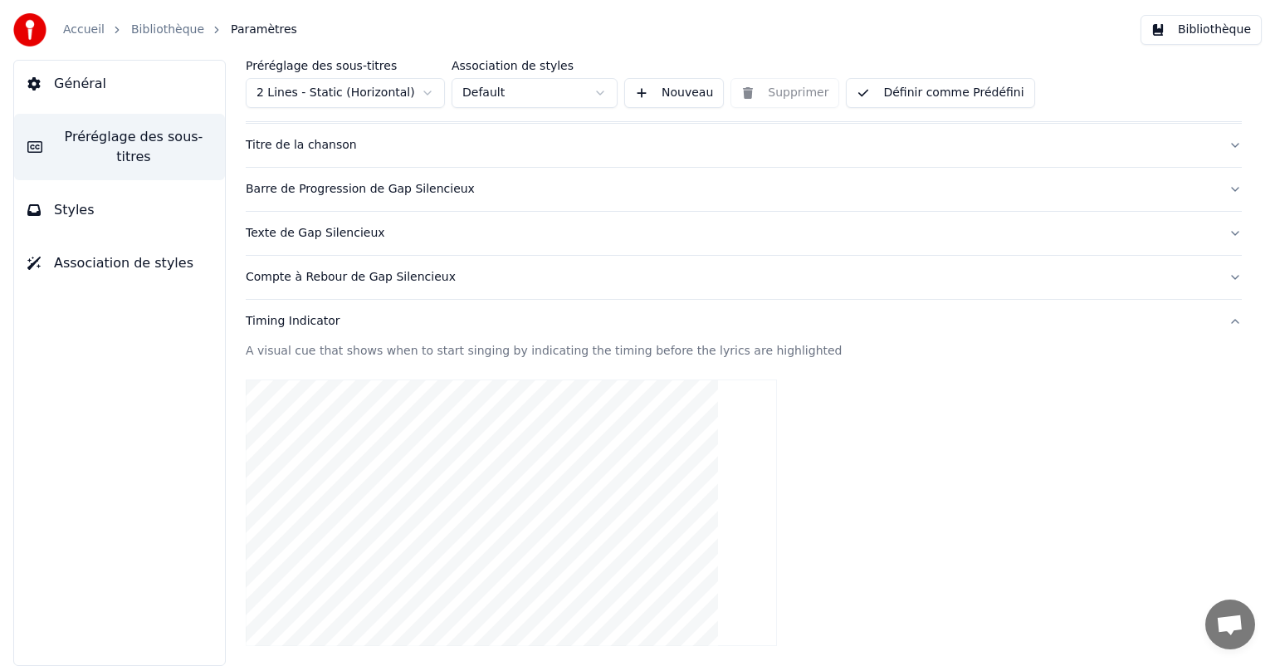
click at [108, 262] on button "Association de styles" at bounding box center [119, 263] width 211 height 46
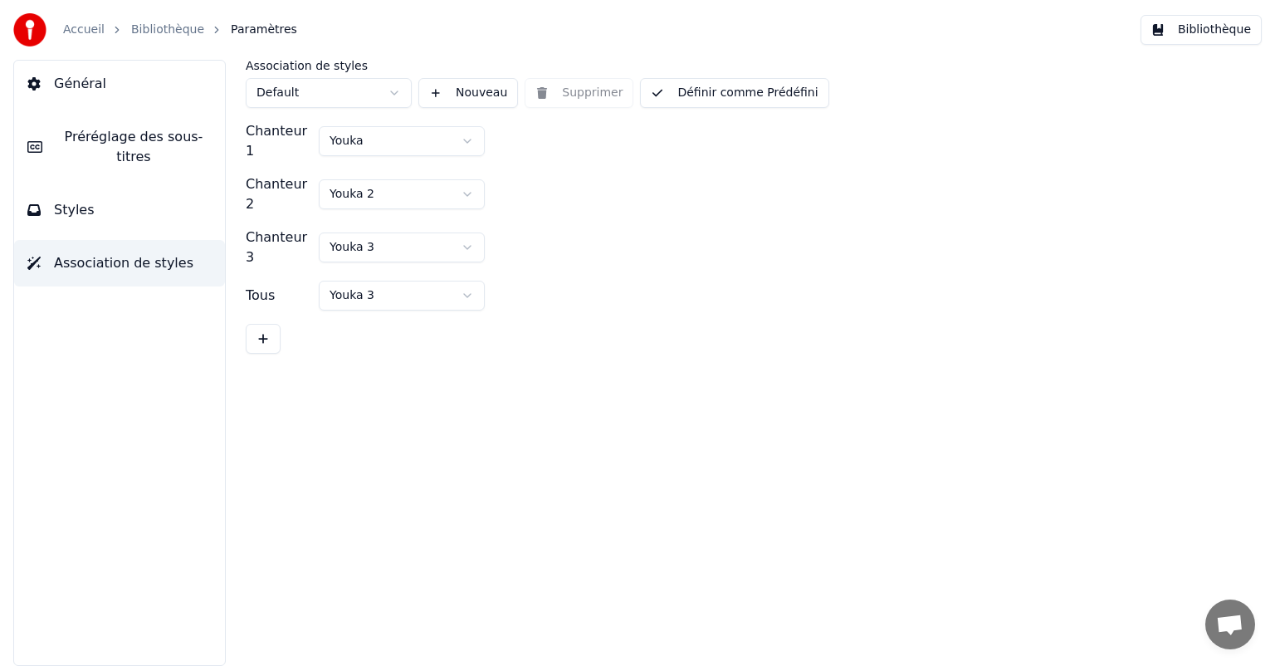
click at [125, 192] on button "Styles" at bounding box center [119, 210] width 211 height 46
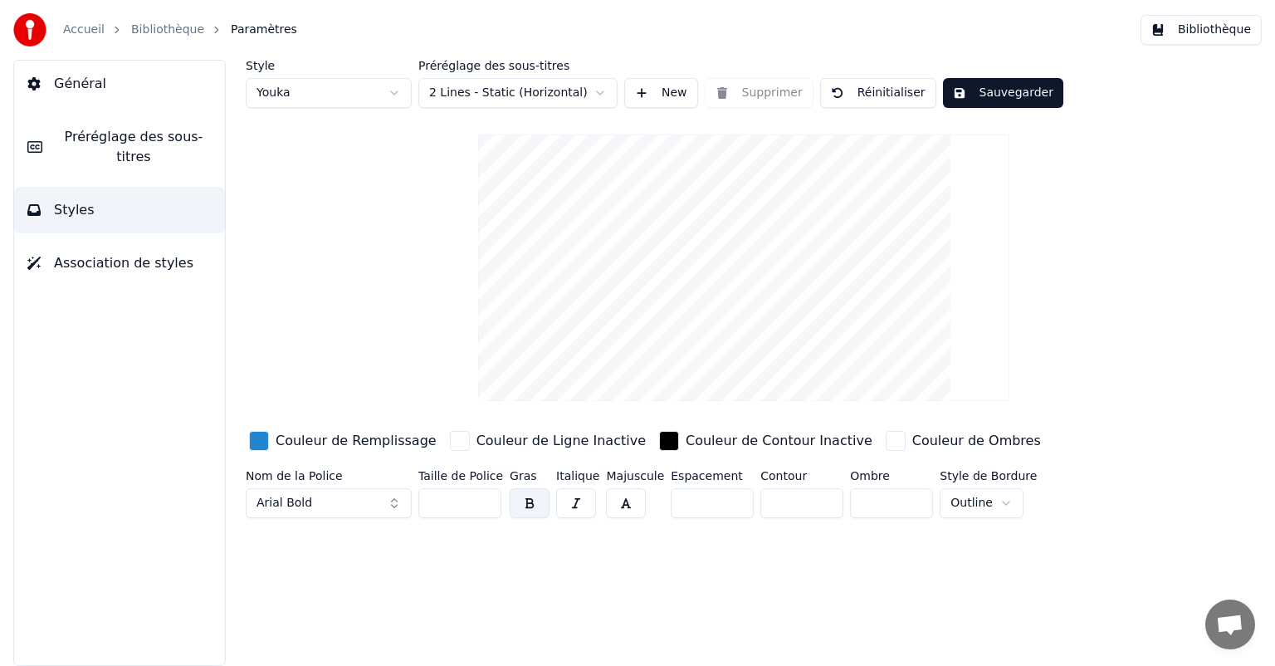
click at [116, 155] on button "Préréglage des sous-titres" at bounding box center [119, 147] width 211 height 66
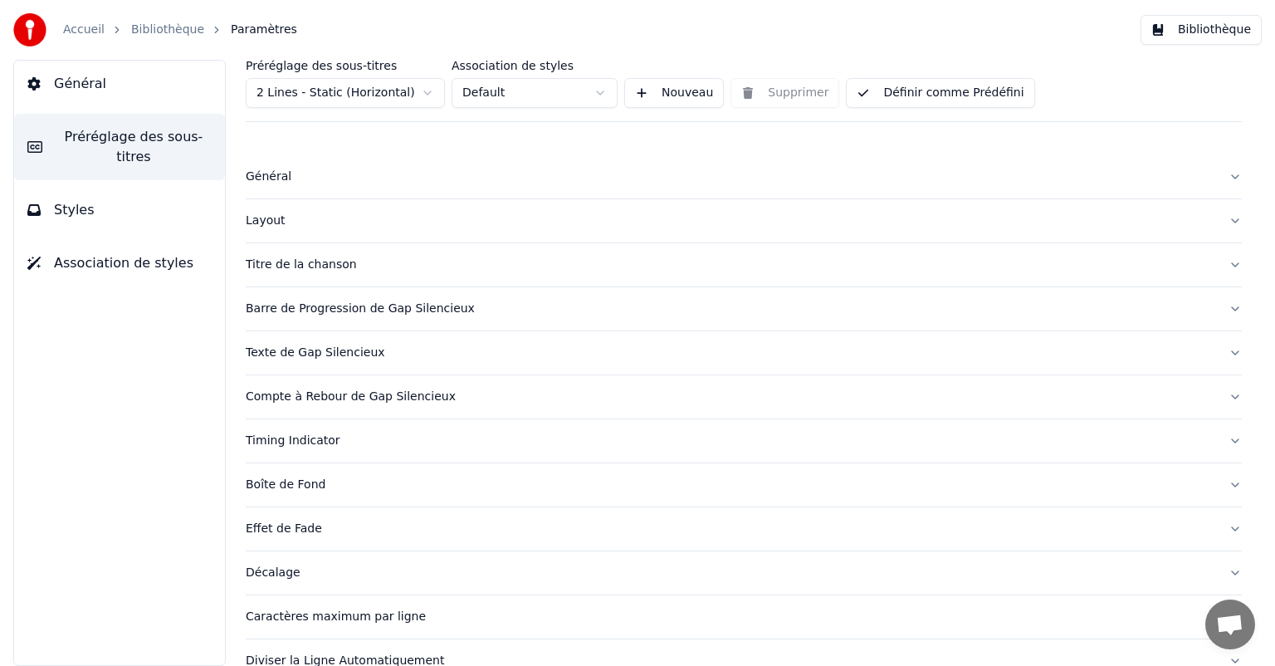
click at [286, 182] on div "Général" at bounding box center [731, 177] width 970 height 17
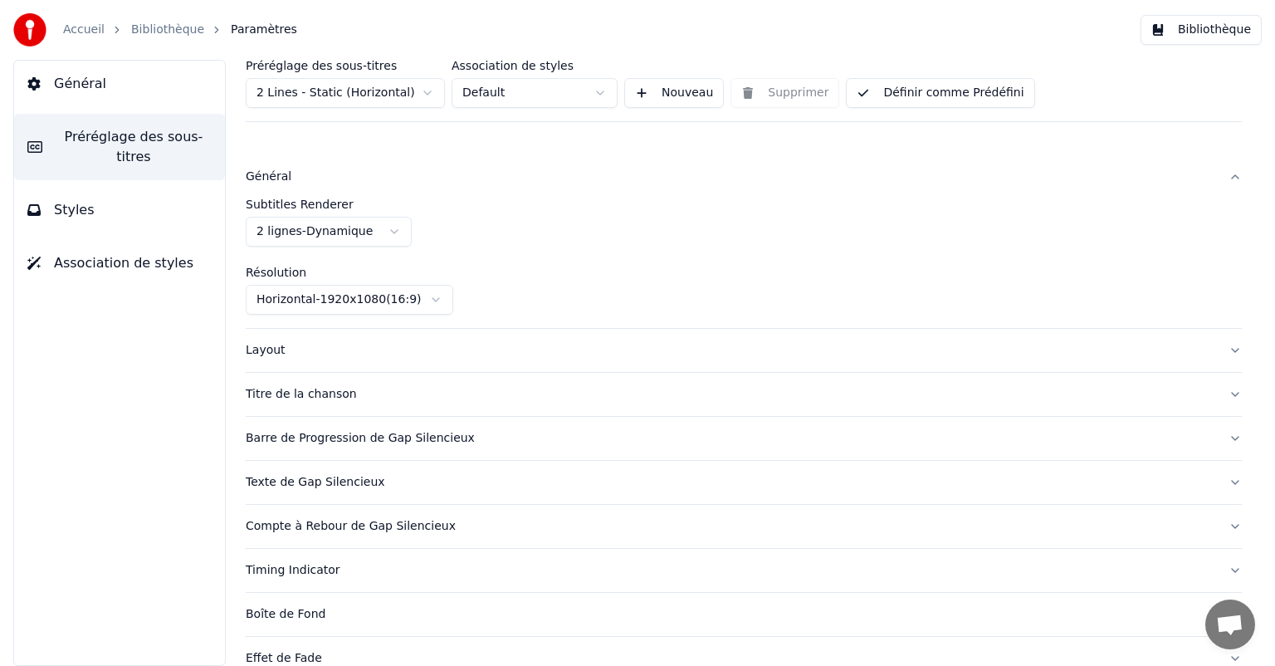
click at [286, 182] on div "Général" at bounding box center [731, 177] width 970 height 17
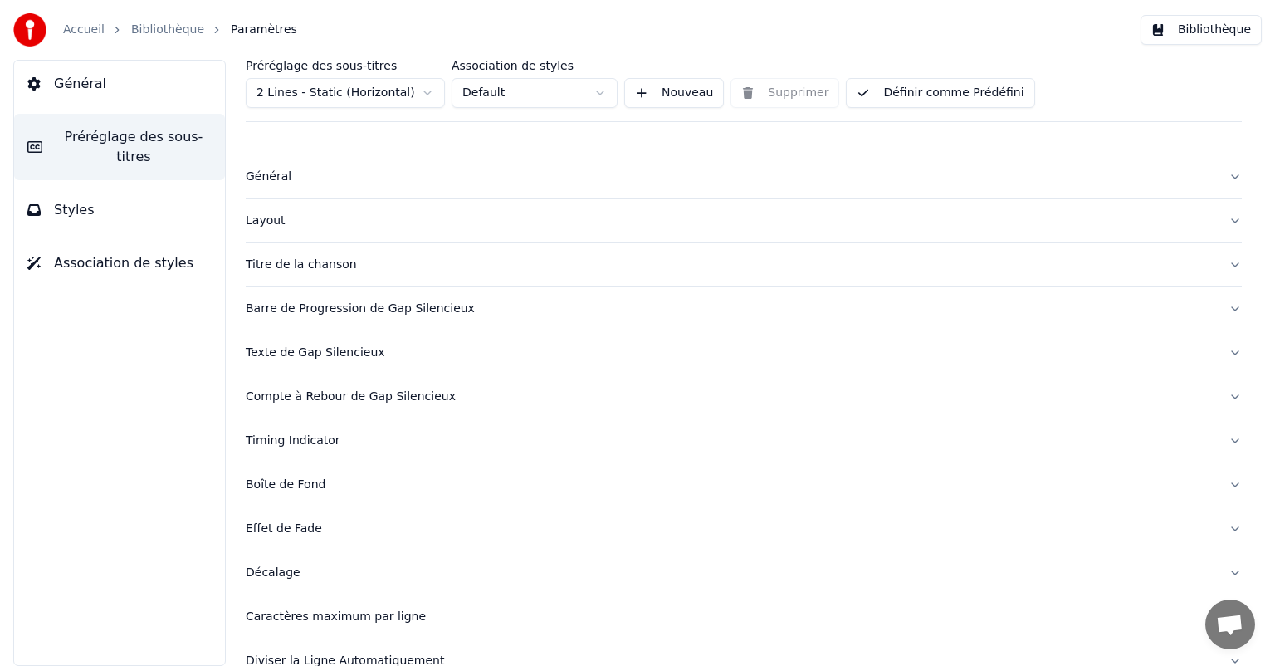
click at [281, 221] on div "Layout" at bounding box center [731, 221] width 970 height 17
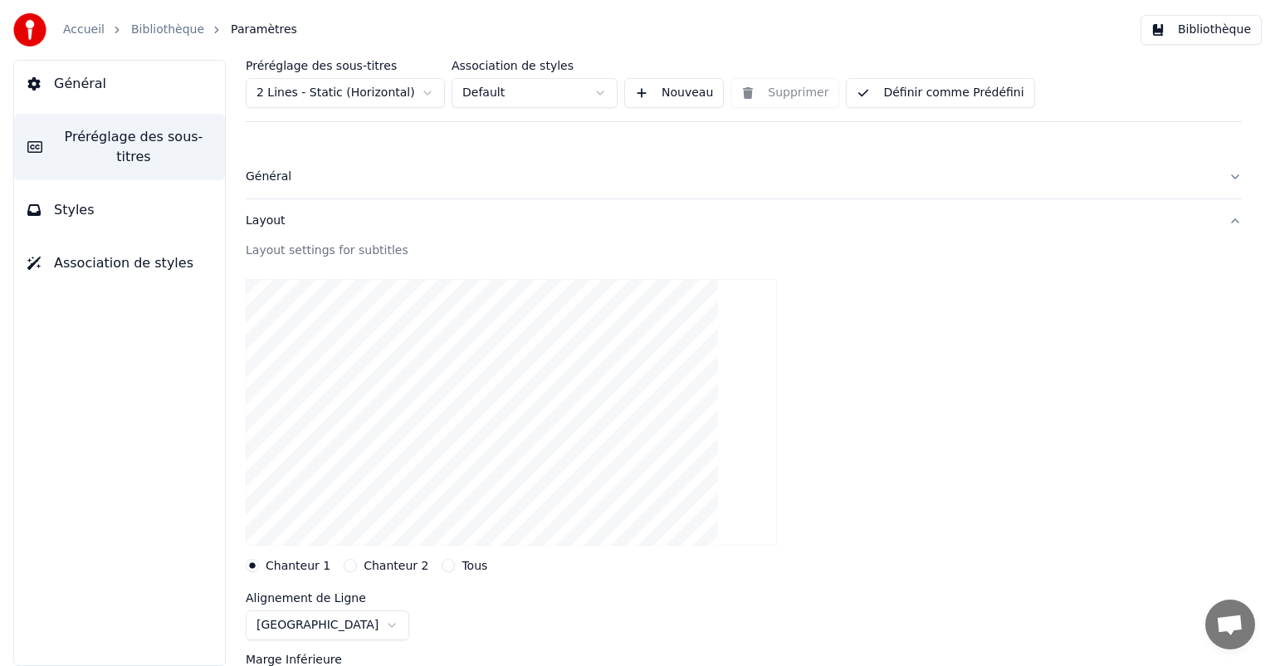
click at [281, 221] on div "Layout" at bounding box center [731, 221] width 970 height 17
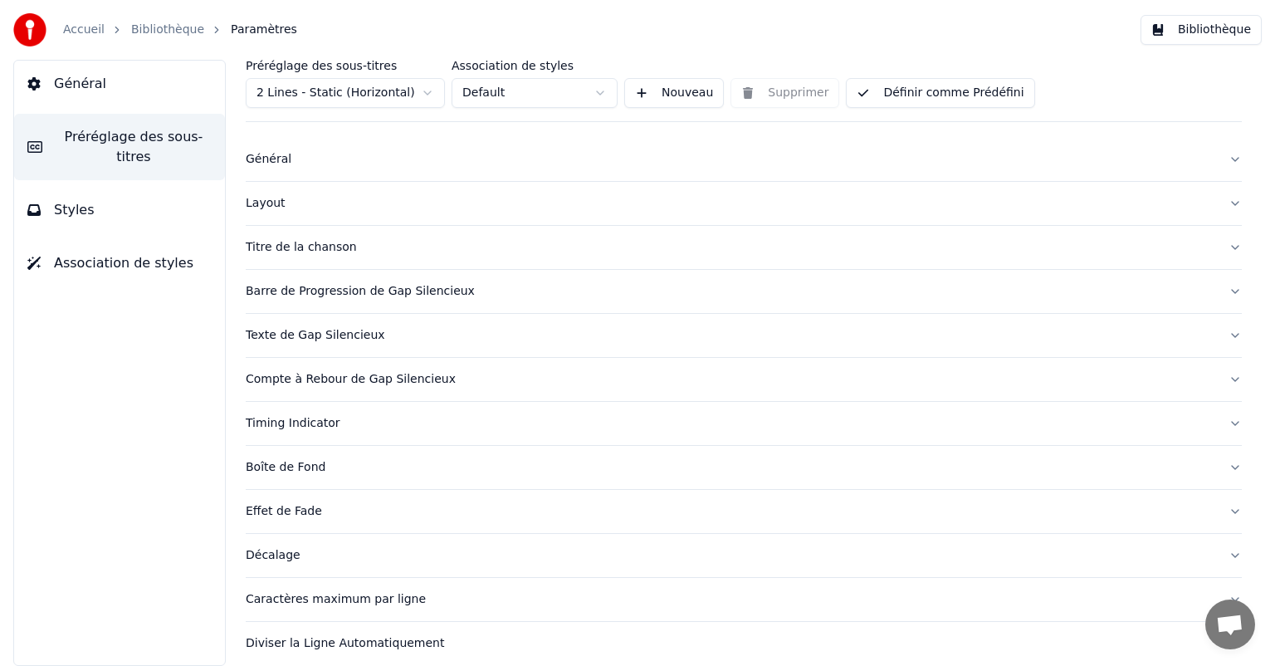
scroll to position [27, 0]
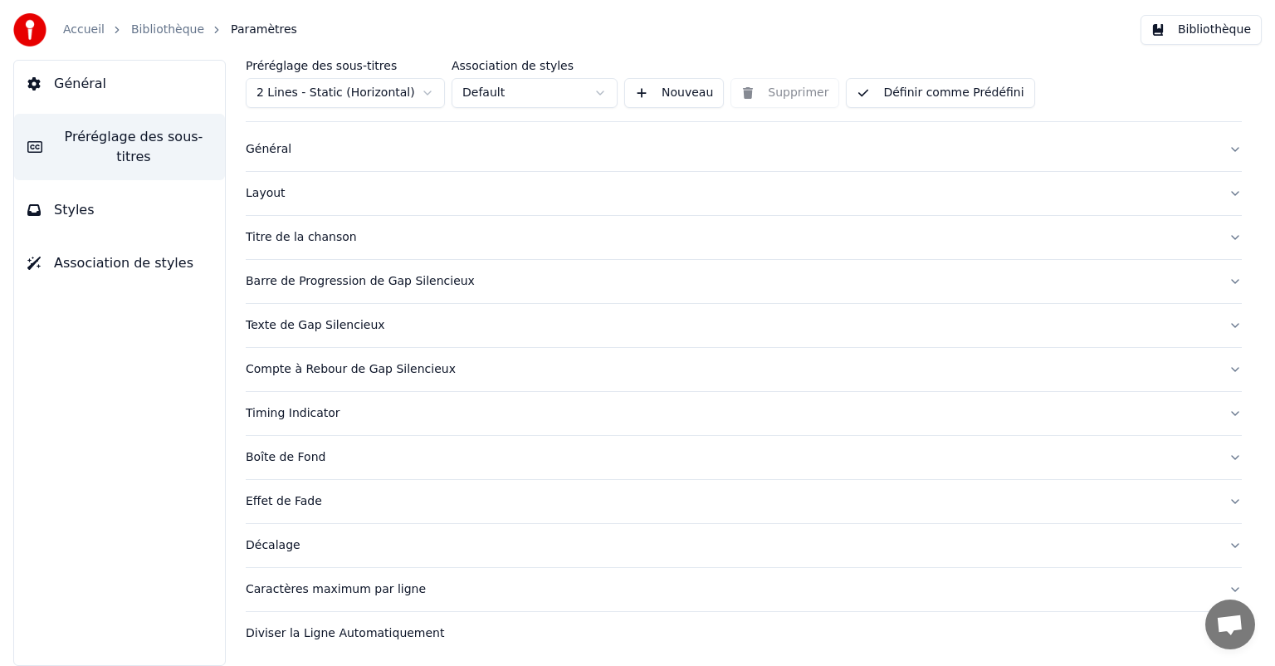
click at [349, 640] on button "Diviser la Ligne Automatiquement" at bounding box center [744, 633] width 996 height 43
click at [327, 379] on button "Compte à Rebour de Gap Silencieux" at bounding box center [744, 369] width 996 height 43
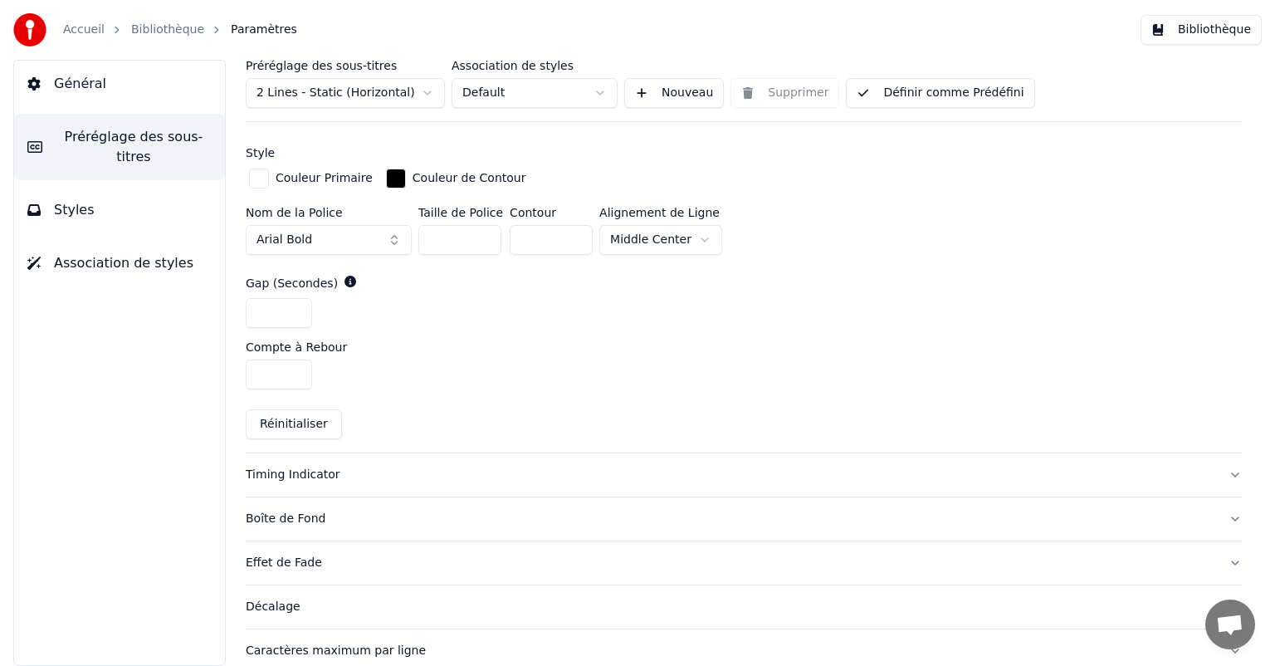
scroll to position [692, 0]
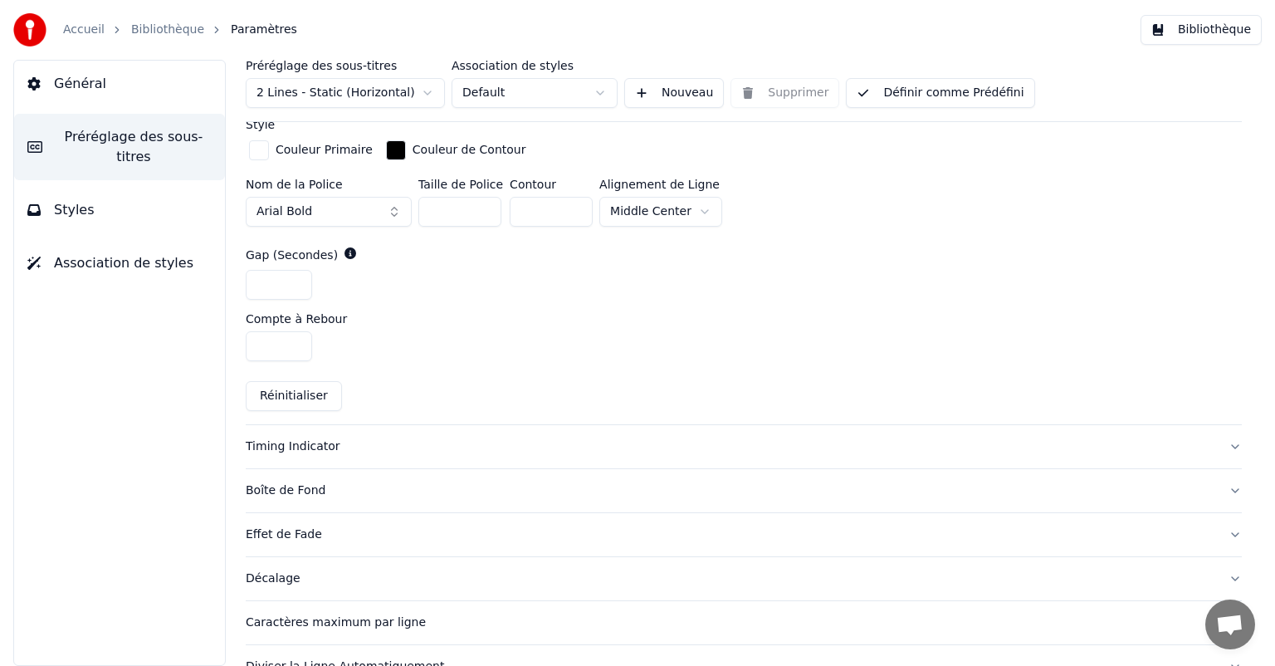
click at [448, 442] on div "Timing Indicator" at bounding box center [731, 446] width 970 height 17
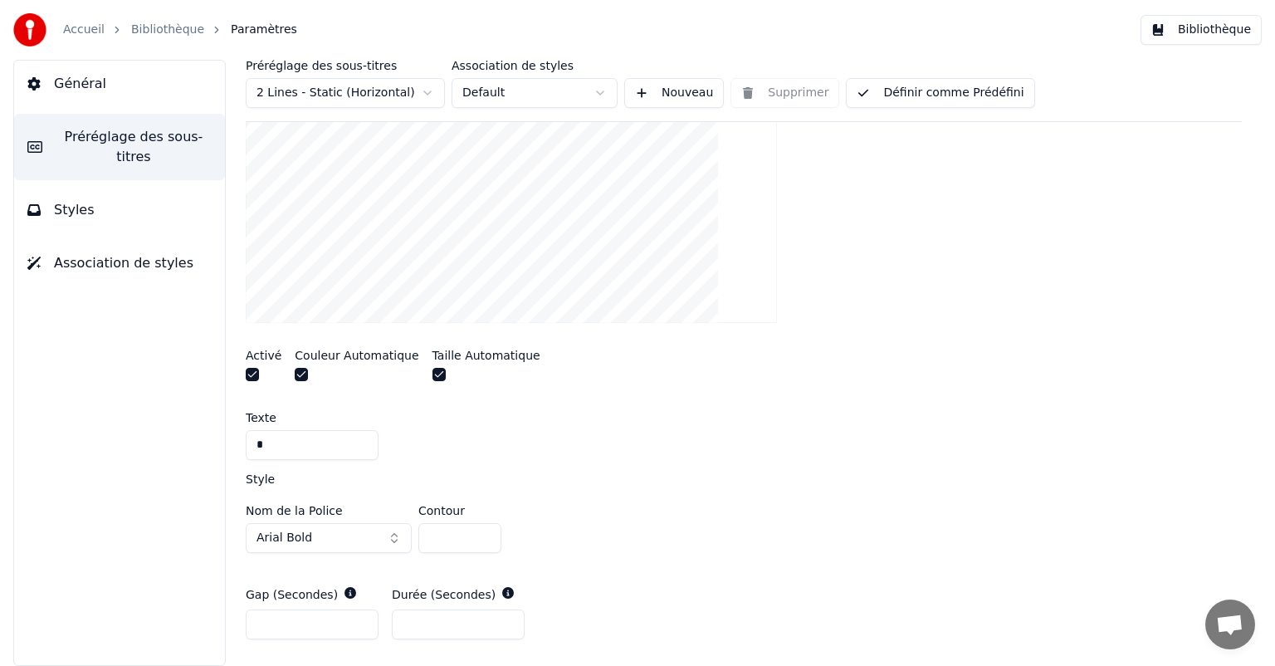
scroll to position [784, 0]
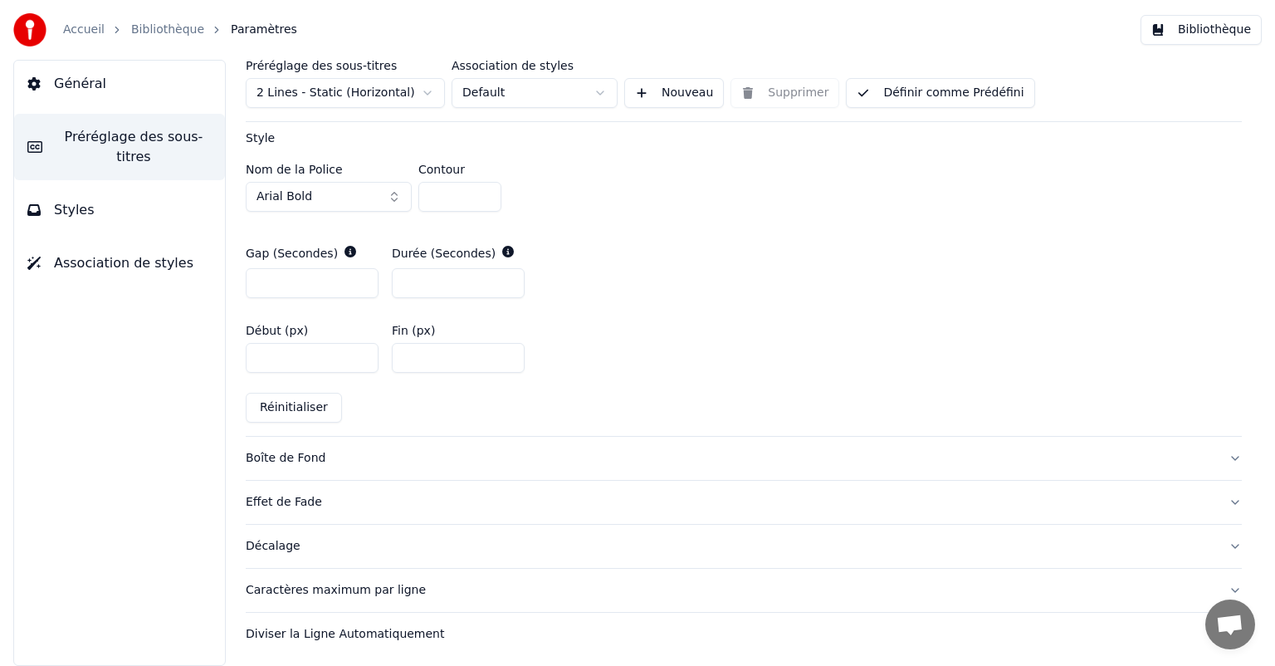
click at [322, 543] on div "Décalage" at bounding box center [731, 546] width 970 height 17
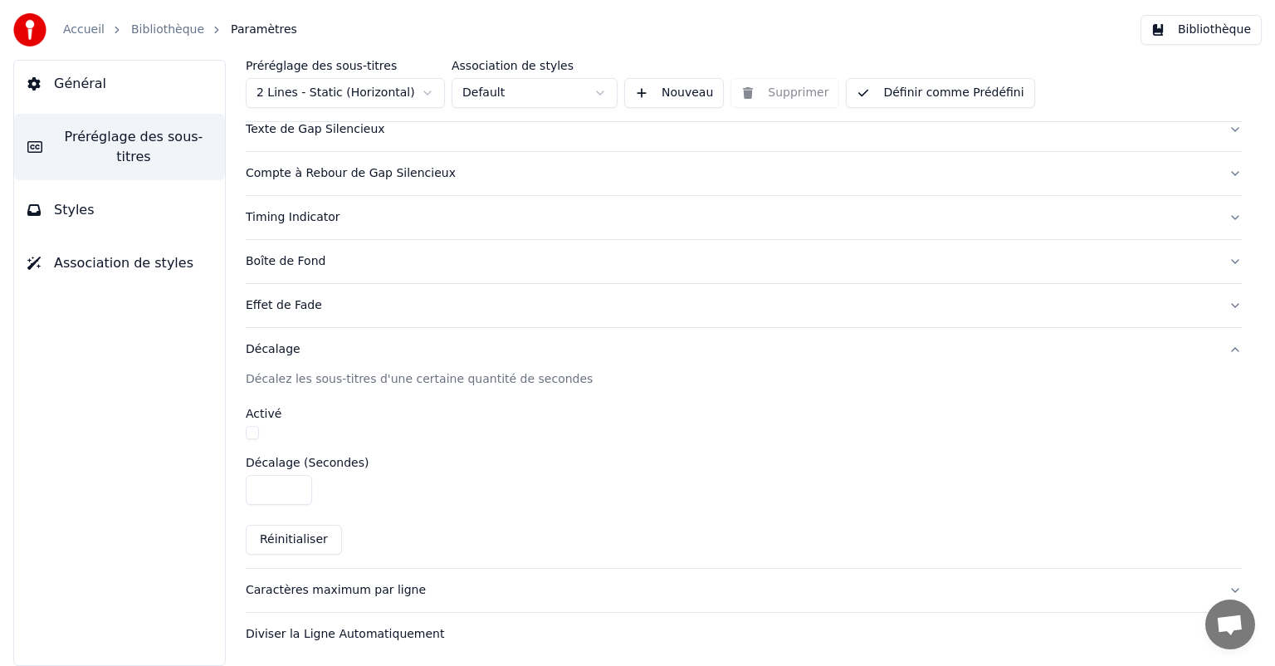
click at [345, 582] on div "Caractères maximum par ligne" at bounding box center [731, 590] width 970 height 17
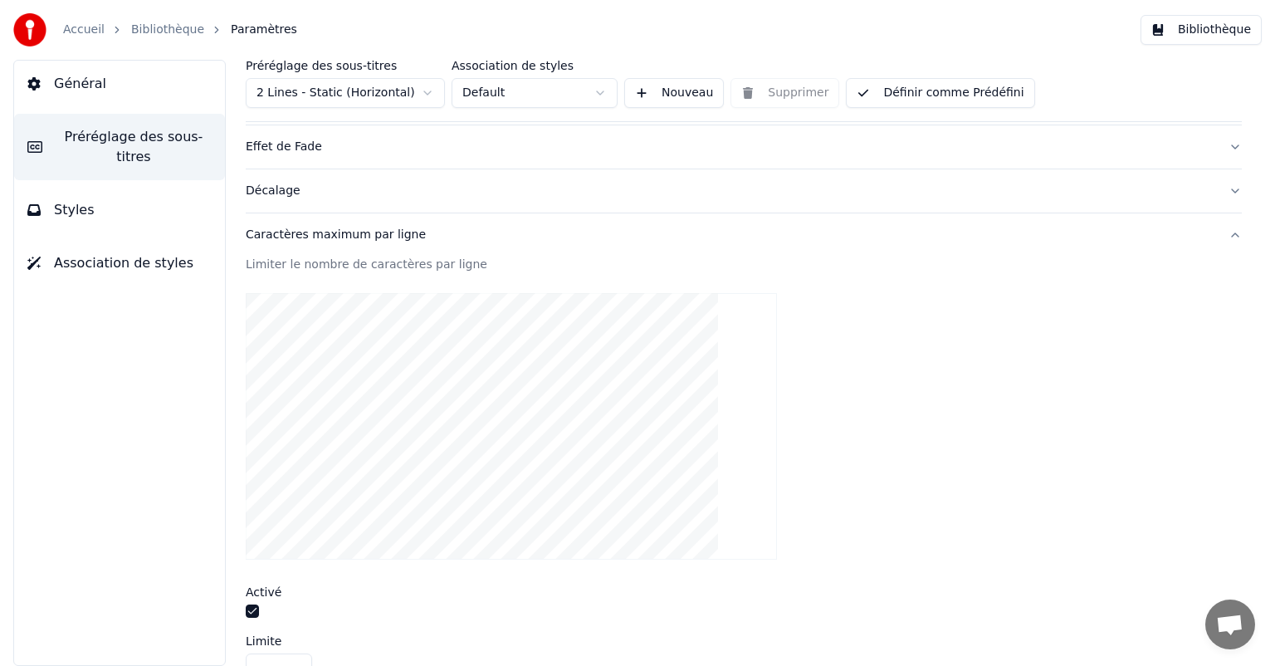
scroll to position [516, 0]
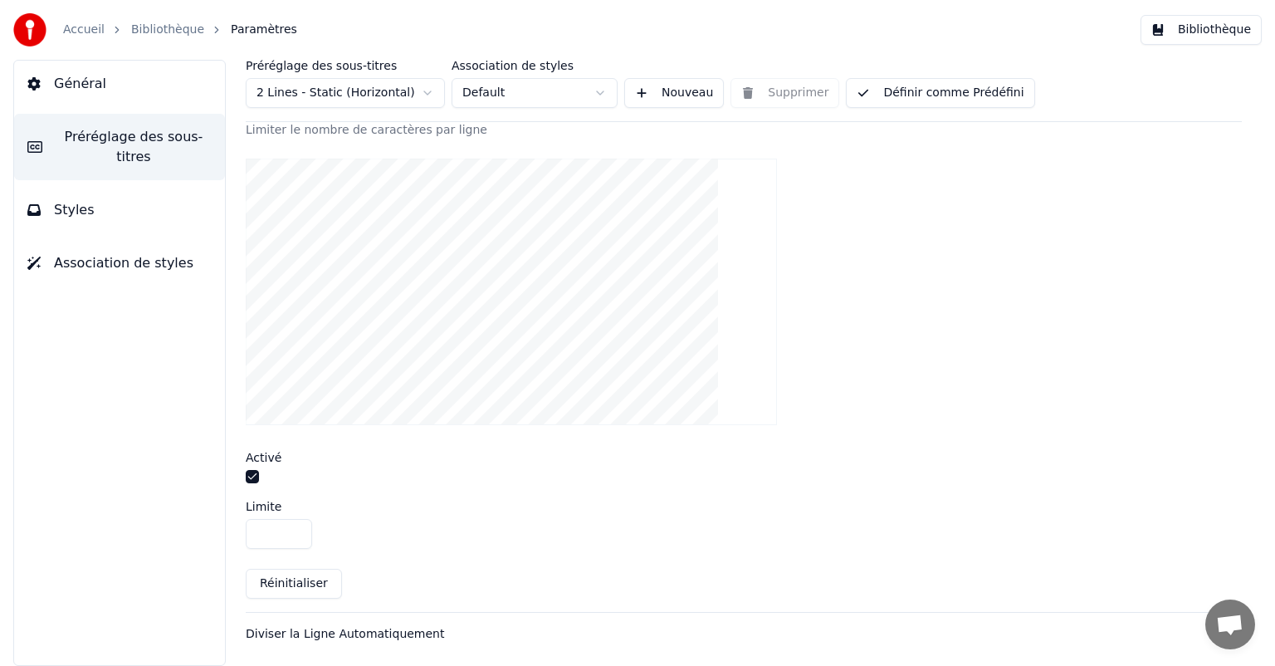
click at [335, 626] on div "Diviser la Ligne Automatiquement" at bounding box center [731, 634] width 970 height 17
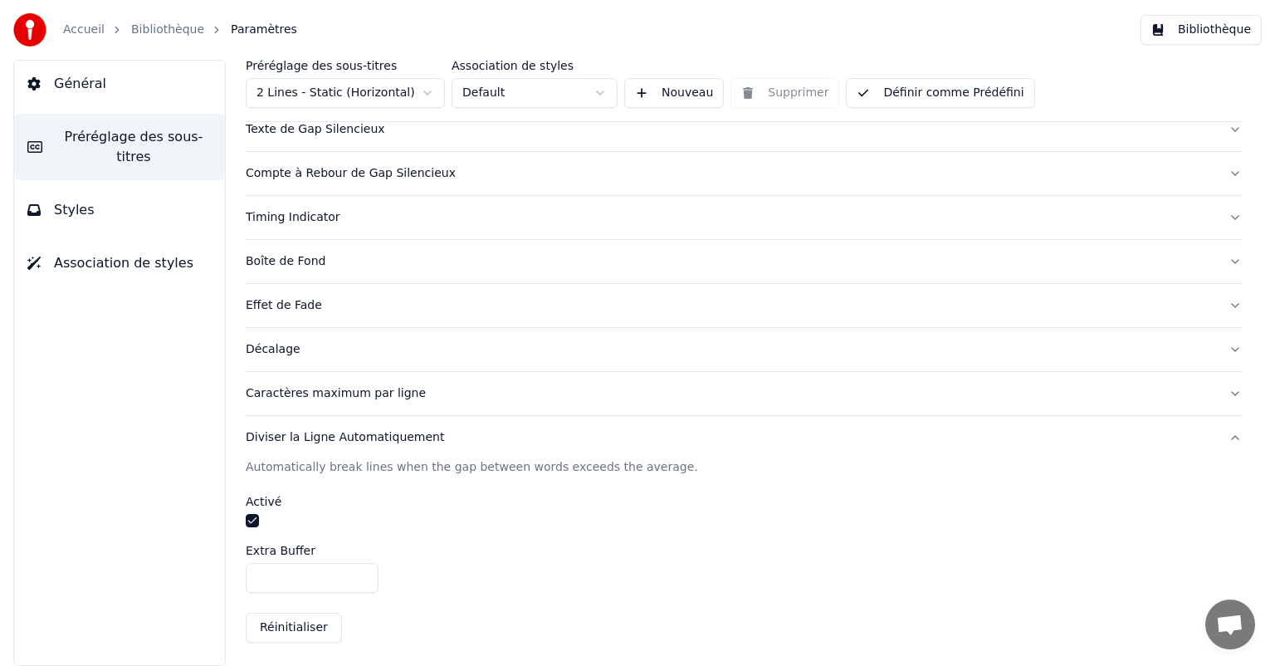
scroll to position [223, 0]
click at [1200, 42] on button "Bibliothèque" at bounding box center [1201, 30] width 121 height 30
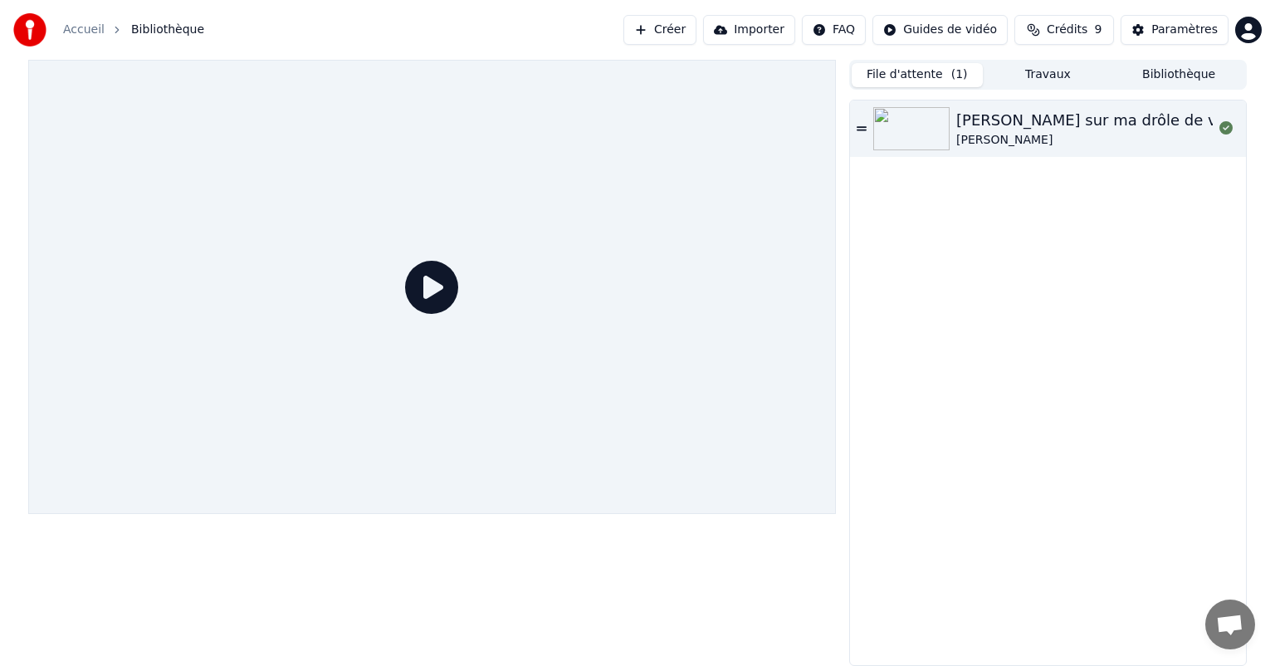
click at [890, 68] on button "File d'attente ( 1 )" at bounding box center [917, 75] width 131 height 24
click at [980, 147] on div "[PERSON_NAME]" at bounding box center [1094, 140] width 274 height 17
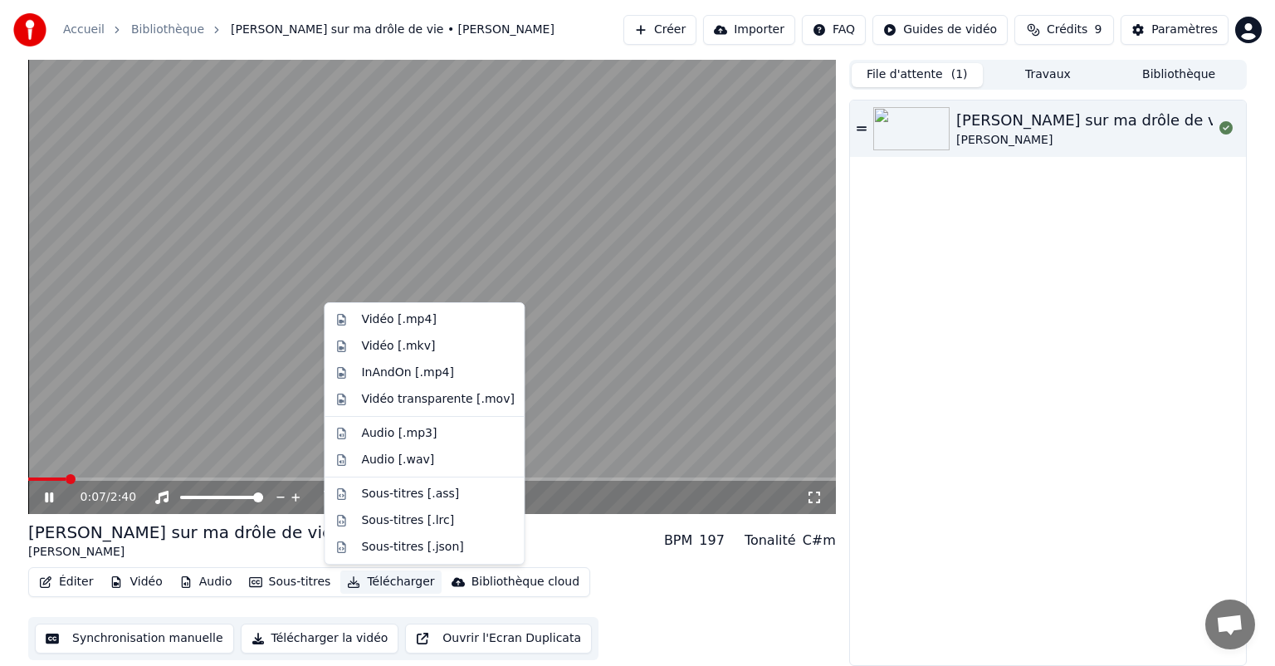
click at [359, 585] on button "Télécharger" at bounding box center [390, 581] width 100 height 23
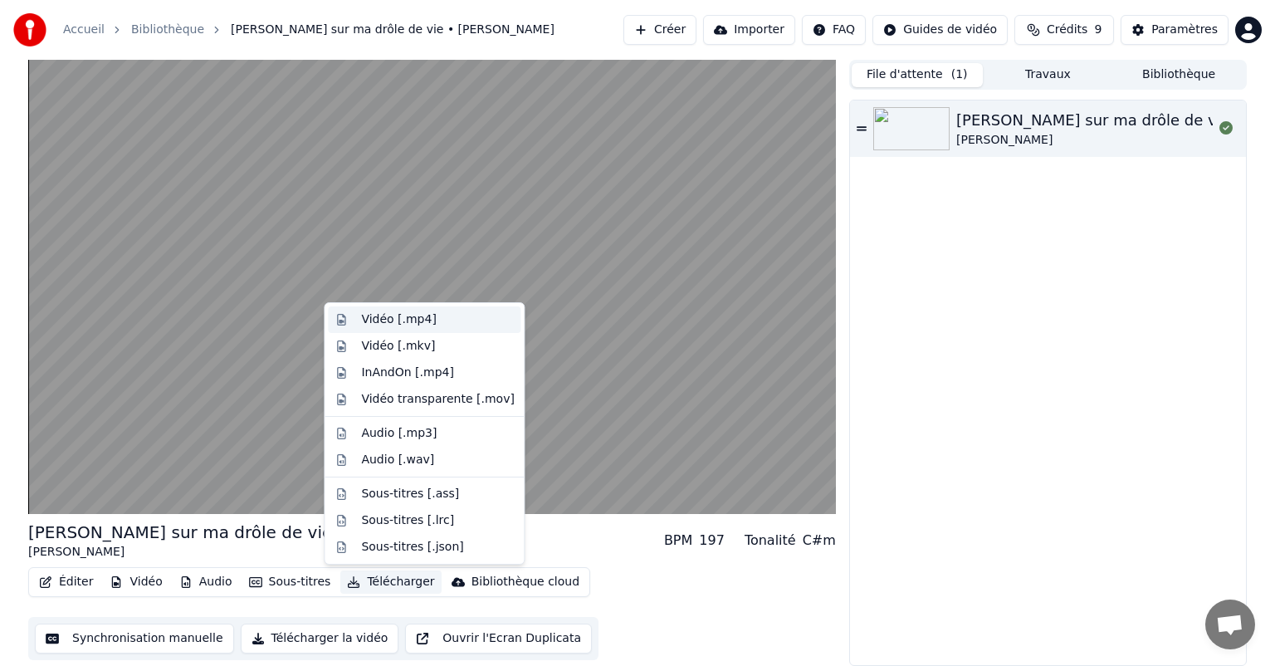
click at [422, 328] on div "Vidéo [.mp4]" at bounding box center [424, 319] width 193 height 27
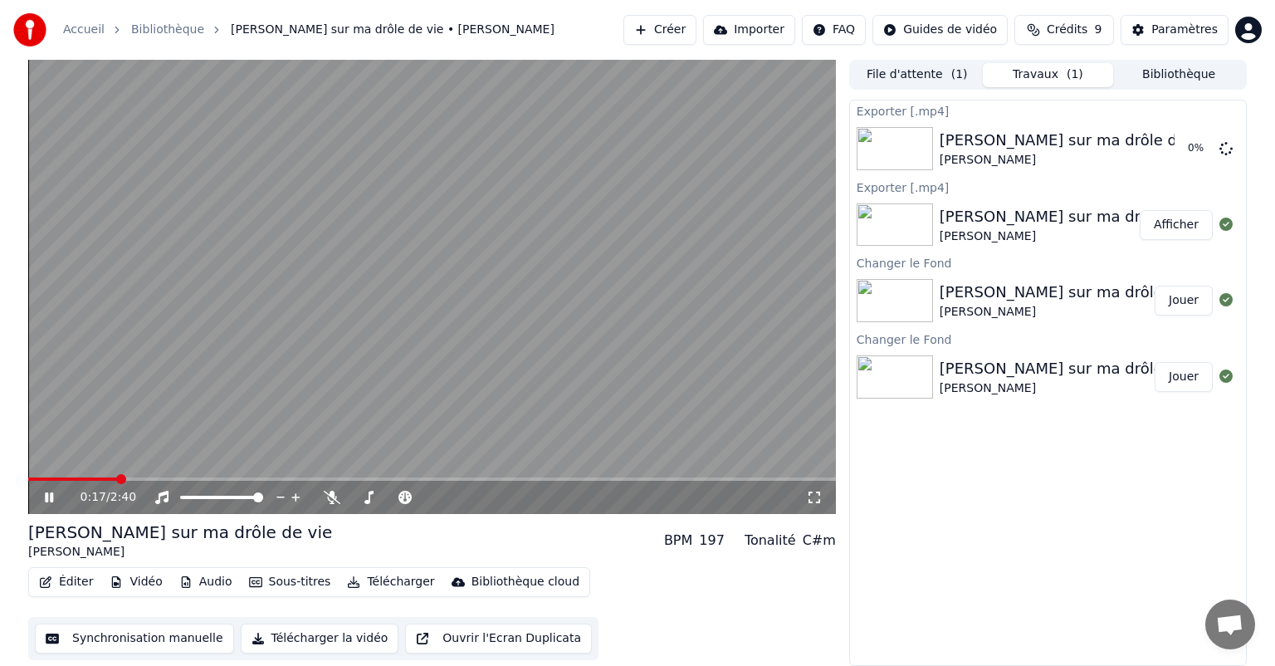
click at [458, 634] on button "Ouvrir l'Ecran Duplicata" at bounding box center [498, 639] width 187 height 30
click at [52, 498] on icon at bounding box center [49, 497] width 8 height 10
click at [618, 586] on div "Éditer Vidéo Audio Sous-titres Télécharger Bibliothèque cloud Synchronisation m…" at bounding box center [432, 613] width 808 height 93
click at [399, 590] on button "Télécharger" at bounding box center [390, 581] width 100 height 23
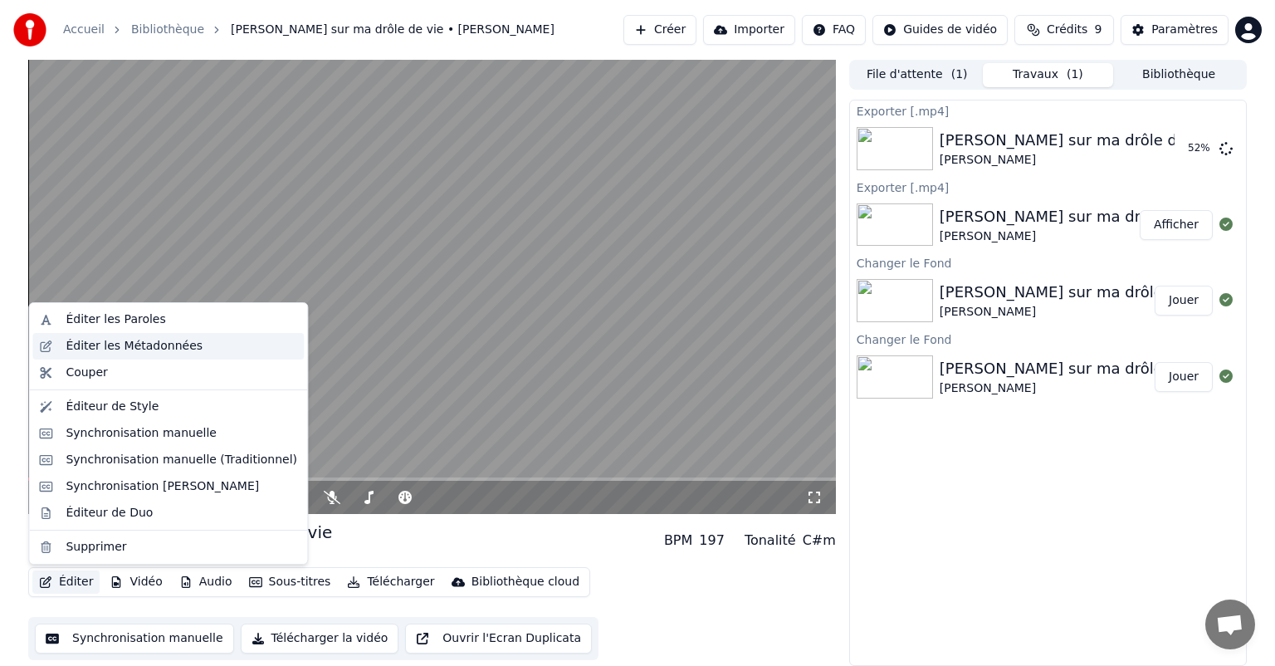
click at [144, 343] on div "Éditer les Métadonnées" at bounding box center [134, 346] width 137 height 17
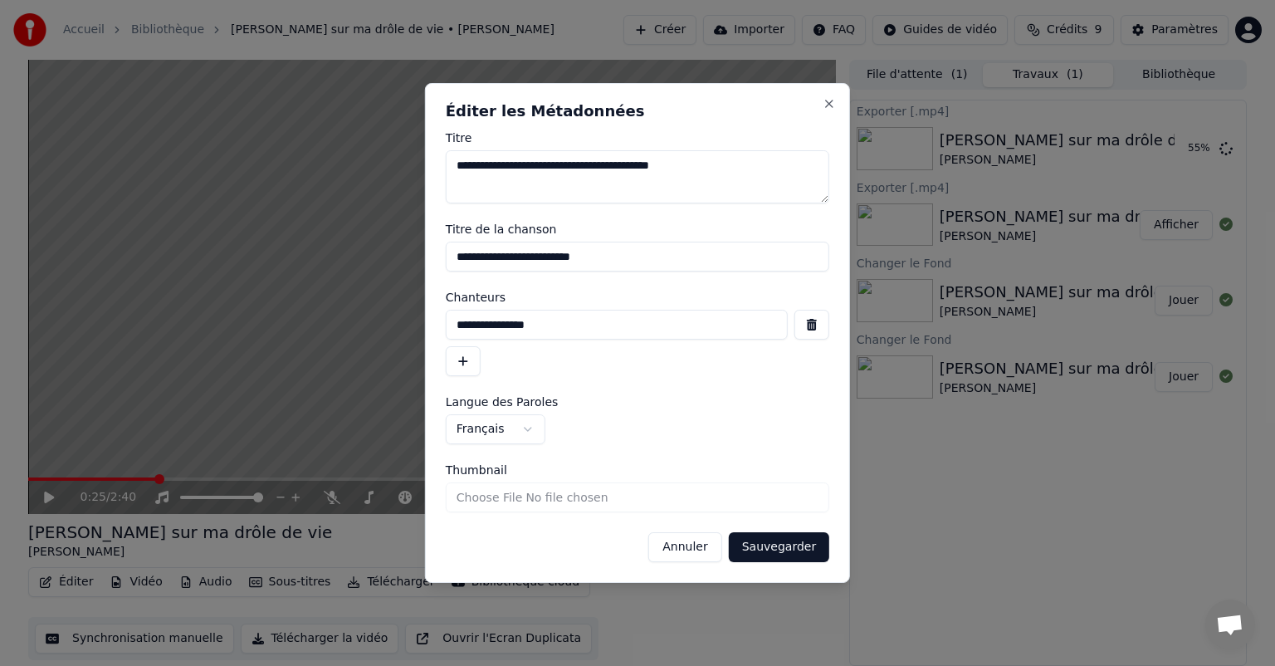
click at [506, 259] on input "**********" at bounding box center [638, 257] width 384 height 30
click at [624, 388] on form "**********" at bounding box center [638, 347] width 384 height 430
click at [596, 179] on textarea "**********" at bounding box center [638, 176] width 384 height 53
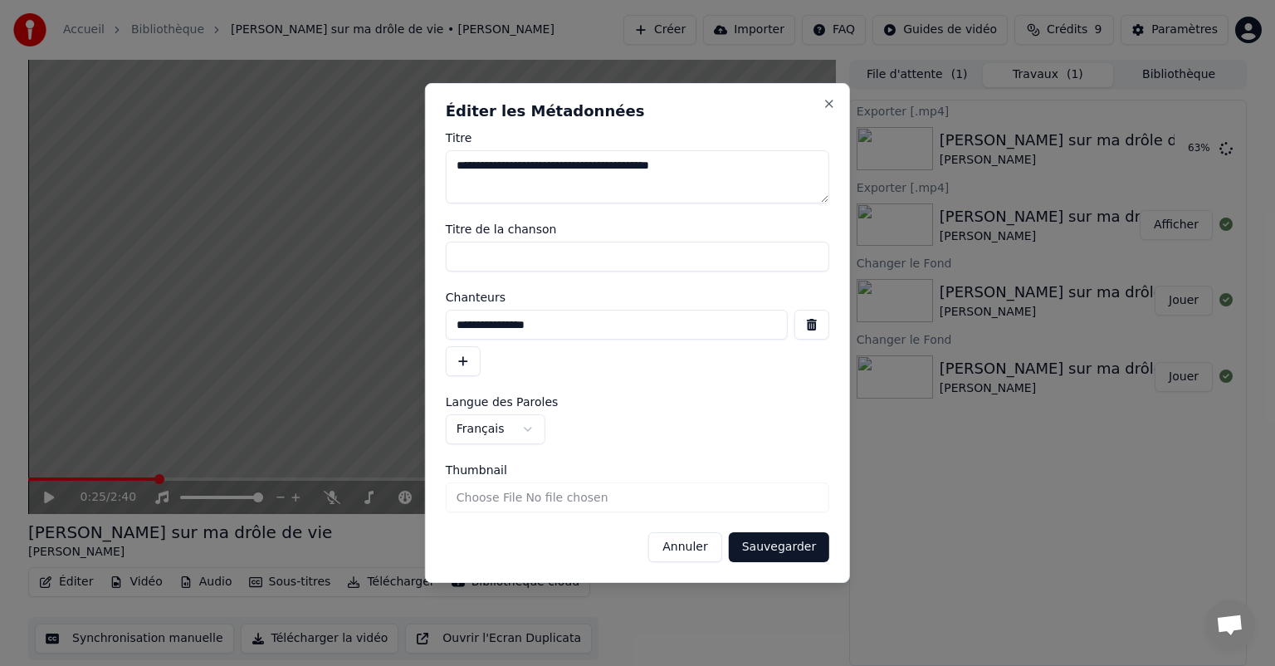
click at [596, 179] on textarea "**********" at bounding box center [638, 176] width 384 height 53
click at [776, 545] on button "Sauvegarder" at bounding box center [779, 547] width 100 height 30
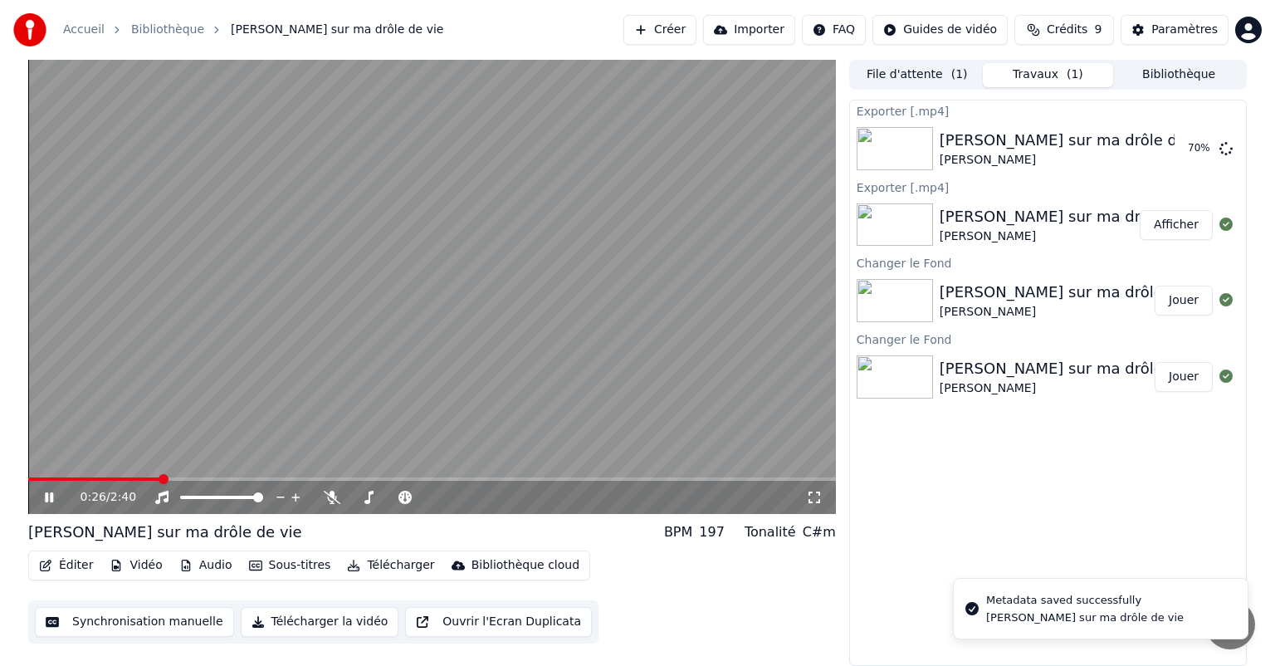
click at [46, 506] on div "0:26 / 2:40" at bounding box center [432, 497] width 808 height 33
click at [48, 497] on icon at bounding box center [61, 497] width 39 height 13
click at [69, 568] on button "Éditer" at bounding box center [65, 565] width 67 height 23
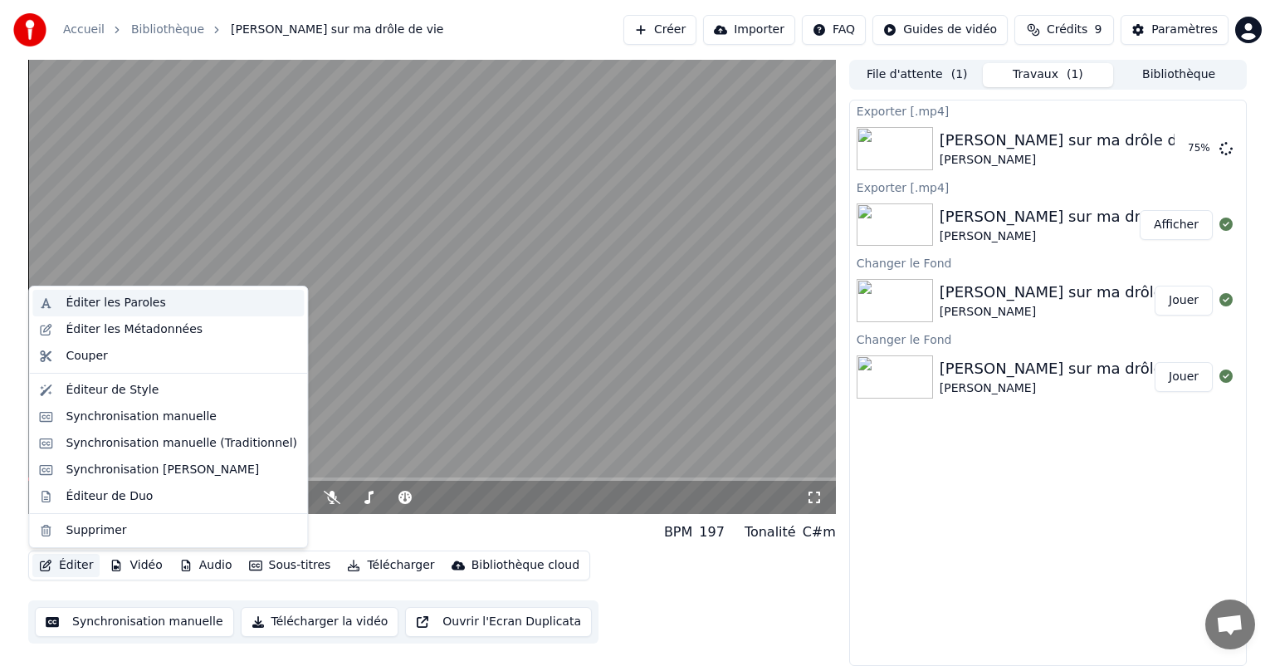
click at [66, 313] on div "Éditer les Paroles" at bounding box center [168, 303] width 272 height 27
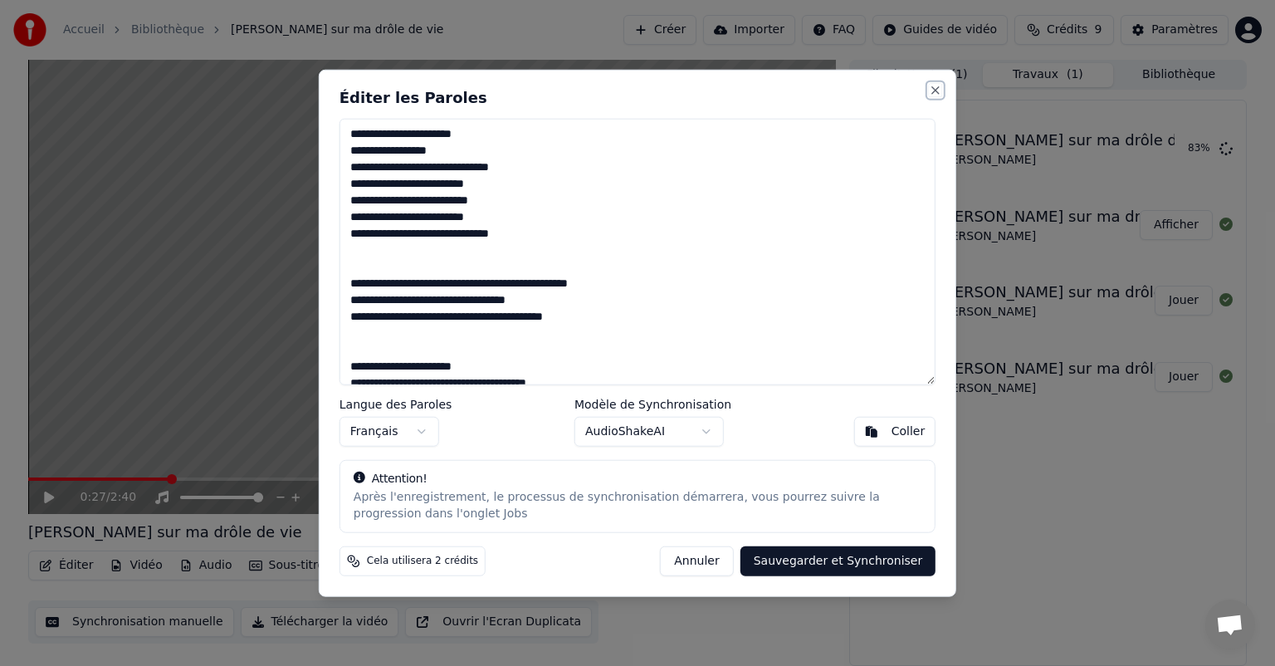
click at [934, 91] on button "Close" at bounding box center [935, 90] width 13 height 13
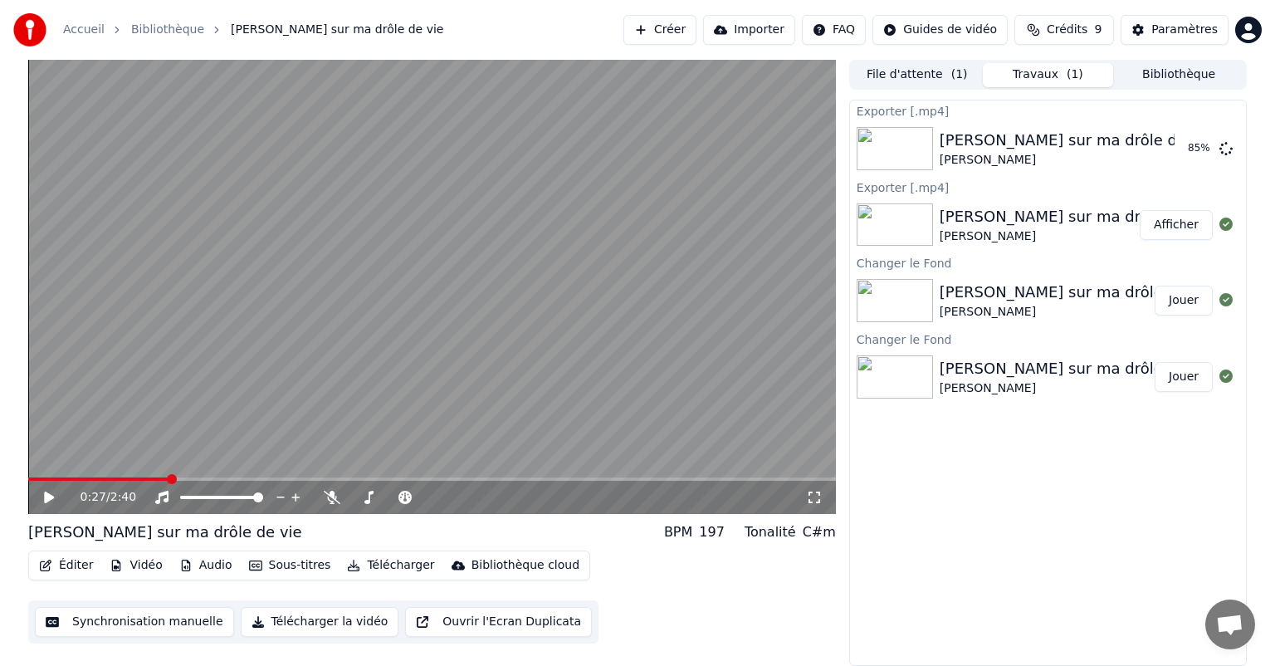
click at [77, 561] on button "Éditer" at bounding box center [65, 565] width 67 height 23
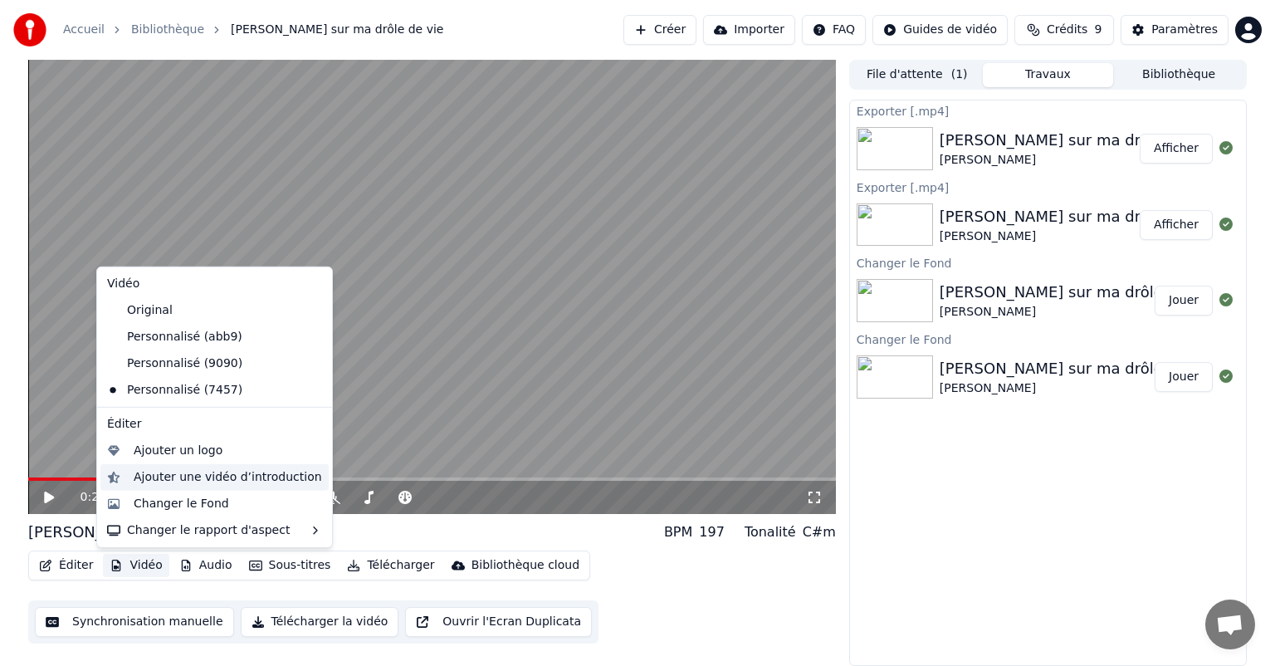
click at [174, 482] on div "Ajouter une vidéo d’introduction" at bounding box center [228, 477] width 188 height 17
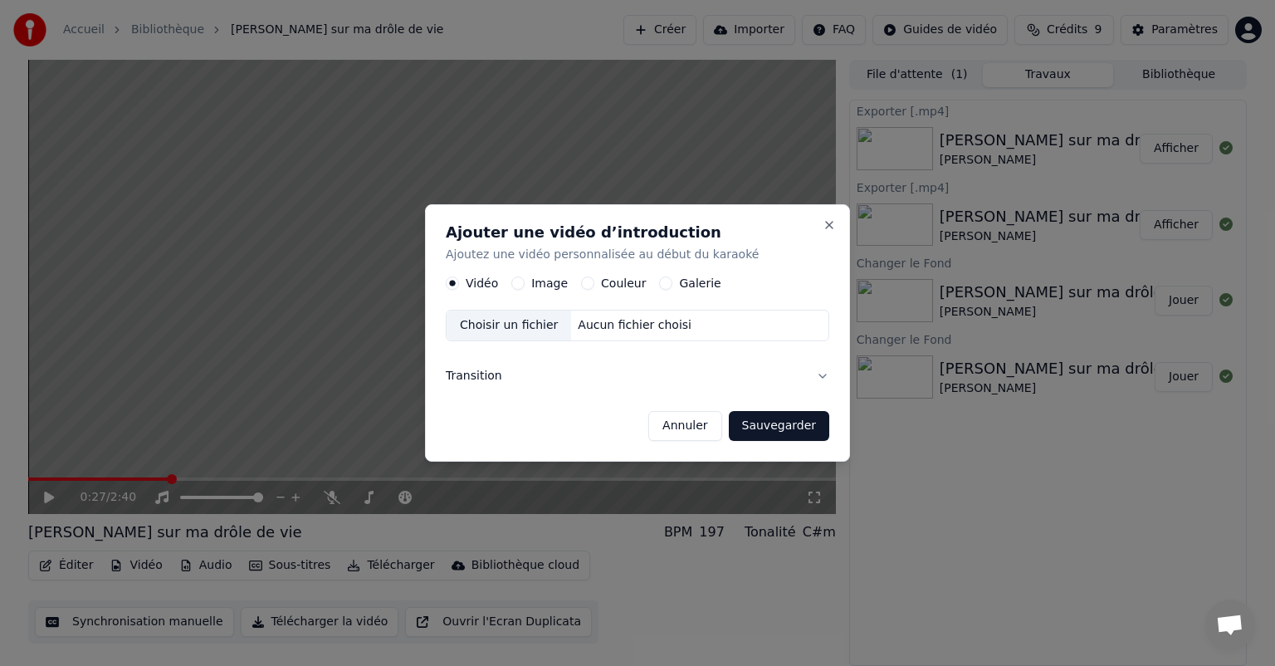
click at [537, 286] on label "Image" at bounding box center [549, 283] width 37 height 12
click at [525, 286] on button "Image" at bounding box center [517, 282] width 13 height 13
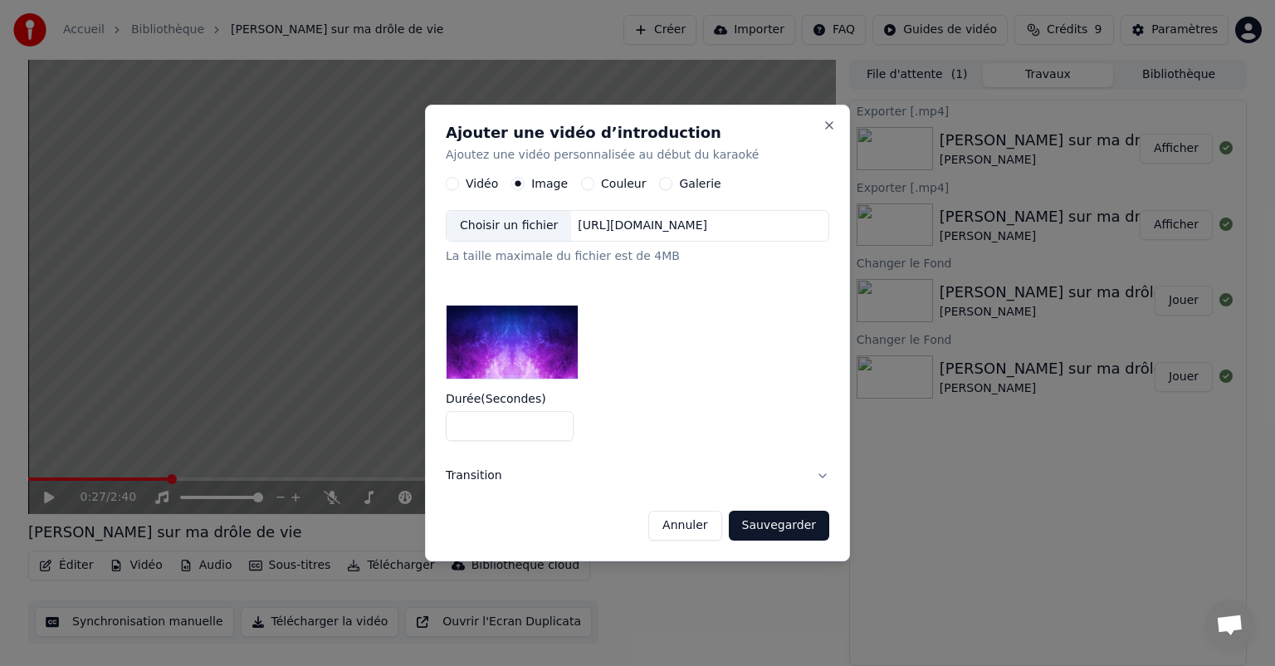
click at [516, 232] on div "Choisir un fichier" at bounding box center [509, 226] width 125 height 30
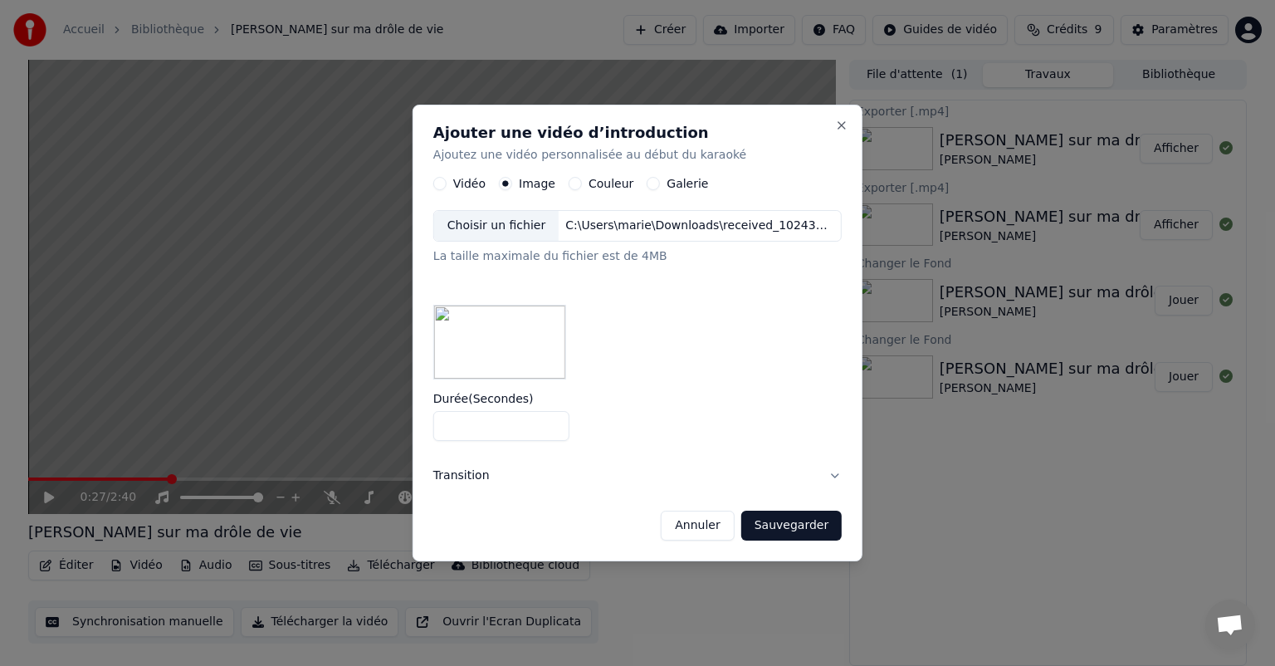
click at [491, 409] on div "Durée ( Secondes ) *" at bounding box center [637, 417] width 409 height 48
click at [485, 415] on input "*" at bounding box center [501, 426] width 136 height 30
click at [451, 422] on input "*" at bounding box center [501, 426] width 136 height 30
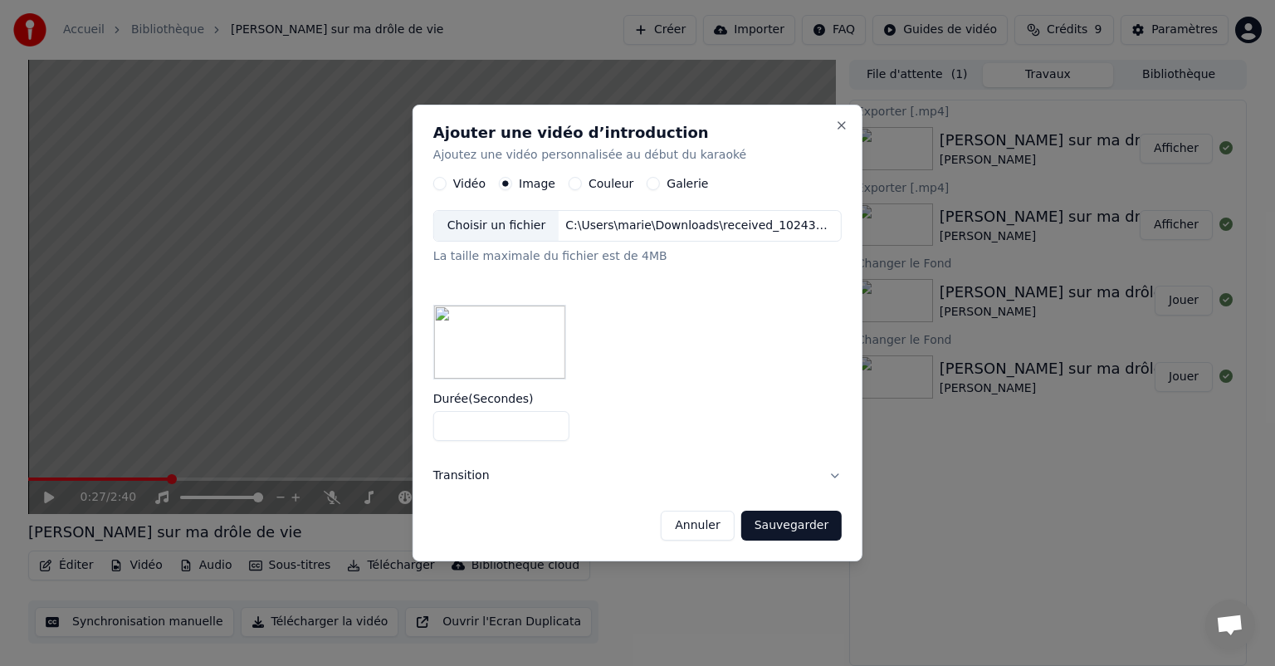
click at [451, 422] on input "*" at bounding box center [501, 426] width 136 height 30
click at [800, 530] on button "Sauvegarder" at bounding box center [791, 526] width 100 height 30
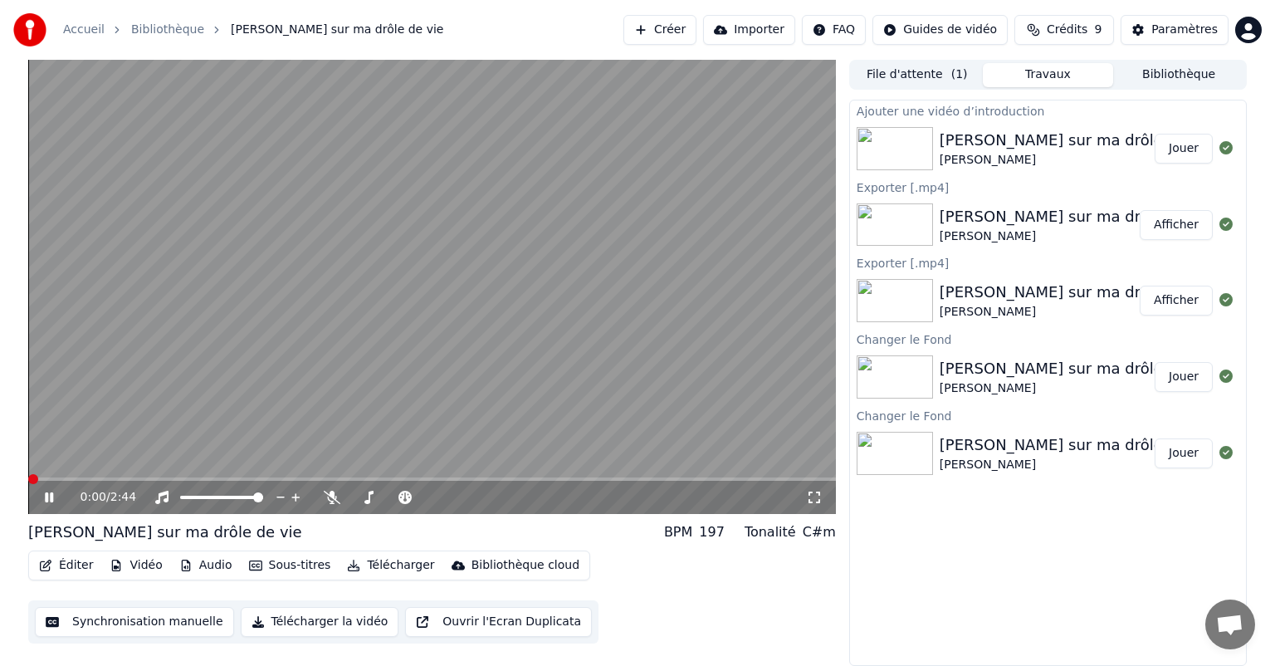
click at [28, 481] on span at bounding box center [28, 478] width 0 height 3
click at [46, 502] on icon at bounding box center [49, 497] width 8 height 10
click at [347, 573] on button "Télécharger" at bounding box center [390, 565] width 100 height 23
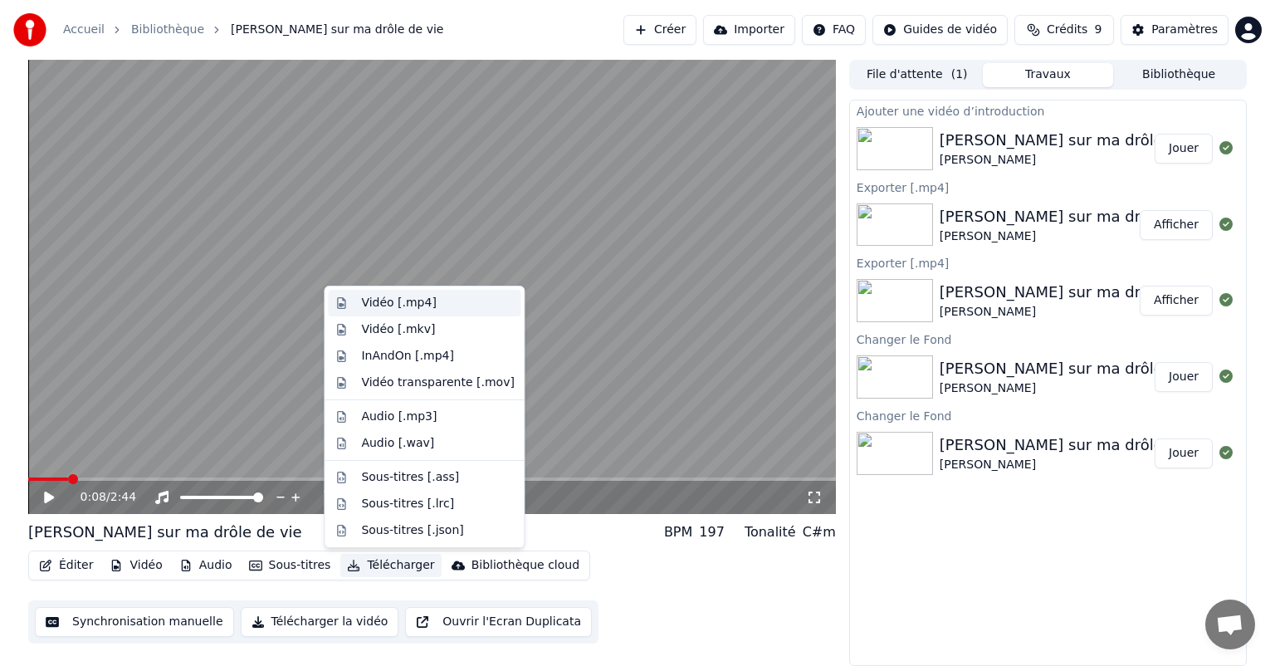
click at [406, 306] on div "Vidéo [.mp4]" at bounding box center [398, 303] width 75 height 17
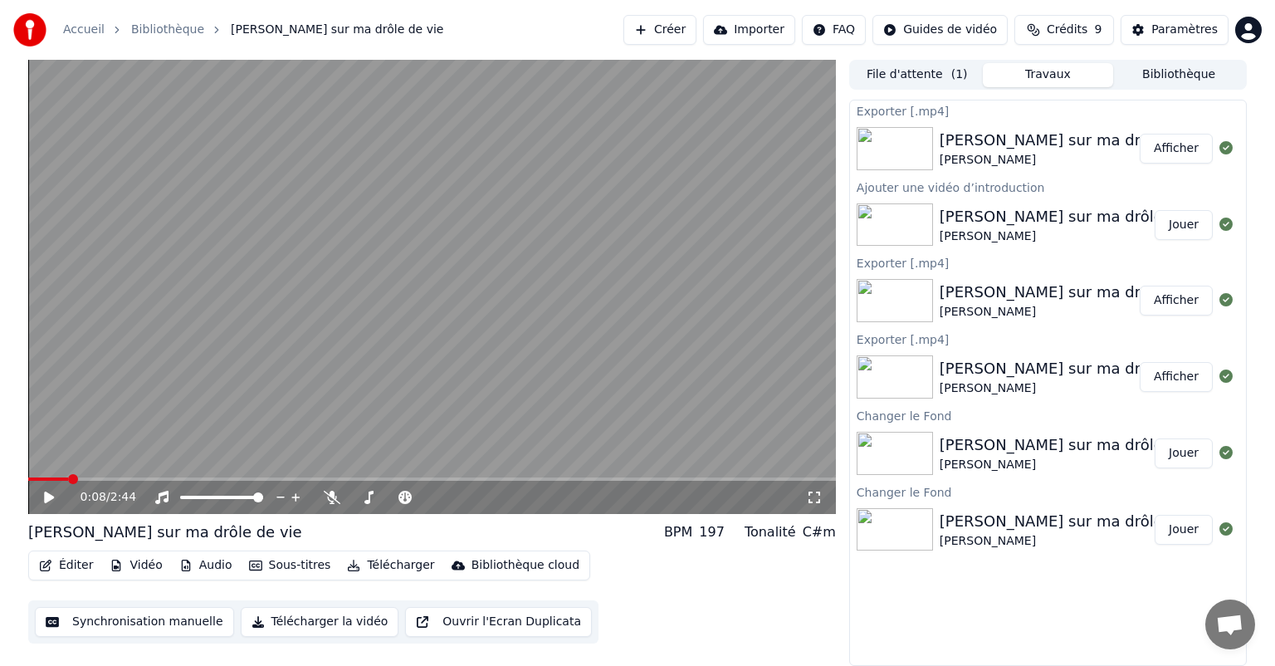
click at [1196, 143] on button "Afficher" at bounding box center [1176, 149] width 73 height 30
click at [1186, 146] on button "Afficher" at bounding box center [1176, 149] width 73 height 30
click at [83, 559] on button "Éditer" at bounding box center [65, 565] width 67 height 23
click at [657, 639] on div "Éditer Vidéo Audio Sous-titres Télécharger Bibliothèque cloud Synchronisation m…" at bounding box center [432, 597] width 808 height 93
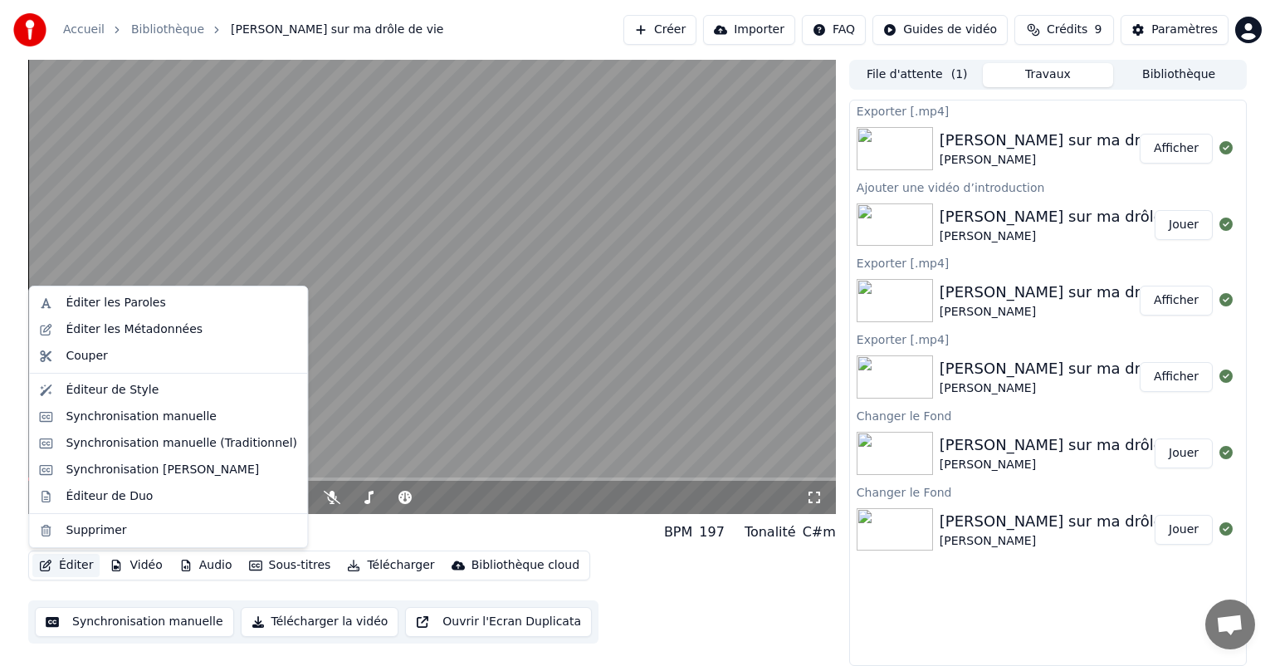
click at [71, 569] on button "Éditer" at bounding box center [65, 565] width 67 height 23
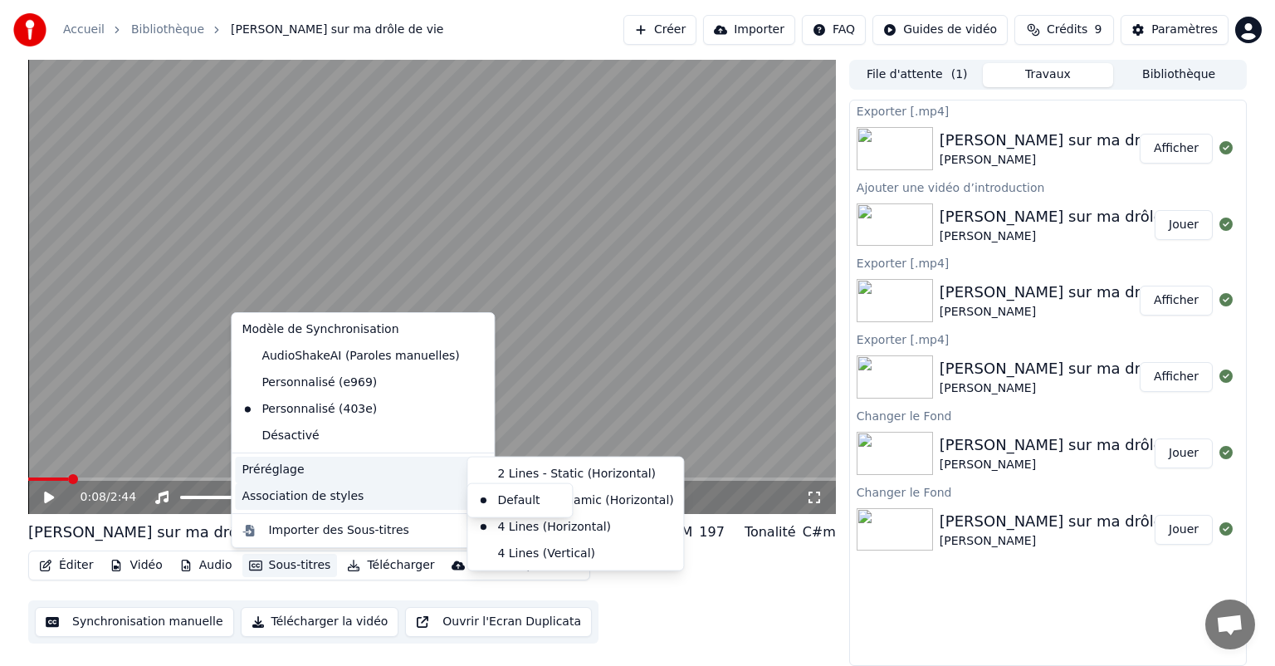
click at [394, 472] on div "Préréglage" at bounding box center [363, 470] width 256 height 27
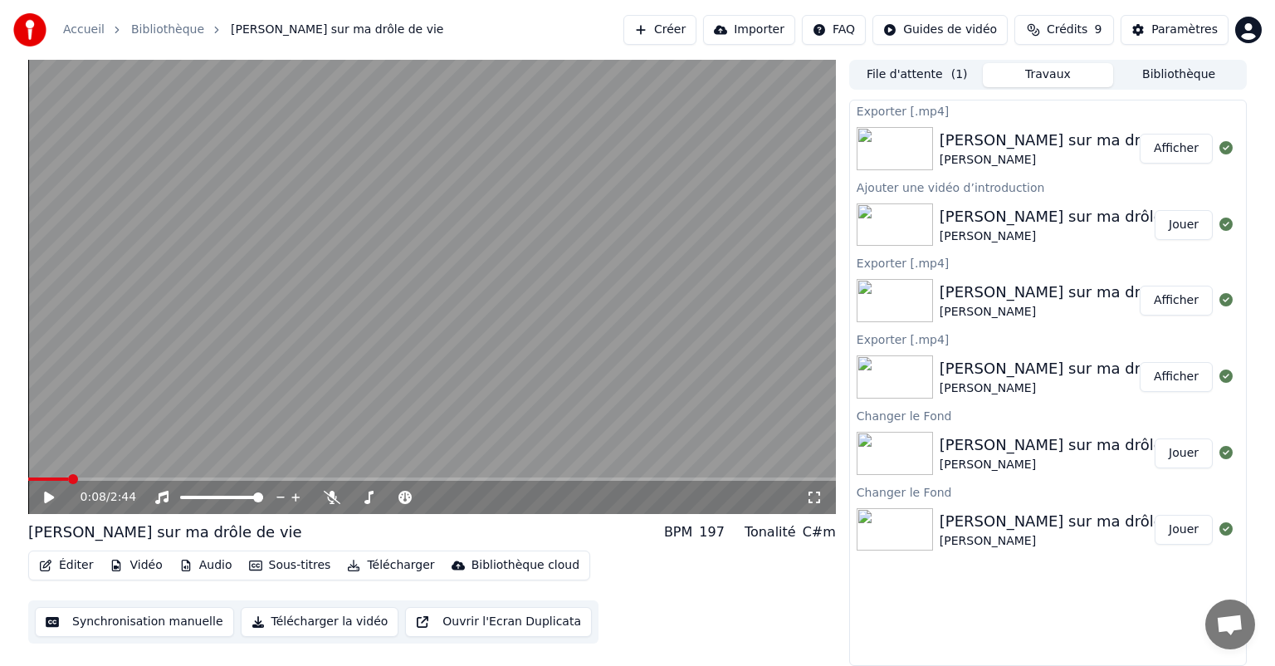
click at [688, 593] on div "Éditer Vidéo Audio Sous-titres Télécharger Bibliothèque cloud Synchronisation m…" at bounding box center [432, 597] width 808 height 93
click at [43, 566] on icon "button" at bounding box center [46, 566] width 12 height 12
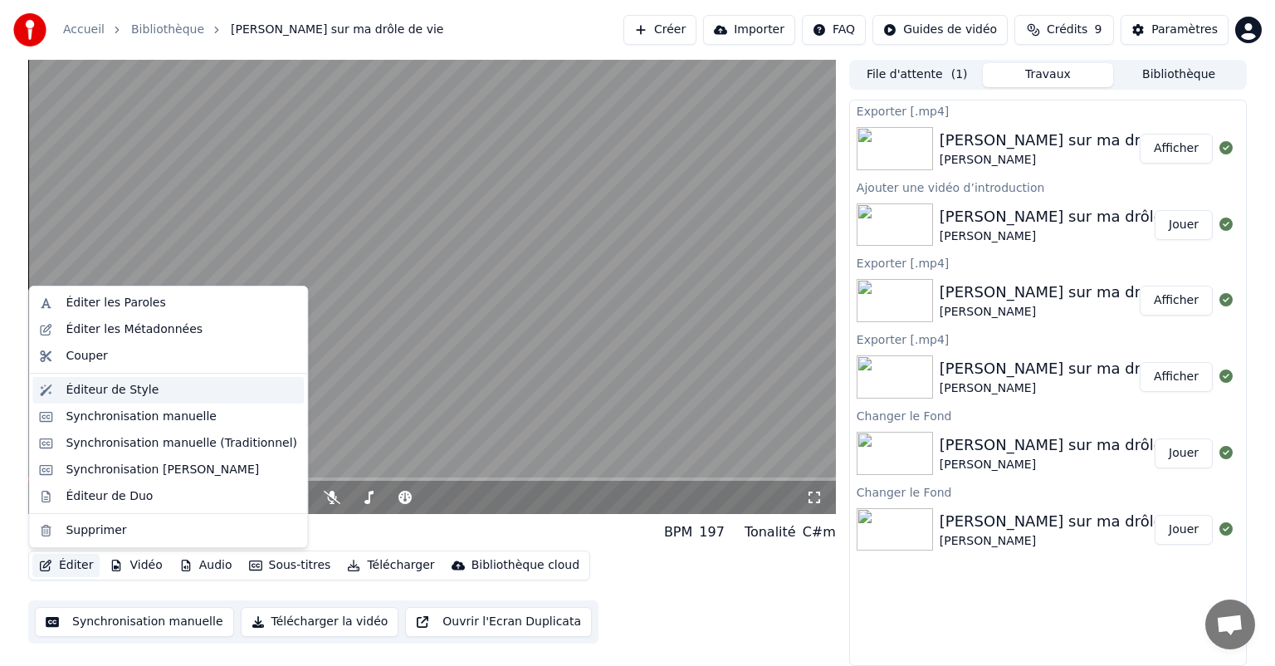
click at [132, 389] on div "Éditeur de Style" at bounding box center [112, 390] width 93 height 17
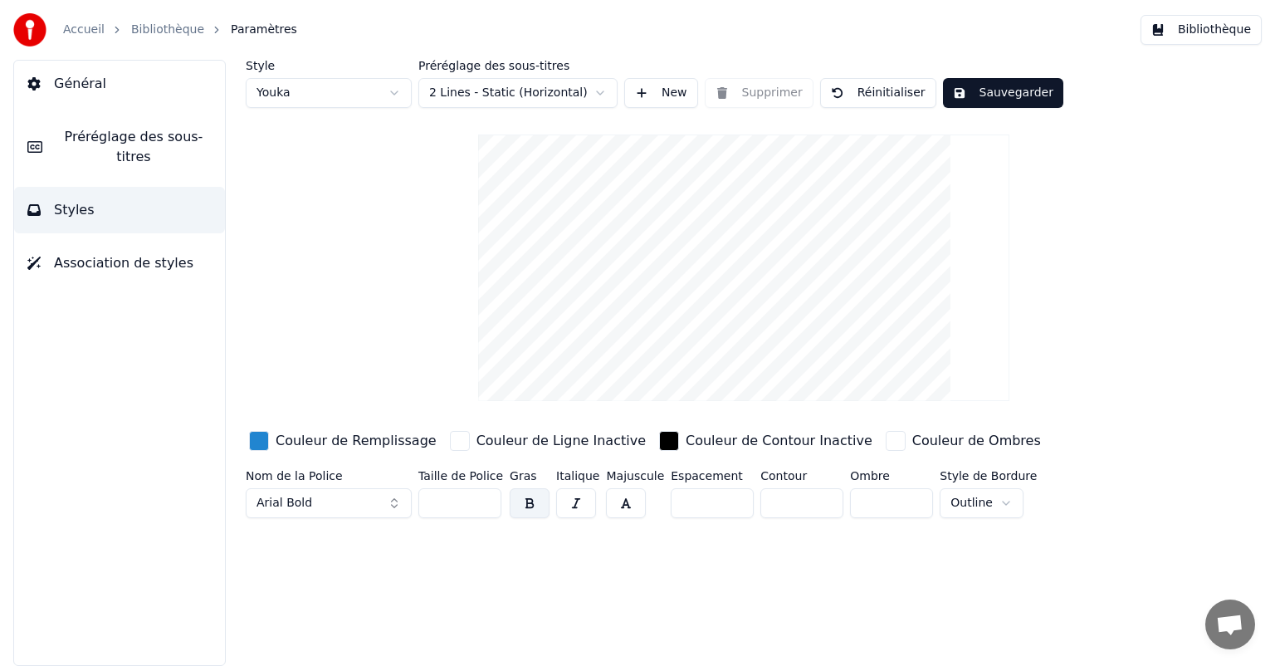
click at [115, 156] on button "Préréglage des sous-titres" at bounding box center [119, 147] width 211 height 66
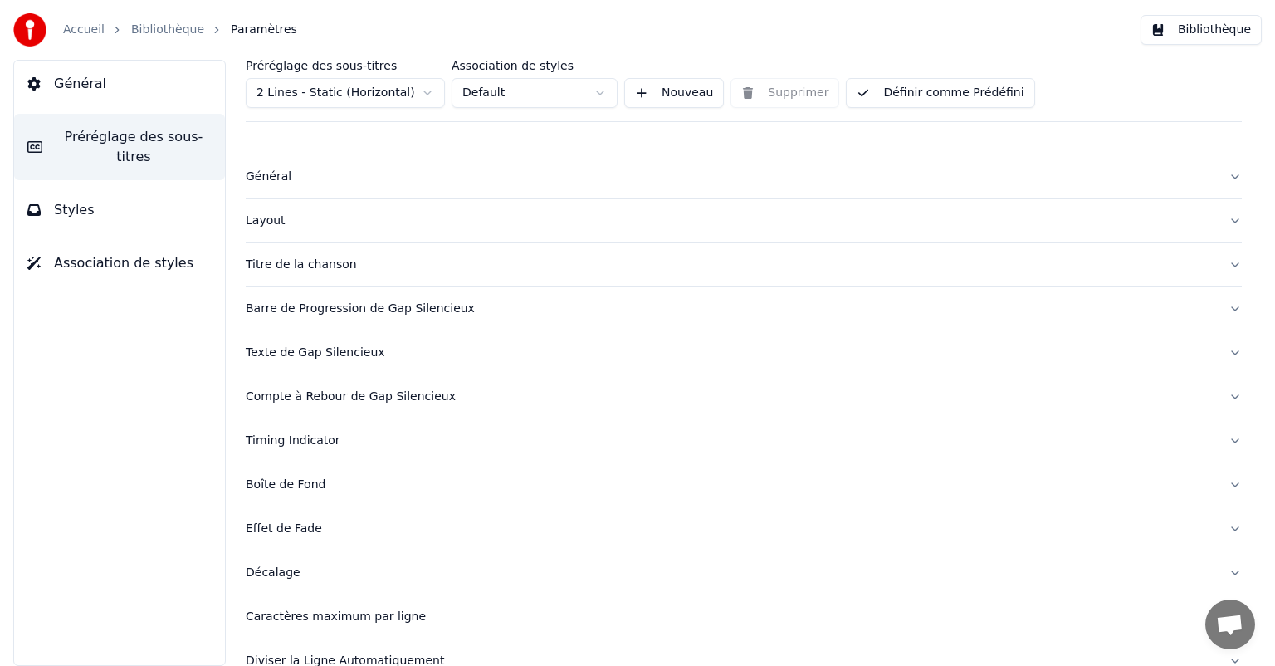
click at [270, 182] on div "Général" at bounding box center [731, 177] width 970 height 17
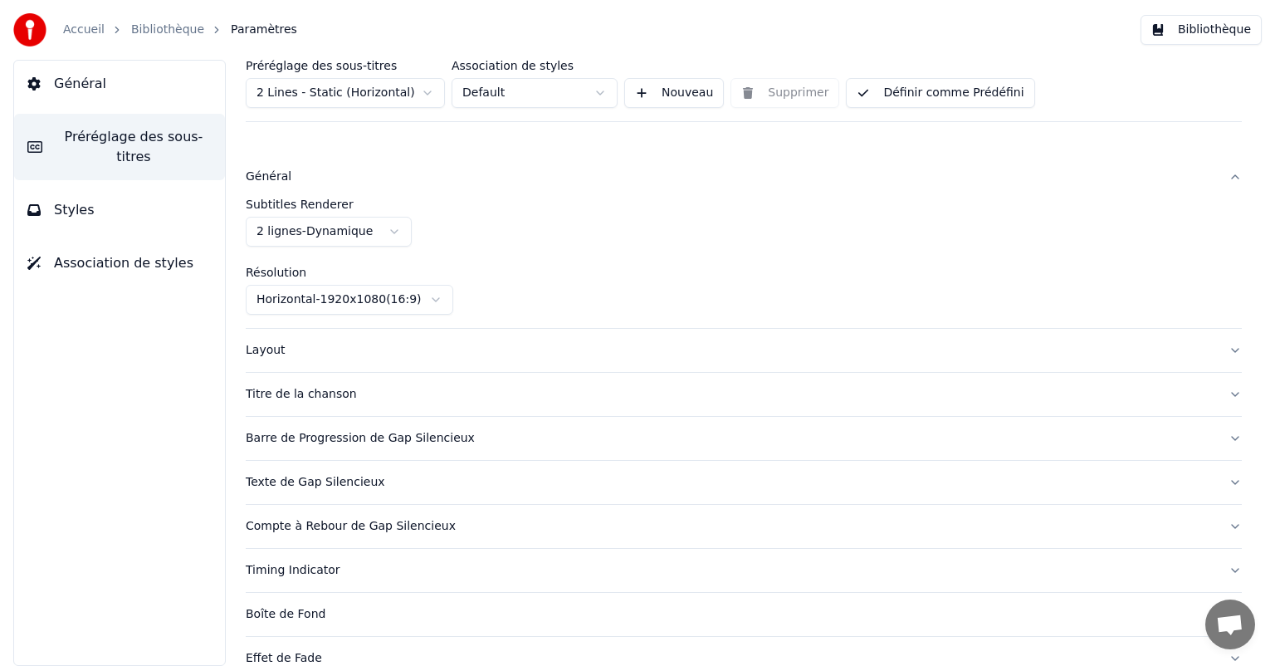
click at [328, 345] on div "Layout" at bounding box center [731, 350] width 970 height 17
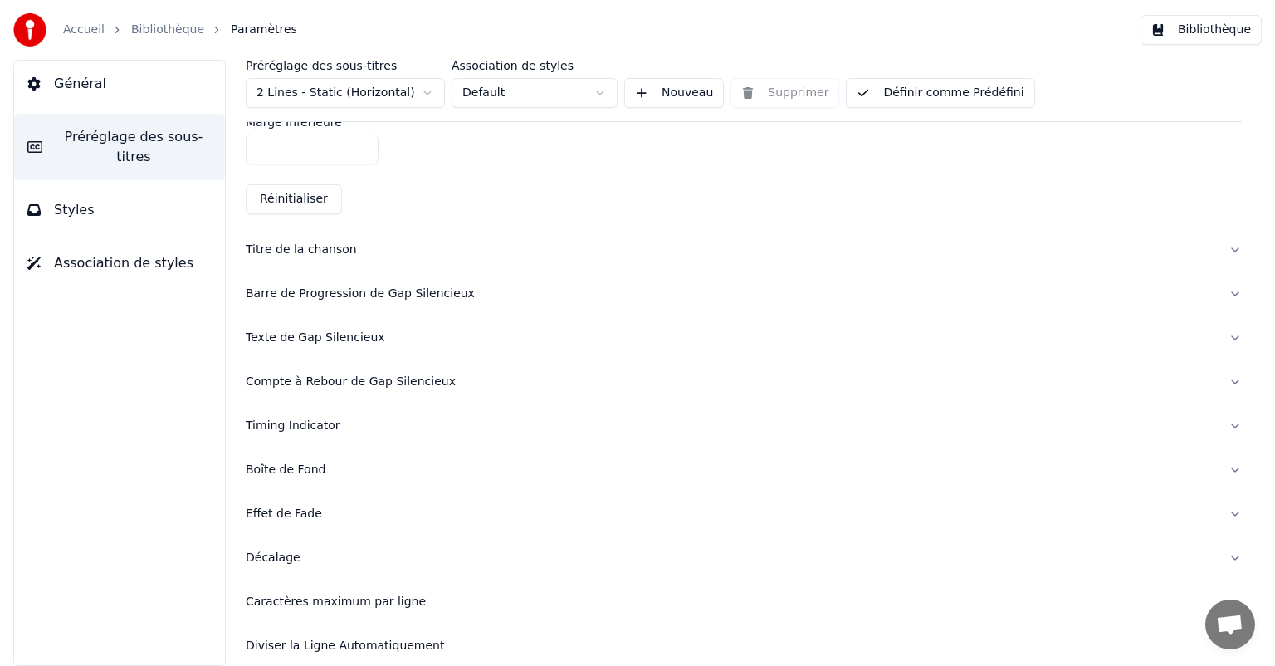
scroll to position [550, 0]
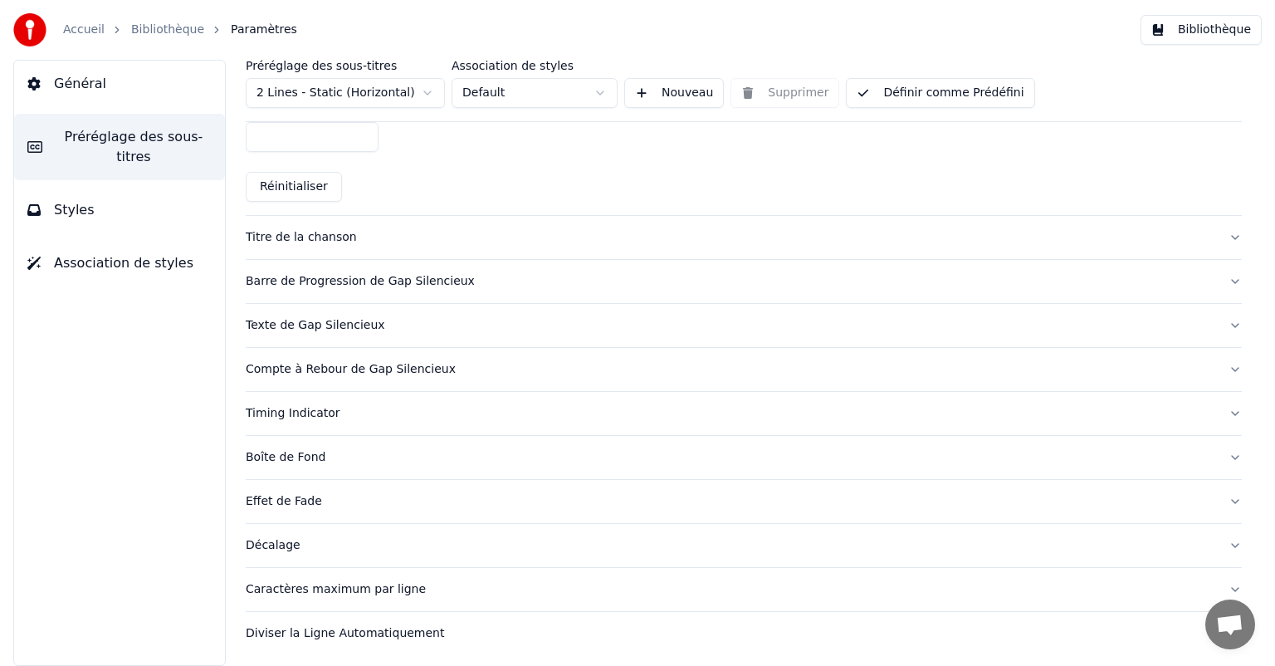
click at [309, 506] on div "Effet de Fade" at bounding box center [731, 501] width 970 height 17
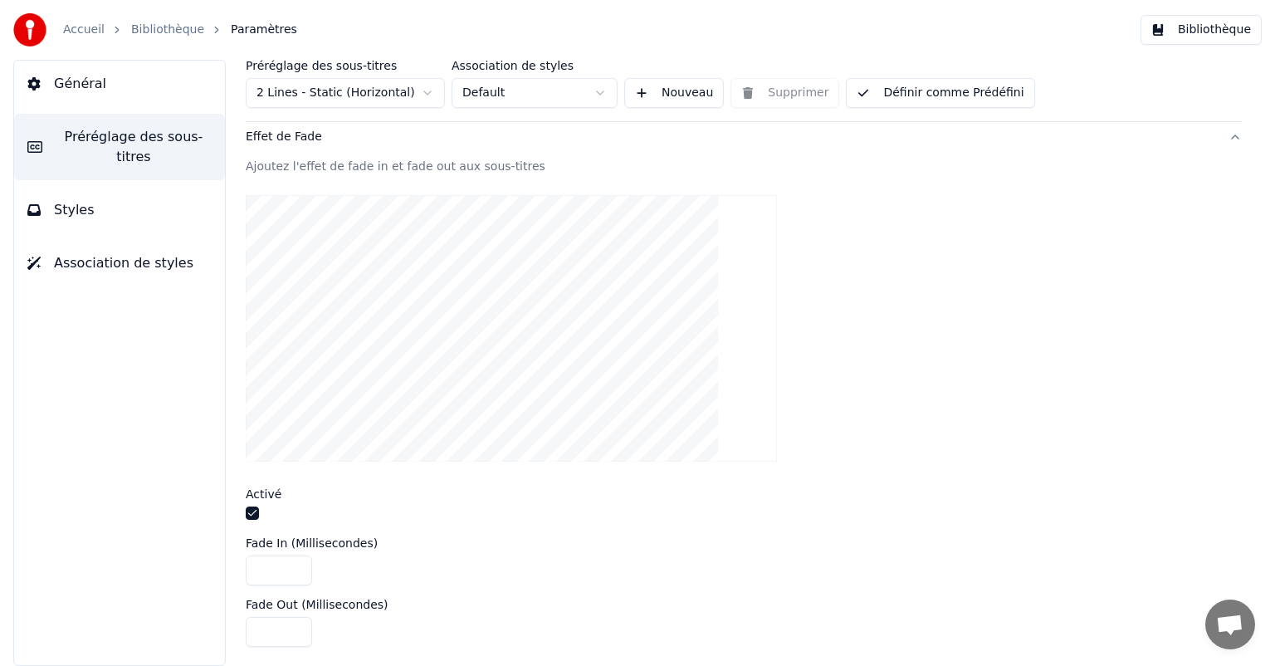
scroll to position [384, 0]
